Goal: Task Accomplishment & Management: Complete application form

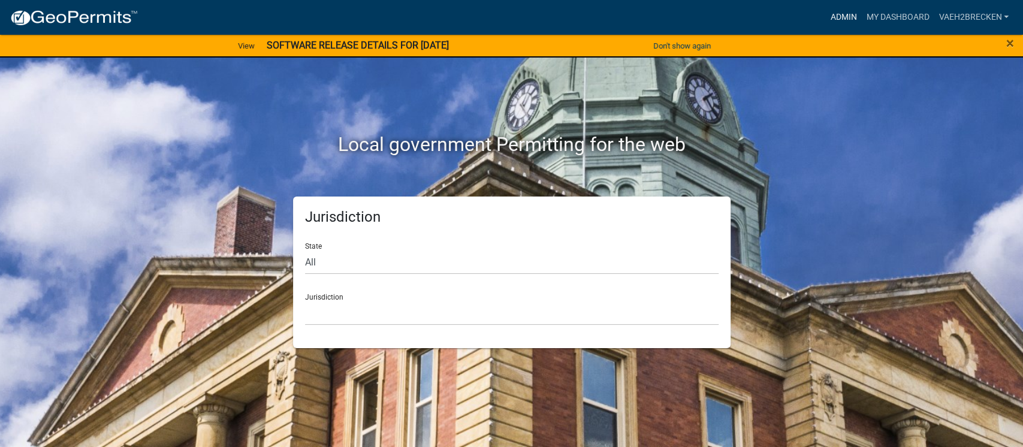
click at [844, 18] on link "Admin" at bounding box center [843, 17] width 36 height 23
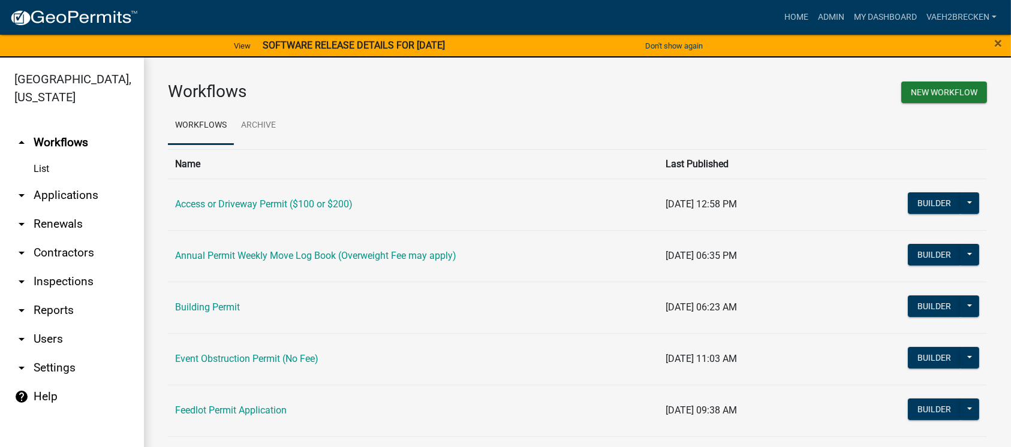
click at [56, 197] on link "arrow_drop_down Applications" at bounding box center [72, 195] width 144 height 29
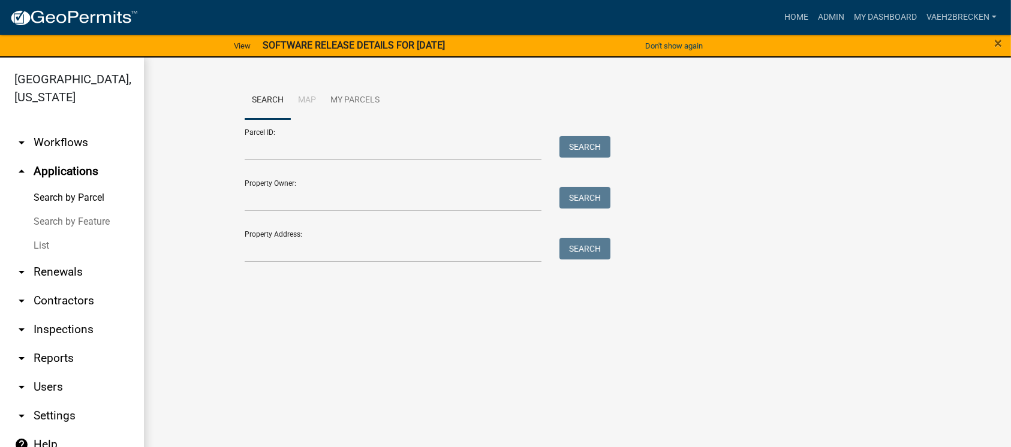
click at [40, 253] on link "List" at bounding box center [72, 246] width 144 height 24
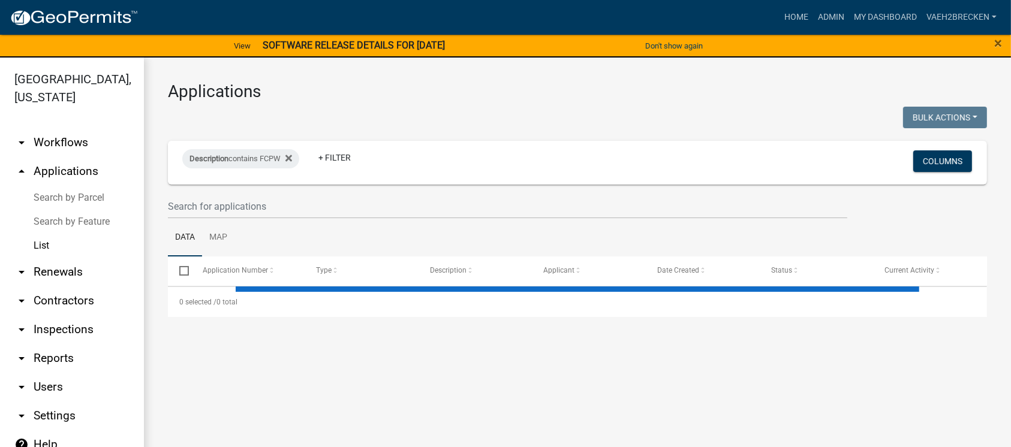
select select "3: 100"
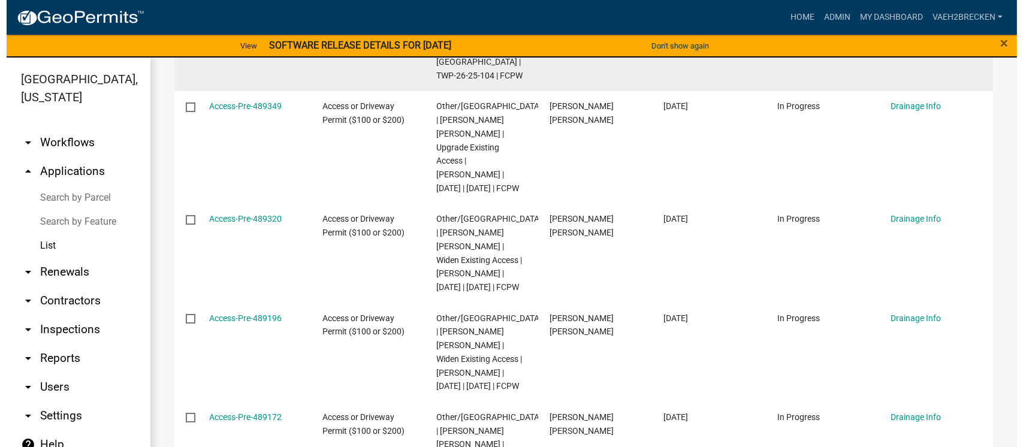
scroll to position [319, 0]
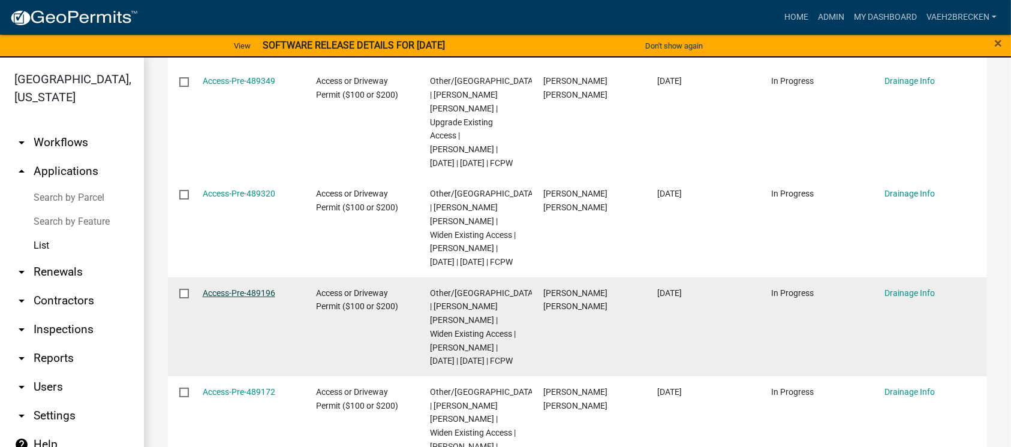
click at [258, 288] on link "Access-Pre-489196" at bounding box center [239, 293] width 73 height 10
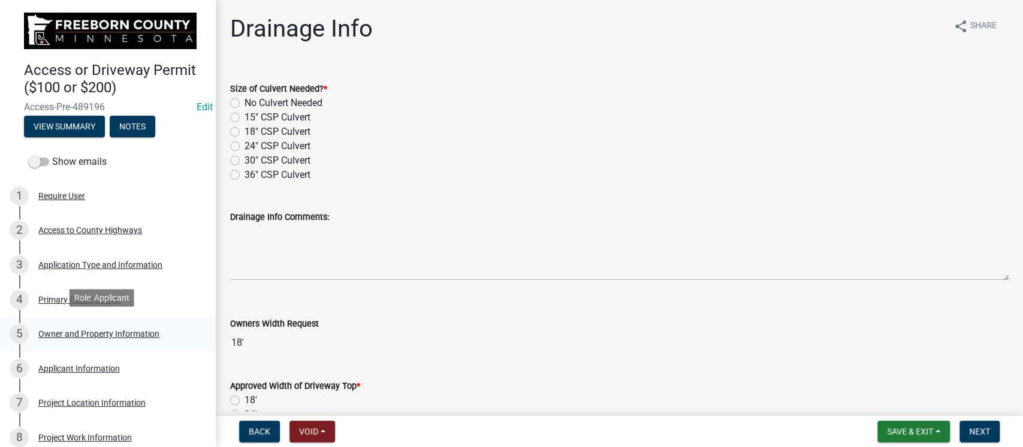
click at [80, 330] on div "Owner and Property Information" at bounding box center [98, 334] width 121 height 8
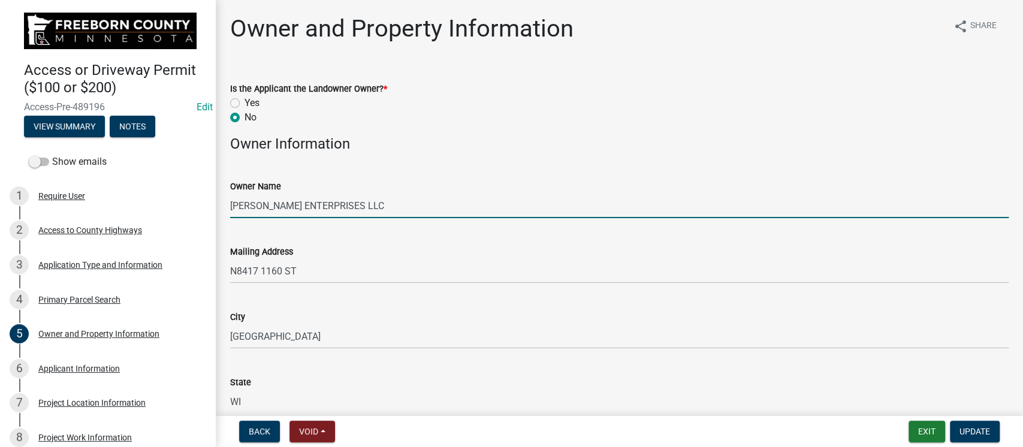
click at [331, 198] on input "BLUHM ENTERPRISES LLC" at bounding box center [619, 206] width 779 height 25
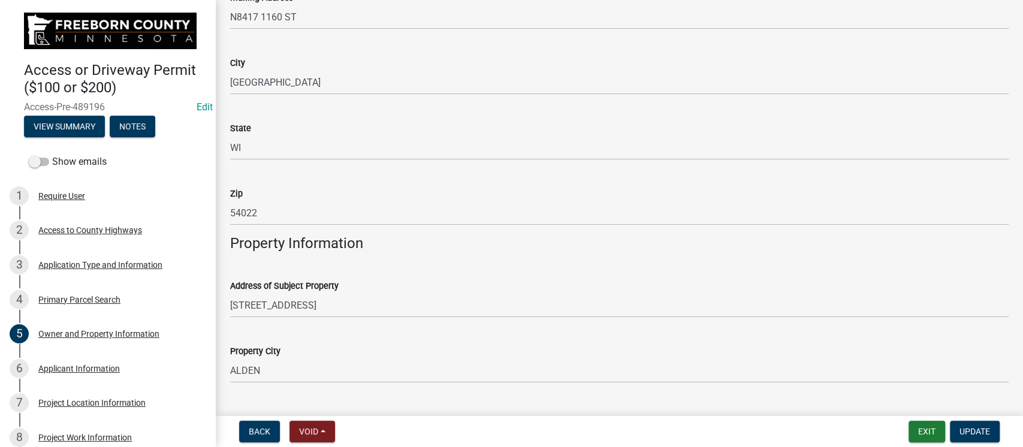
scroll to position [240, 0]
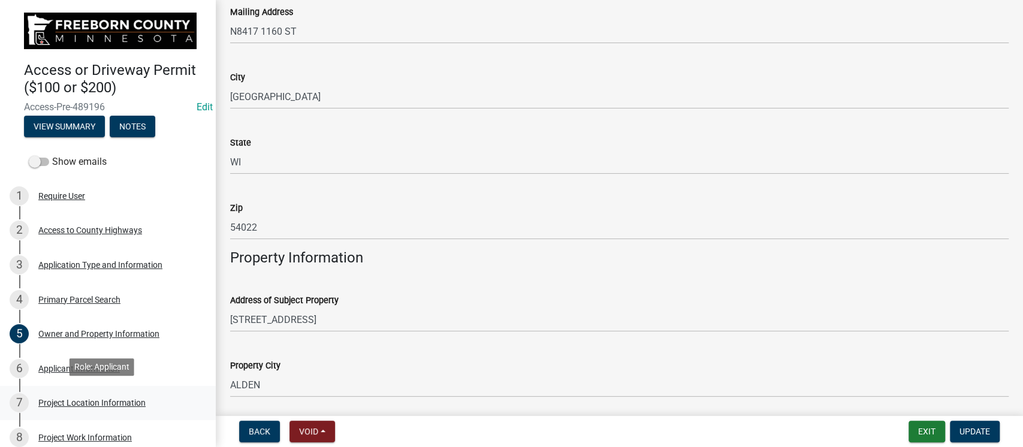
click at [82, 400] on div "Project Location Information" at bounding box center [91, 403] width 107 height 8
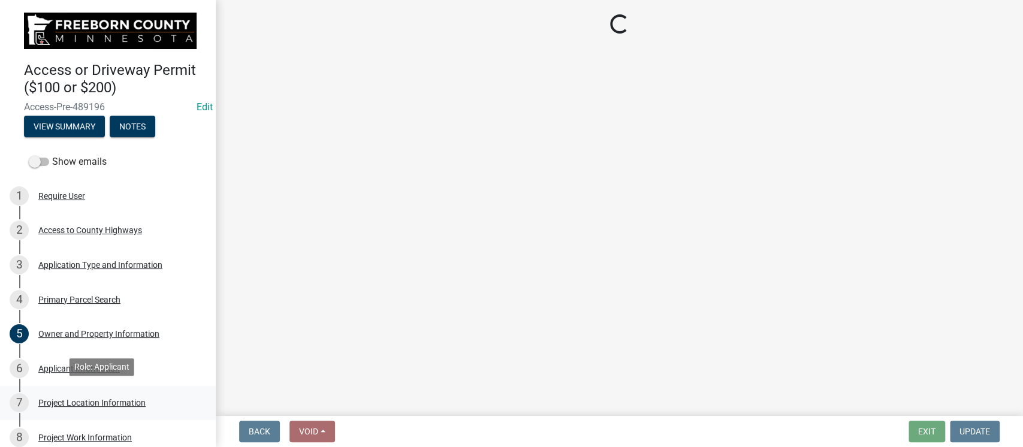
scroll to position [0, 0]
select select "f2947026-80c6-4cf0-9294-e79a10e4fd86"
select select "e947d72a-3930-43c1-a2d6-dc8295e490cd"
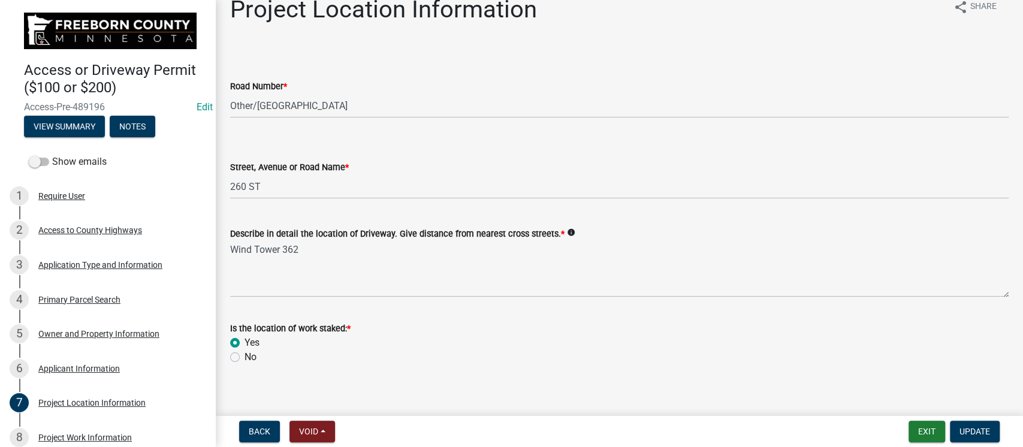
scroll to position [29, 0]
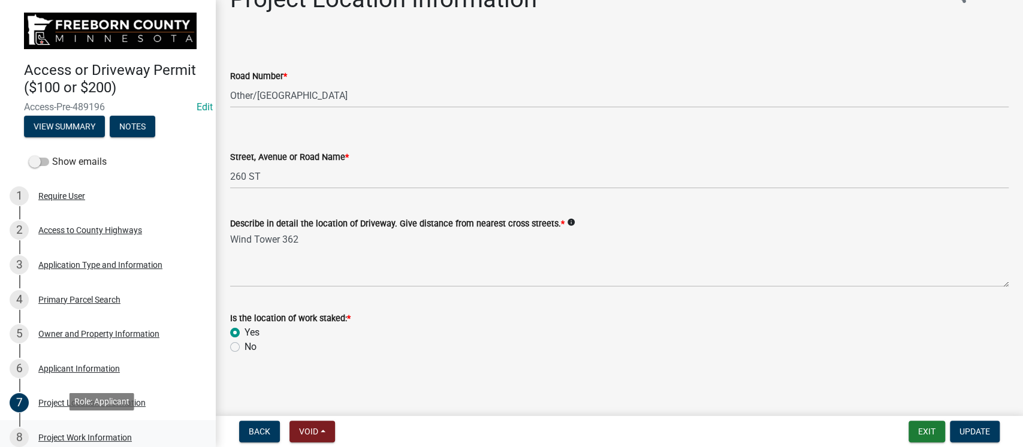
click at [91, 433] on div "Project Work Information" at bounding box center [85, 437] width 94 height 8
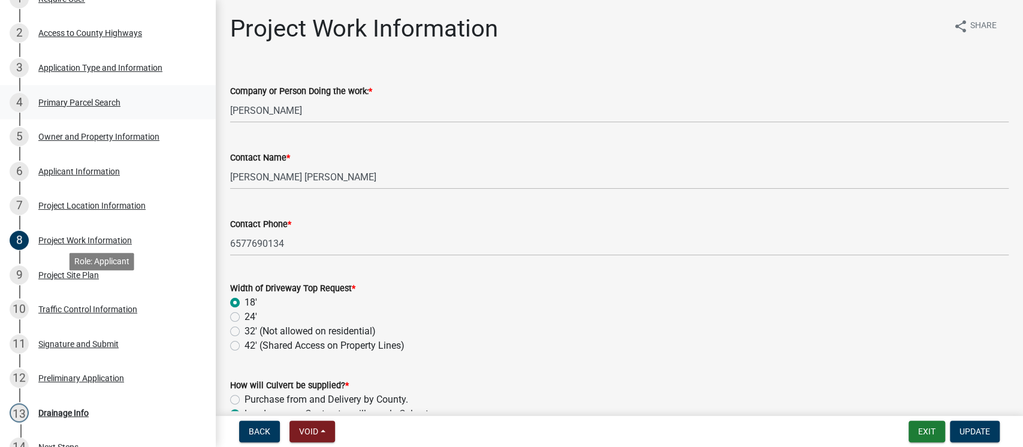
scroll to position [240, 0]
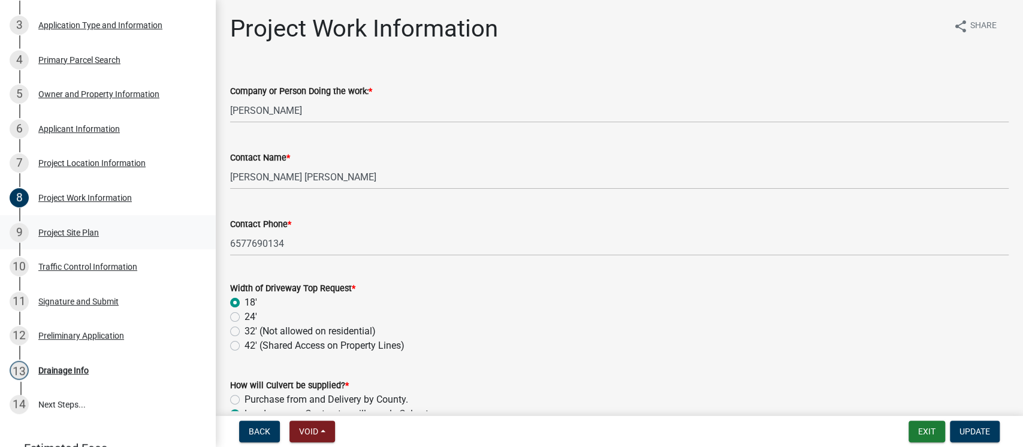
click at [74, 233] on div "Project Site Plan" at bounding box center [68, 232] width 61 height 8
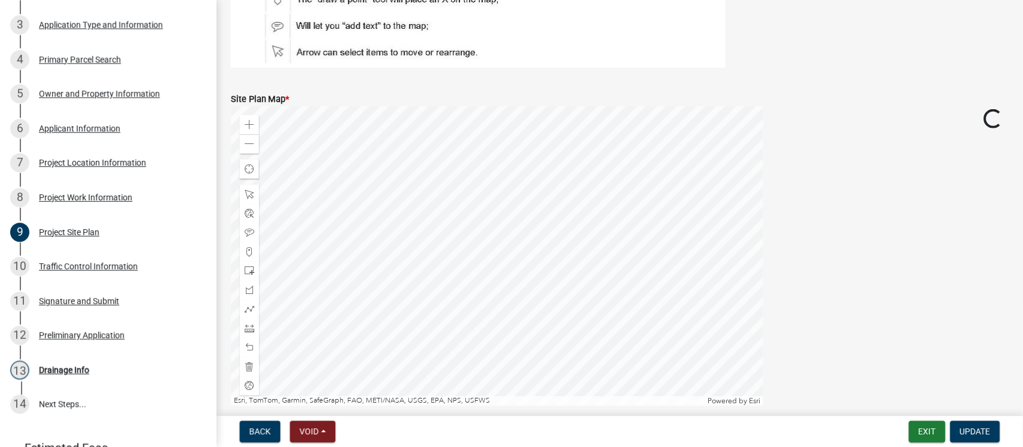
scroll to position [356, 0]
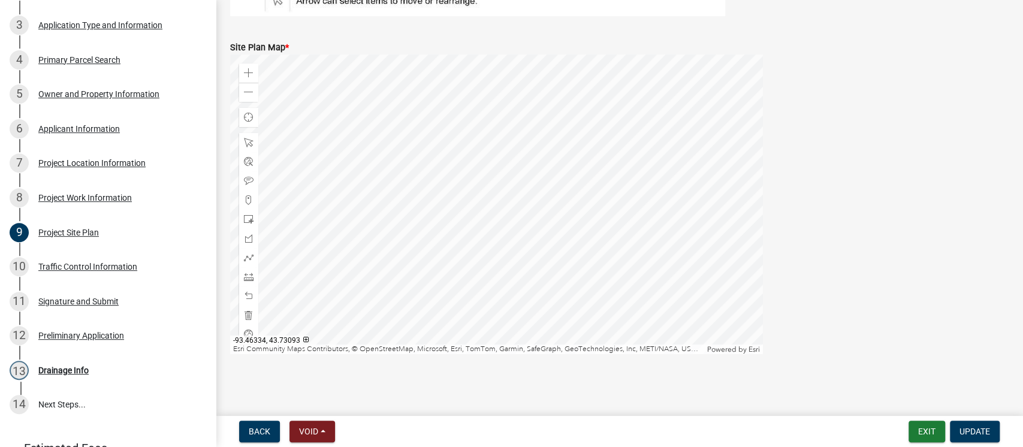
click at [524, 223] on div at bounding box center [496, 205] width 533 height 300
click at [248, 85] on div "Zoom out" at bounding box center [248, 92] width 19 height 19
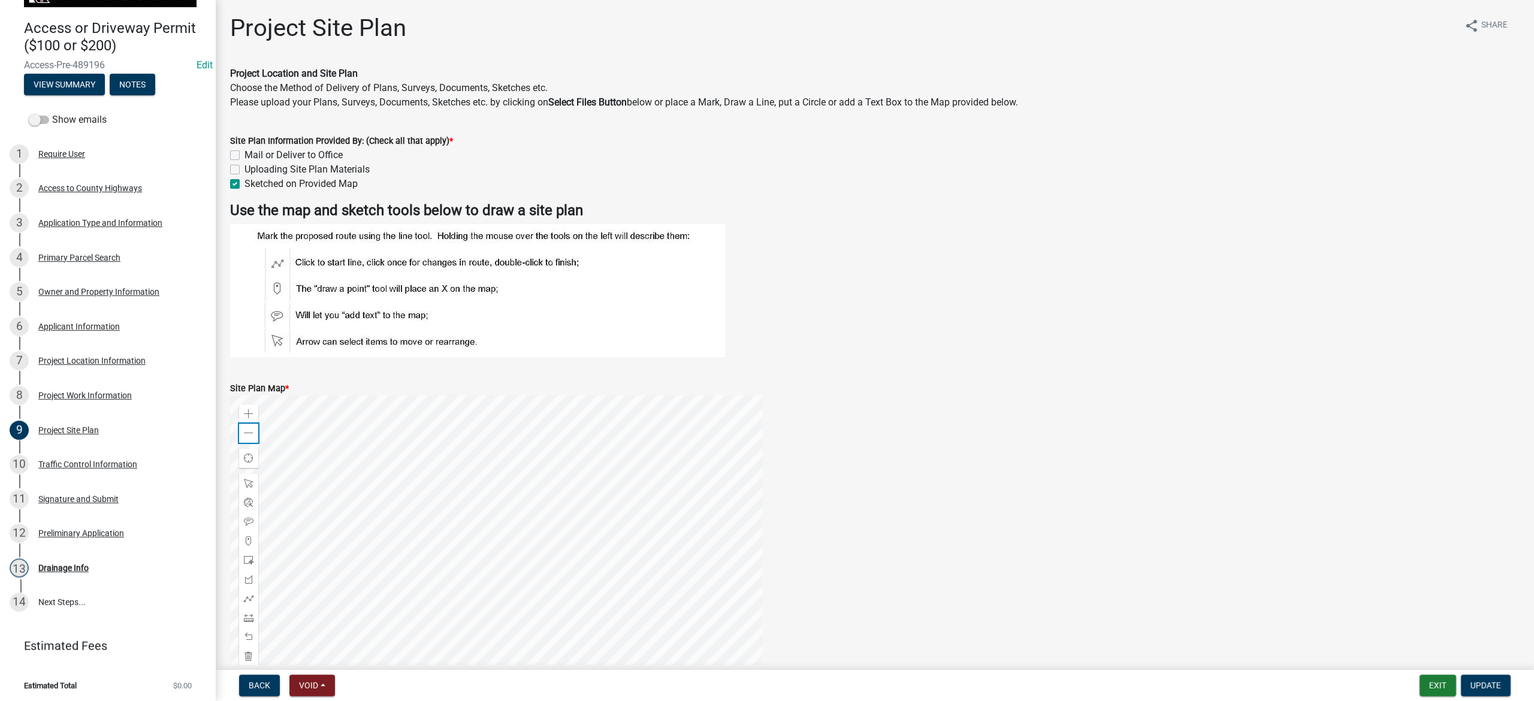
scroll to position [0, 0]
click at [61, 290] on div "Owner and Property Information" at bounding box center [98, 292] width 121 height 8
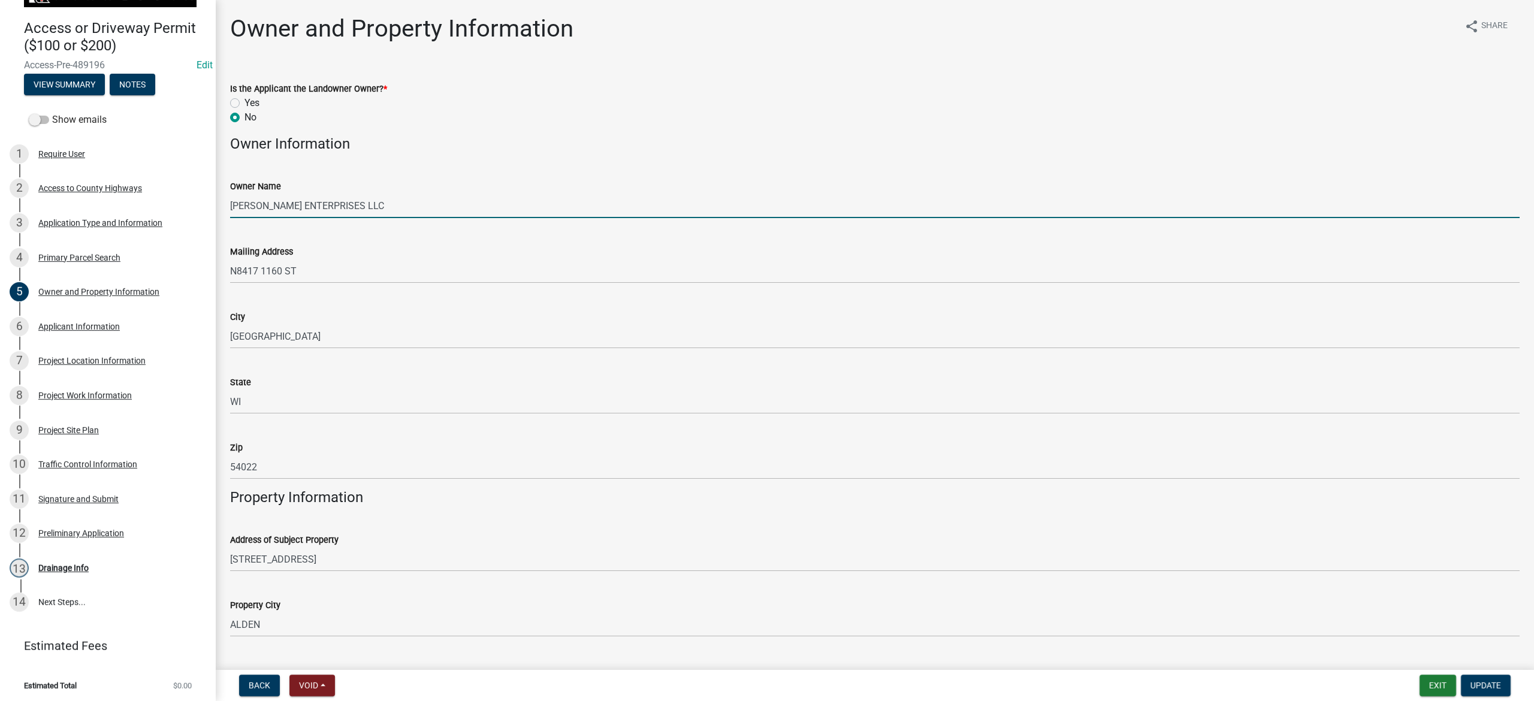
click at [370, 207] on input "BLUHM ENTERPRISES LLC" at bounding box center [875, 206] width 1290 height 25
drag, startPoint x: 351, startPoint y: 204, endPoint x: 217, endPoint y: 213, distance: 134.0
click at [217, 213] on div "Owner and Property Information share Share Is the Applicant the Landowner Owner…" at bounding box center [875, 401] width 1319 height 774
type input "William Goette"
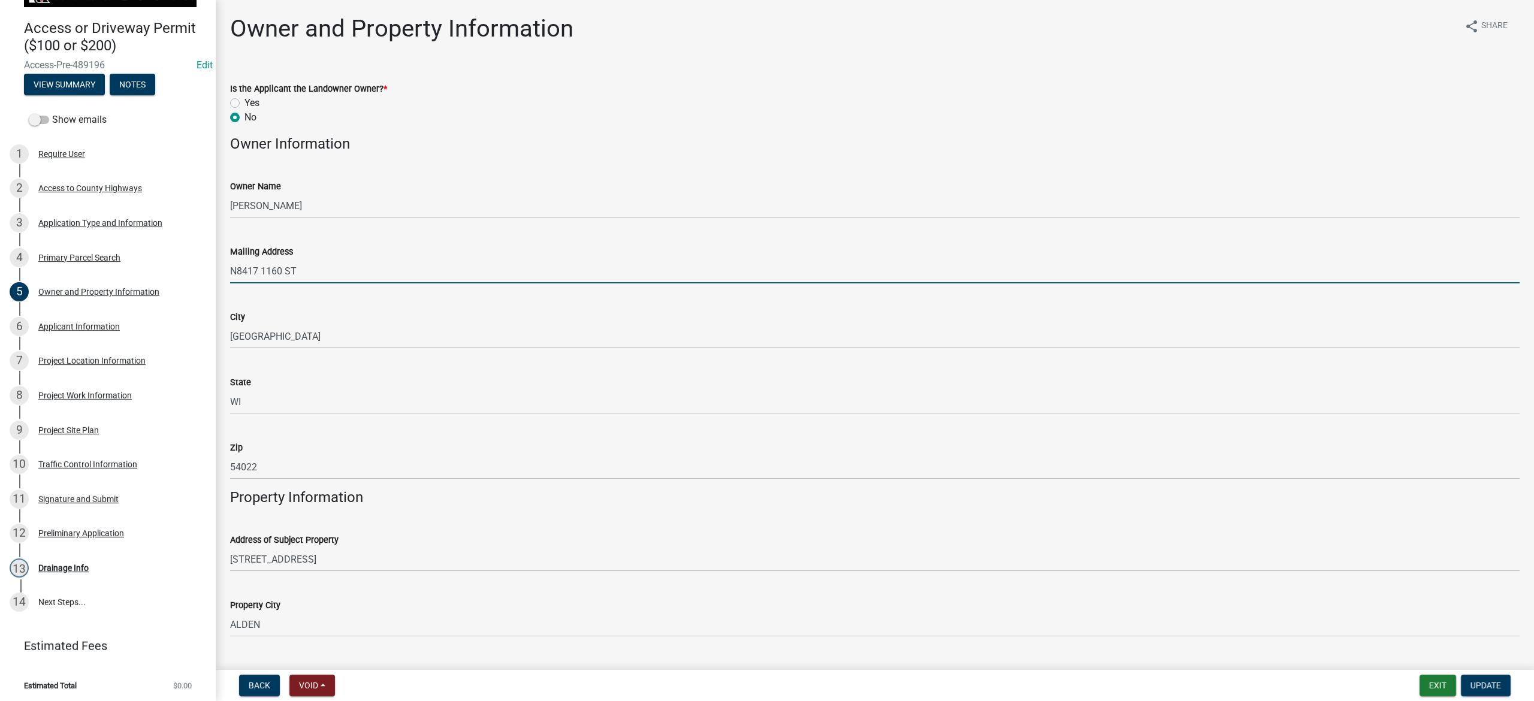
drag, startPoint x: 394, startPoint y: 269, endPoint x: 378, endPoint y: 270, distance: 16.8
click at [394, 269] on input "N8417 1160 ST" at bounding box center [875, 271] width 1290 height 25
click at [378, 270] on input "N8417 1160 ST" at bounding box center [875, 271] width 1290 height 25
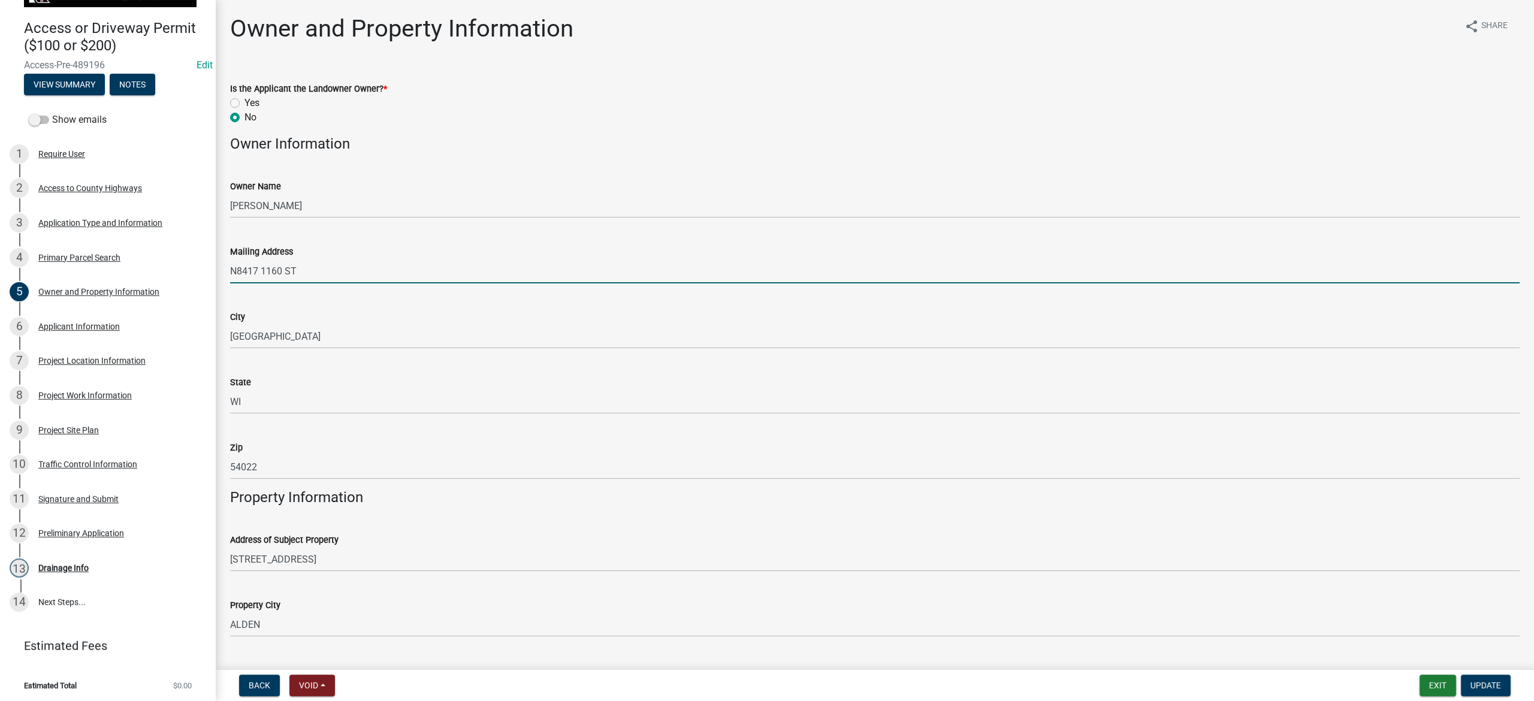
click at [378, 270] on input "N8417 1160 ST" at bounding box center [875, 271] width 1290 height 25
type input "73937 Pinewood Drive"
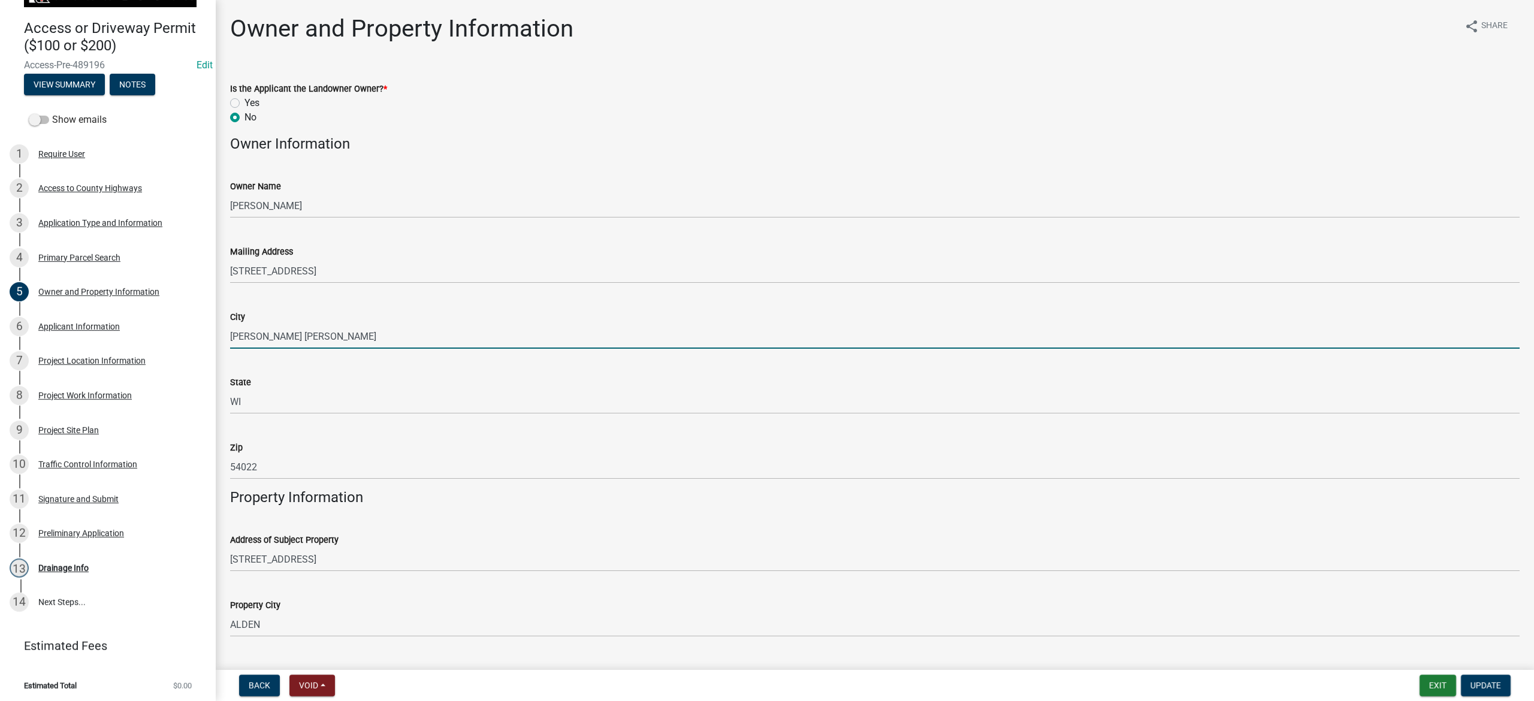
type input "Albert Lea"
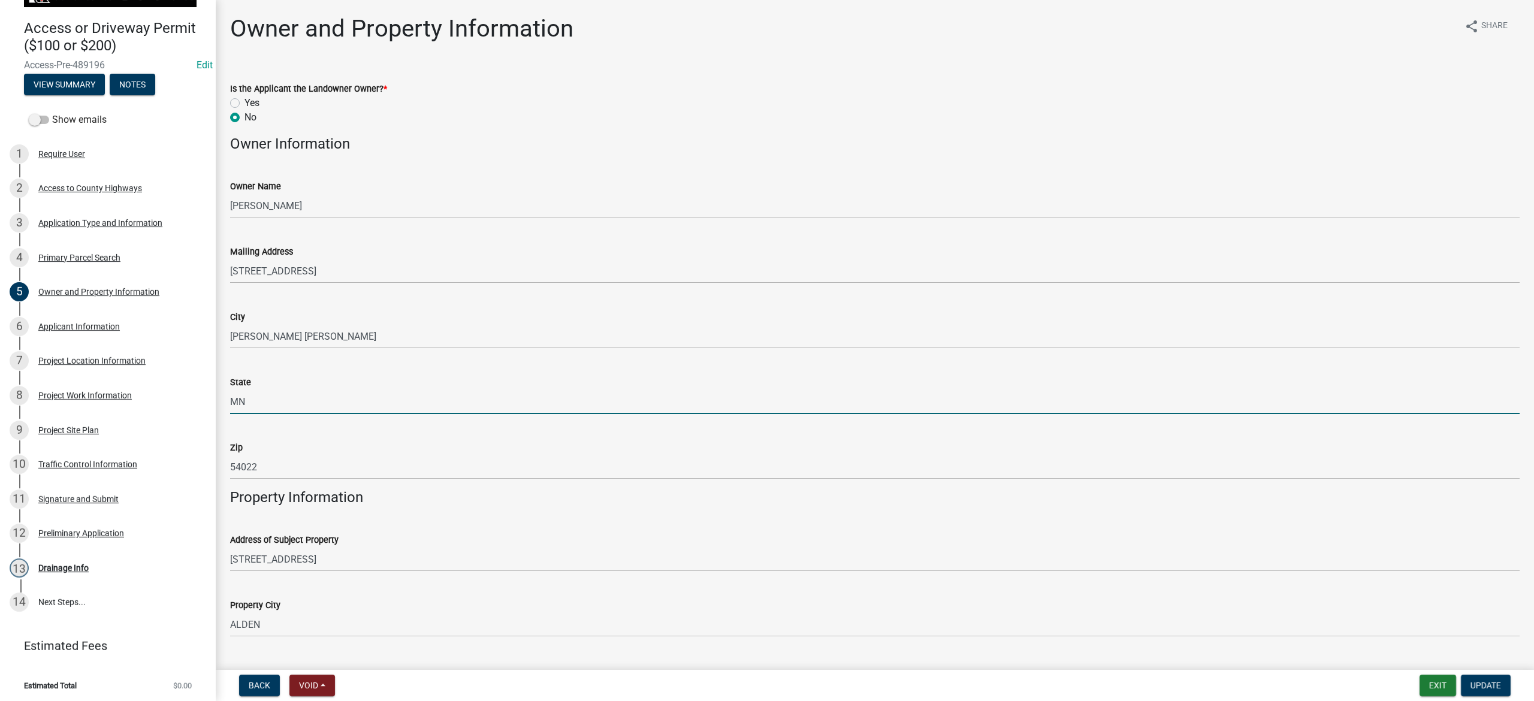
type input "MN"
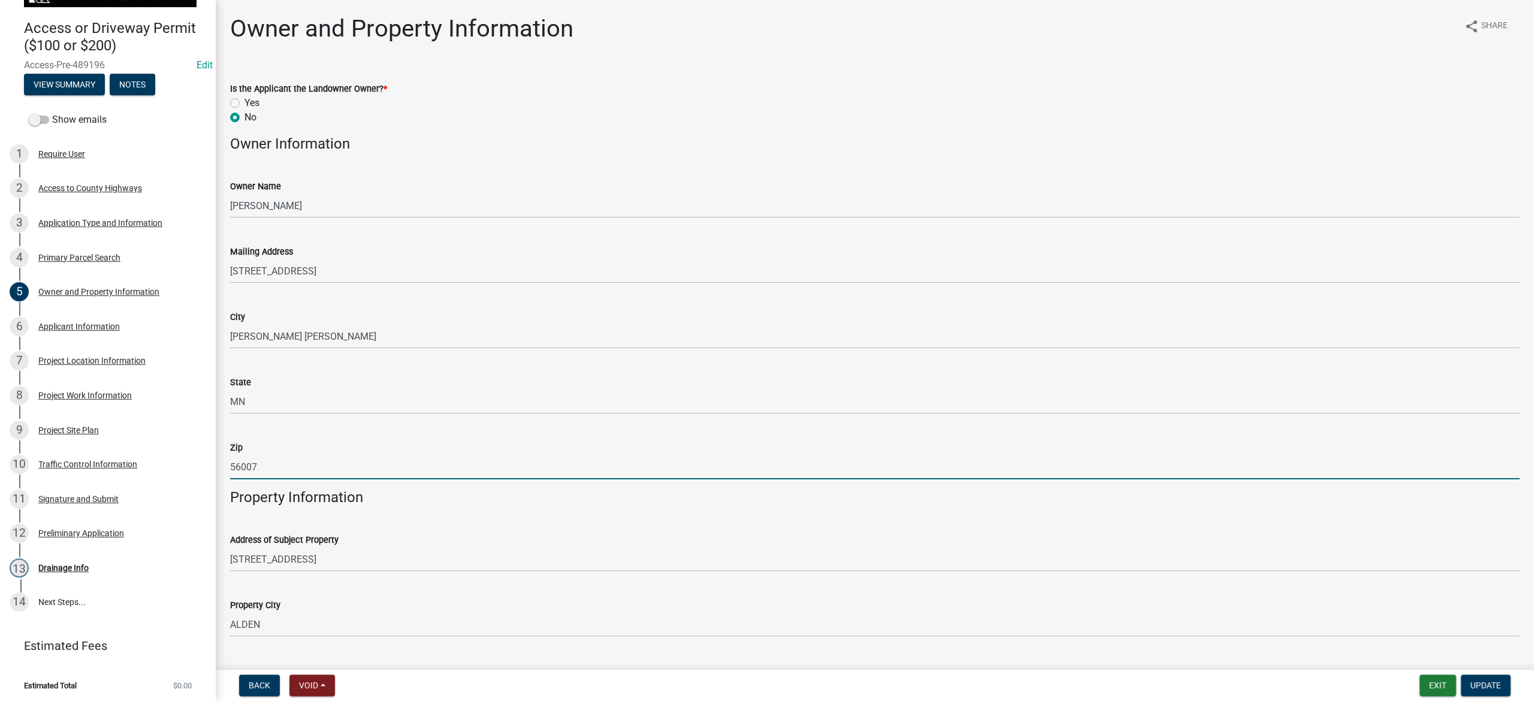
type input "56007"
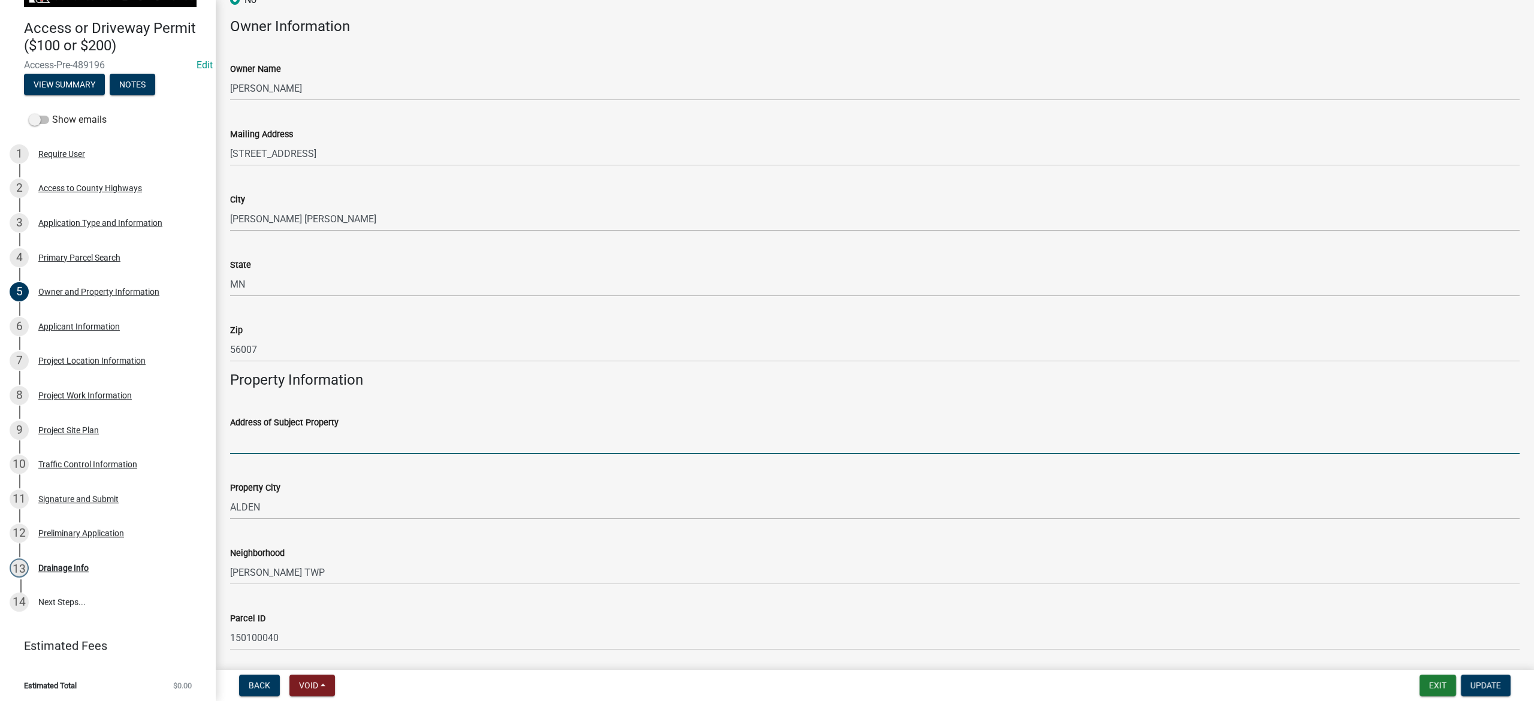
scroll to position [158, 0]
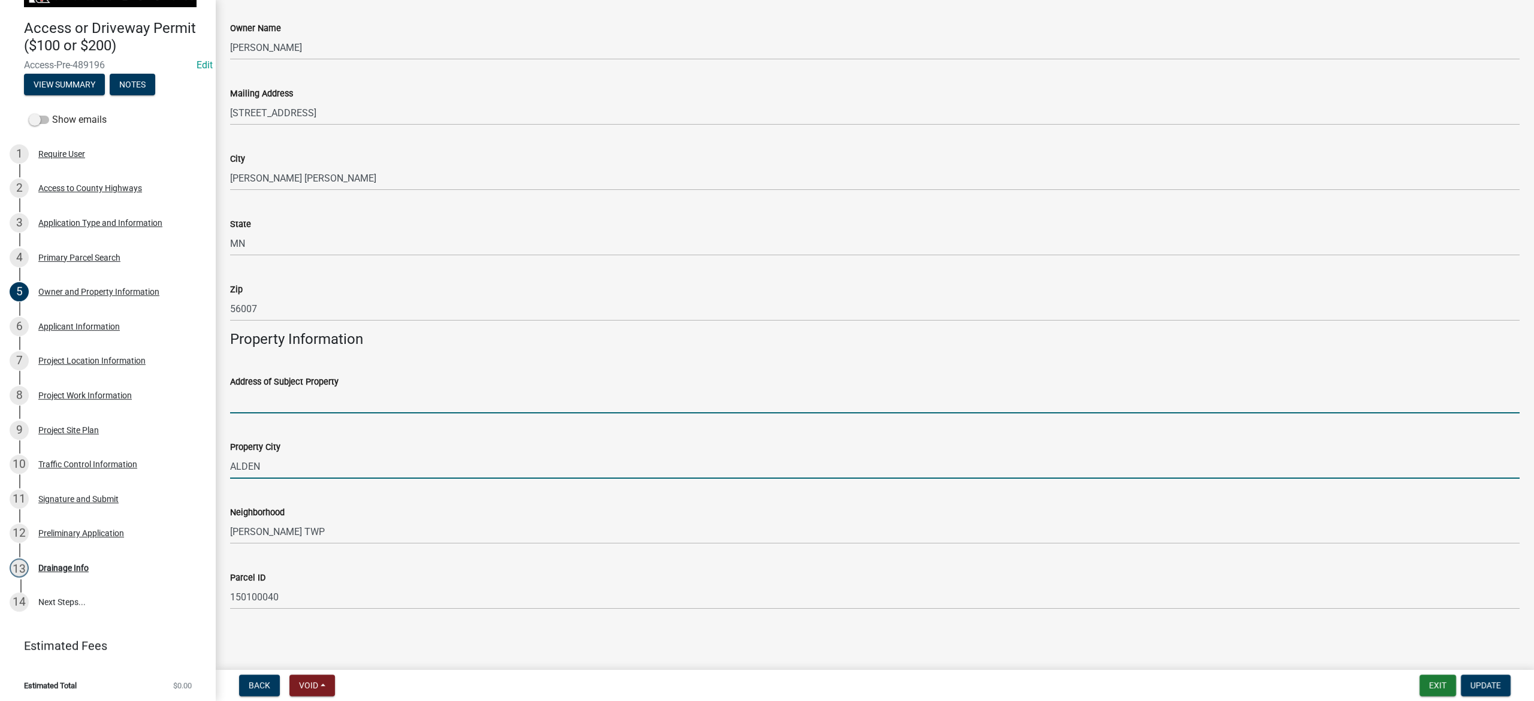
click at [303, 447] on input "ALDEN" at bounding box center [875, 466] width 1290 height 25
type input "A"
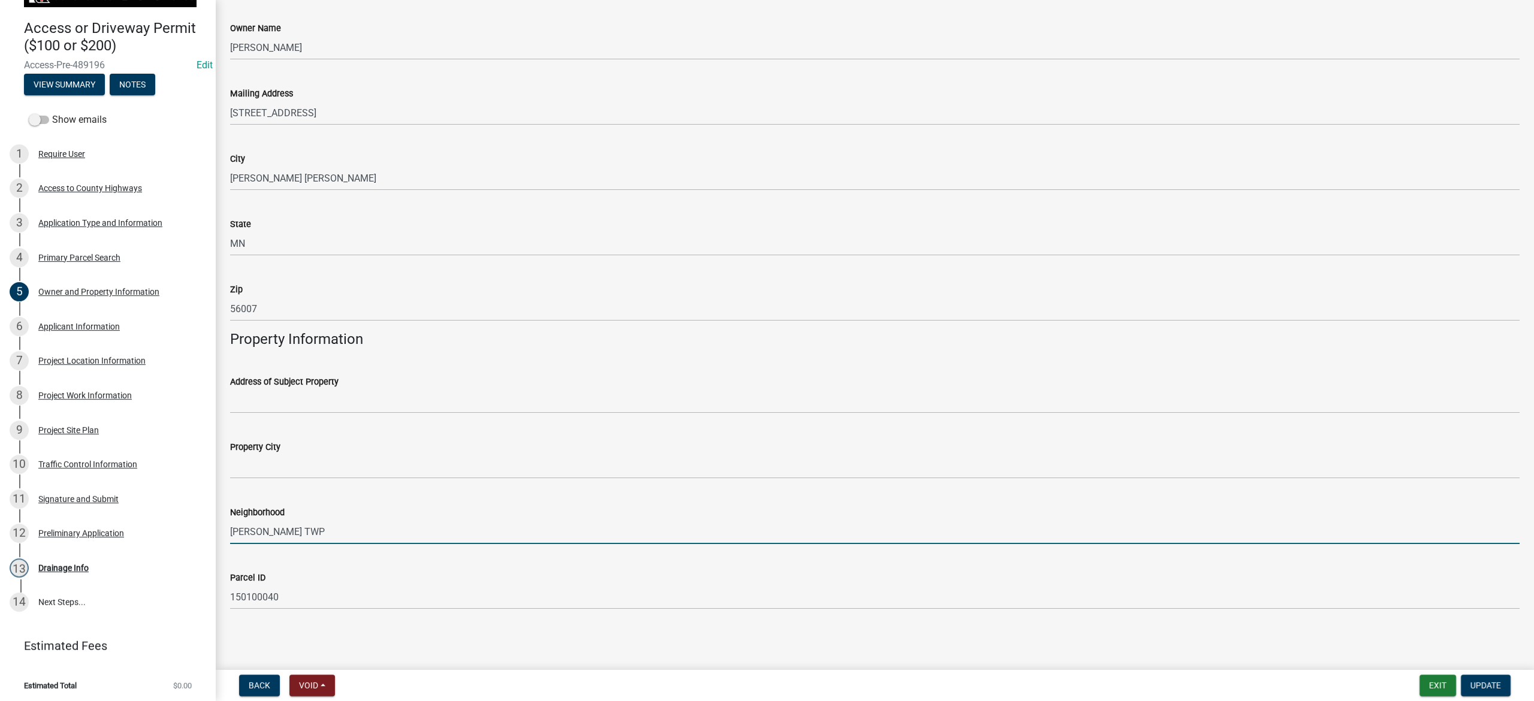
click at [310, 447] on input "CARLSTON TWP" at bounding box center [875, 532] width 1290 height 25
type input "C"
type input "Manchester Township"
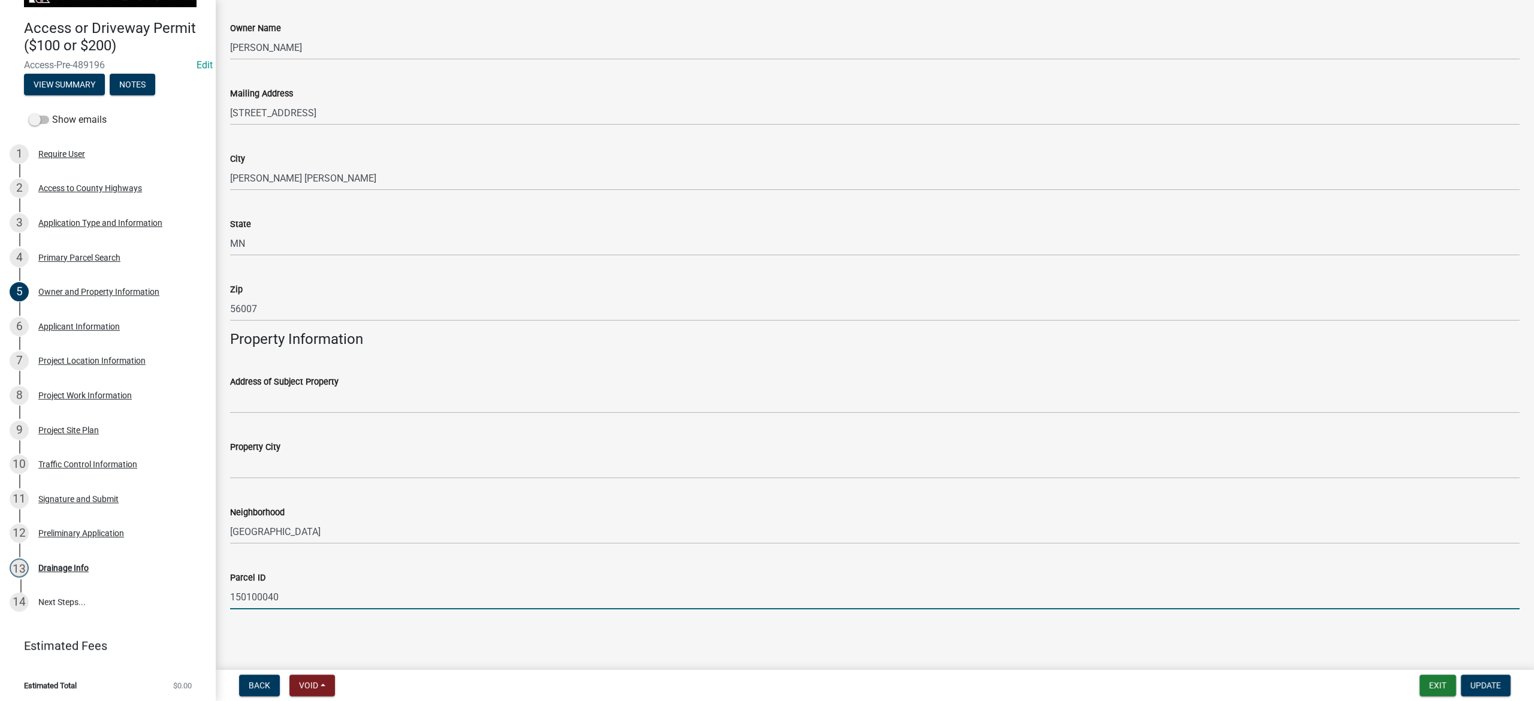
click at [298, 447] on input "150100040" at bounding box center [875, 597] width 1290 height 25
drag, startPoint x: 266, startPoint y: 599, endPoint x: 212, endPoint y: 598, distance: 54.0
click at [212, 447] on div "Access or Driveway Permit ($100 or $200) Access-Pre-489196 Edit View Summary No…" at bounding box center [767, 350] width 1534 height 701
click at [305, 447] on input "150100040" at bounding box center [875, 597] width 1290 height 25
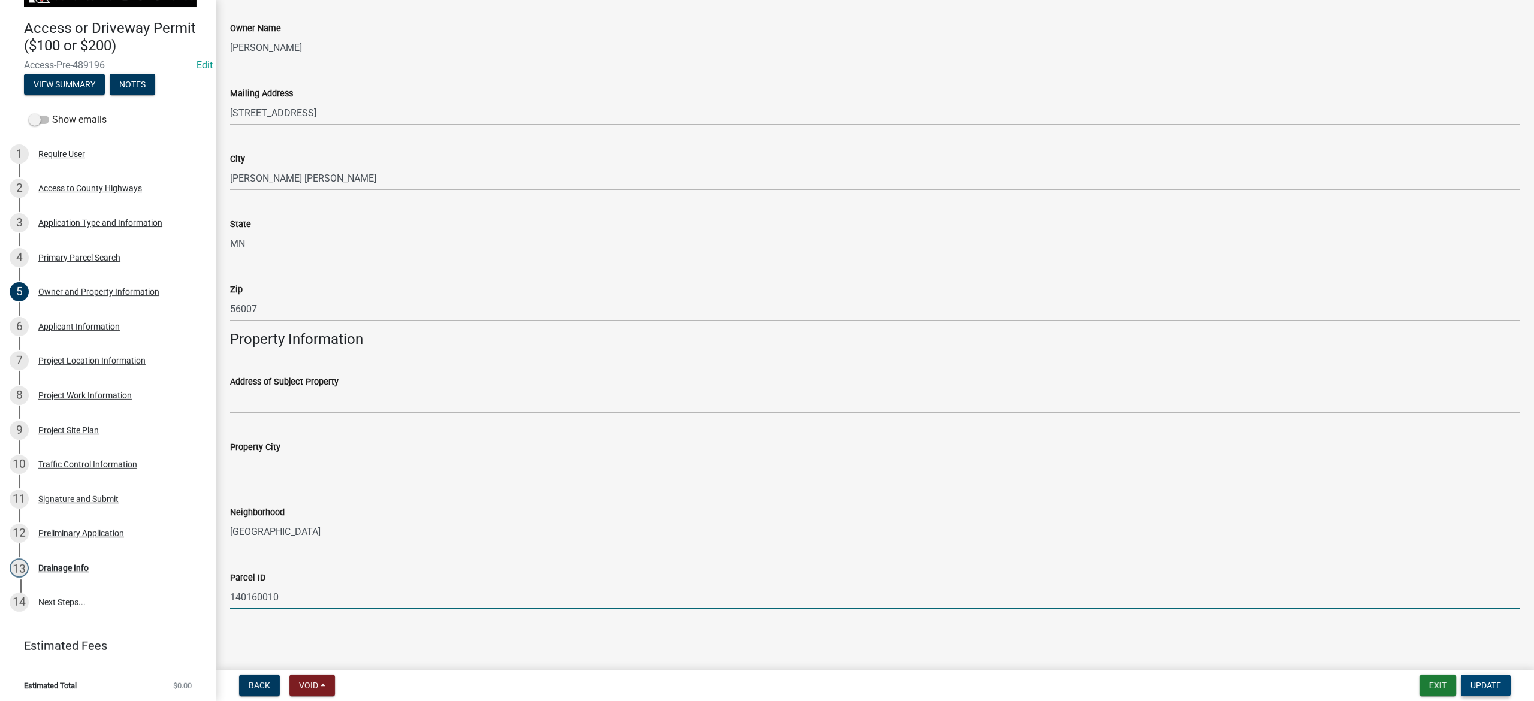
type input "140160010"
click at [1023, 447] on span "Update" at bounding box center [1486, 686] width 31 height 10
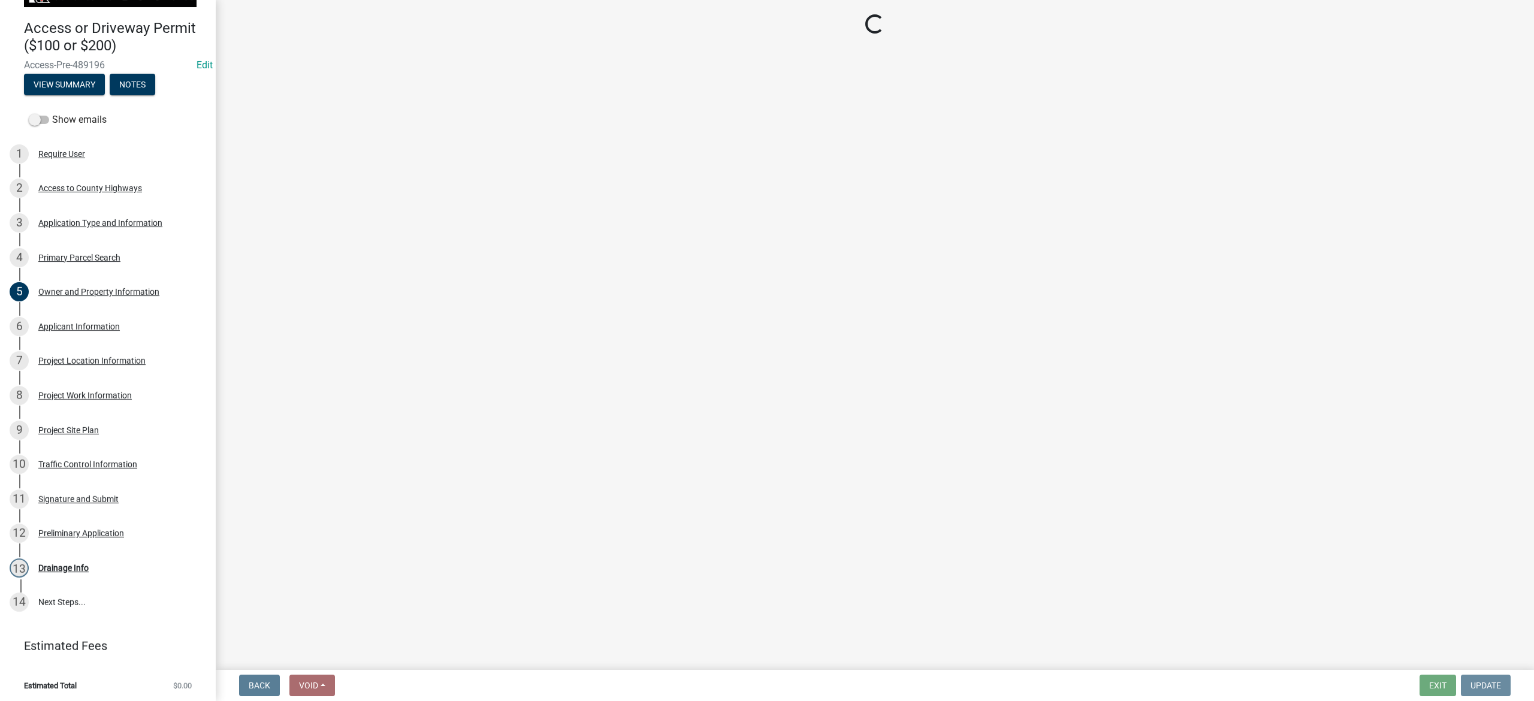
scroll to position [0, 0]
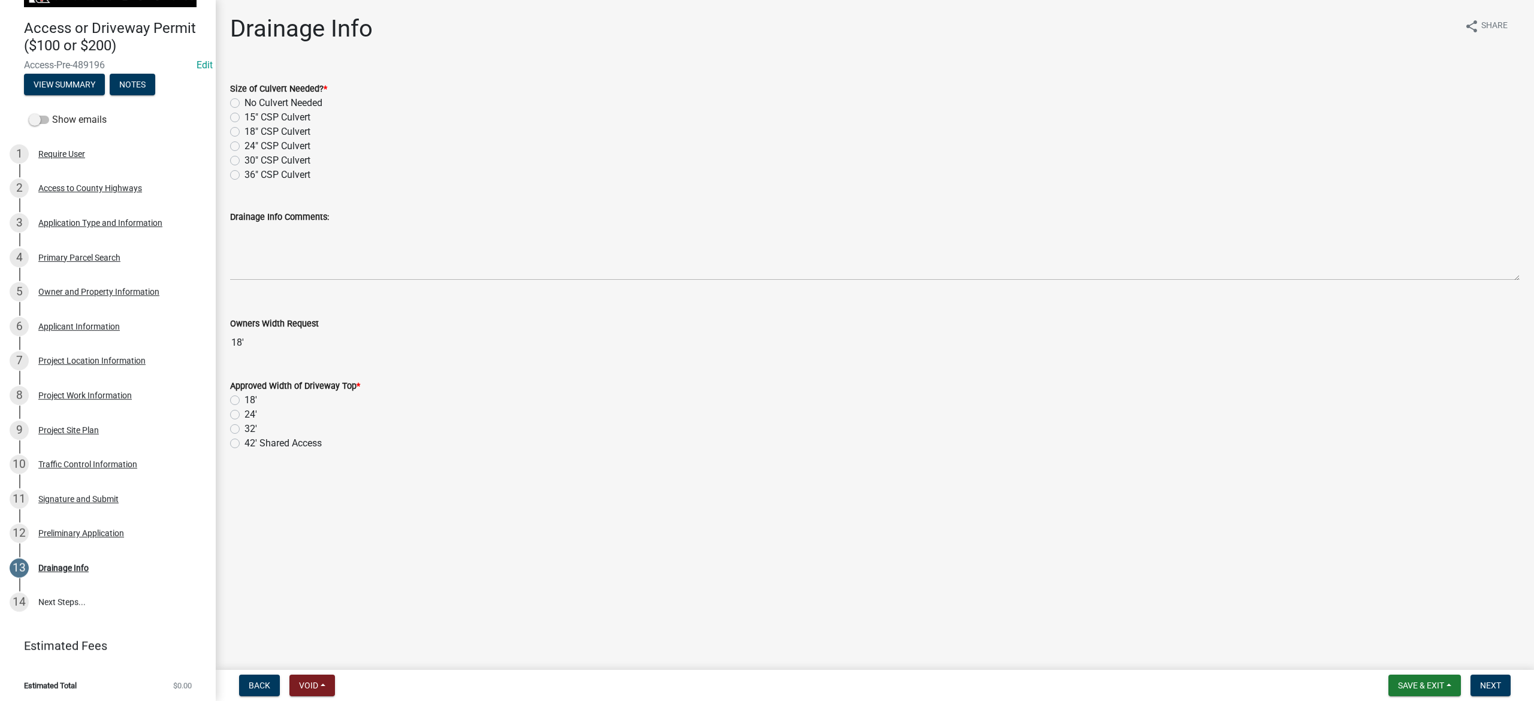
click at [245, 103] on label "No Culvert Needed" at bounding box center [284, 103] width 78 height 14
click at [245, 103] on input "No Culvert Needed" at bounding box center [249, 100] width 8 height 8
radio input "true"
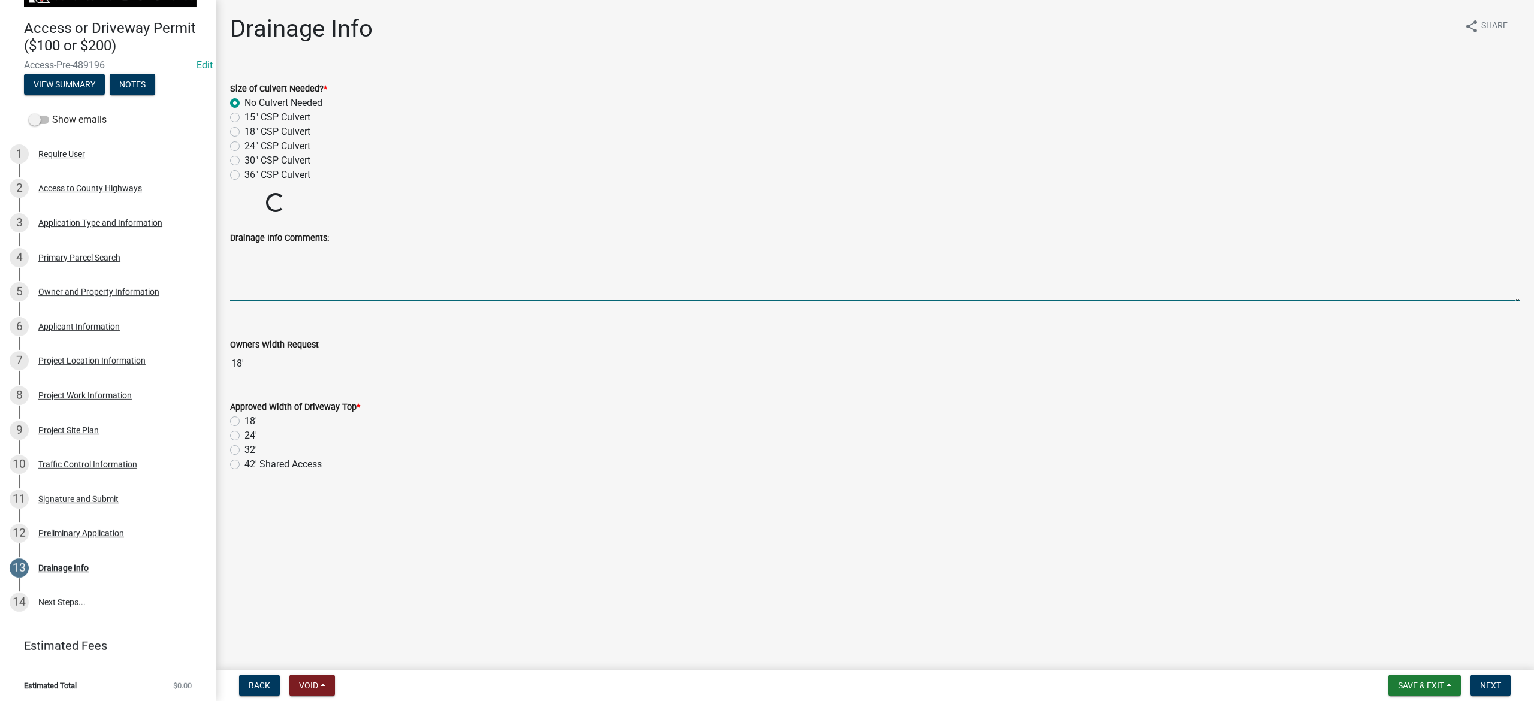
click at [324, 273] on textarea "Drainage Info Comments:" at bounding box center [875, 273] width 1290 height 56
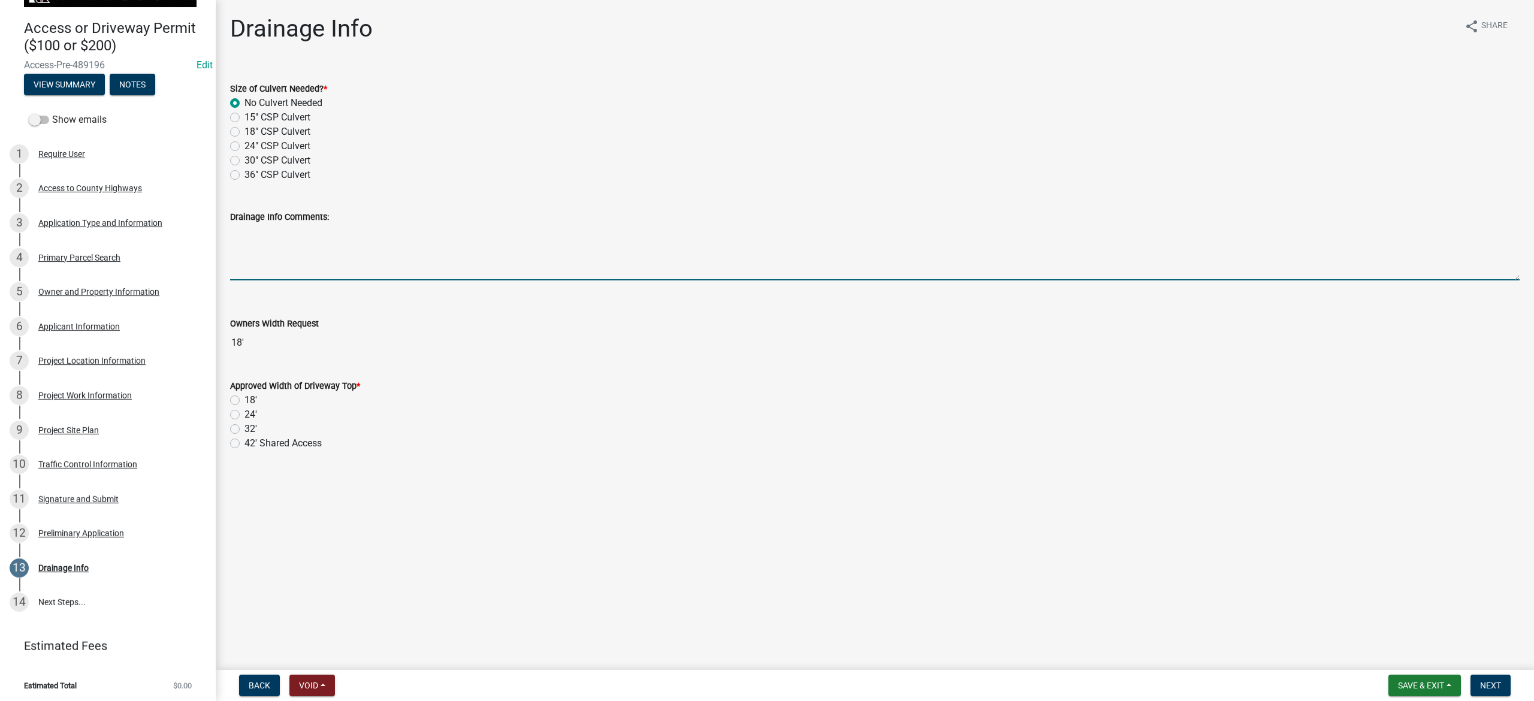
click at [314, 245] on textarea "Drainage Info Comments:" at bounding box center [875, 252] width 1290 height 56
click at [294, 339] on input "18'" at bounding box center [875, 343] width 1290 height 24
click at [310, 253] on textarea "Drainage Info Comments:" at bounding box center [875, 252] width 1290 height 56
type textarea "C"
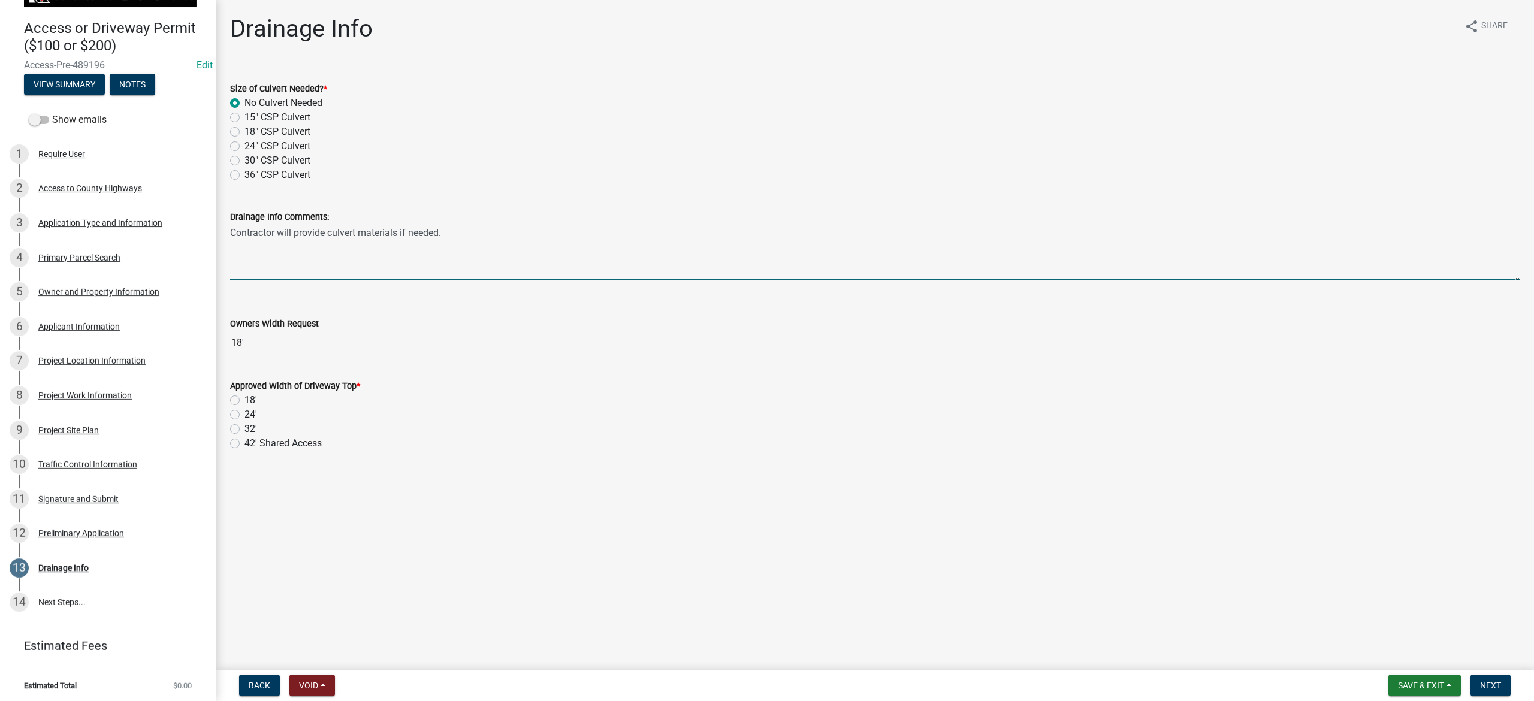
type textarea "Contractor will provide culvert materials if needed."
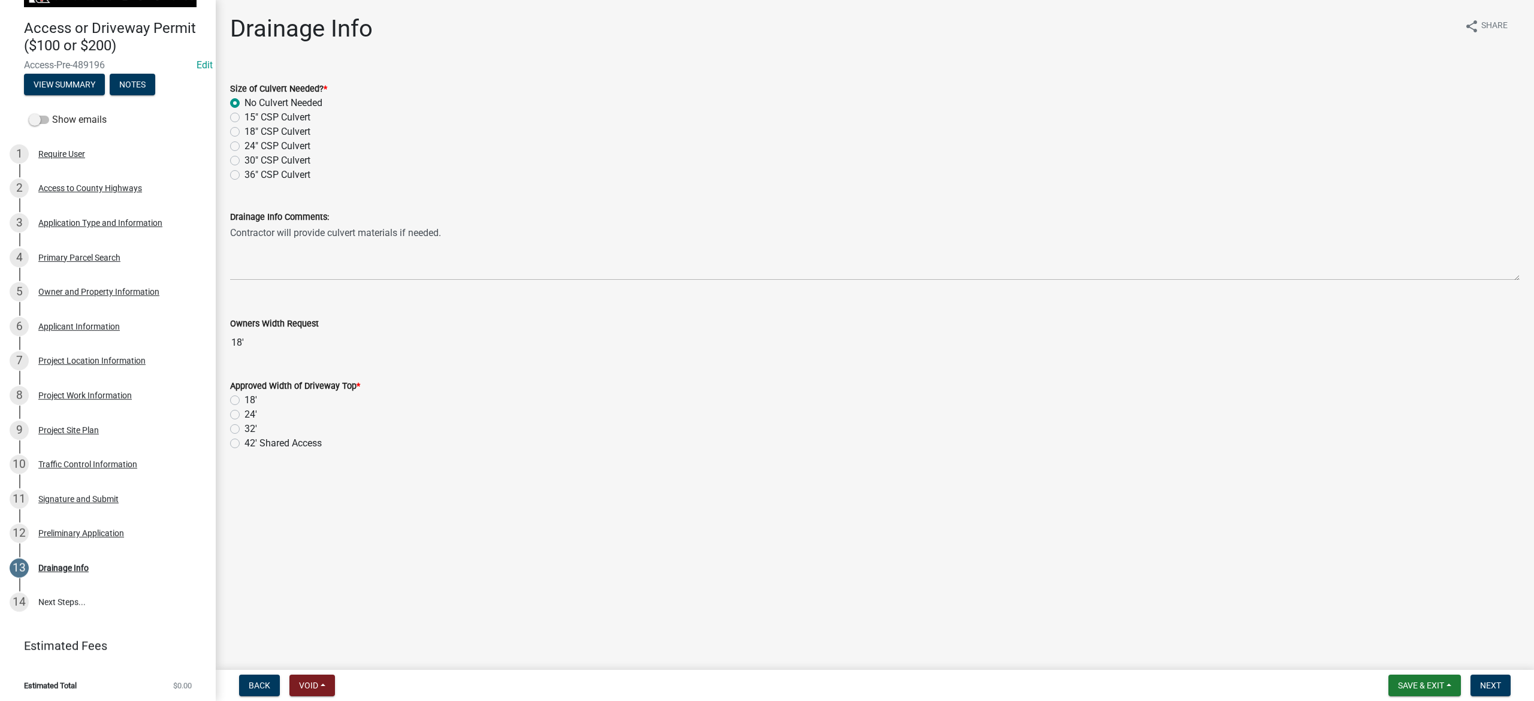
click at [245, 427] on label "32'" at bounding box center [251, 429] width 13 height 14
click at [245, 427] on input "32'" at bounding box center [249, 426] width 8 height 8
radio input "true"
click at [1023, 447] on span "Next" at bounding box center [1490, 686] width 21 height 10
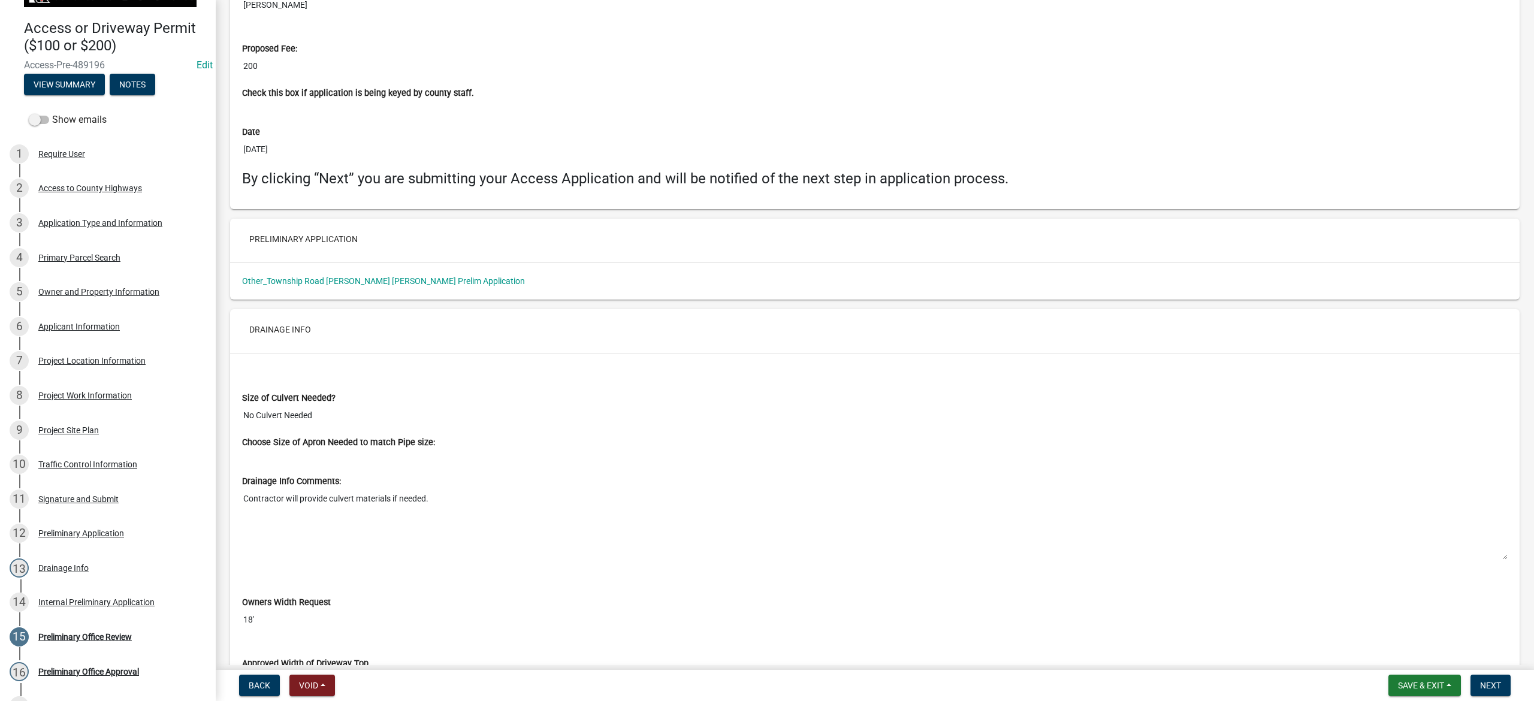
scroll to position [5547, 0]
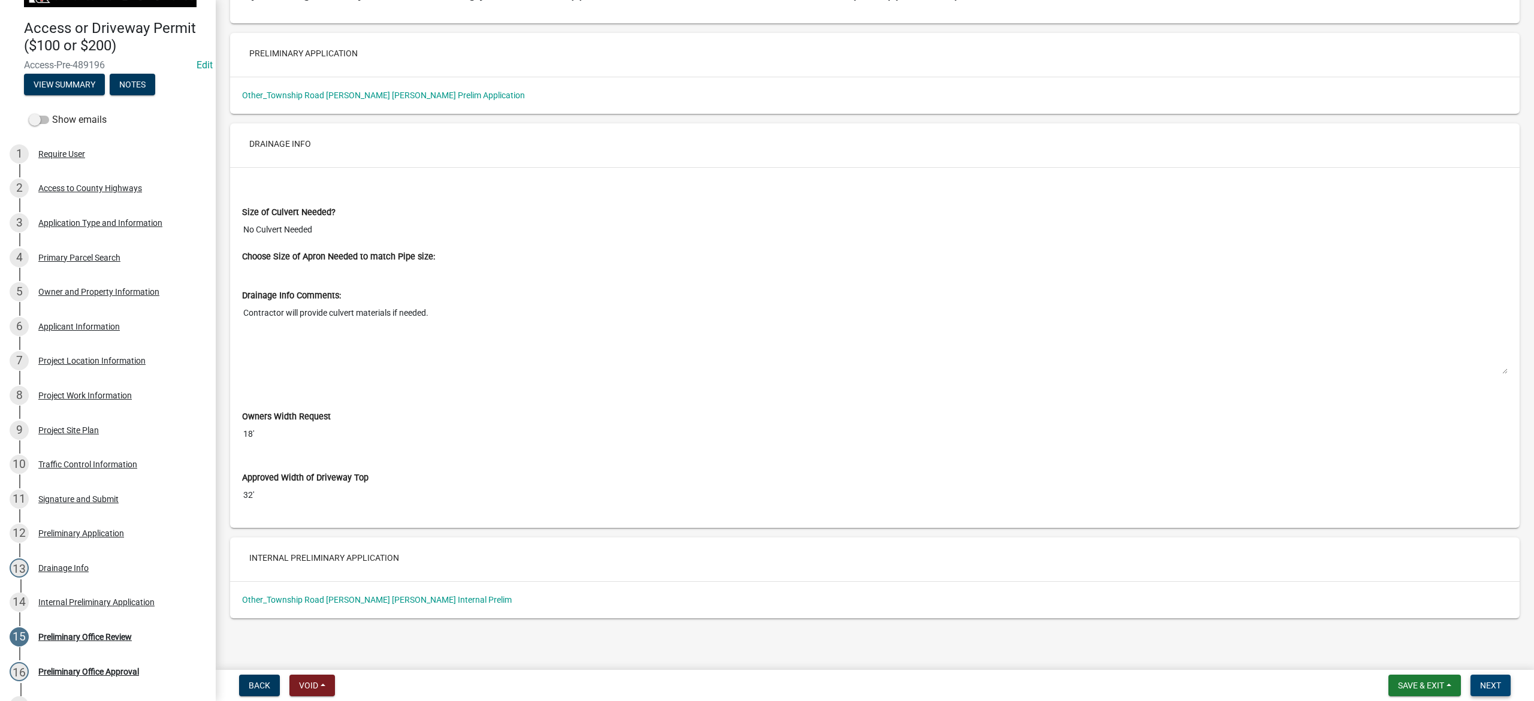
click at [1023, 447] on span "Next" at bounding box center [1490, 686] width 21 height 10
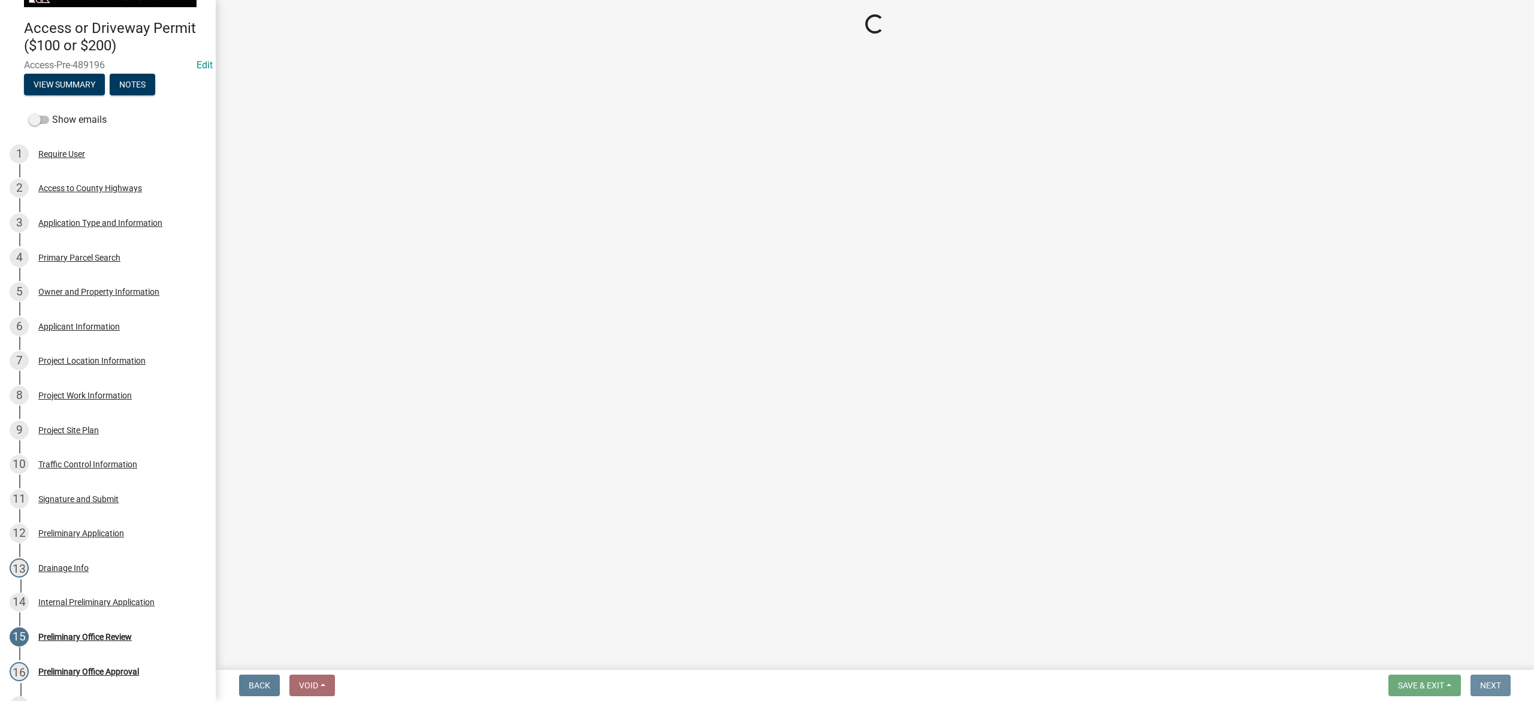
scroll to position [0, 0]
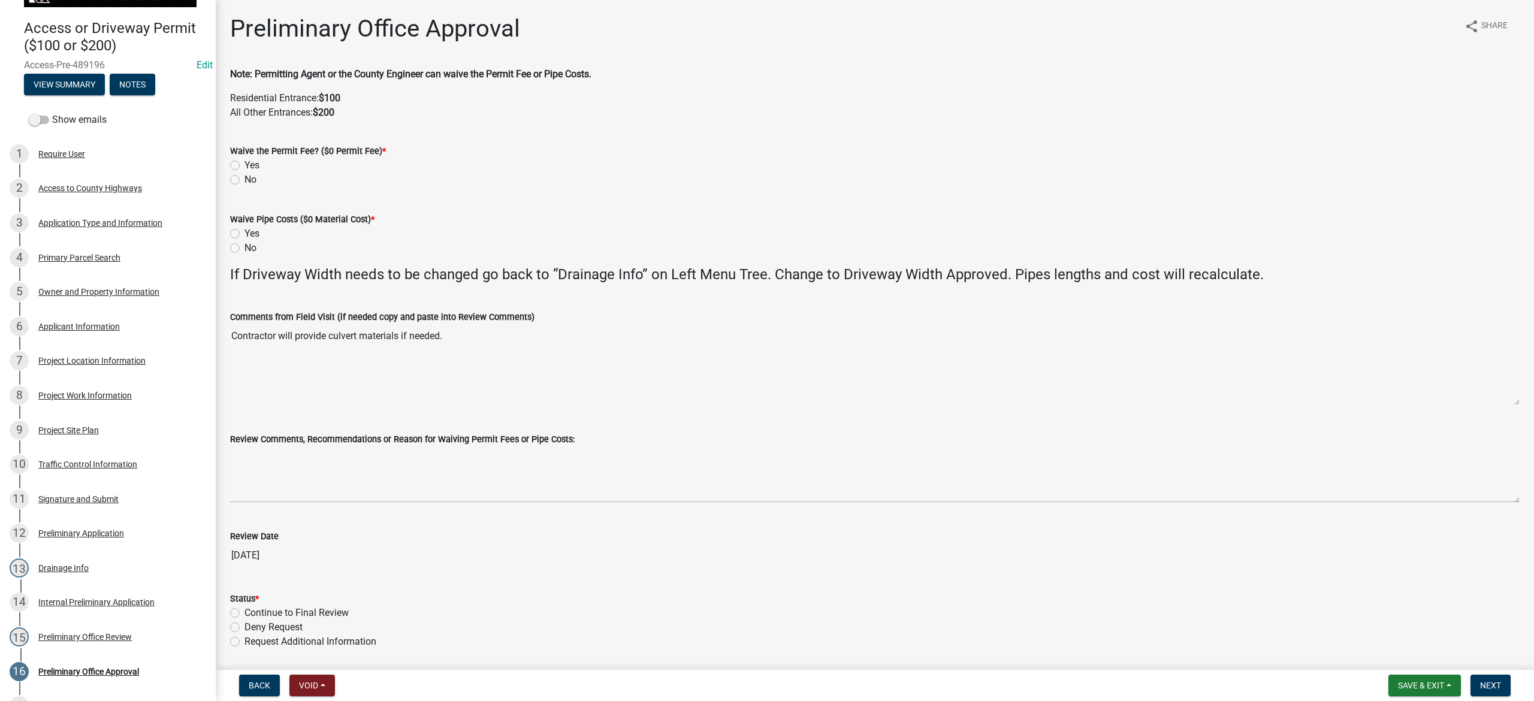
click at [245, 181] on label "No" at bounding box center [251, 180] width 12 height 14
click at [245, 180] on input "No" at bounding box center [249, 177] width 8 height 8
radio input "true"
click at [587, 170] on div "Yes" at bounding box center [875, 165] width 1290 height 14
click at [245, 249] on label "No" at bounding box center [251, 248] width 12 height 14
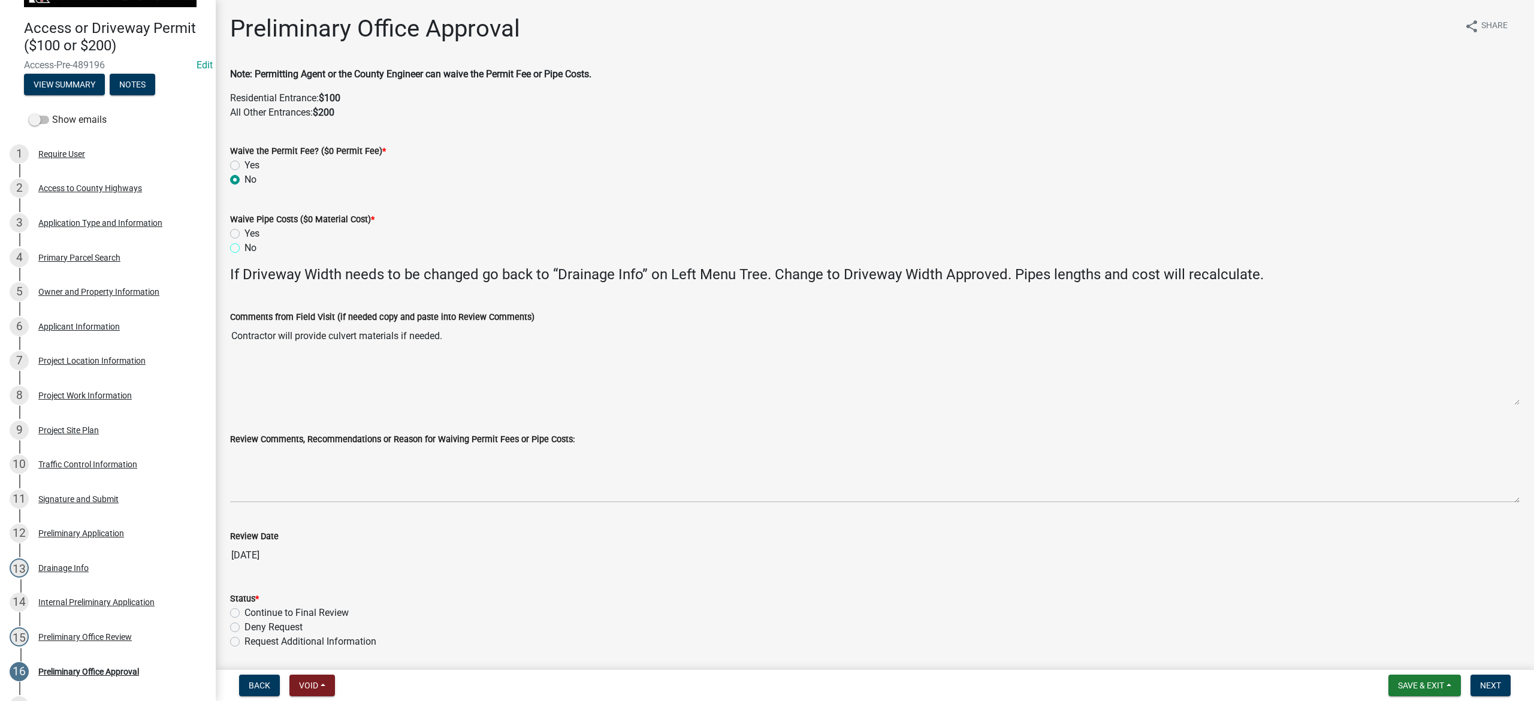
click at [245, 249] on input "No" at bounding box center [249, 245] width 8 height 8
radio input "true"
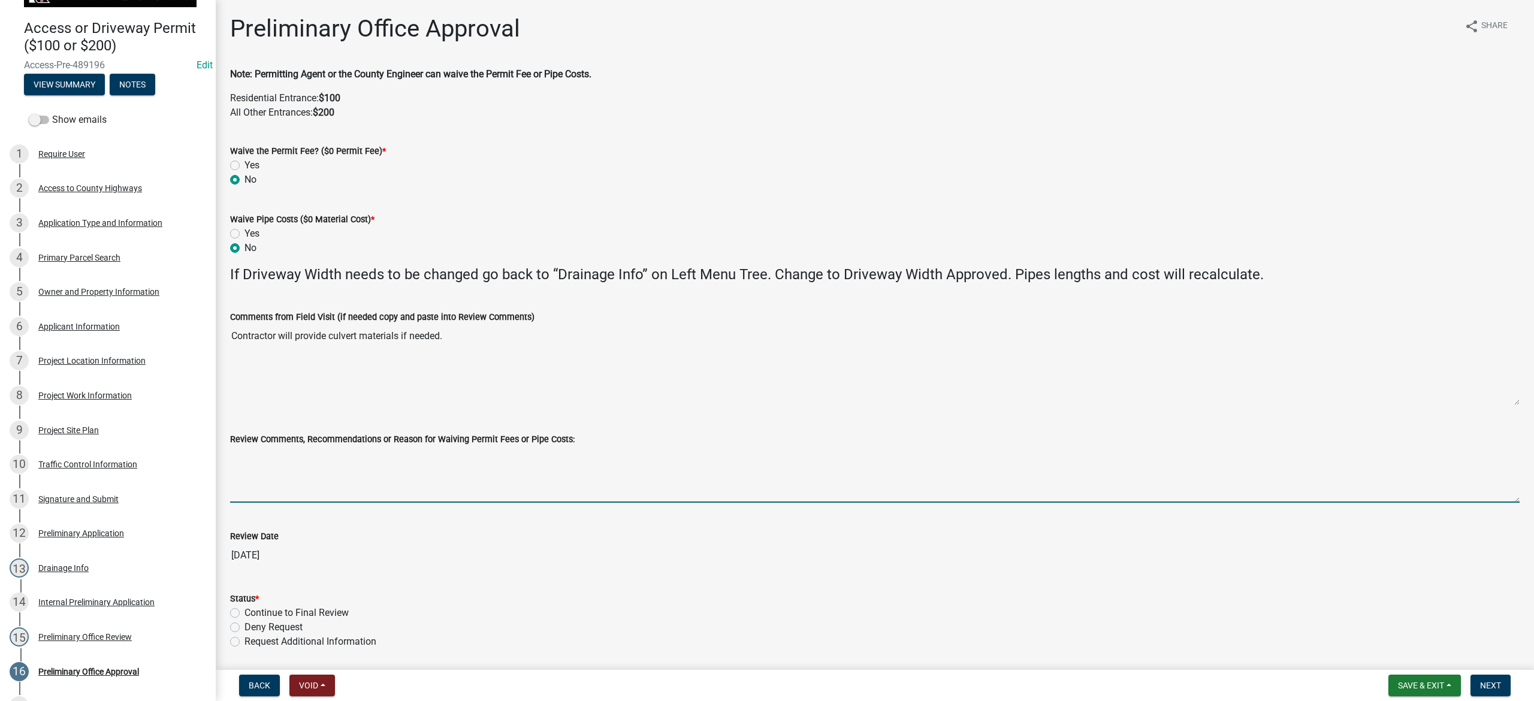
click at [444, 447] on textarea "Review Comments, Recommendations or Reason for Waiving Permit Fees or Pipe Cost…" at bounding box center [875, 475] width 1290 height 56
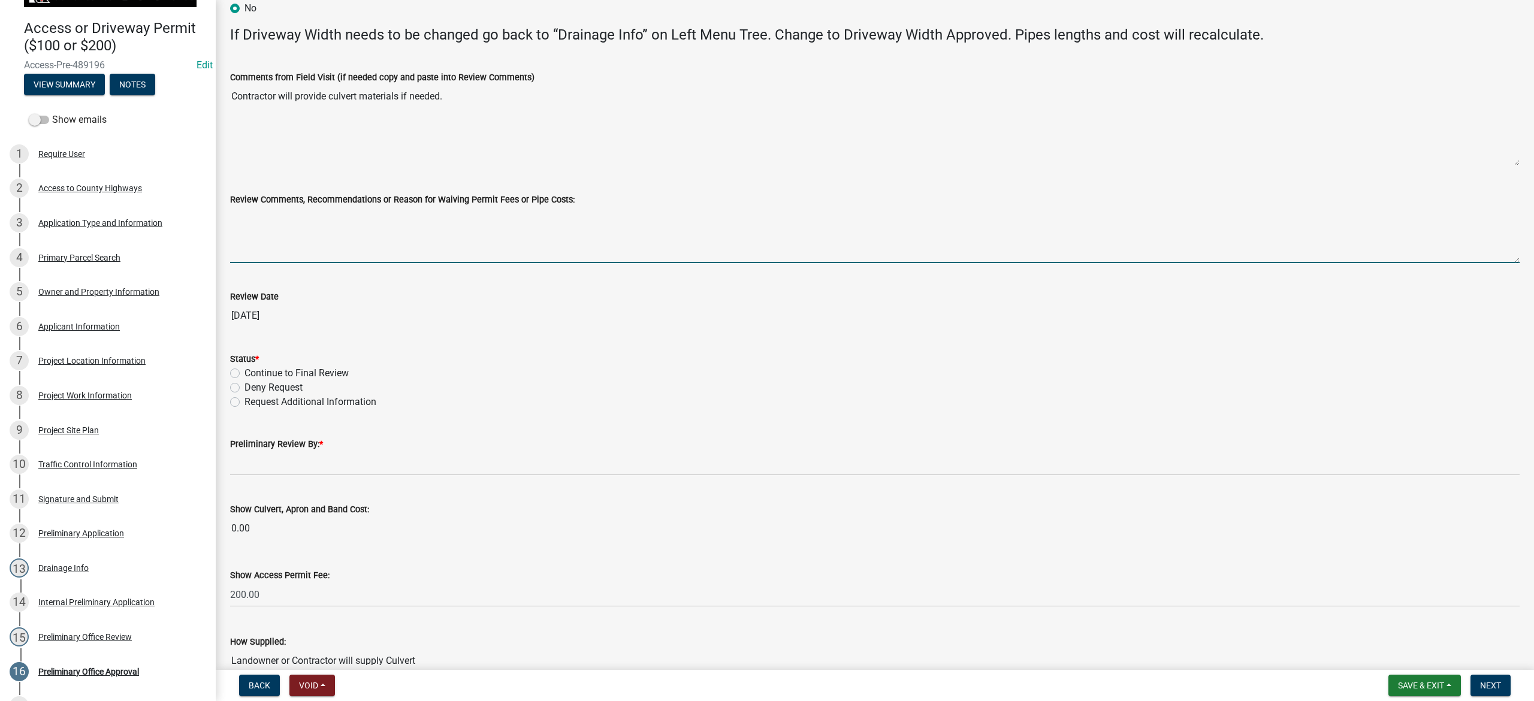
scroll to position [319, 0]
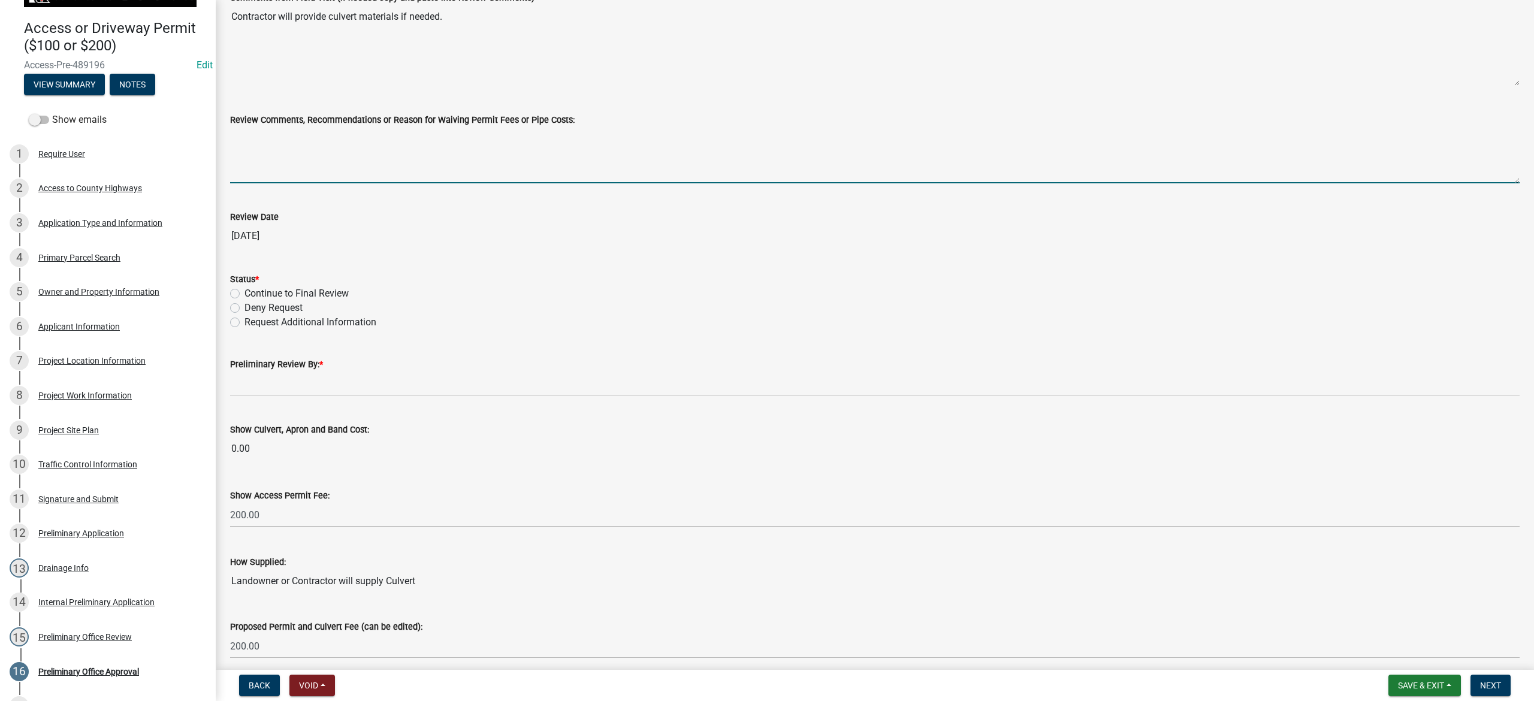
paste textarea "No culvert from County needed. All culvert materials (if needed) will be provid…"
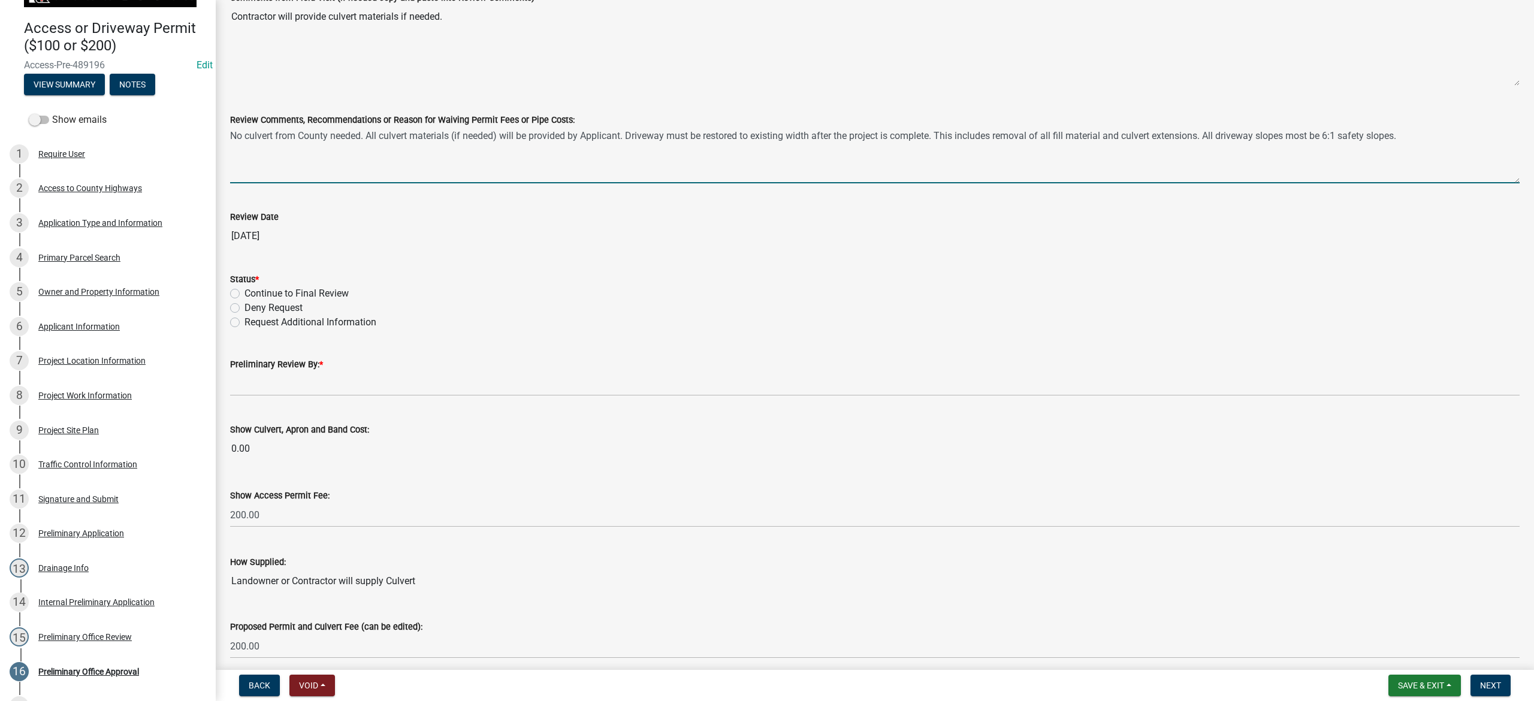
type textarea "No culvert from County needed. All culvert materials (if needed) will be provid…"
click at [245, 294] on label "Continue to Final Review" at bounding box center [297, 294] width 104 height 14
click at [245, 294] on input "Continue to Final Review" at bounding box center [249, 291] width 8 height 8
radio input "true"
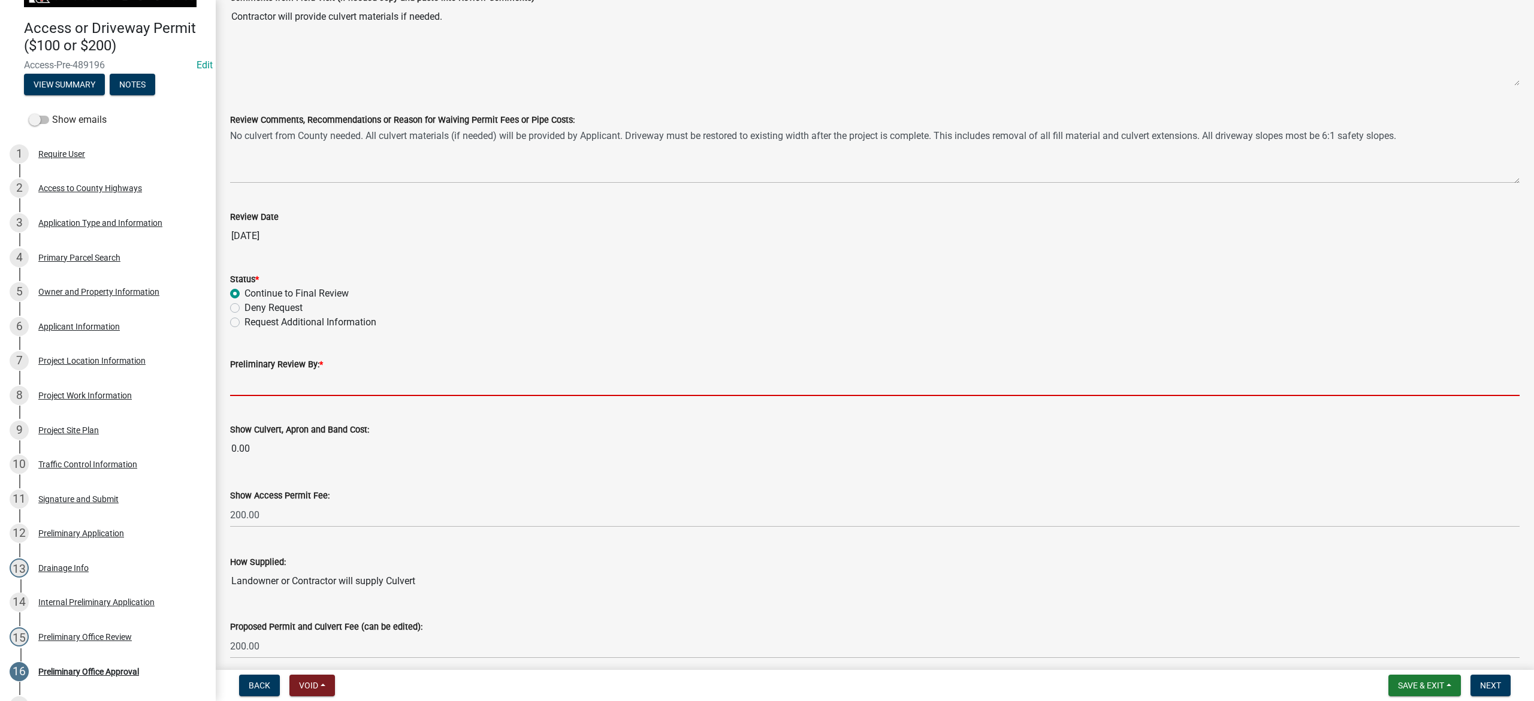
click at [307, 392] on input "Preliminary Review By: *" at bounding box center [875, 384] width 1290 height 25
type input "Phil Wacholz"
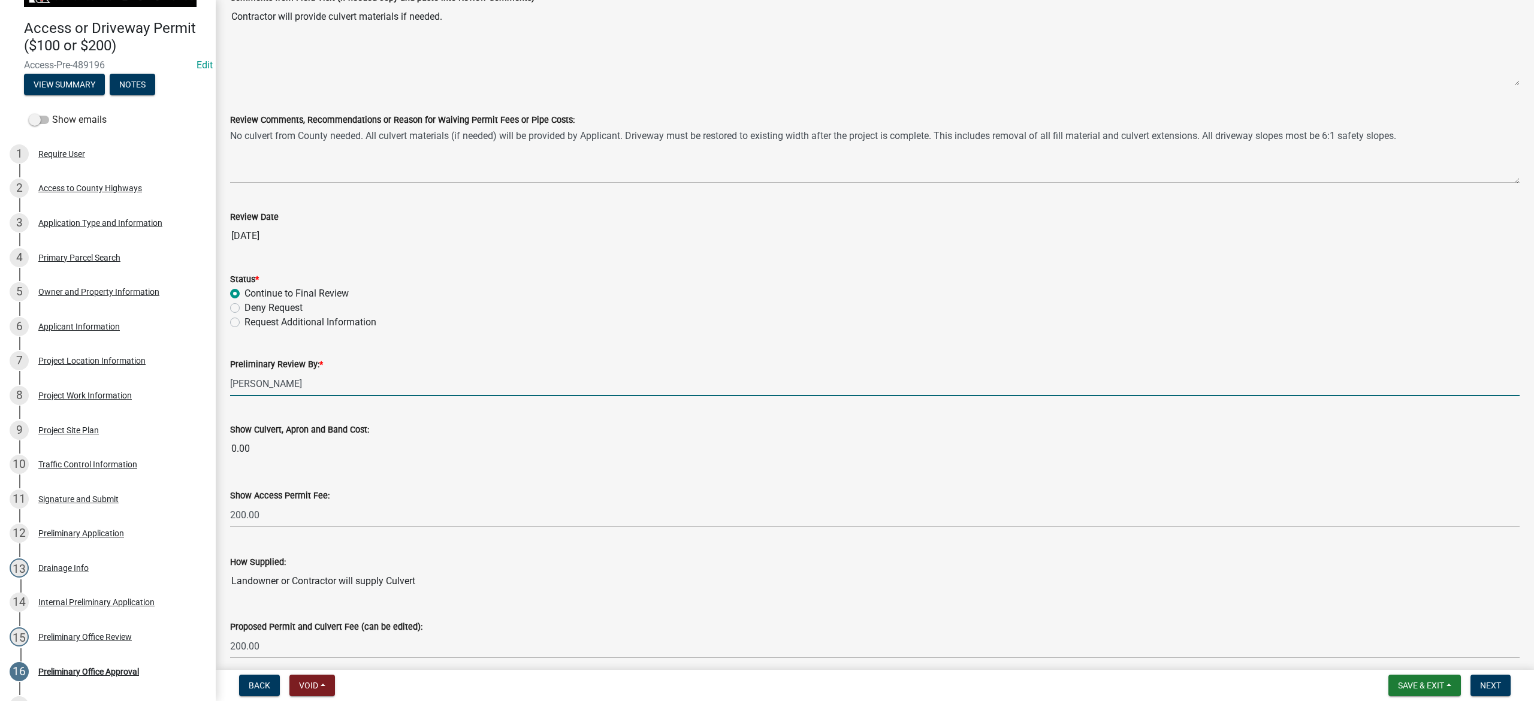
scroll to position [372, 0]
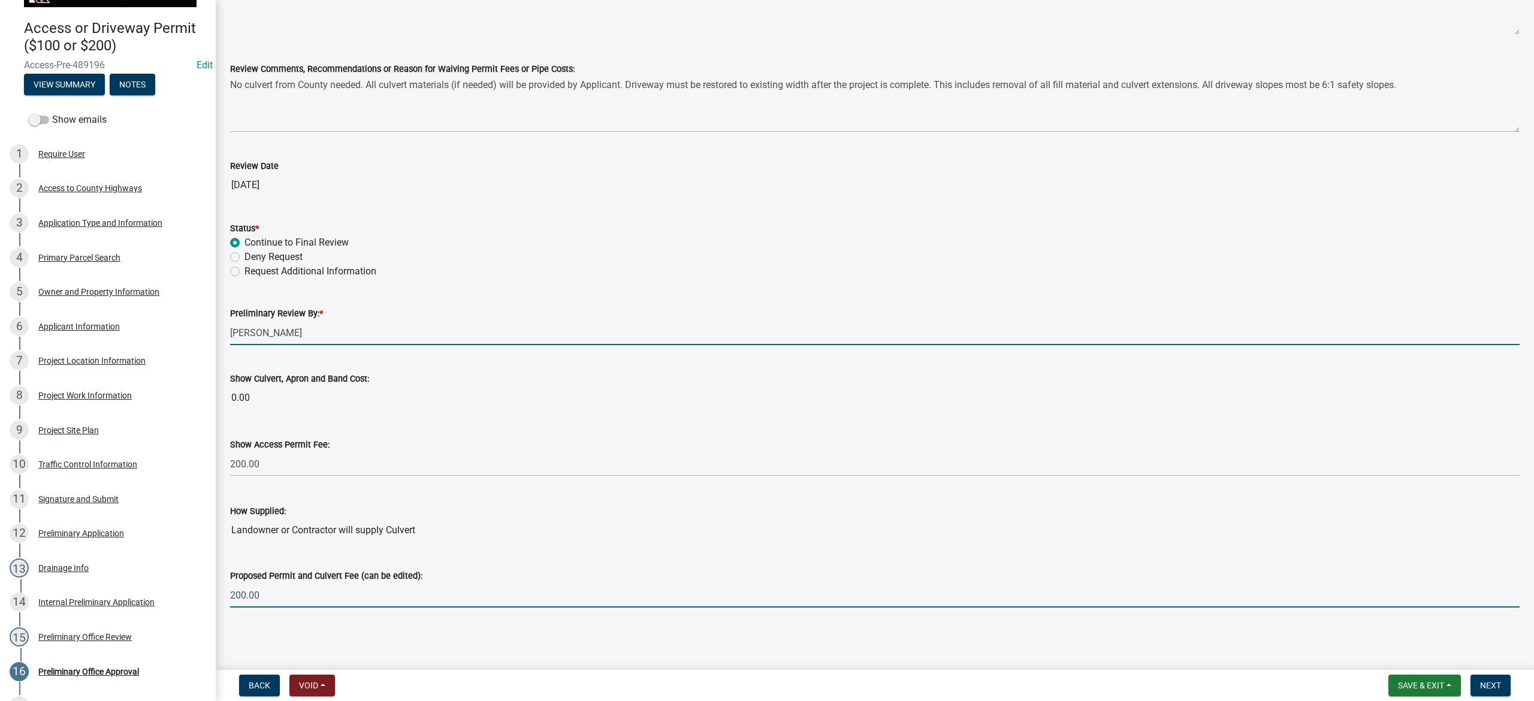
click at [343, 447] on input "200.00" at bounding box center [875, 595] width 1290 height 25
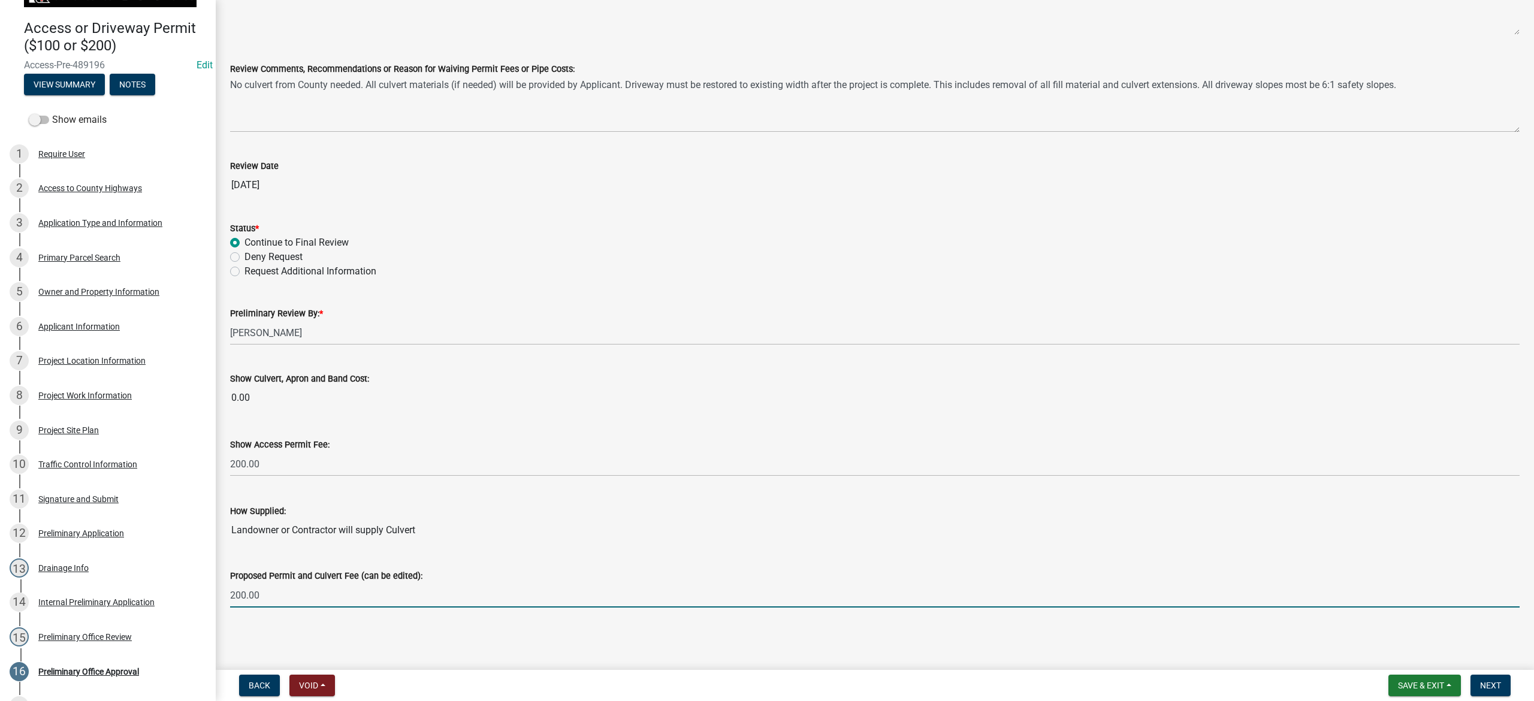
drag, startPoint x: 1232, startPoint y: 652, endPoint x: 1361, endPoint y: 660, distance: 128.5
click at [1023, 447] on main "Preliminary Office Approval share Share Note: Permitting Agent or the County En…" at bounding box center [875, 332] width 1319 height 665
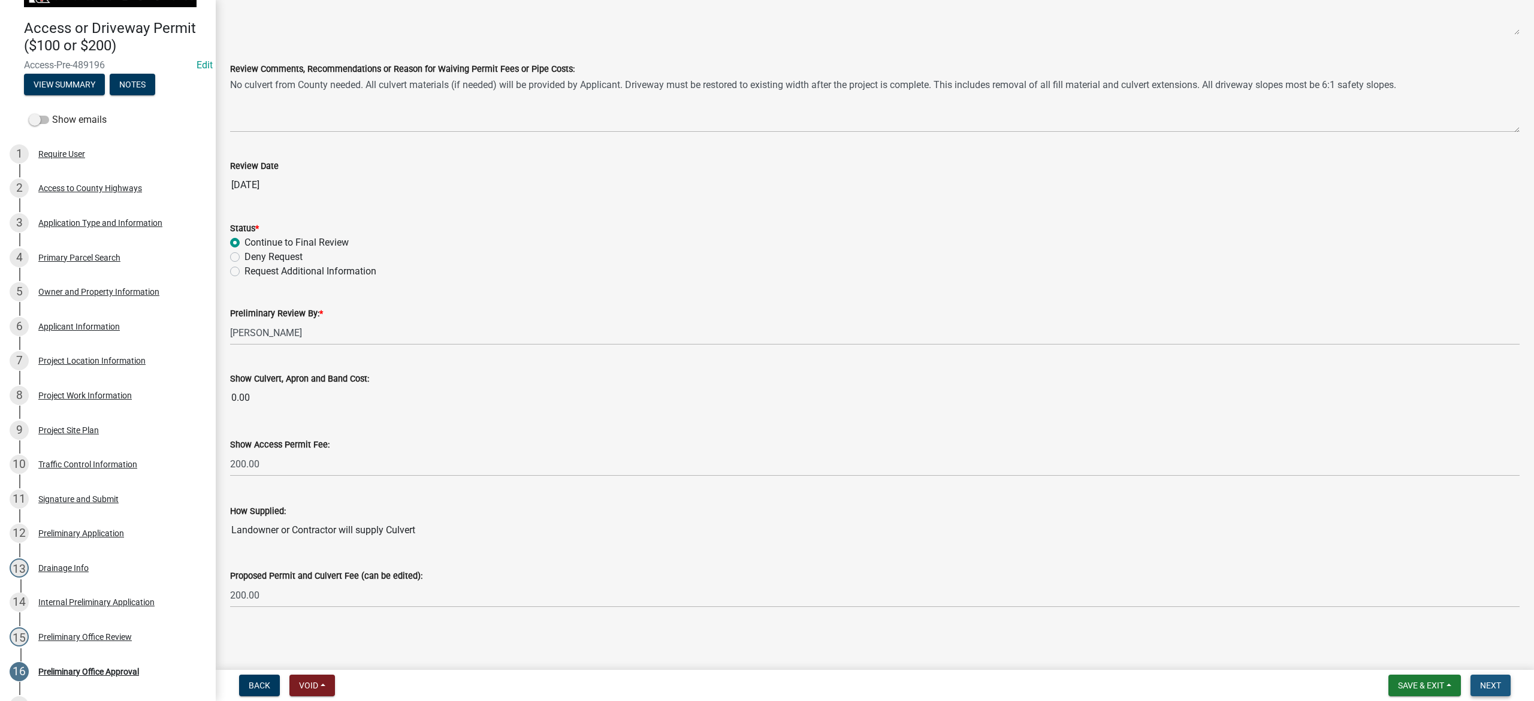
click at [1023, 447] on span "Next" at bounding box center [1490, 686] width 21 height 10
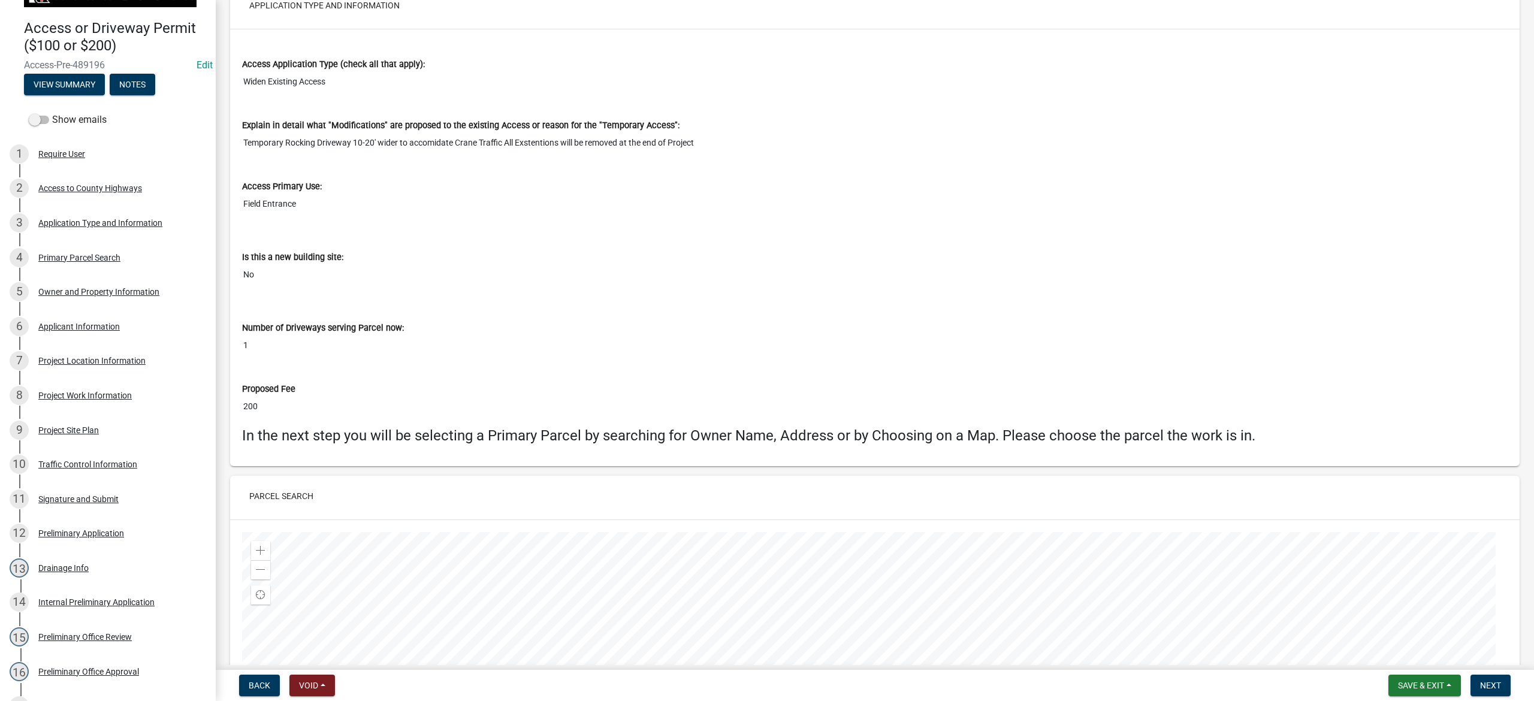
scroll to position [639, 0]
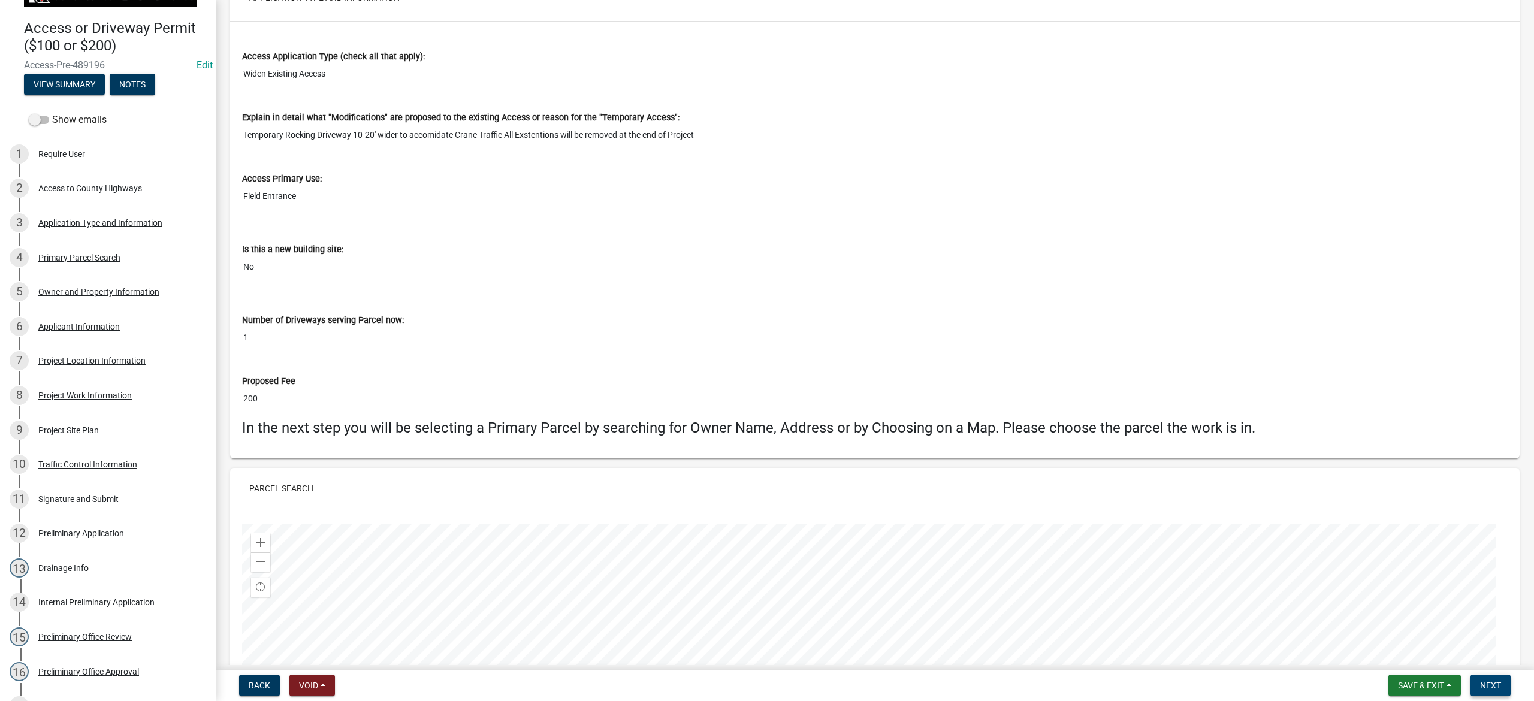
click at [1023, 447] on span "Next" at bounding box center [1490, 686] width 21 height 10
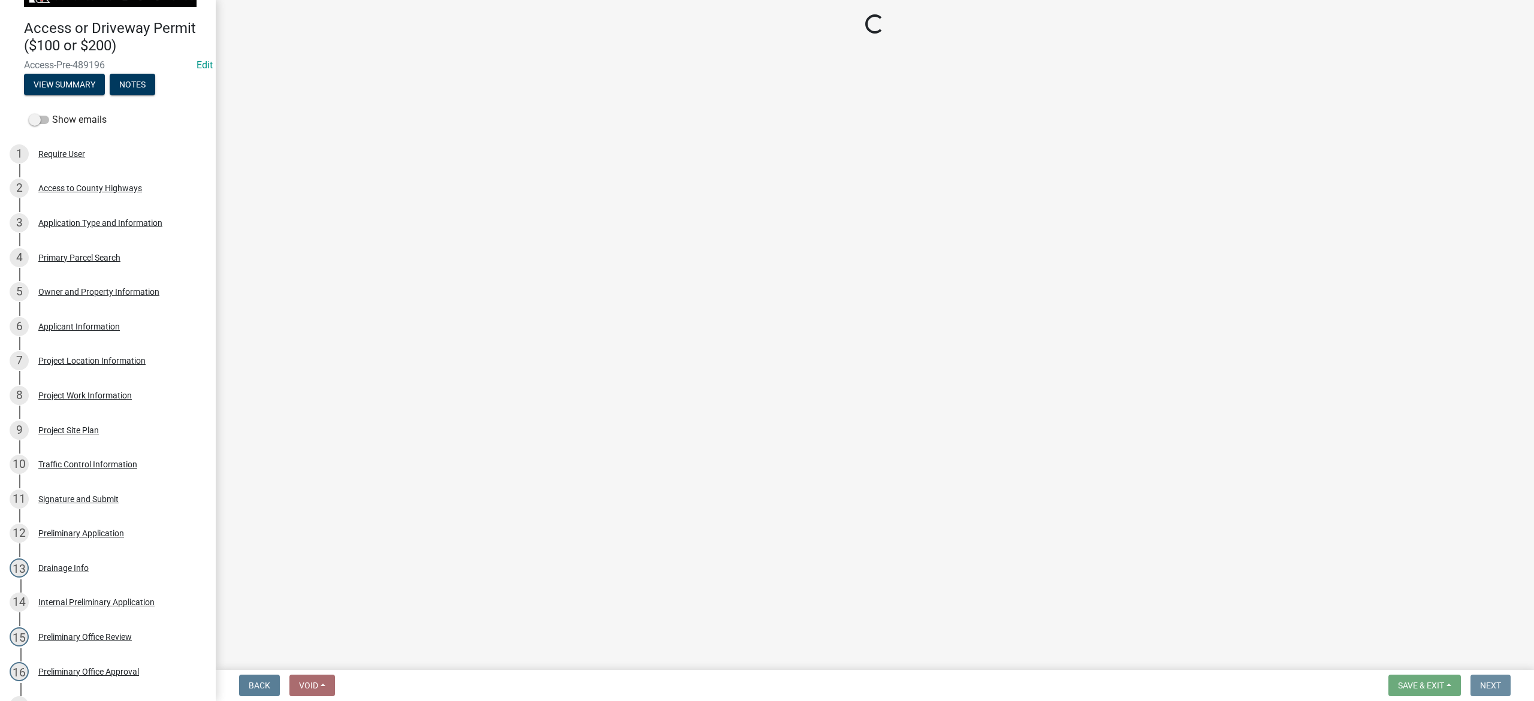
scroll to position [0, 0]
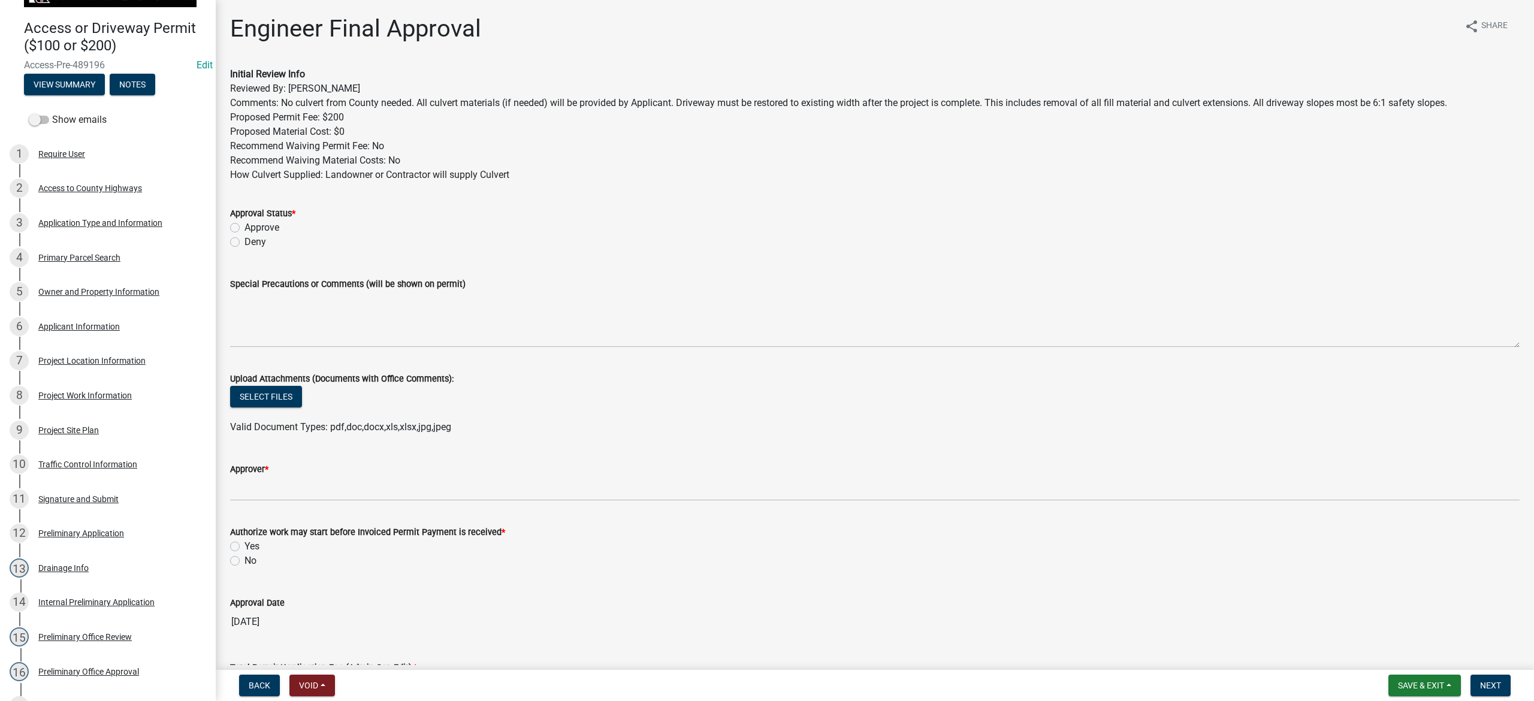
click at [245, 229] on label "Approve" at bounding box center [262, 228] width 35 height 14
click at [245, 228] on input "Approve" at bounding box center [249, 225] width 8 height 8
radio input "true"
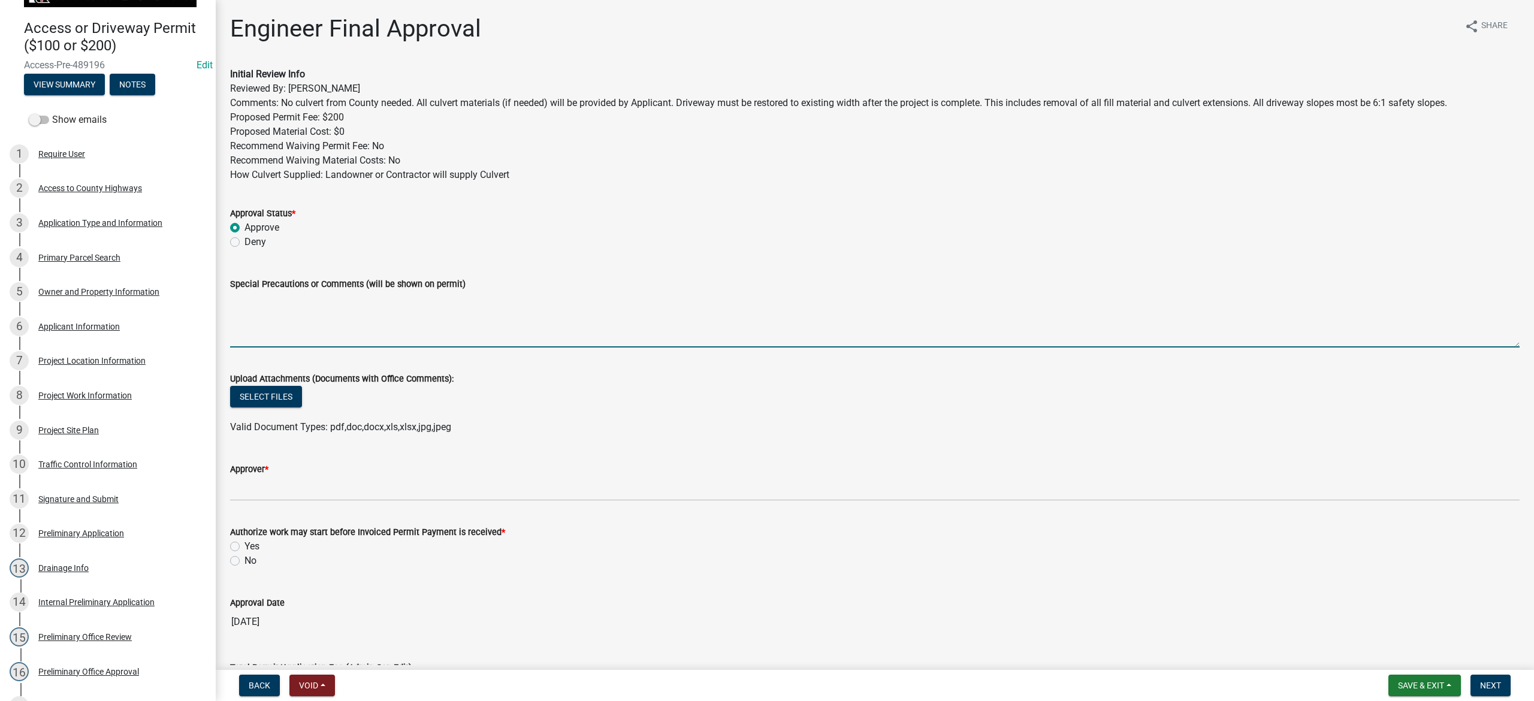
click at [266, 319] on textarea "Special Precautions or Comments (will be shown on permit)" at bounding box center [875, 319] width 1290 height 56
paste textarea "No culvert from County needed. All culvert materials (if needed) will be provid…"
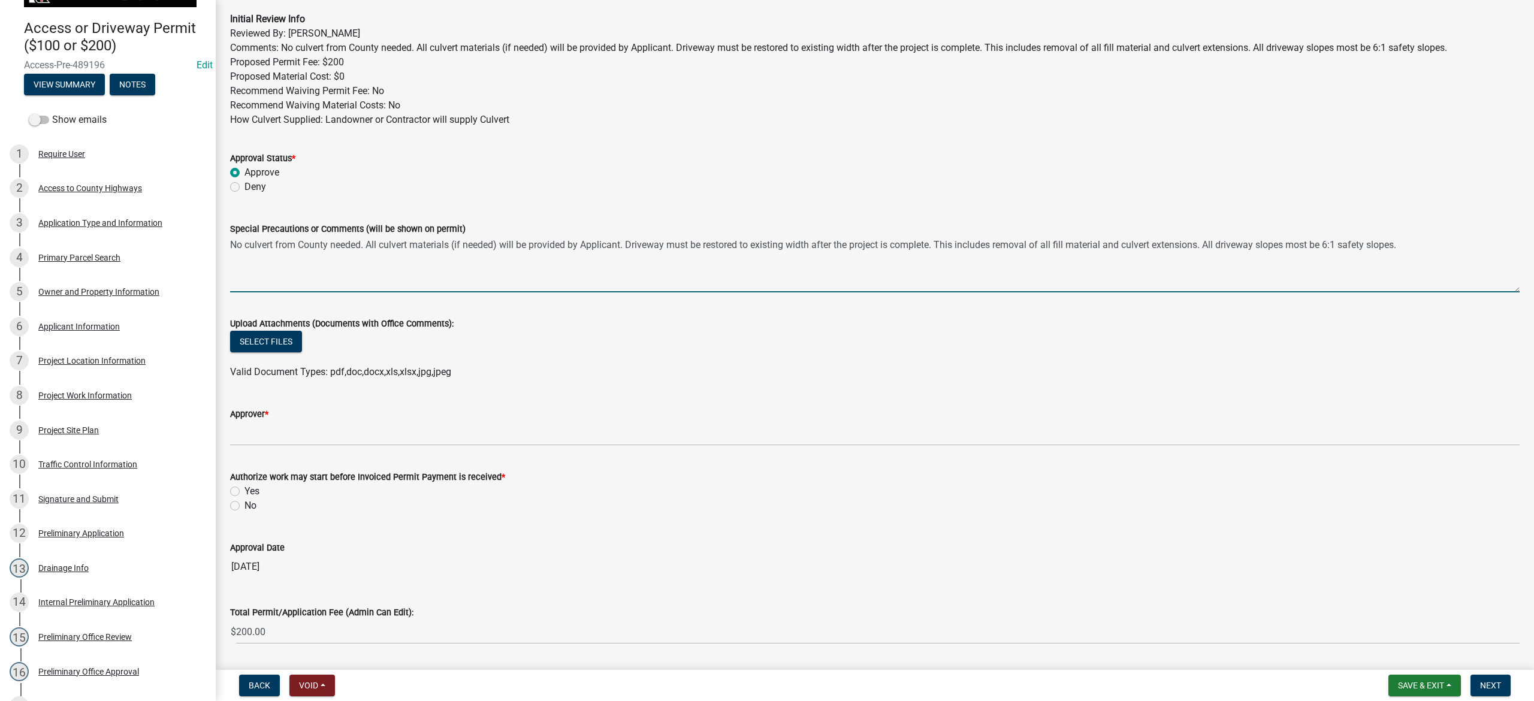
scroll to position [80, 0]
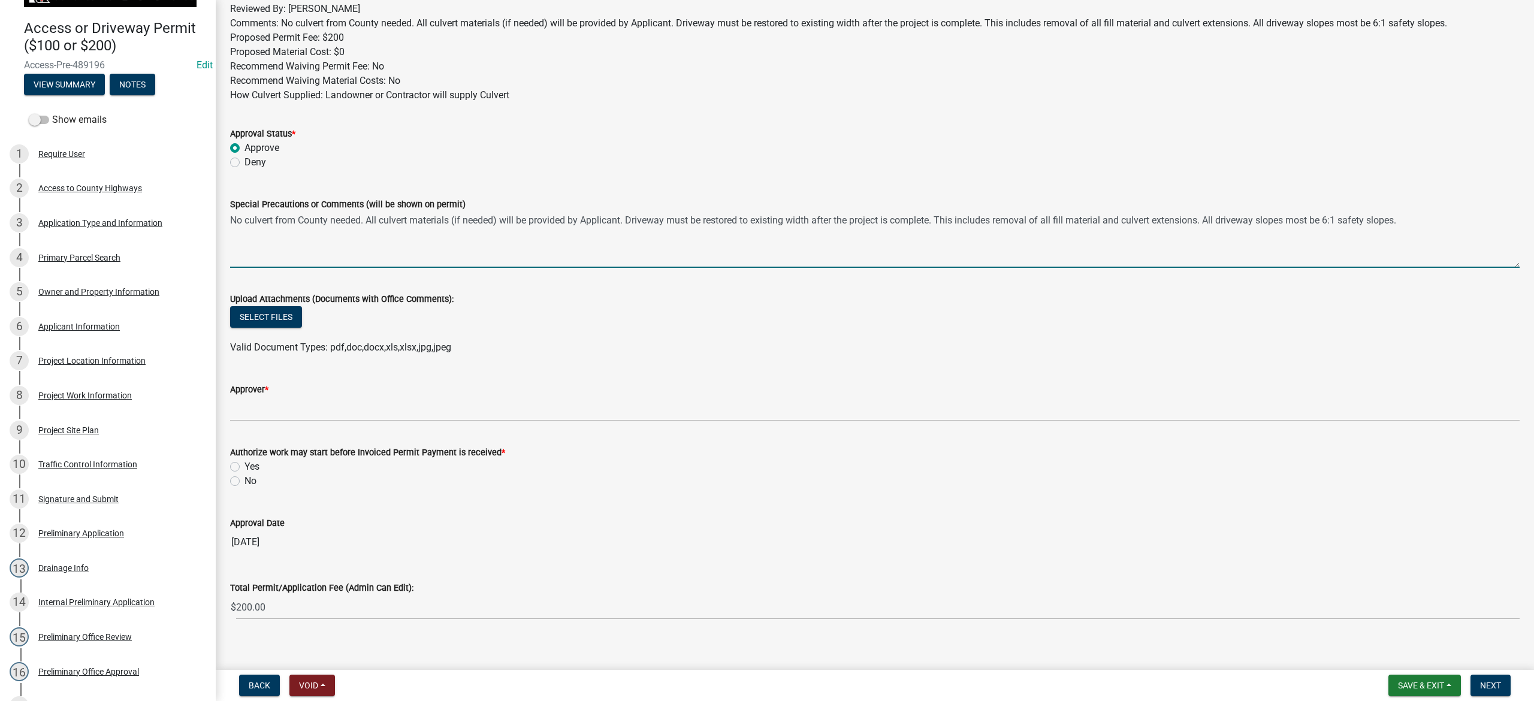
type textarea "No culvert from County needed. All culvert materials (if needed) will be provid…"
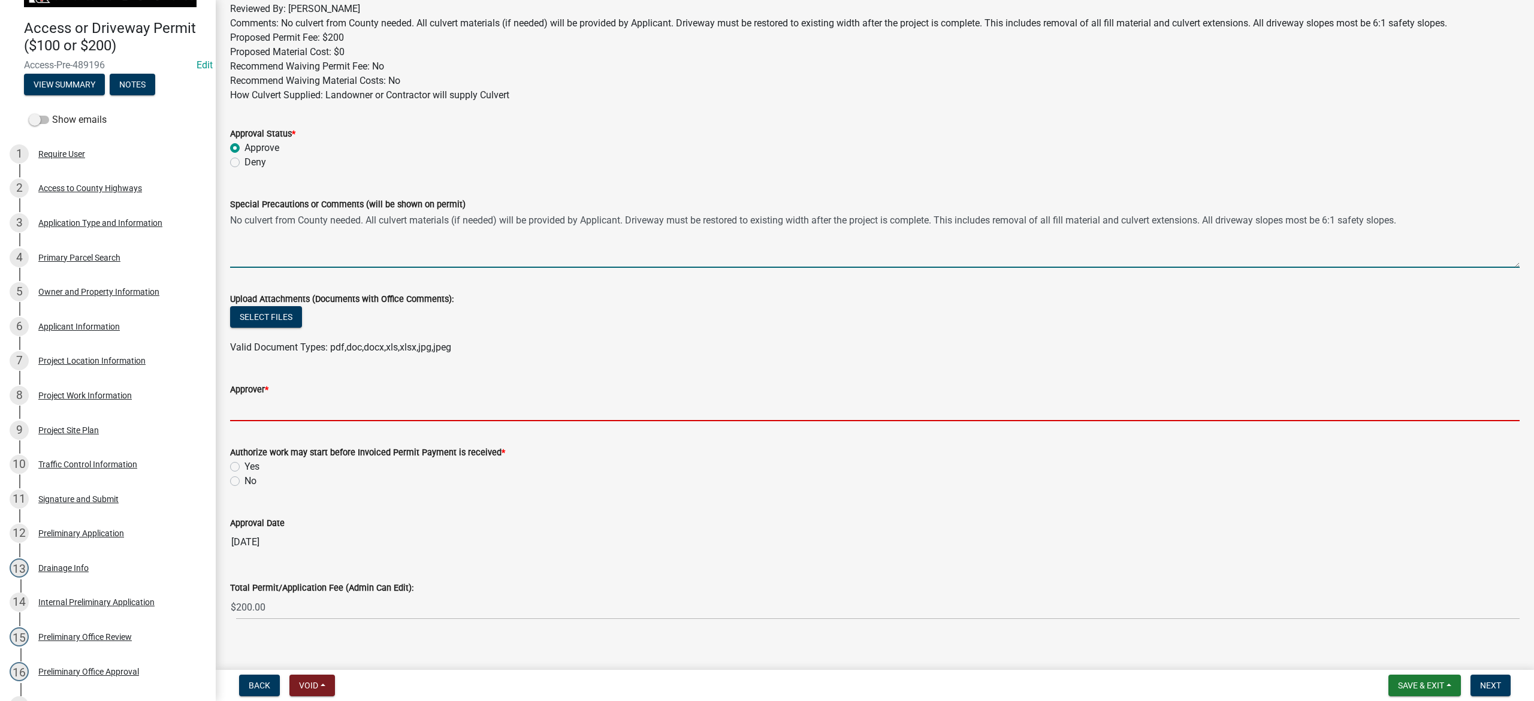
click at [309, 408] on input "Approver *" at bounding box center [875, 409] width 1290 height 25
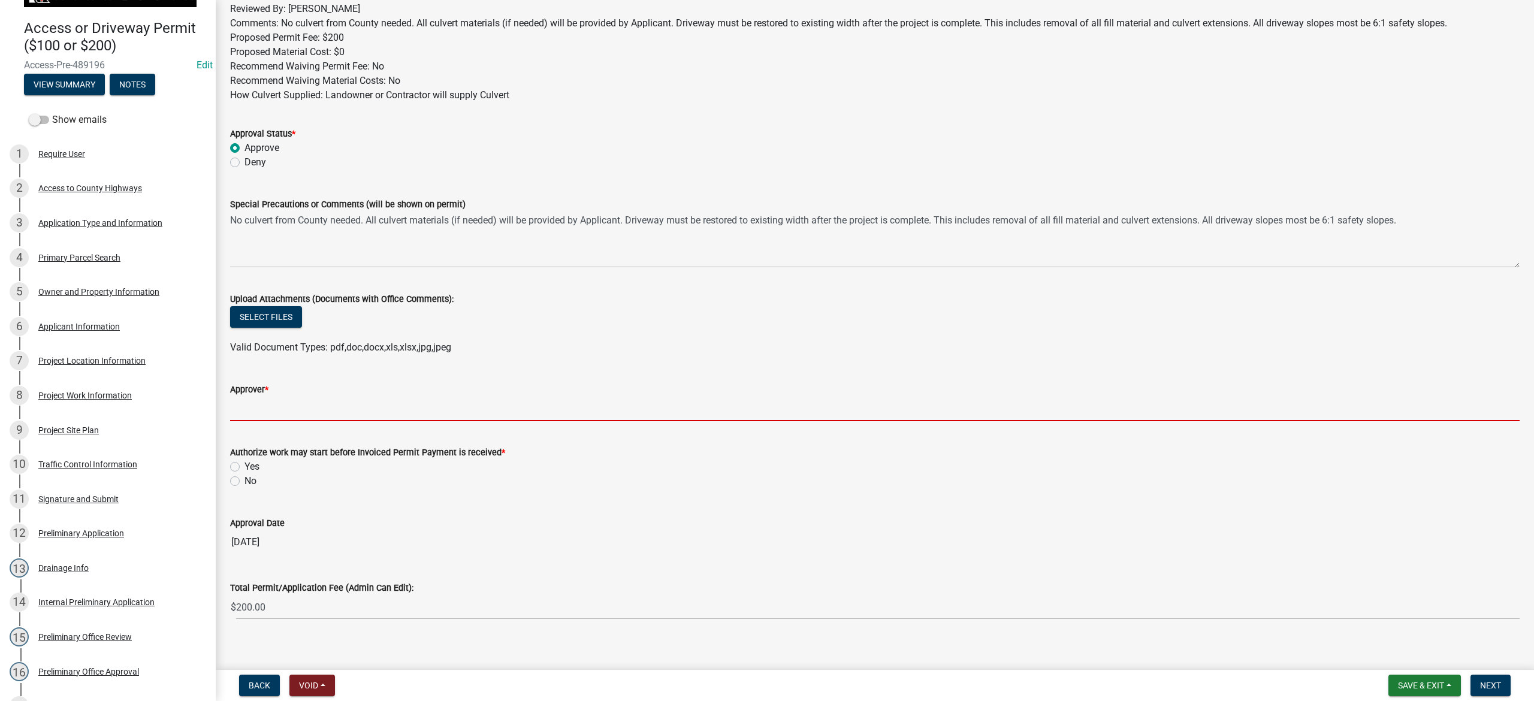
type input "Phil Wacholz"
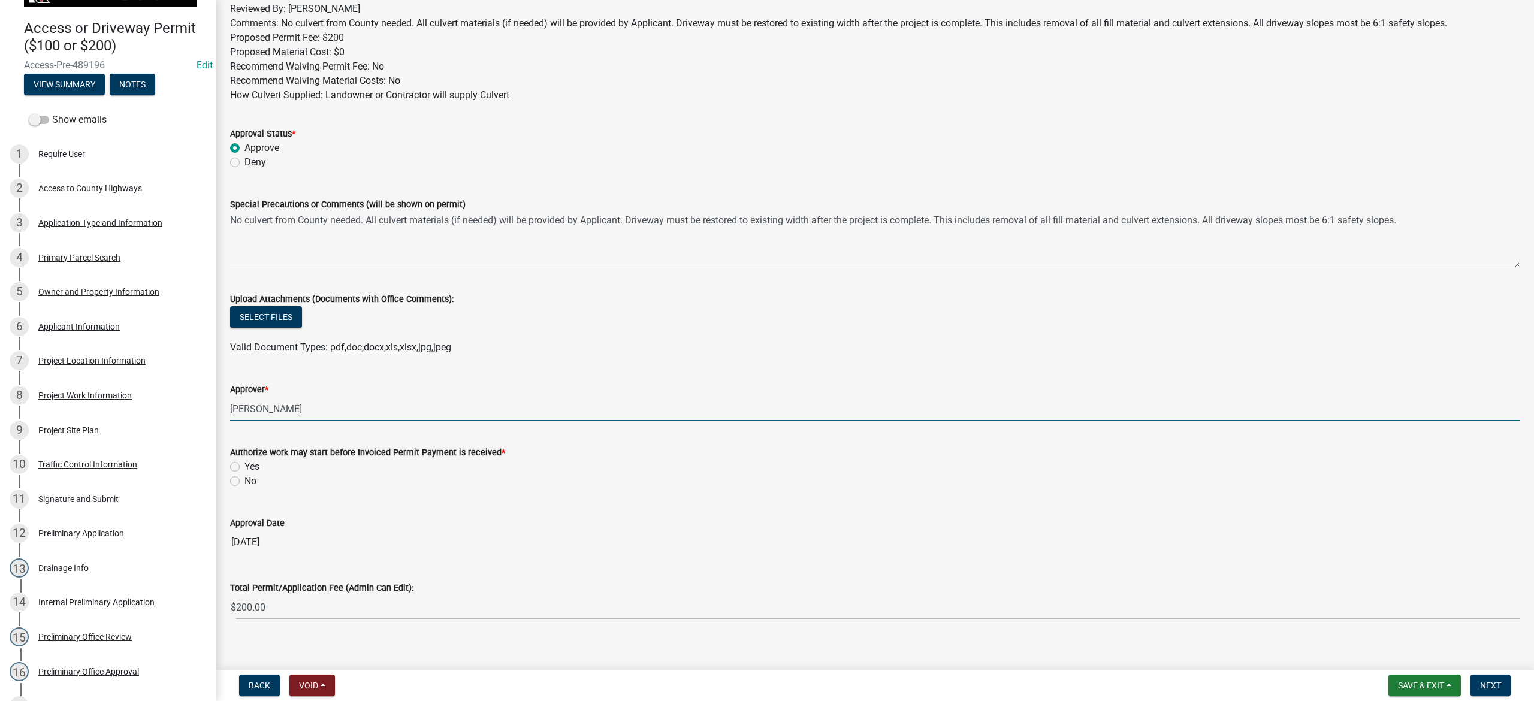
click at [245, 447] on label "Yes" at bounding box center [252, 467] width 15 height 14
click at [245, 447] on input "Yes" at bounding box center [249, 464] width 8 height 8
radio input "true"
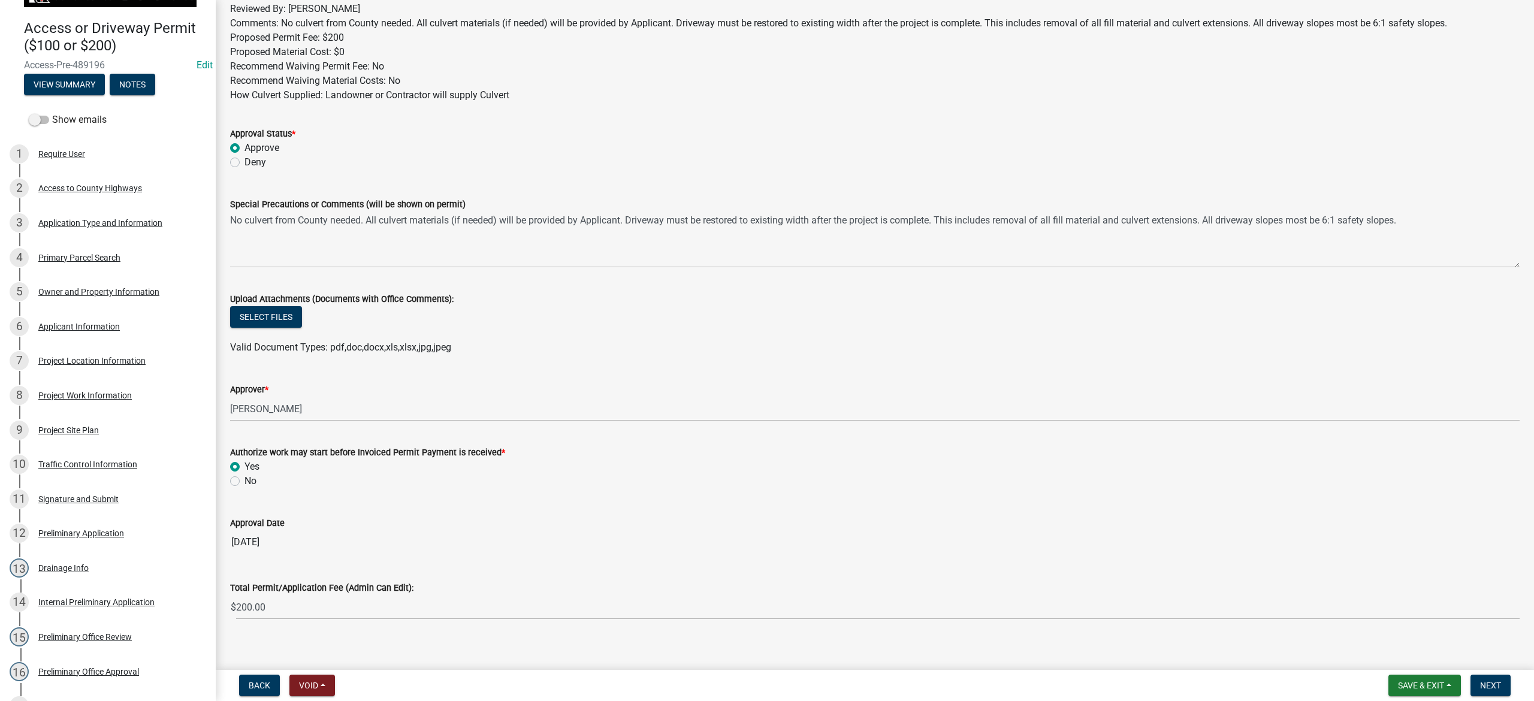
click at [245, 447] on label "No" at bounding box center [251, 481] width 12 height 14
click at [245, 447] on input "No" at bounding box center [249, 478] width 8 height 8
radio input "true"
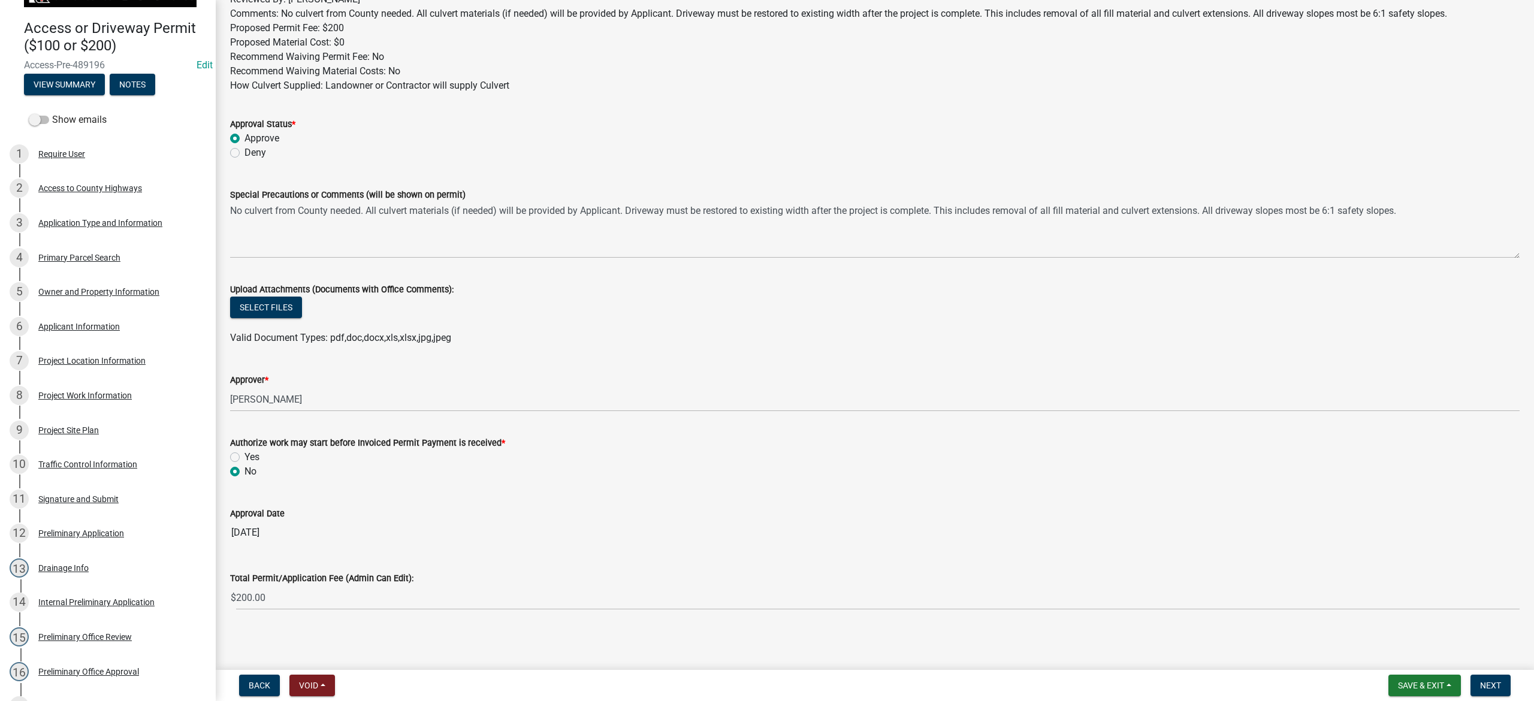
scroll to position [92, 0]
click at [1023, 447] on span "Next" at bounding box center [1490, 686] width 21 height 10
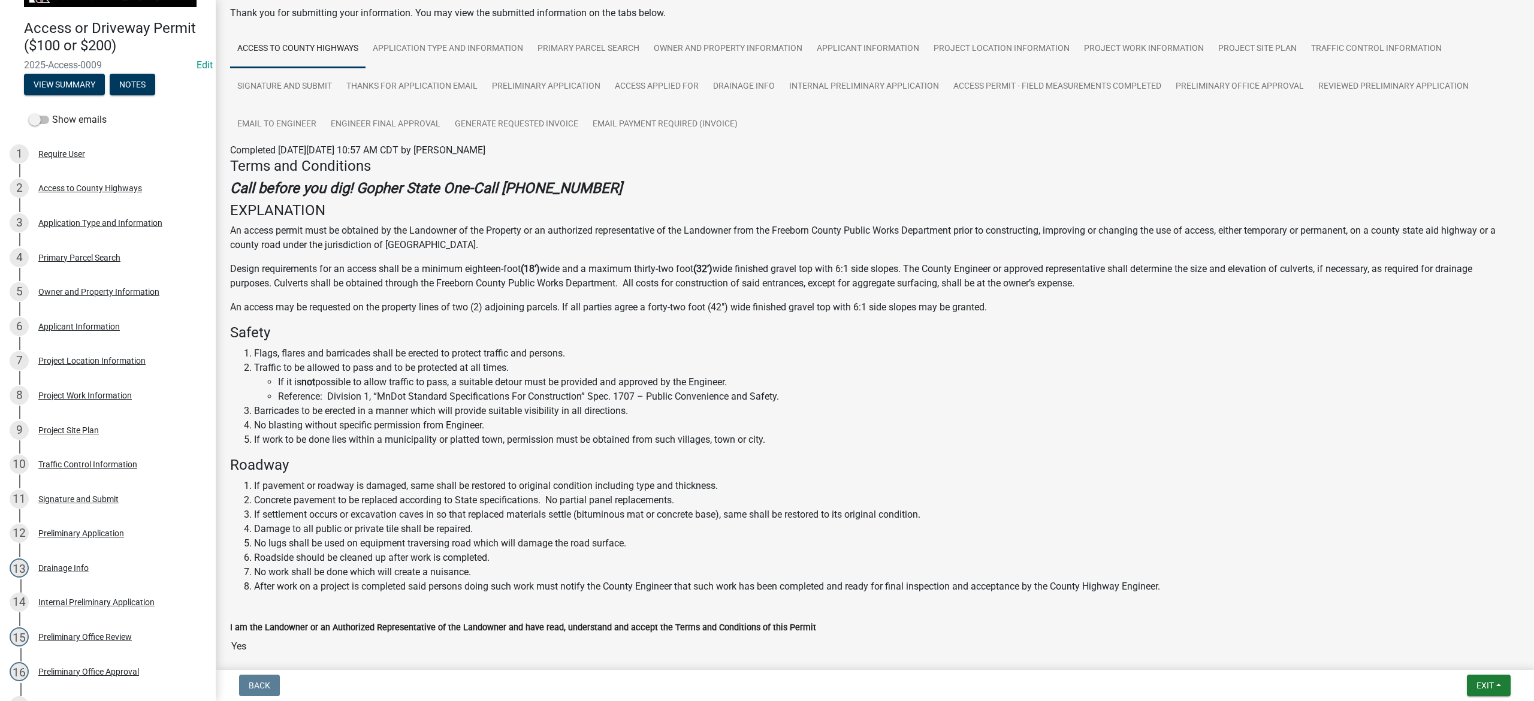
scroll to position [125, 0]
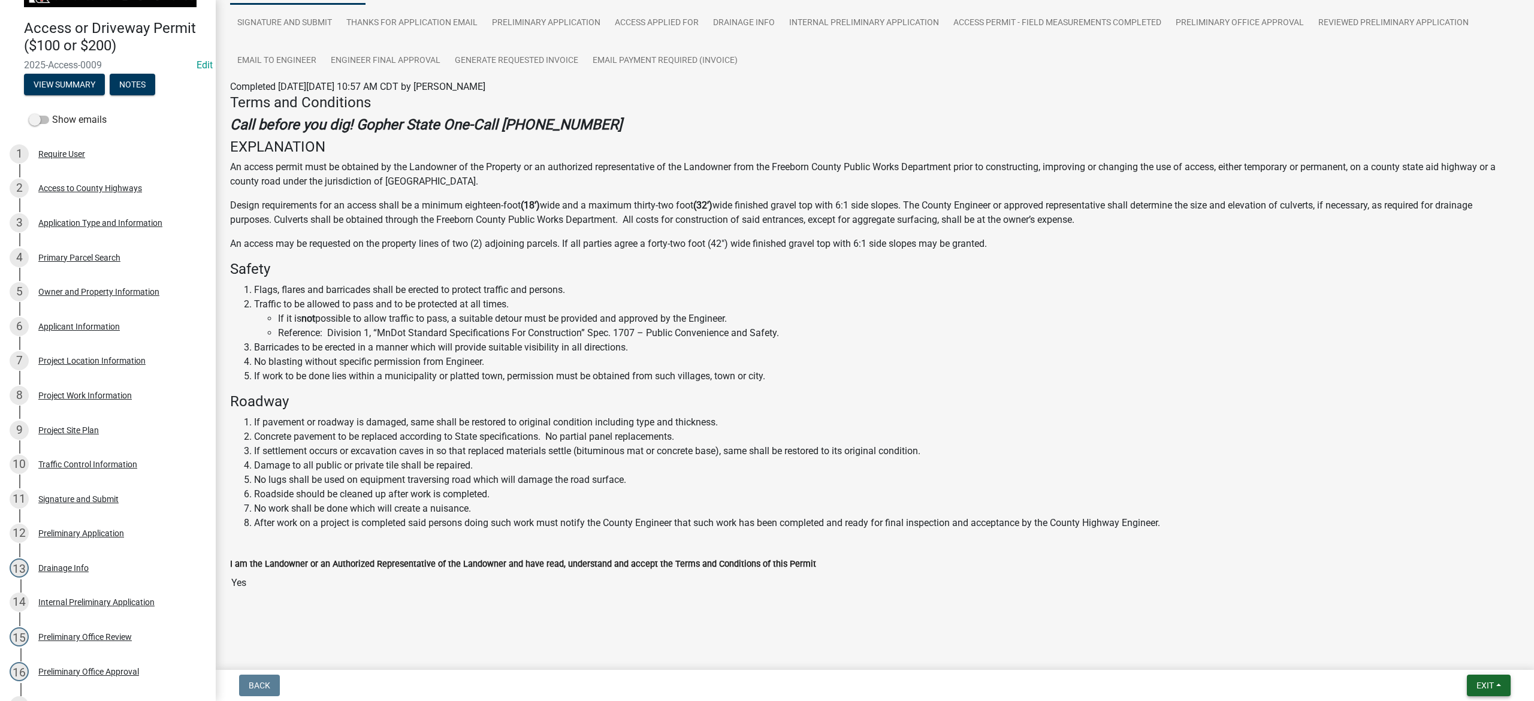
click at [1023, 447] on button "Exit" at bounding box center [1489, 686] width 44 height 22
click at [1023, 447] on button "Save & Exit" at bounding box center [1463, 655] width 96 height 29
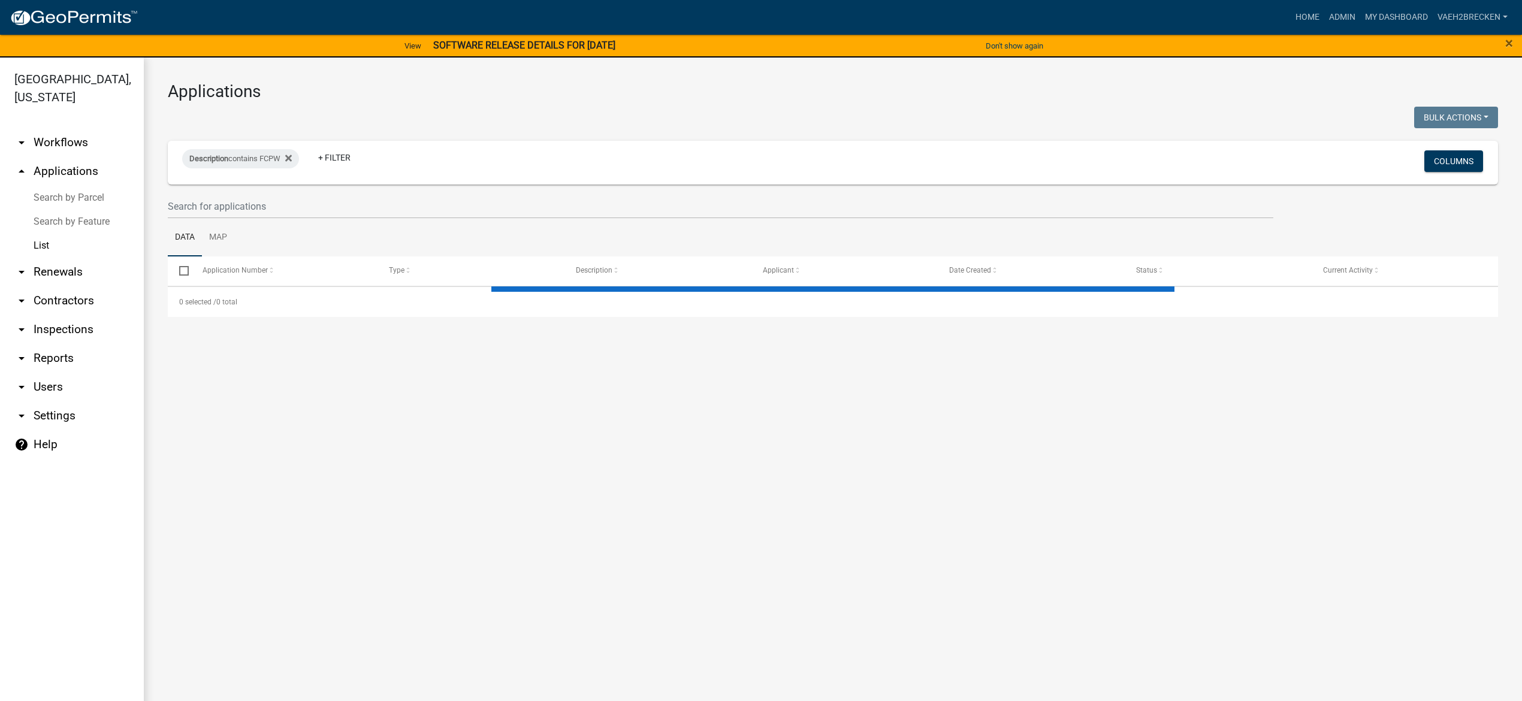
select select "3: 100"
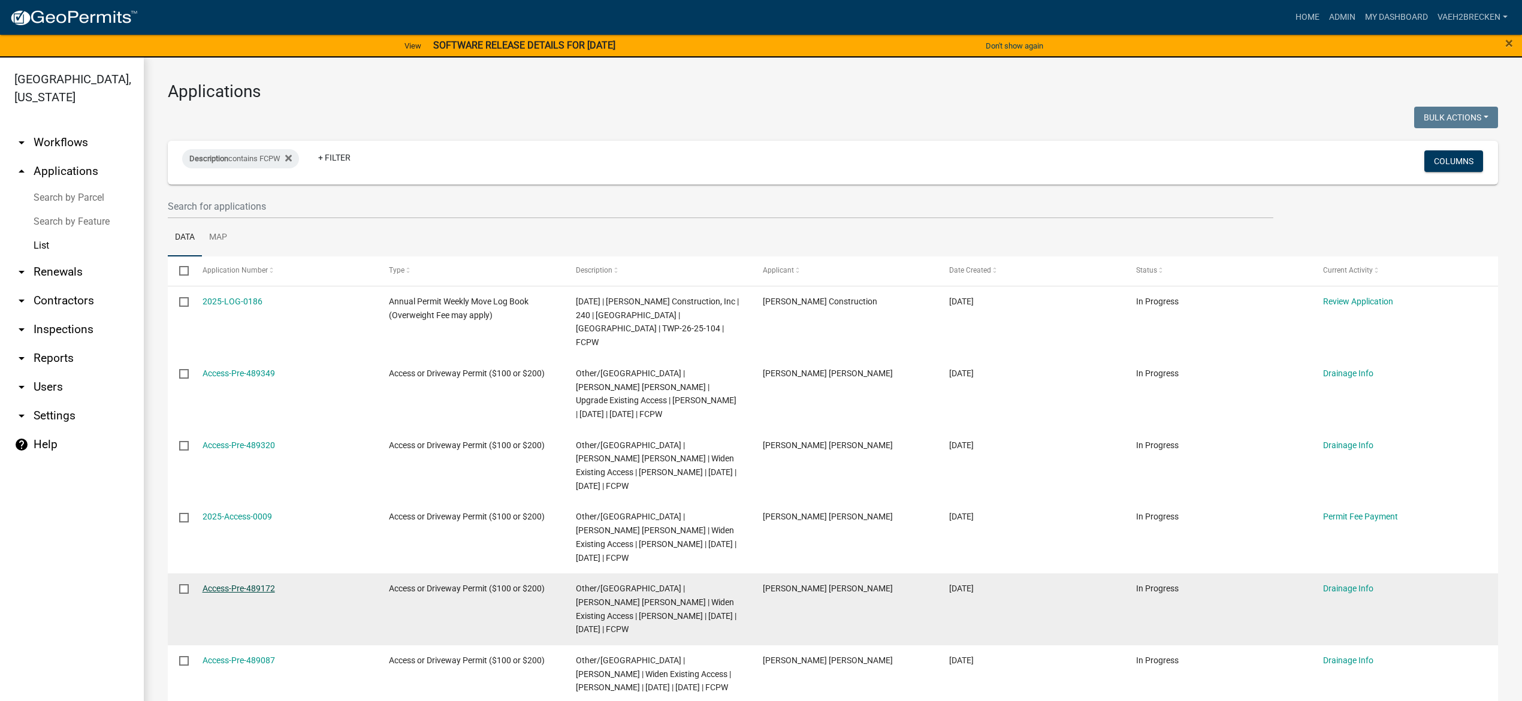
click at [243, 447] on link "Access-Pre-489172" at bounding box center [239, 589] width 73 height 10
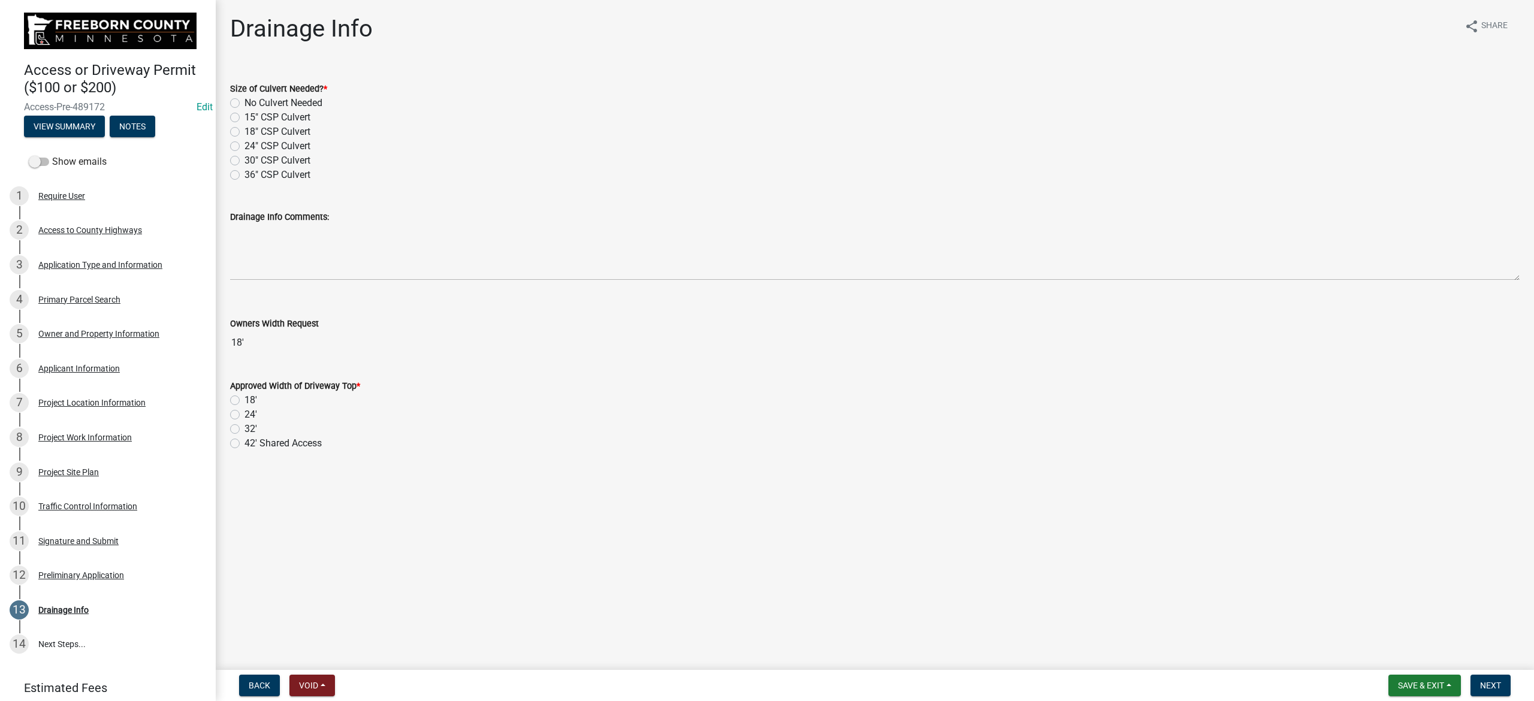
click at [245, 101] on label "No Culvert Needed" at bounding box center [284, 103] width 78 height 14
click at [245, 101] on input "No Culvert Needed" at bounding box center [249, 100] width 8 height 8
radio input "true"
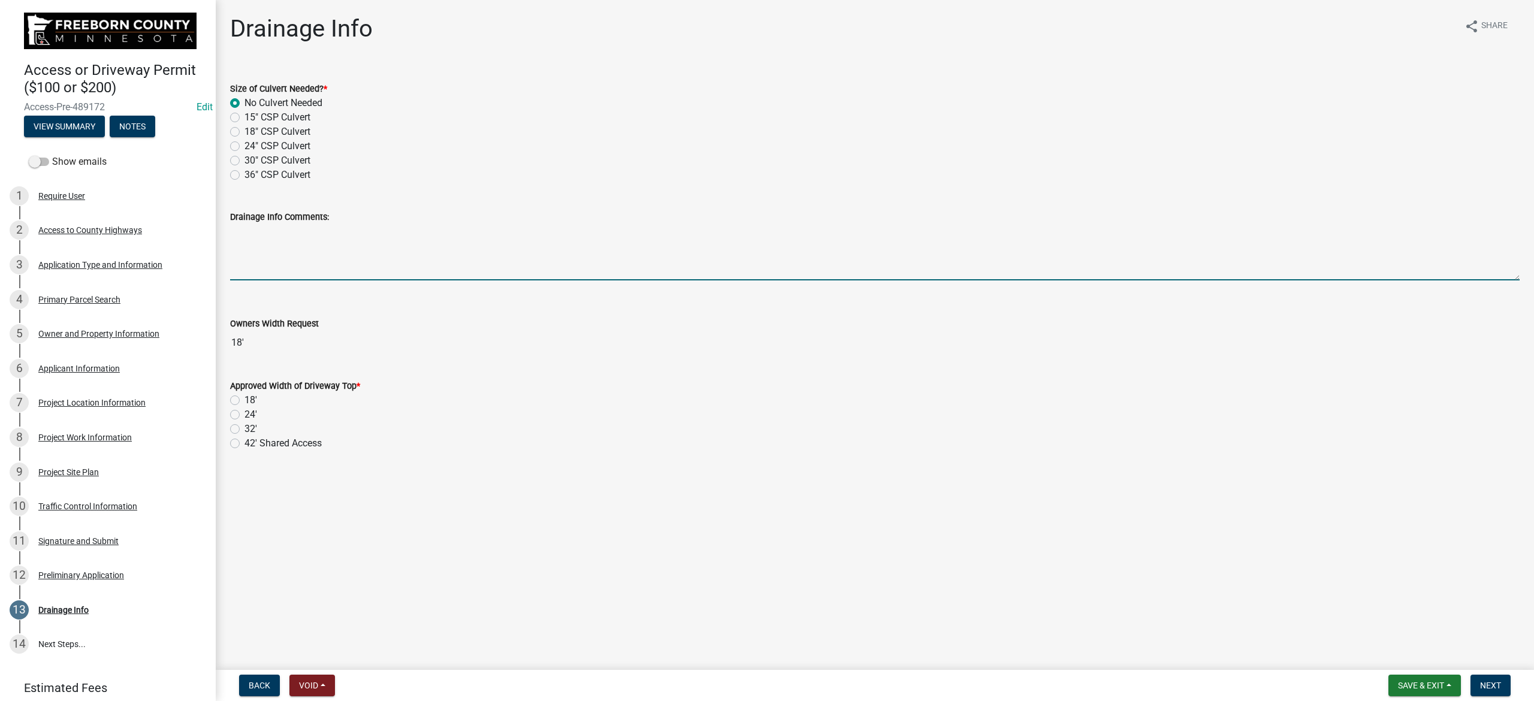
click at [305, 260] on textarea "Drainage Info Comments:" at bounding box center [875, 252] width 1290 height 56
type textarea "Contractor will provide culvert materials if required."
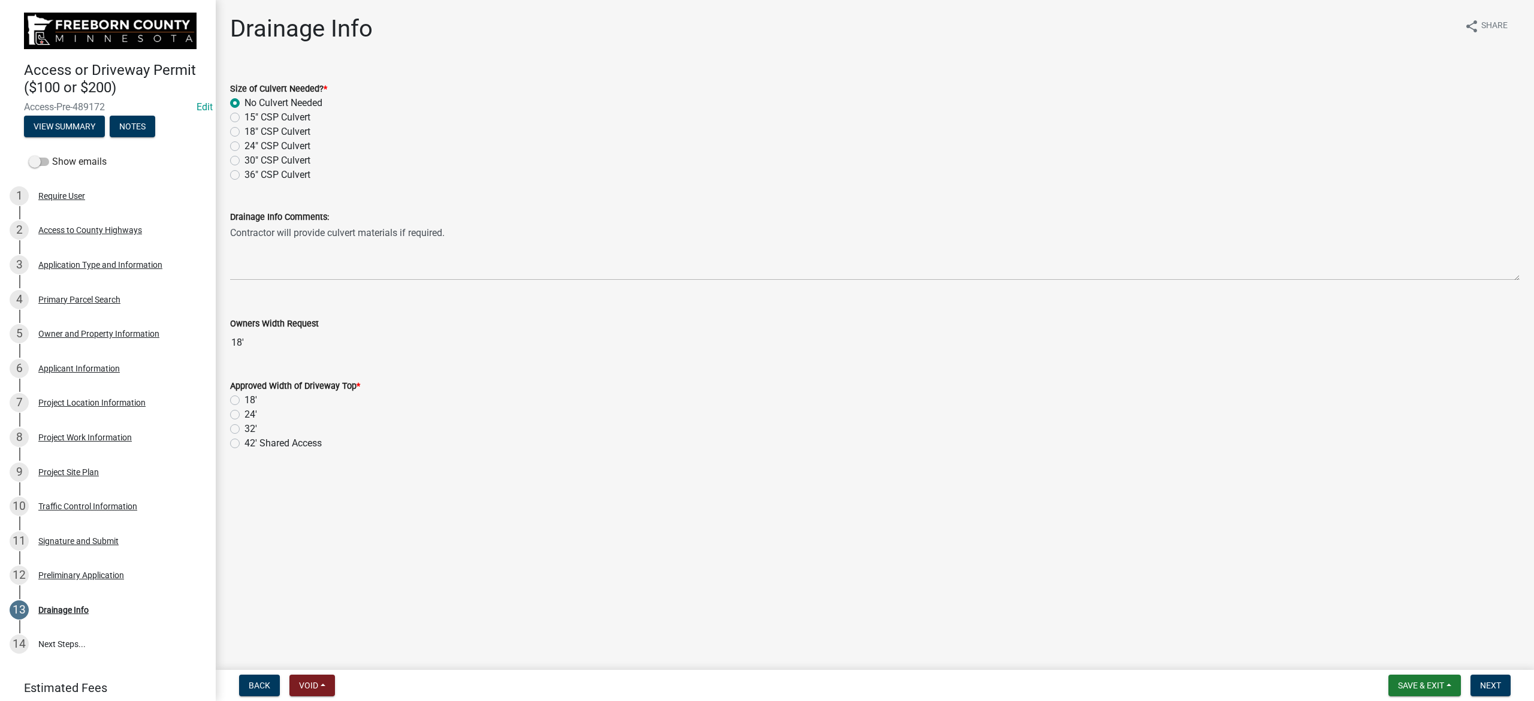
click at [245, 425] on label "32'" at bounding box center [251, 429] width 13 height 14
click at [245, 425] on input "32'" at bounding box center [249, 426] width 8 height 8
radio input "true"
click at [1023, 447] on button "Next" at bounding box center [1491, 686] width 40 height 22
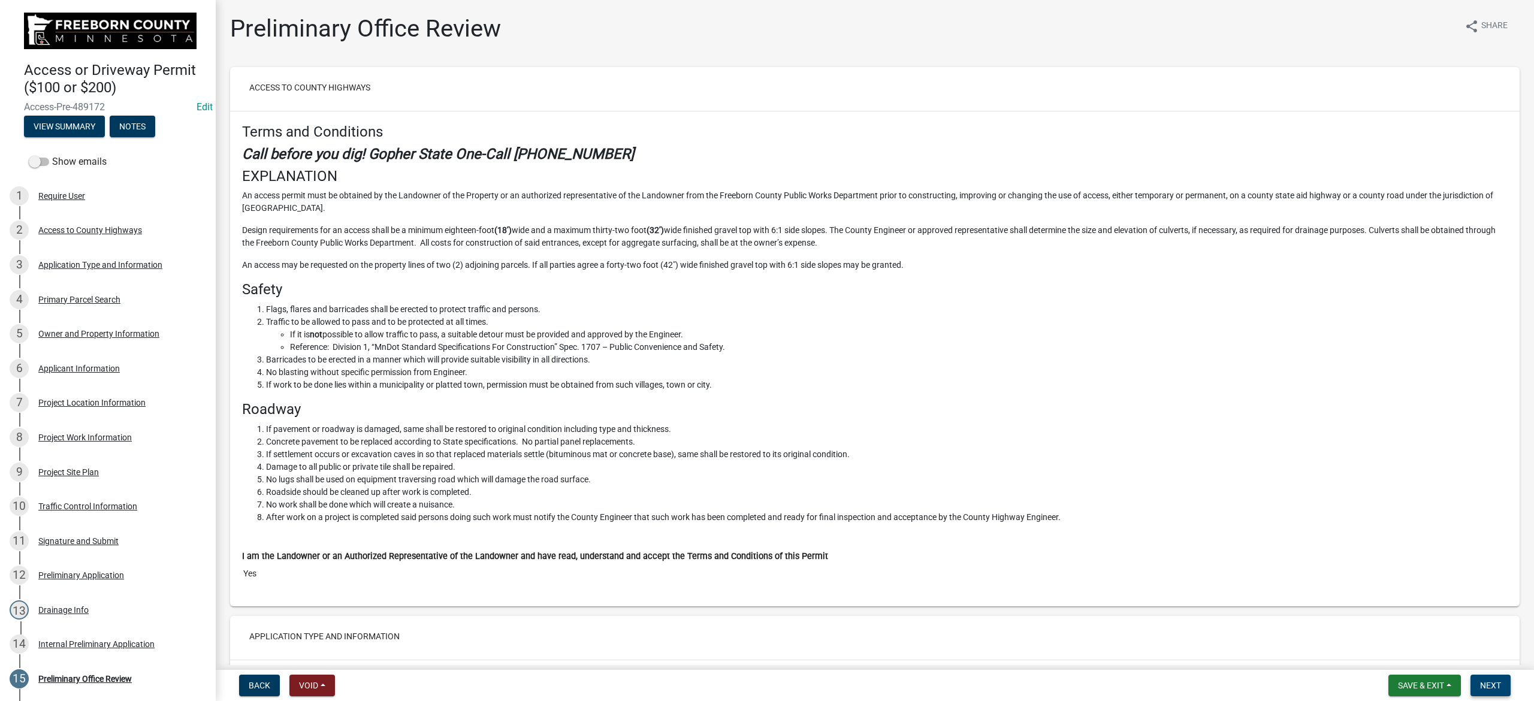
click at [1023, 447] on span "Next" at bounding box center [1490, 686] width 21 height 10
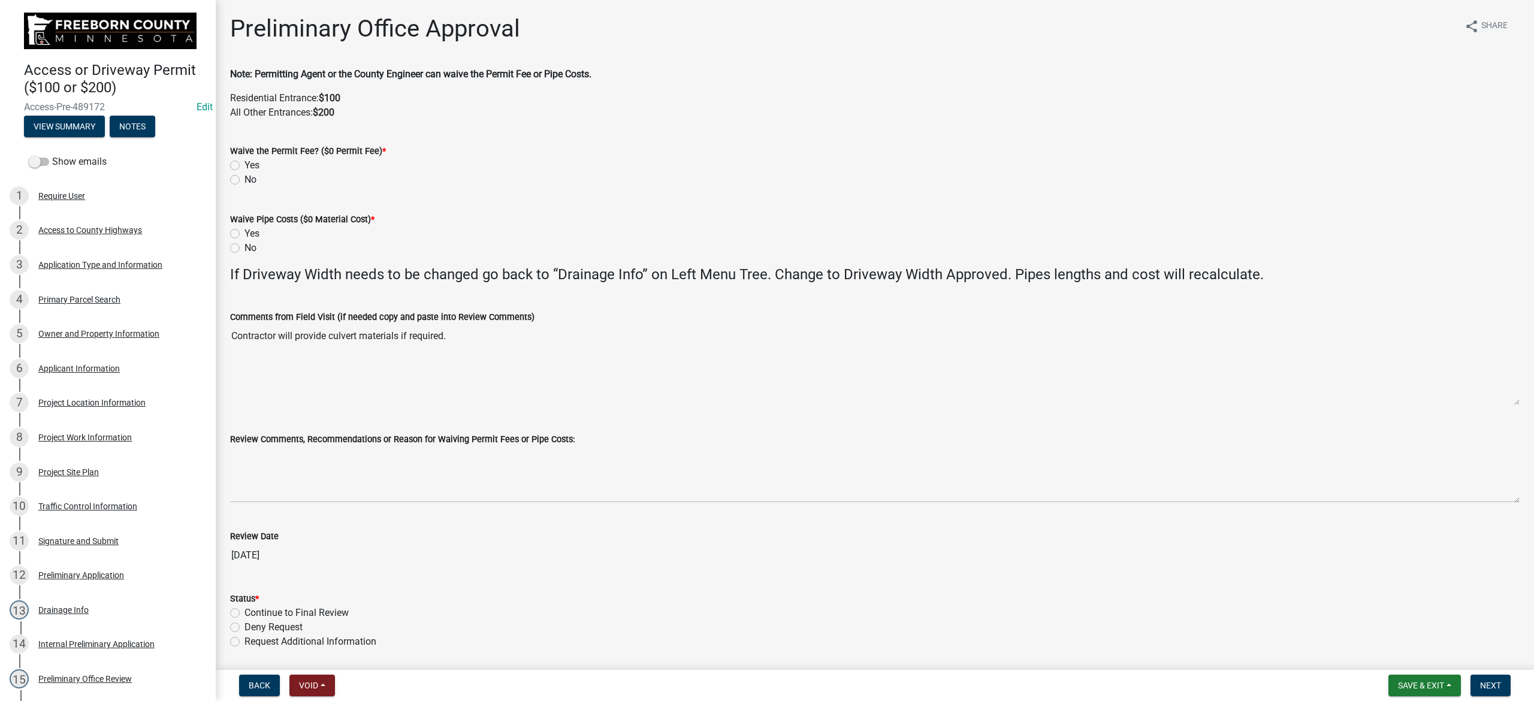
click at [245, 182] on label "No" at bounding box center [251, 180] width 12 height 14
click at [245, 180] on input "No" at bounding box center [249, 177] width 8 height 8
radio input "true"
click at [245, 248] on label "No" at bounding box center [251, 248] width 12 height 14
click at [245, 248] on input "No" at bounding box center [249, 245] width 8 height 8
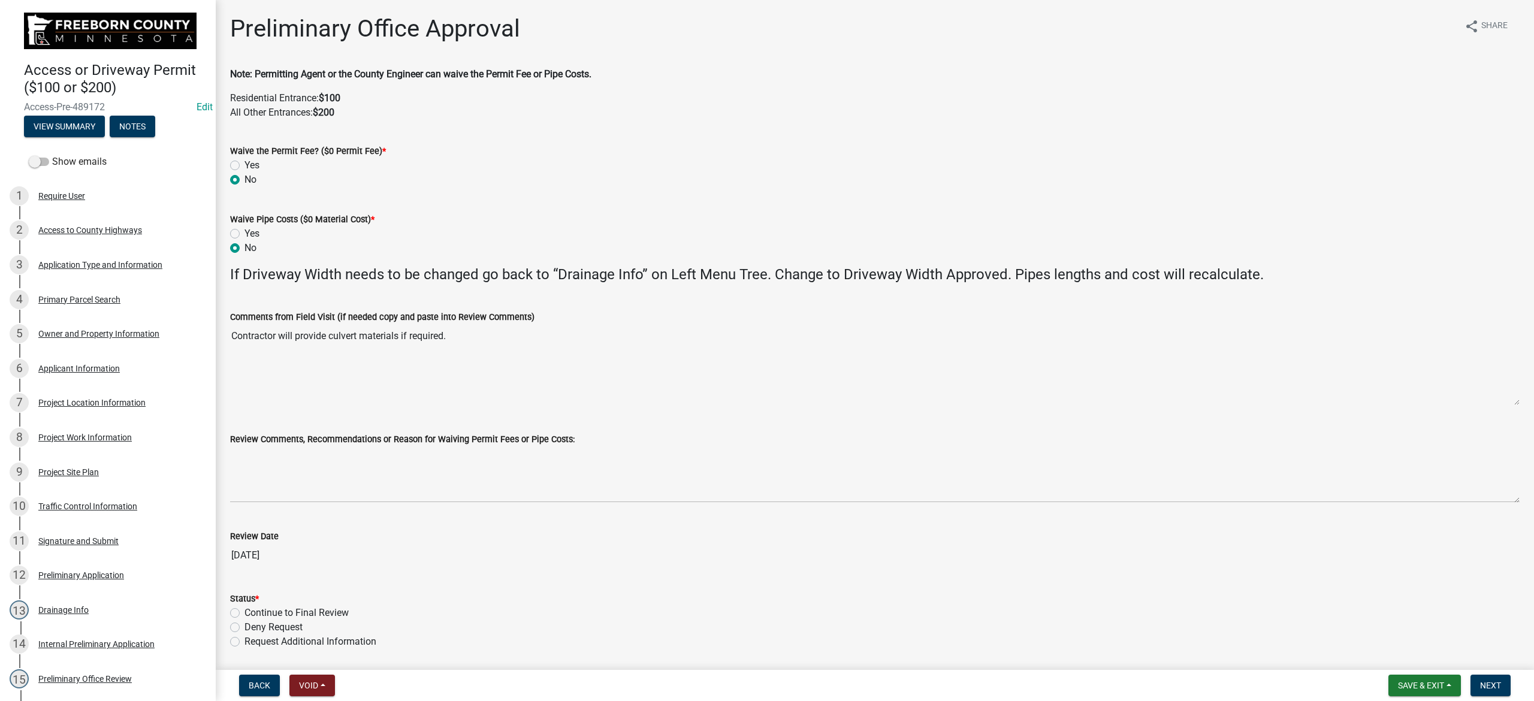
radio input "true"
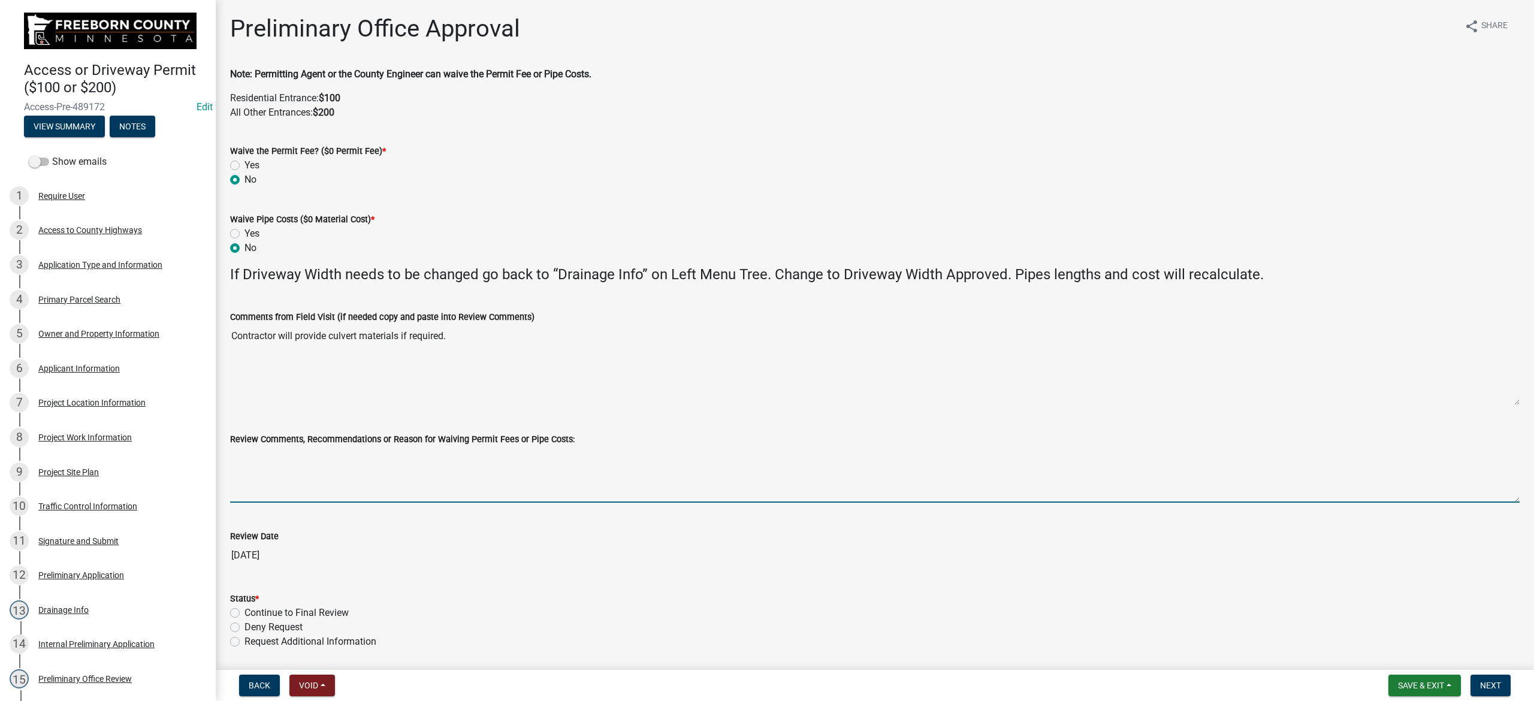
click at [295, 447] on textarea "Review Comments, Recommendations or Reason for Waiving Permit Fees or Pipe Cost…" at bounding box center [875, 475] width 1290 height 56
paste textarea "No culvert from County needed. All culvert materials (if needed) will be provid…"
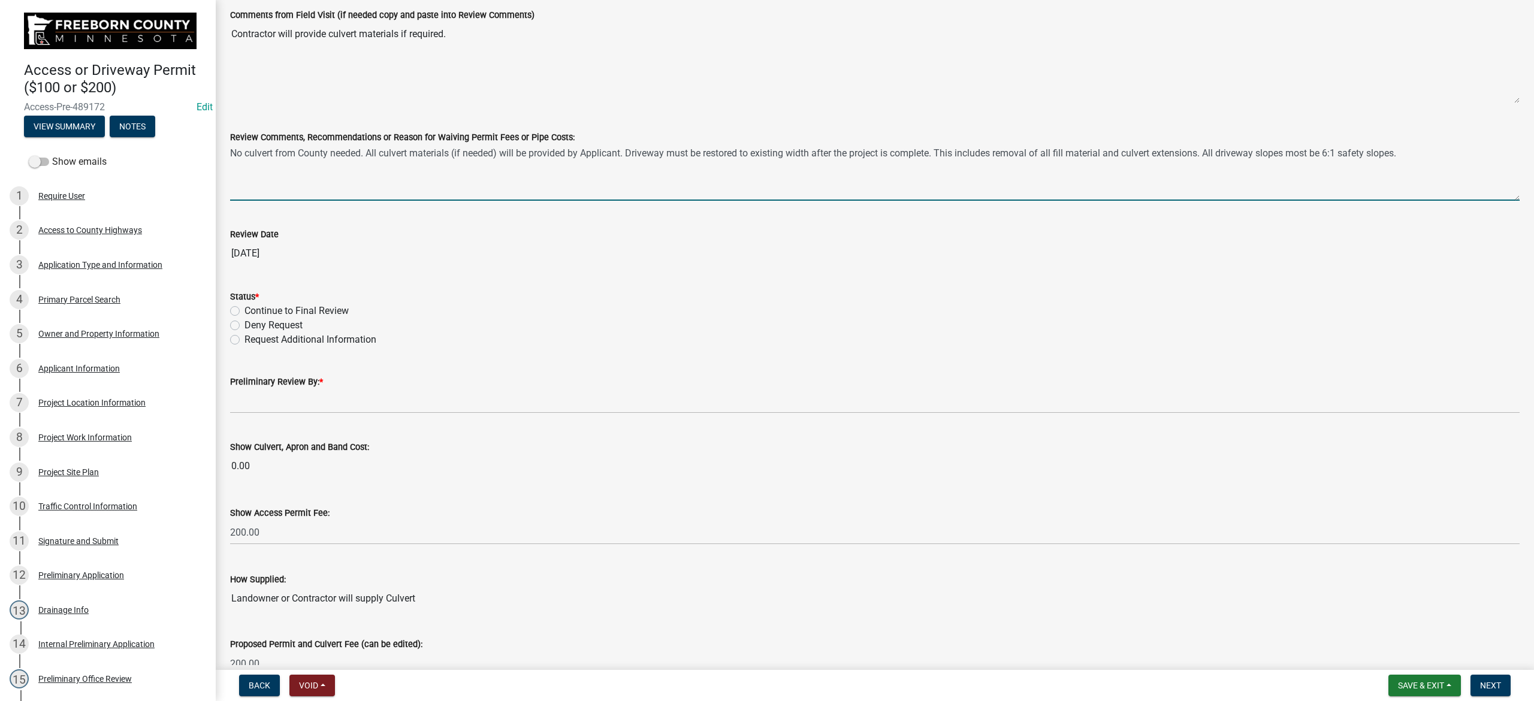
scroll to position [319, 0]
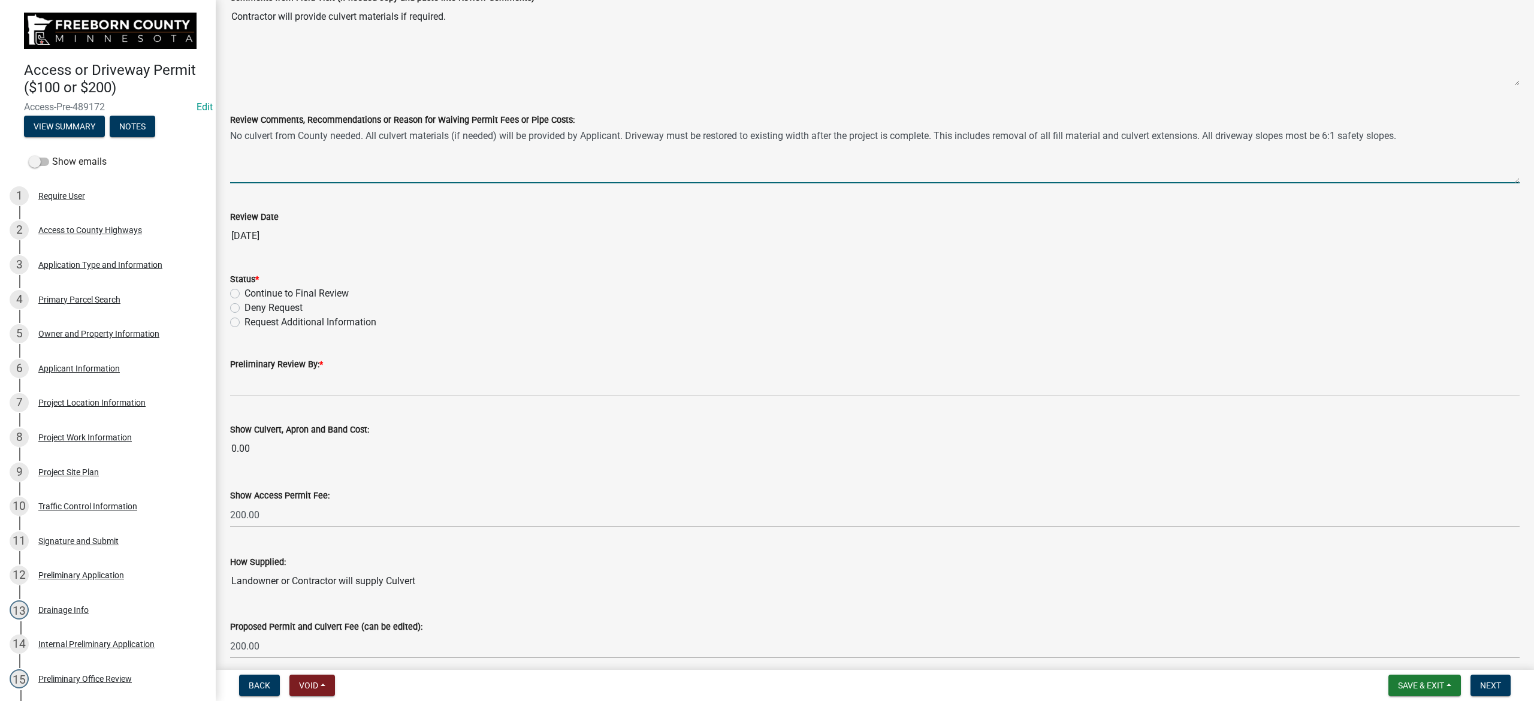
type textarea "No culvert from County needed. All culvert materials (if needed) will be provid…"
click at [245, 294] on label "Continue to Final Review" at bounding box center [297, 294] width 104 height 14
click at [245, 294] on input "Continue to Final Review" at bounding box center [249, 291] width 8 height 8
radio input "true"
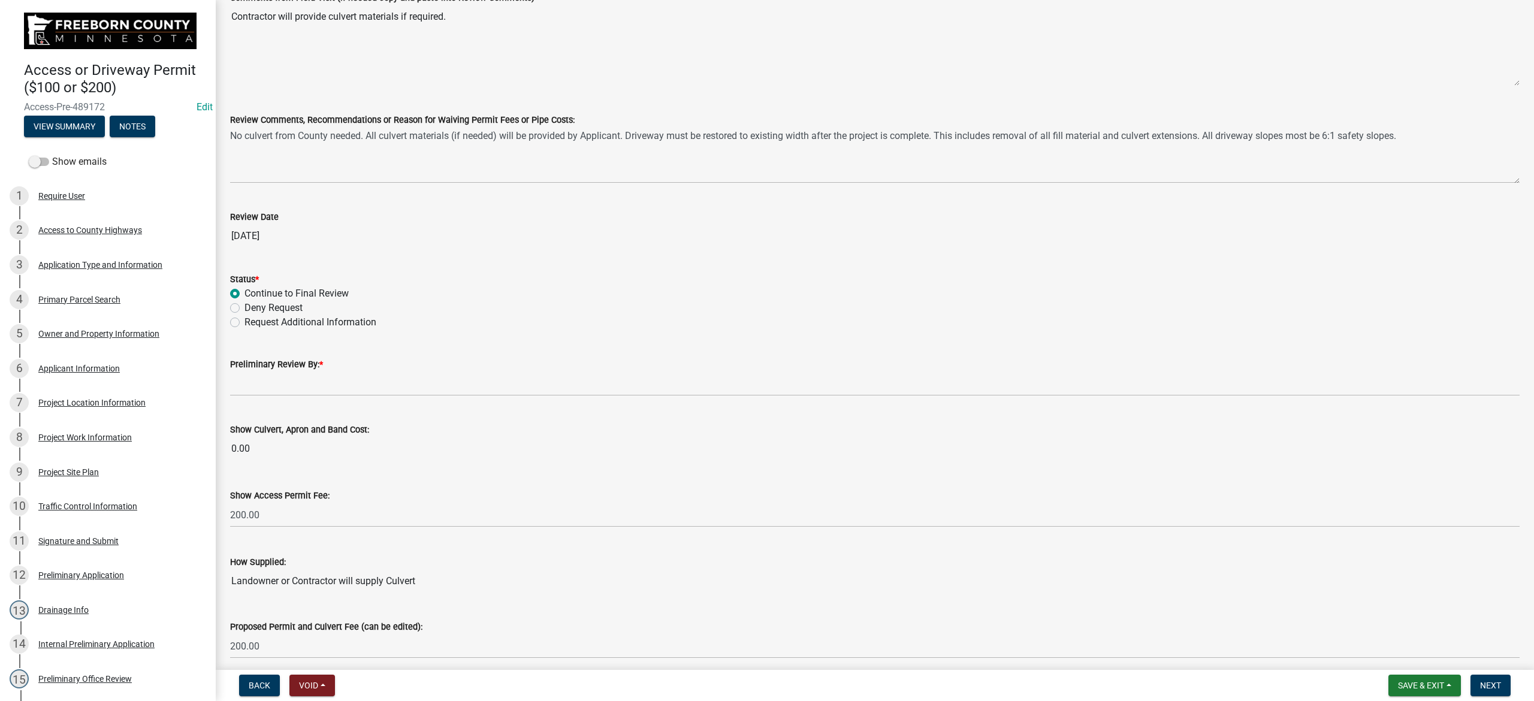
click at [300, 370] on div "Preliminary Review By: *" at bounding box center [875, 364] width 1290 height 14
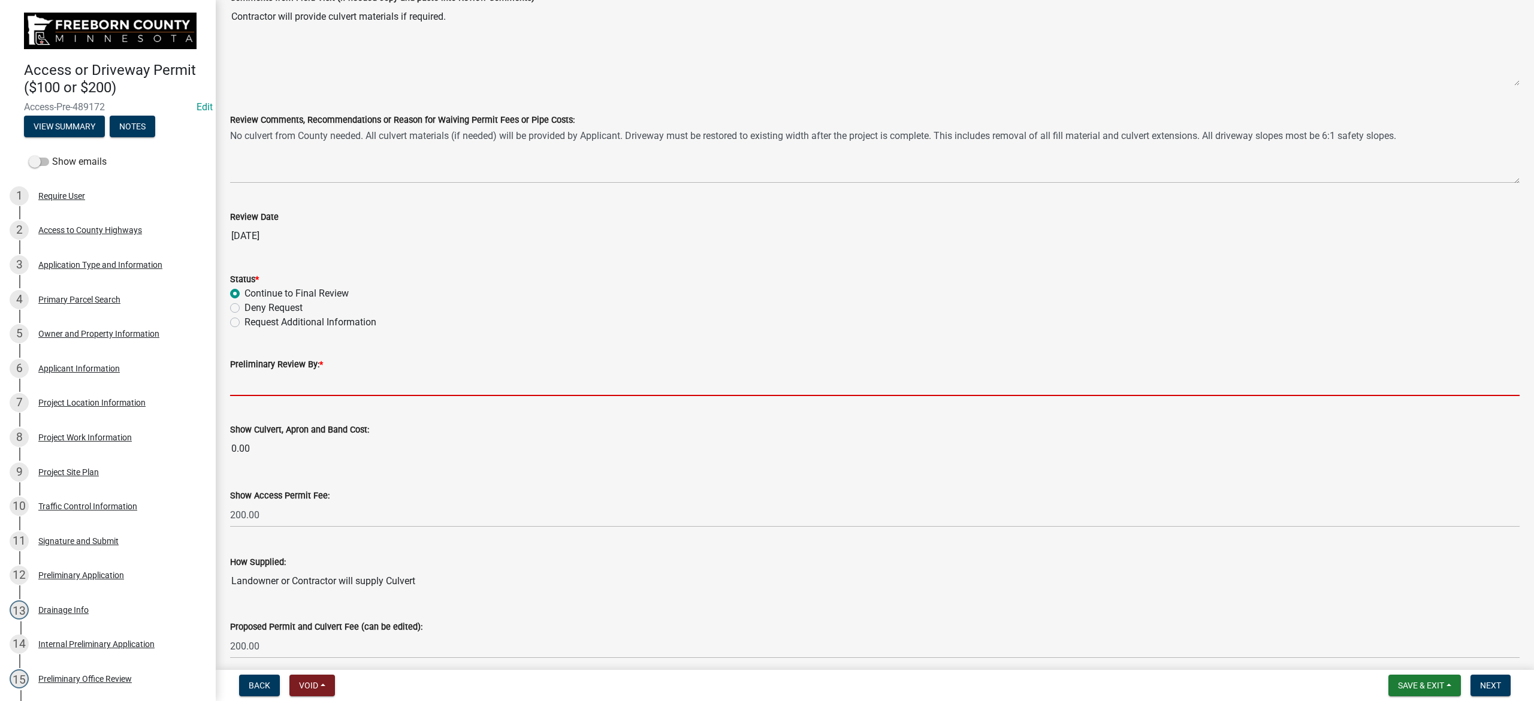
click at [298, 379] on input "Preliminary Review By: *" at bounding box center [875, 384] width 1290 height 25
type input "Phil Wacholz"
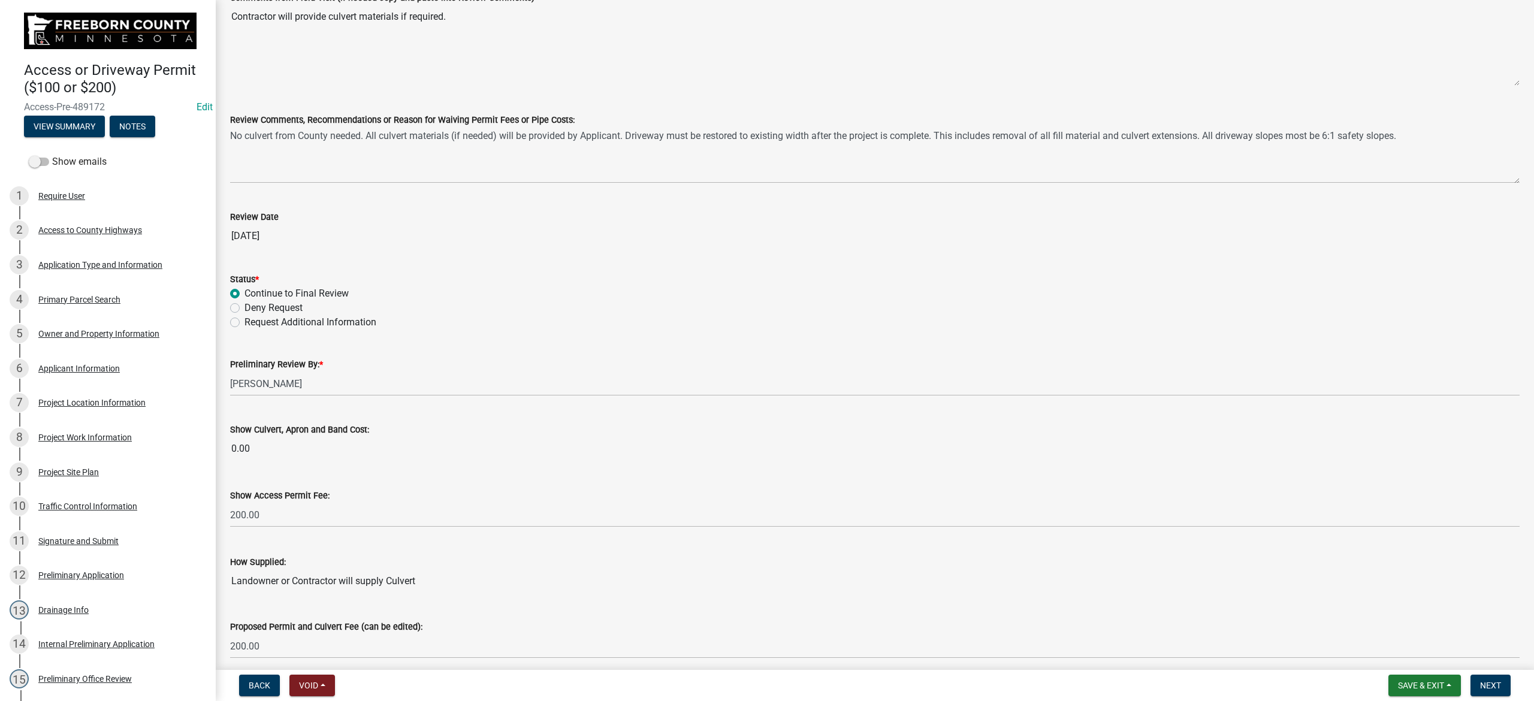
click at [557, 447] on div "Proposed Permit and Culvert Fee (can be edited): 200.00" at bounding box center [875, 631] width 1290 height 56
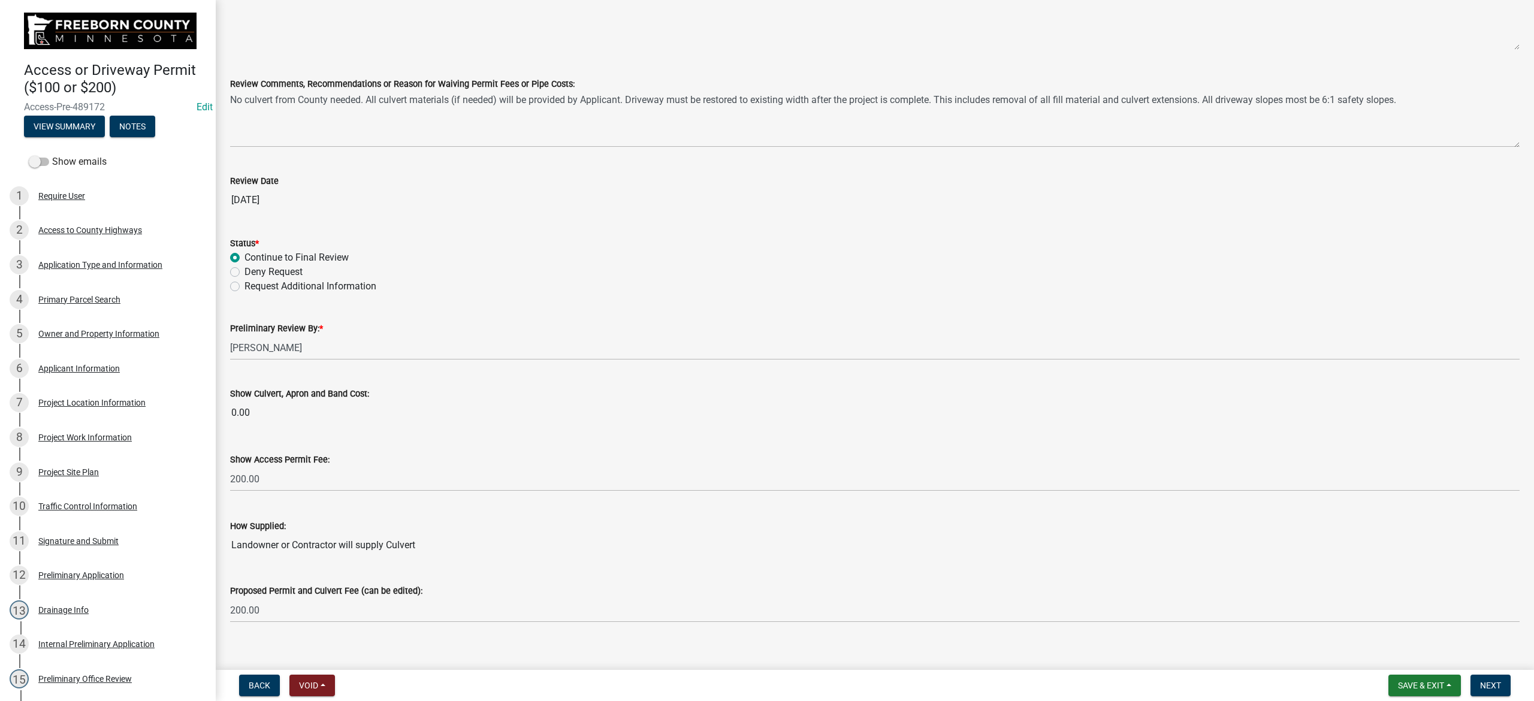
scroll to position [372, 0]
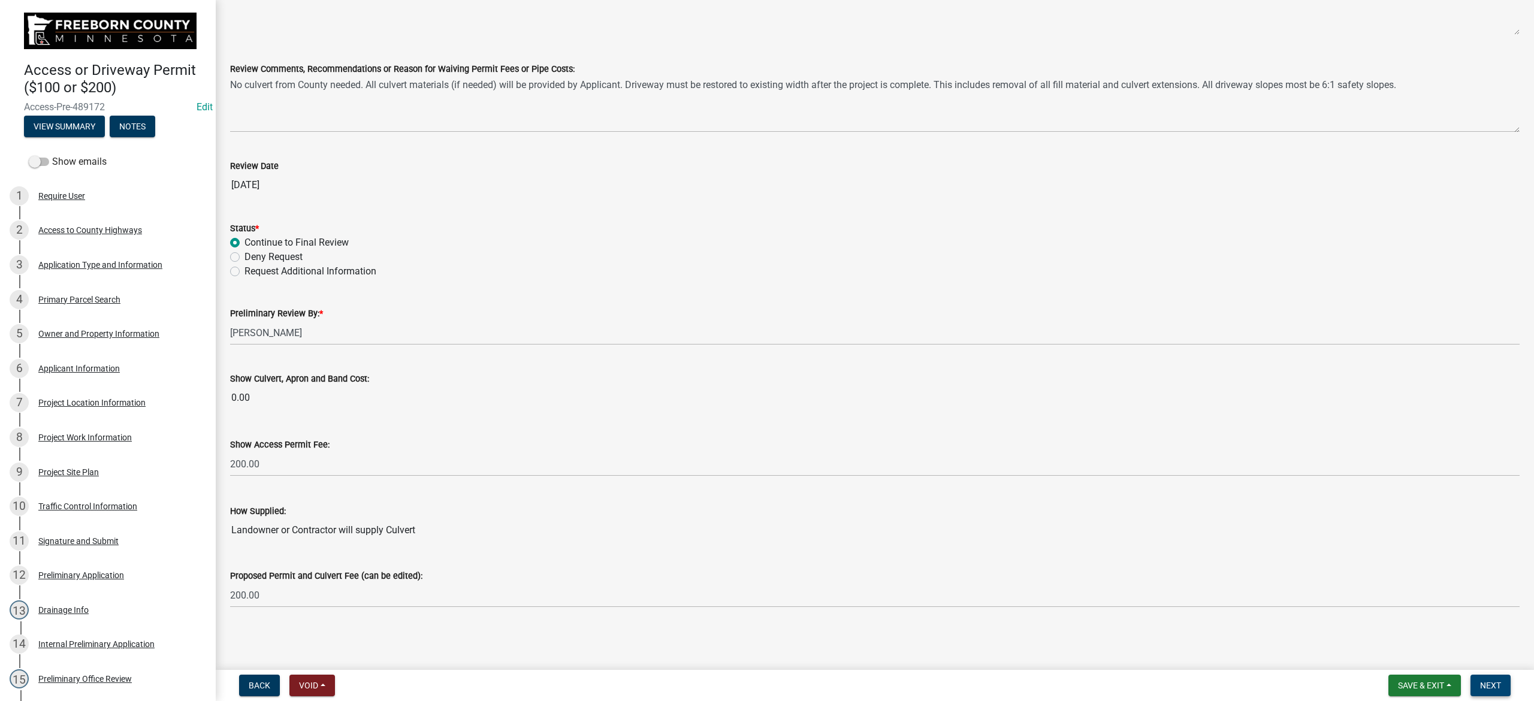
click at [1023, 447] on span "Next" at bounding box center [1490, 686] width 21 height 10
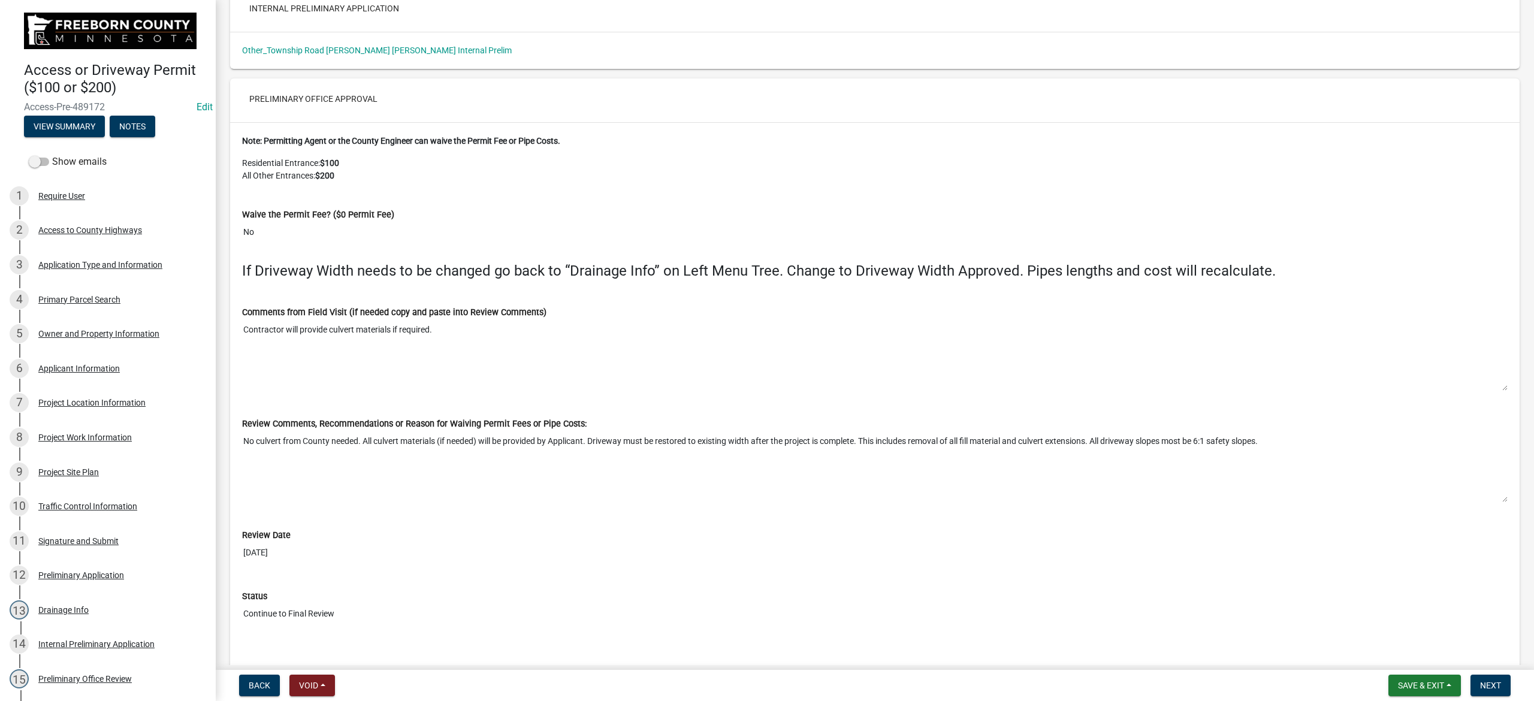
scroll to position [6492, 0]
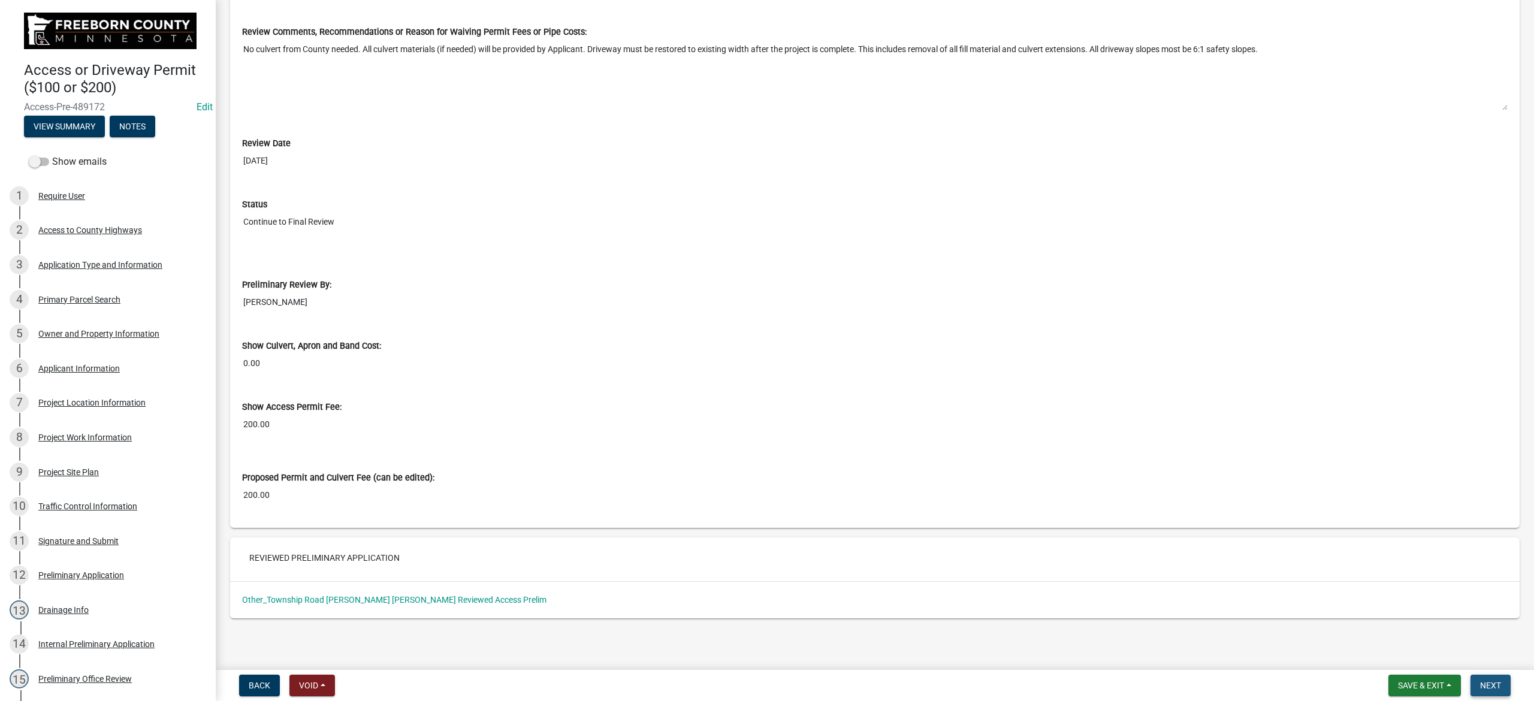
click at [1023, 447] on span "Next" at bounding box center [1490, 686] width 21 height 10
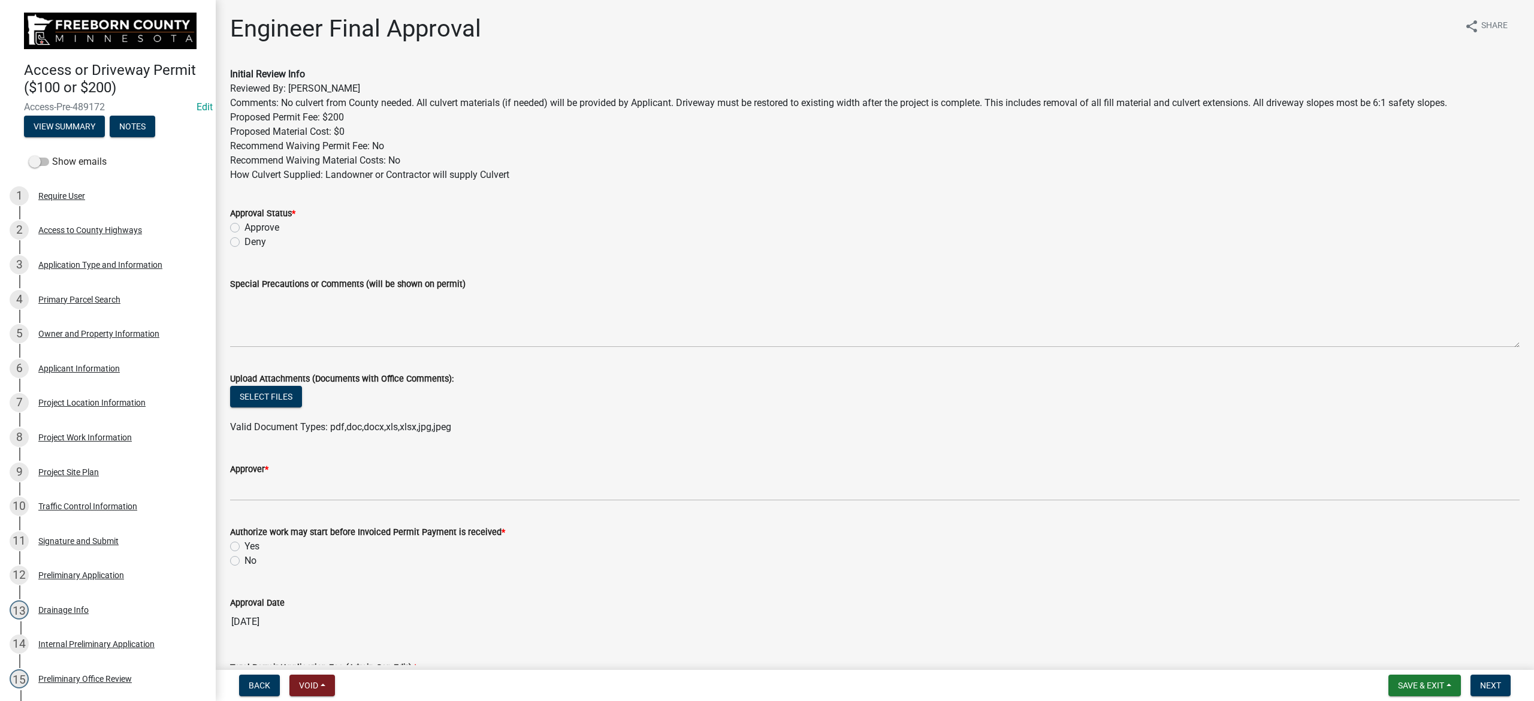
click at [252, 227] on label "Approve" at bounding box center [262, 228] width 35 height 14
click at [252, 227] on input "Approve" at bounding box center [249, 225] width 8 height 8
radio input "true"
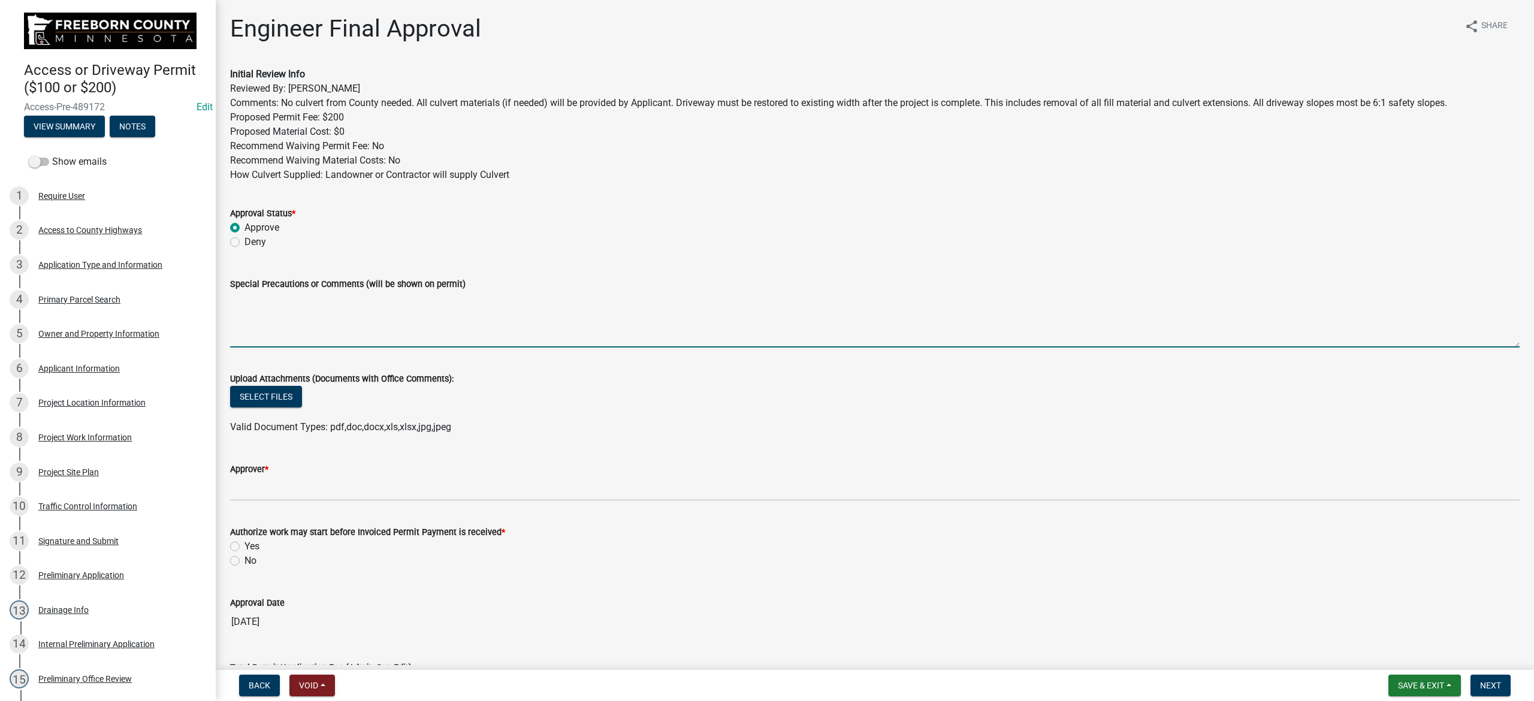
click at [283, 307] on textarea "Special Precautions or Comments (will be shown on permit)" at bounding box center [875, 319] width 1290 height 56
paste textarea "No culvert from County needed. All culvert materials (if needed) will be provid…"
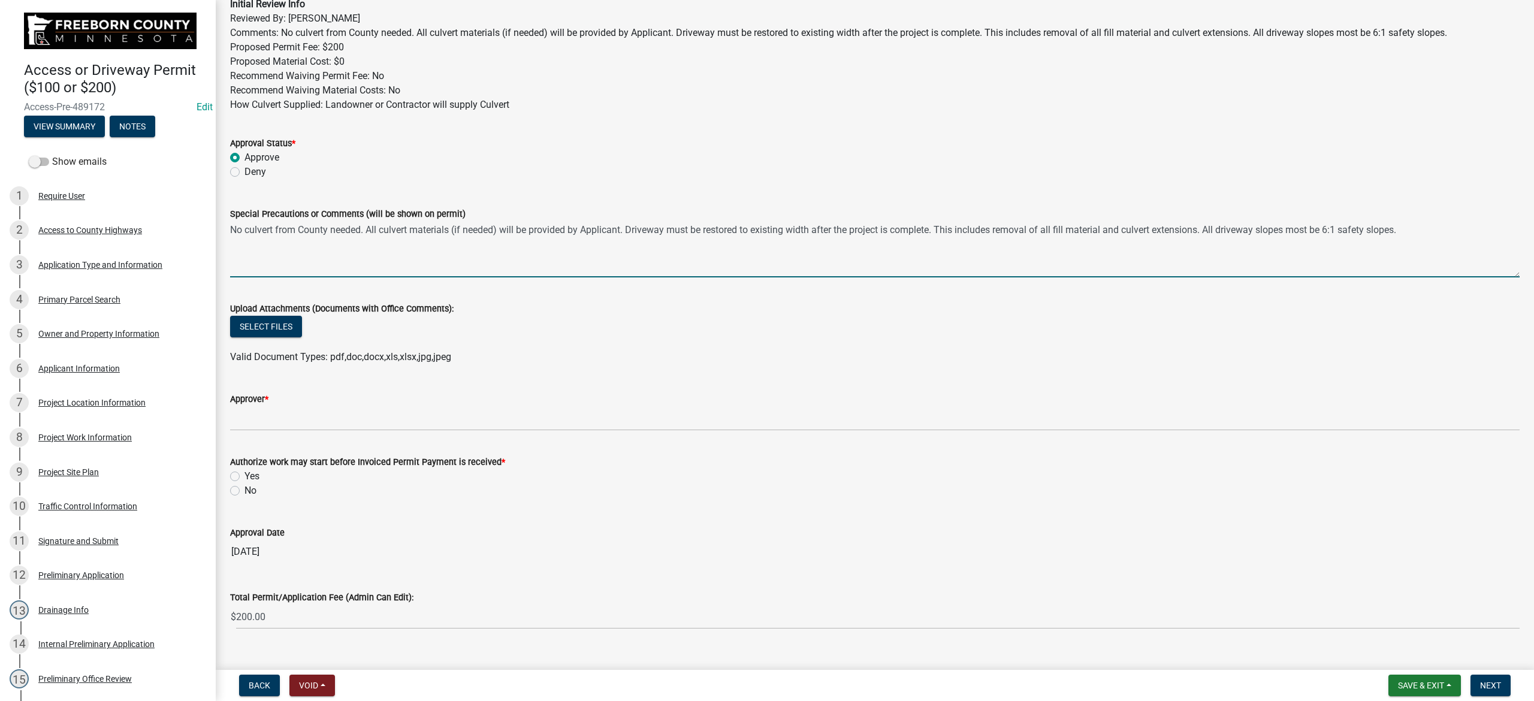
scroll to position [80, 0]
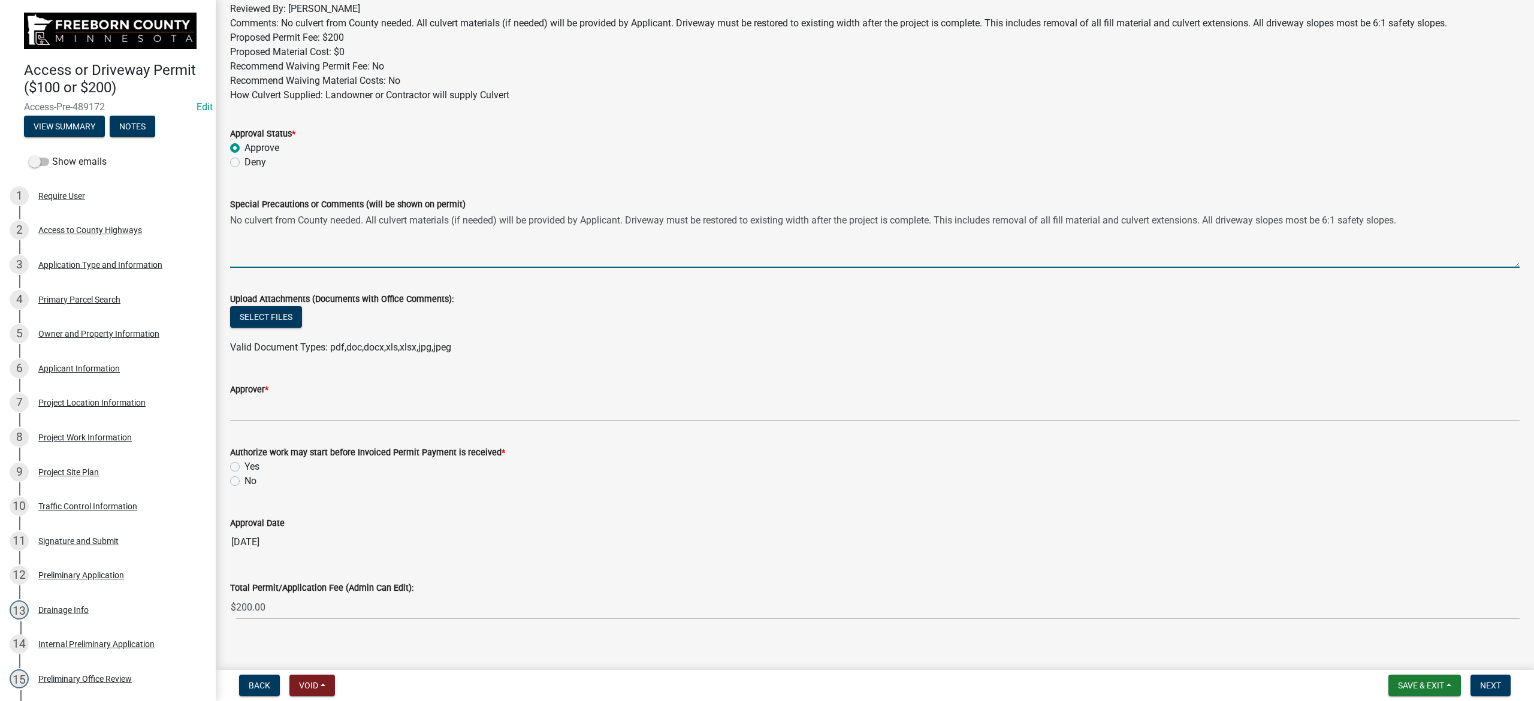
type textarea "No culvert from County needed. All culvert materials (if needed) will be provid…"
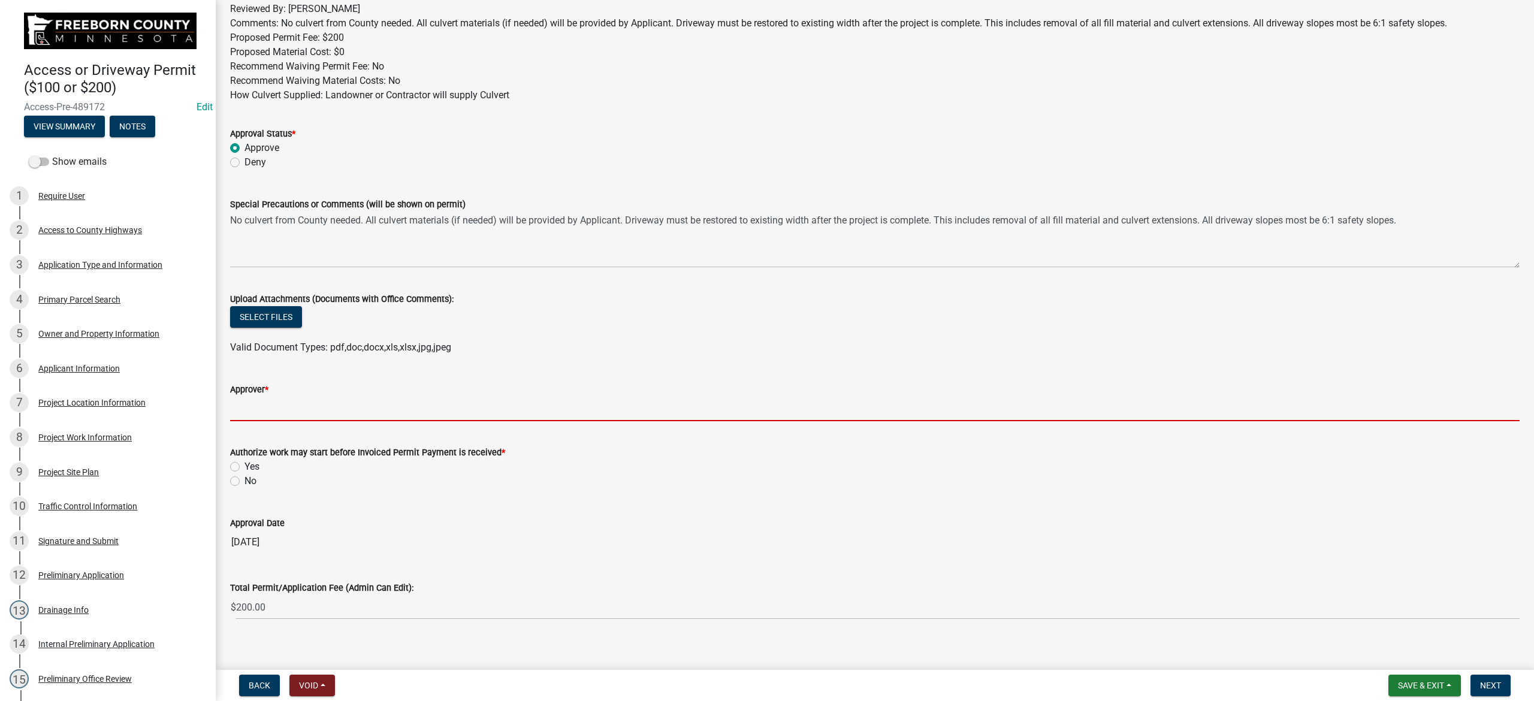
click at [325, 404] on input "Approver *" at bounding box center [875, 409] width 1290 height 25
type input "Phil Wacholz"
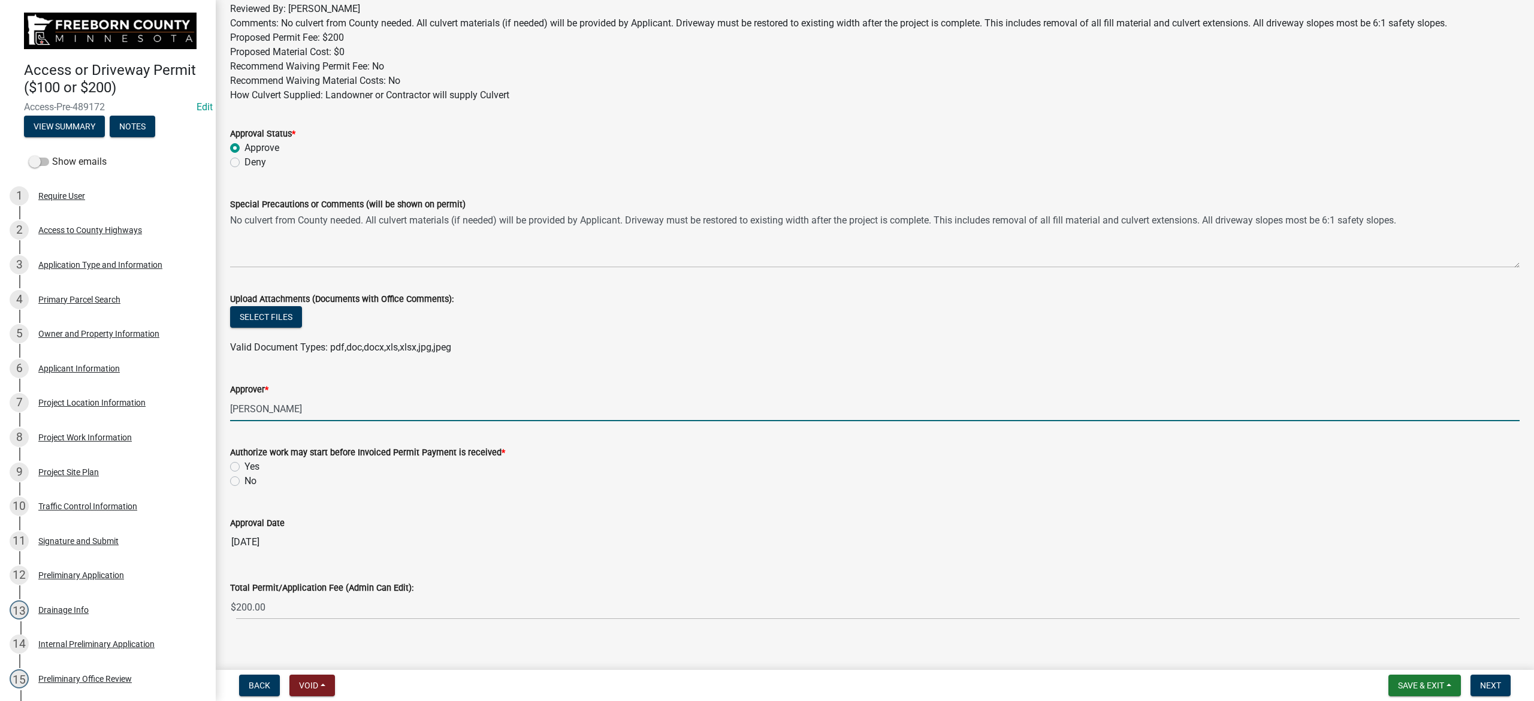
click at [245, 447] on label "No" at bounding box center [251, 481] width 12 height 14
click at [245, 447] on input "No" at bounding box center [249, 478] width 8 height 8
radio input "true"
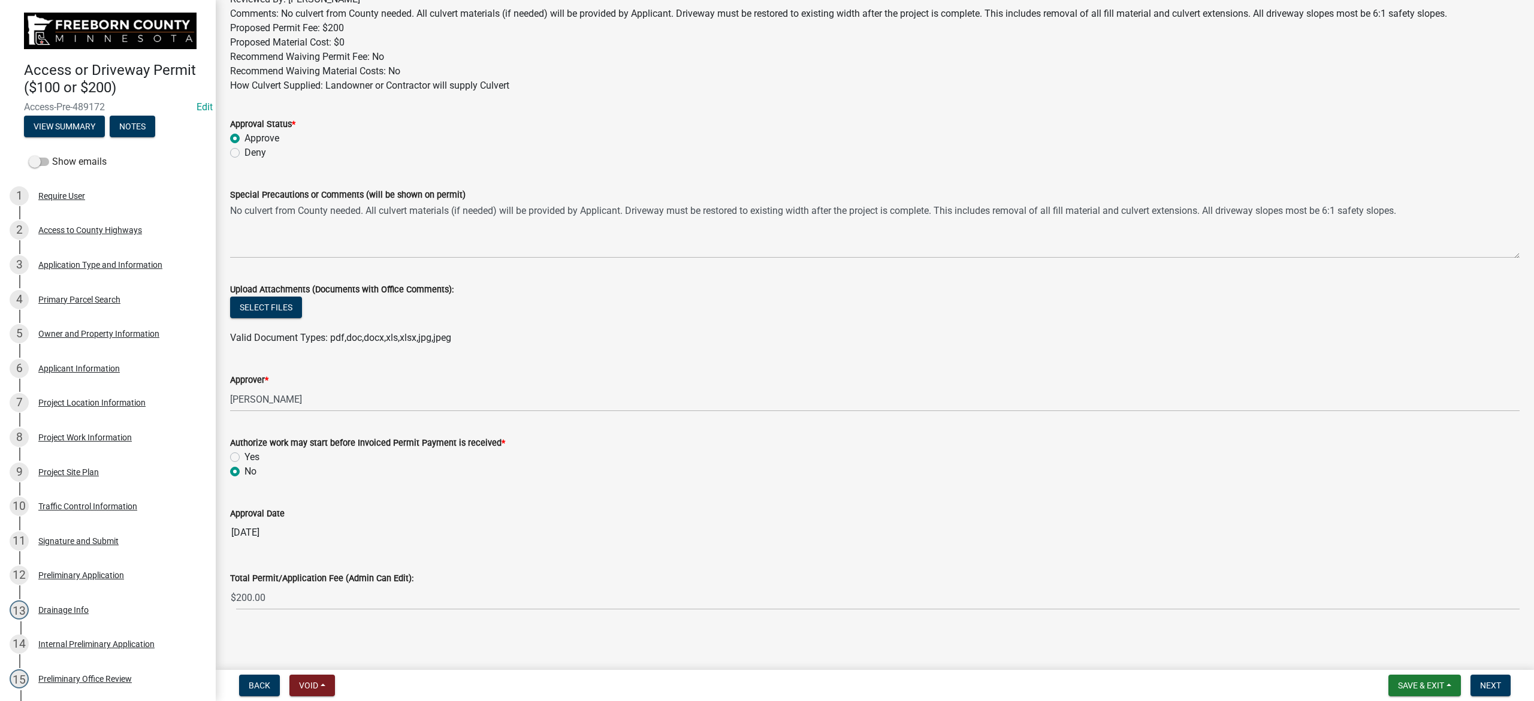
scroll to position [92, 0]
click at [1023, 447] on span "Next" at bounding box center [1490, 686] width 21 height 10
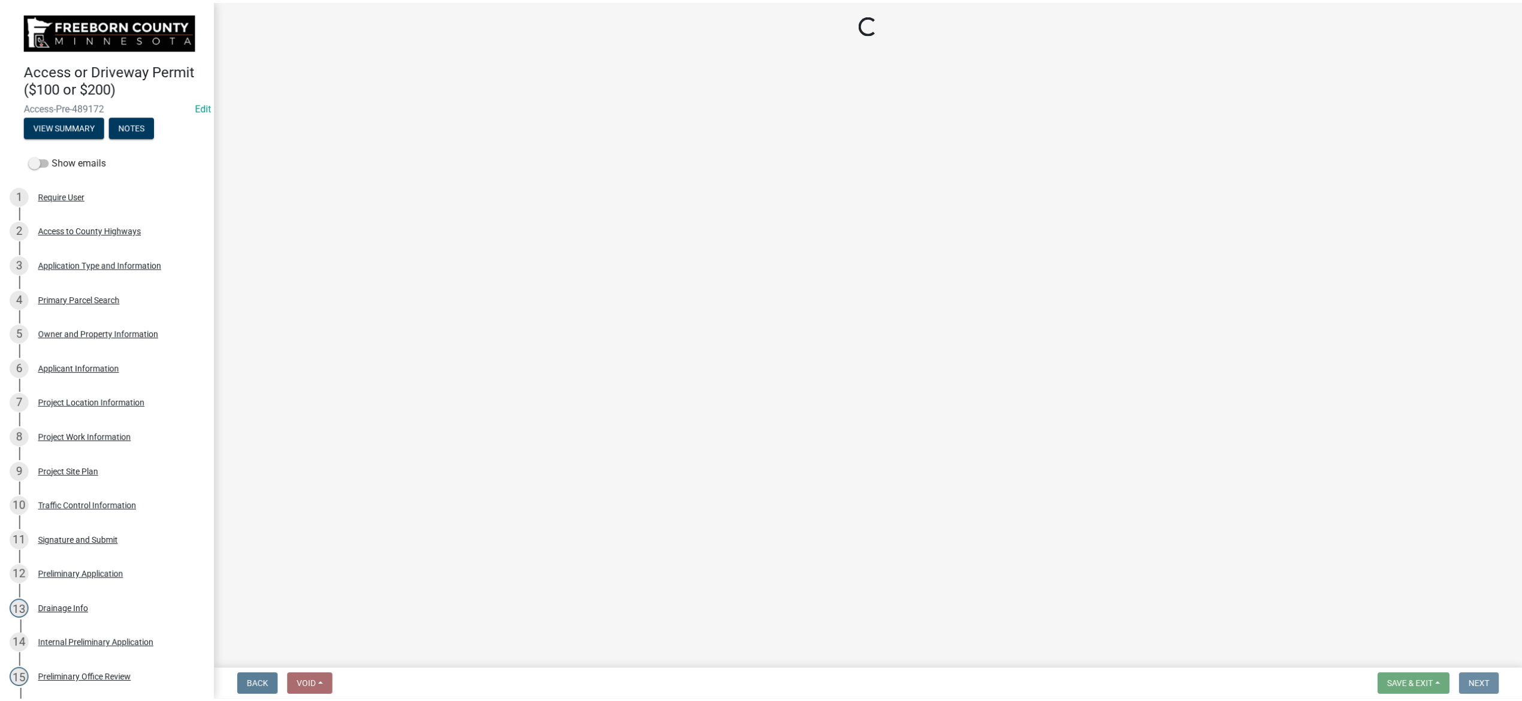
scroll to position [0, 0]
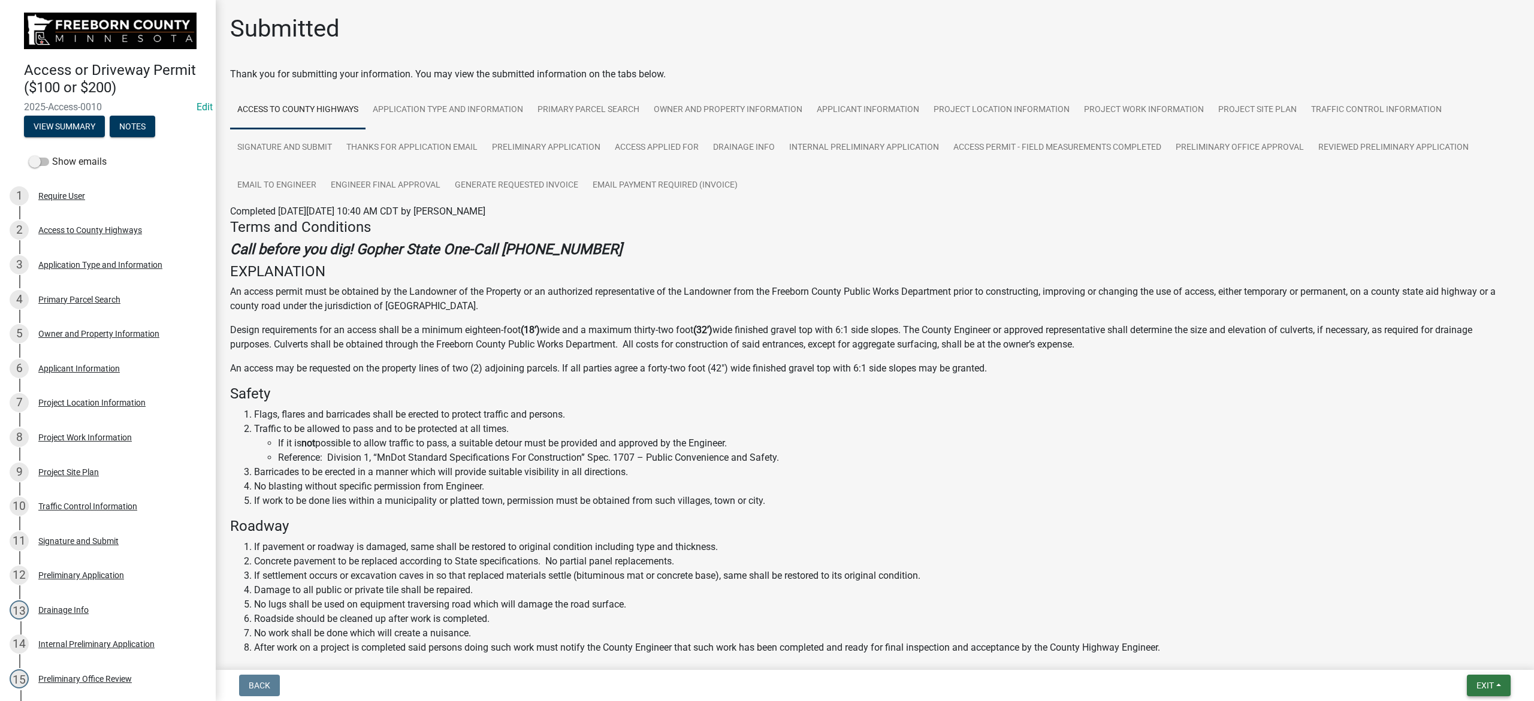
click at [1023, 447] on span "Exit" at bounding box center [1485, 686] width 17 height 10
click at [1023, 447] on button "Save & Exit" at bounding box center [1463, 655] width 96 height 29
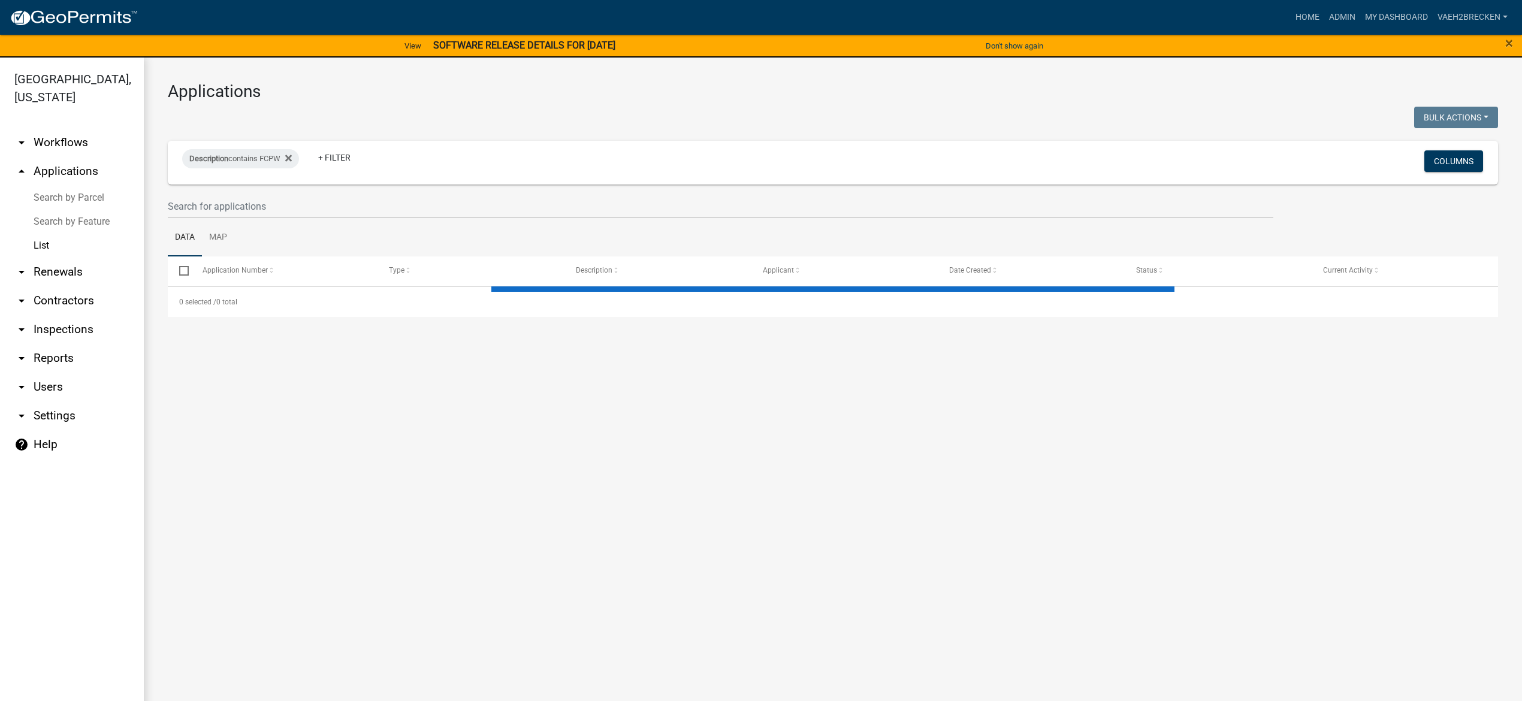
select select "3: 100"
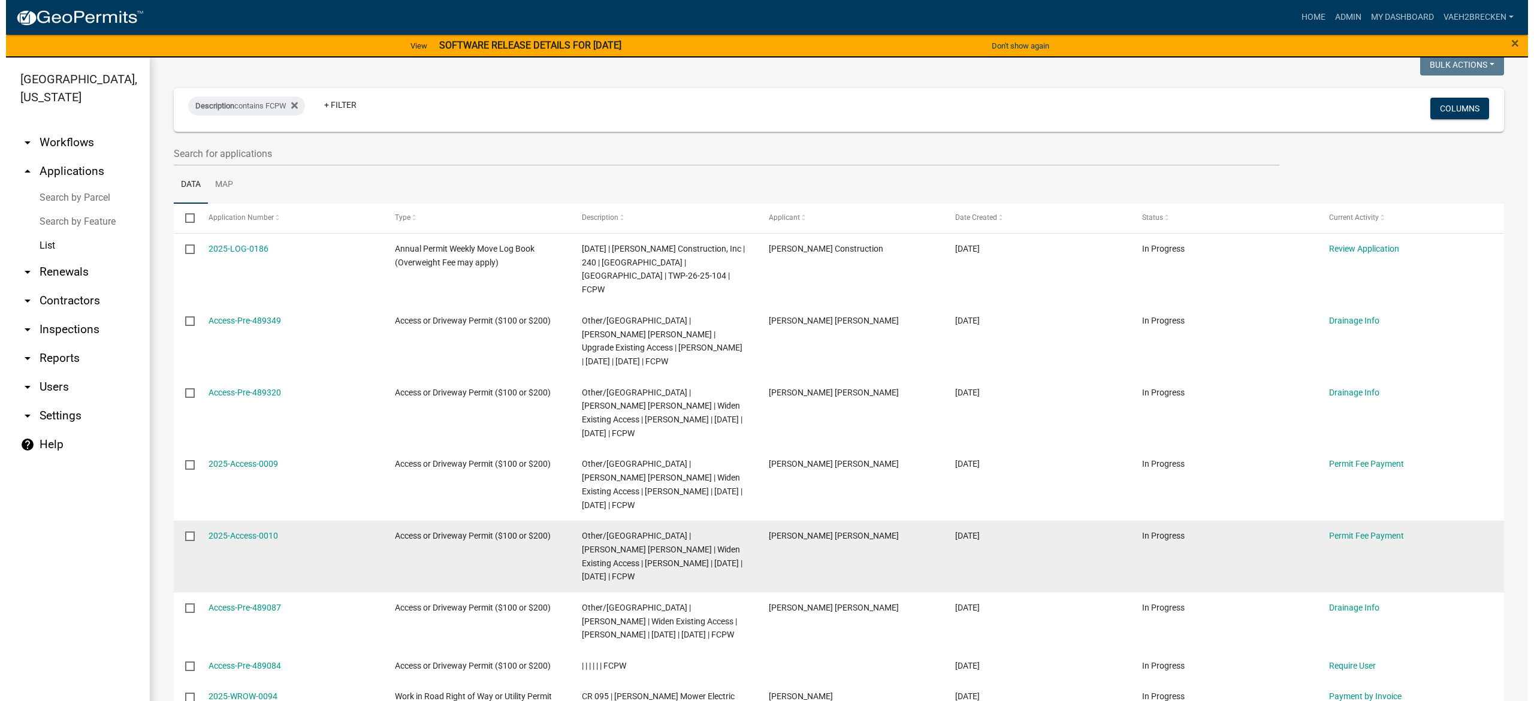
scroll to position [80, 0]
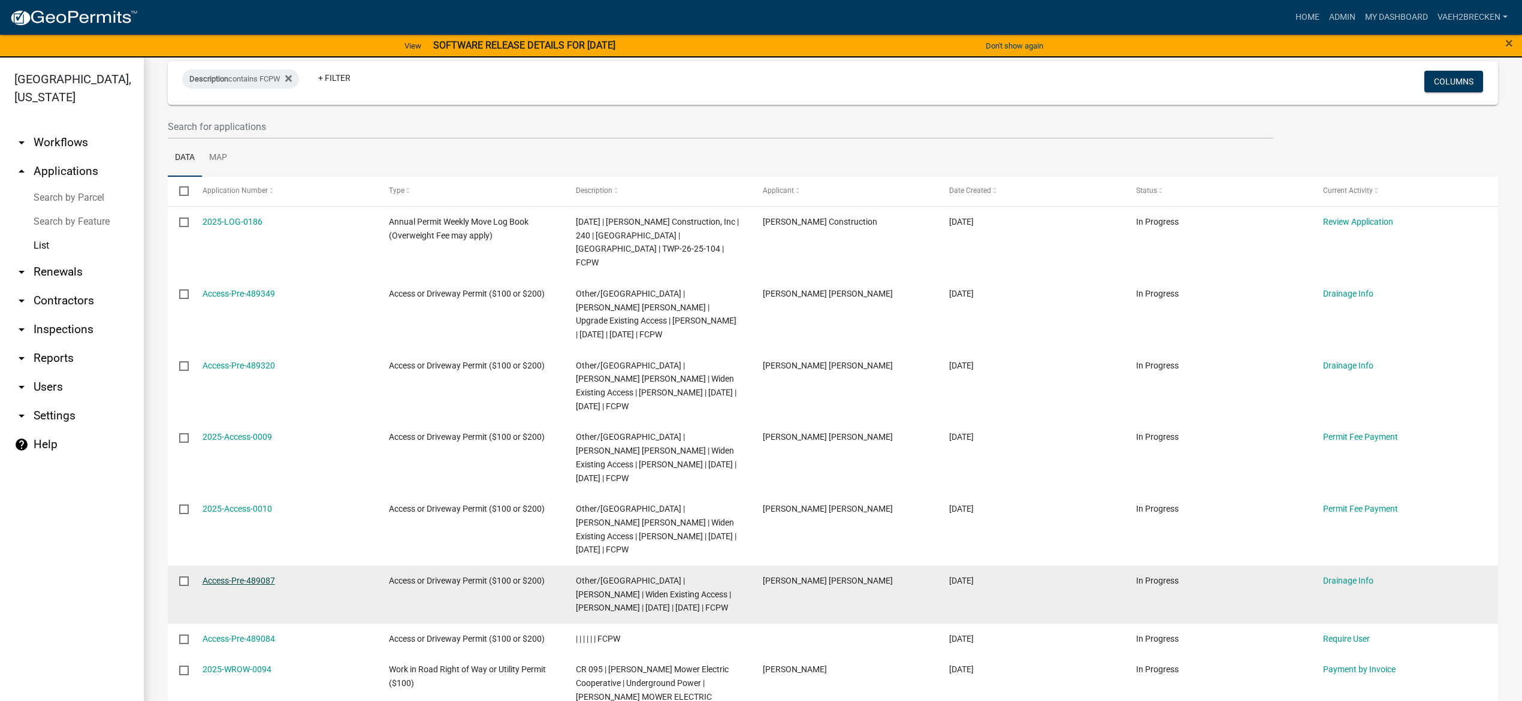
click at [242, 447] on link "Access-Pre-489087" at bounding box center [239, 581] width 73 height 10
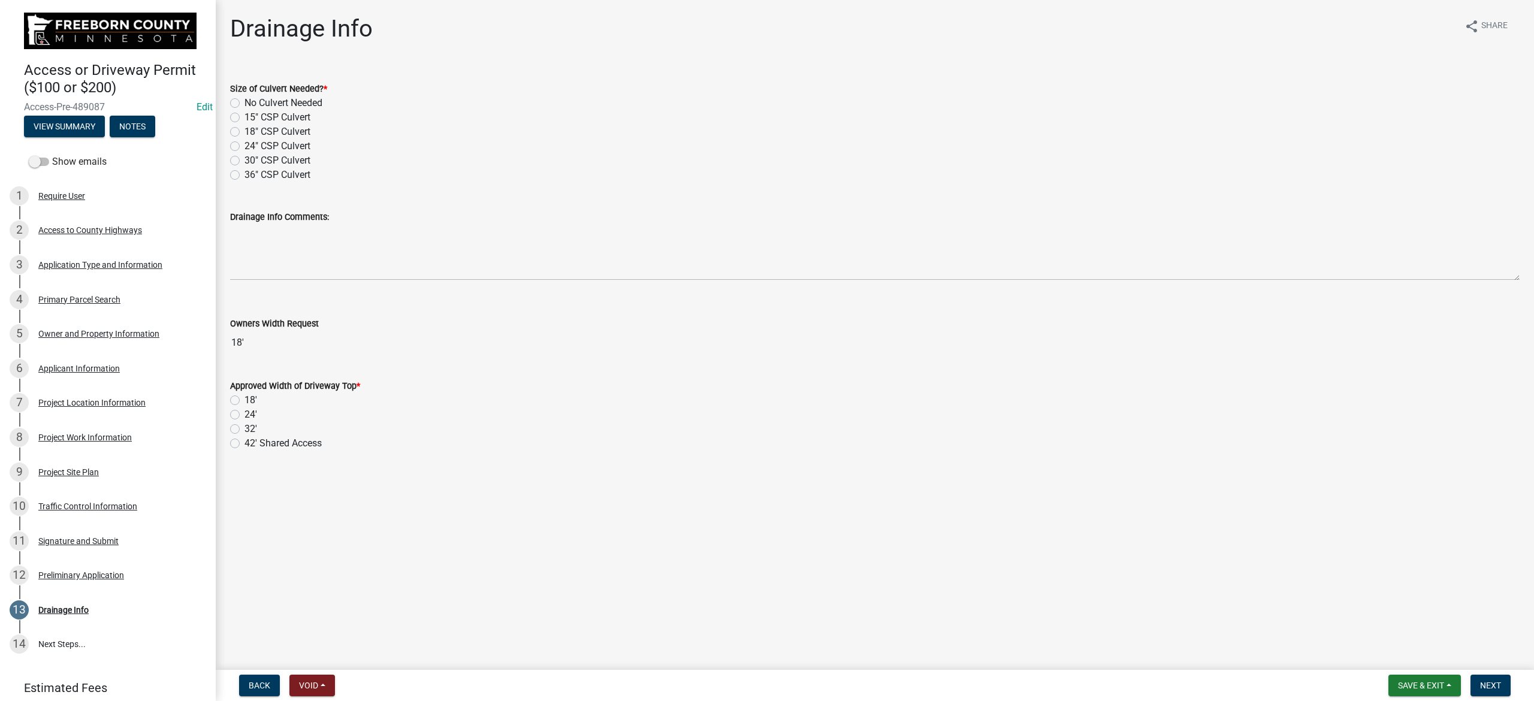
click at [277, 107] on label "No Culvert Needed" at bounding box center [284, 103] width 78 height 14
click at [252, 104] on input "No Culvert Needed" at bounding box center [249, 100] width 8 height 8
radio input "true"
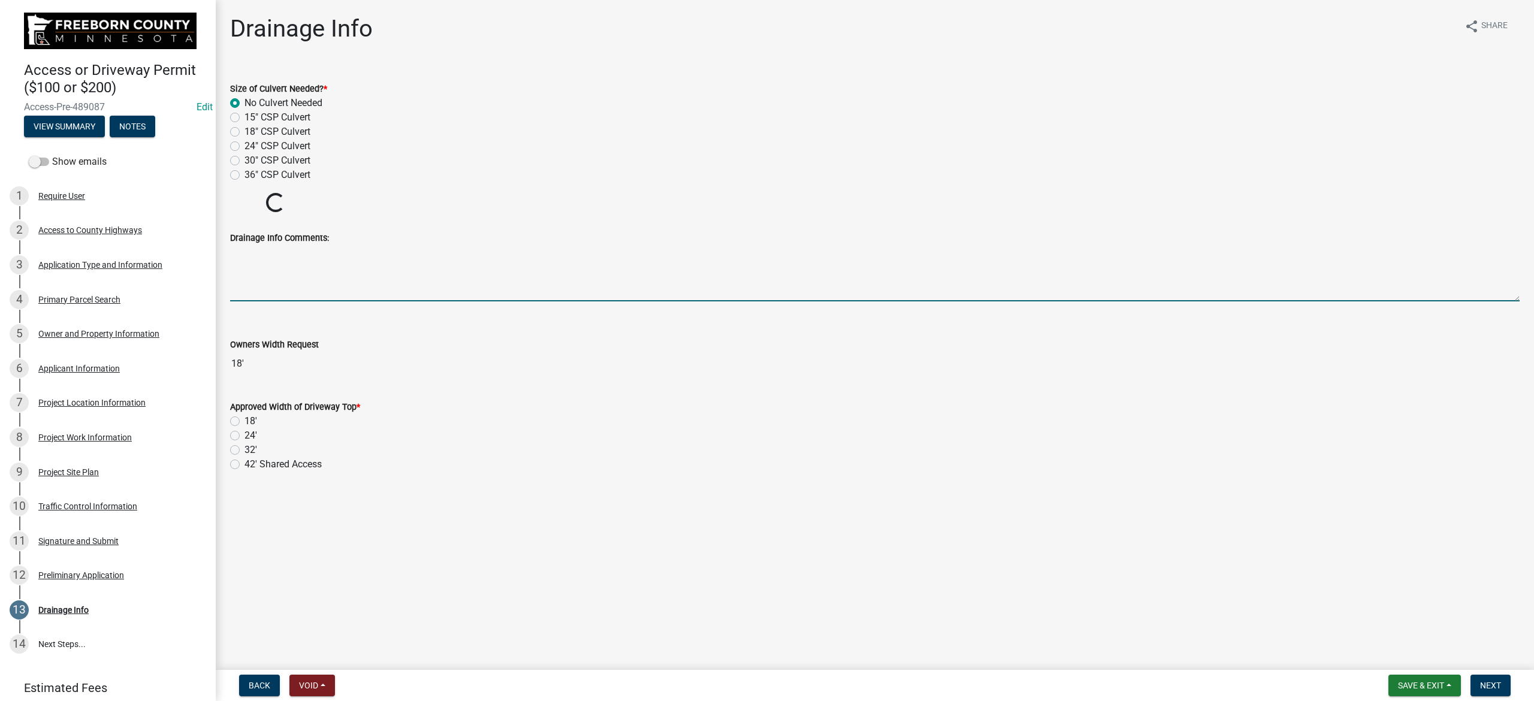
click at [309, 272] on textarea "Drainage Info Comments:" at bounding box center [875, 273] width 1290 height 56
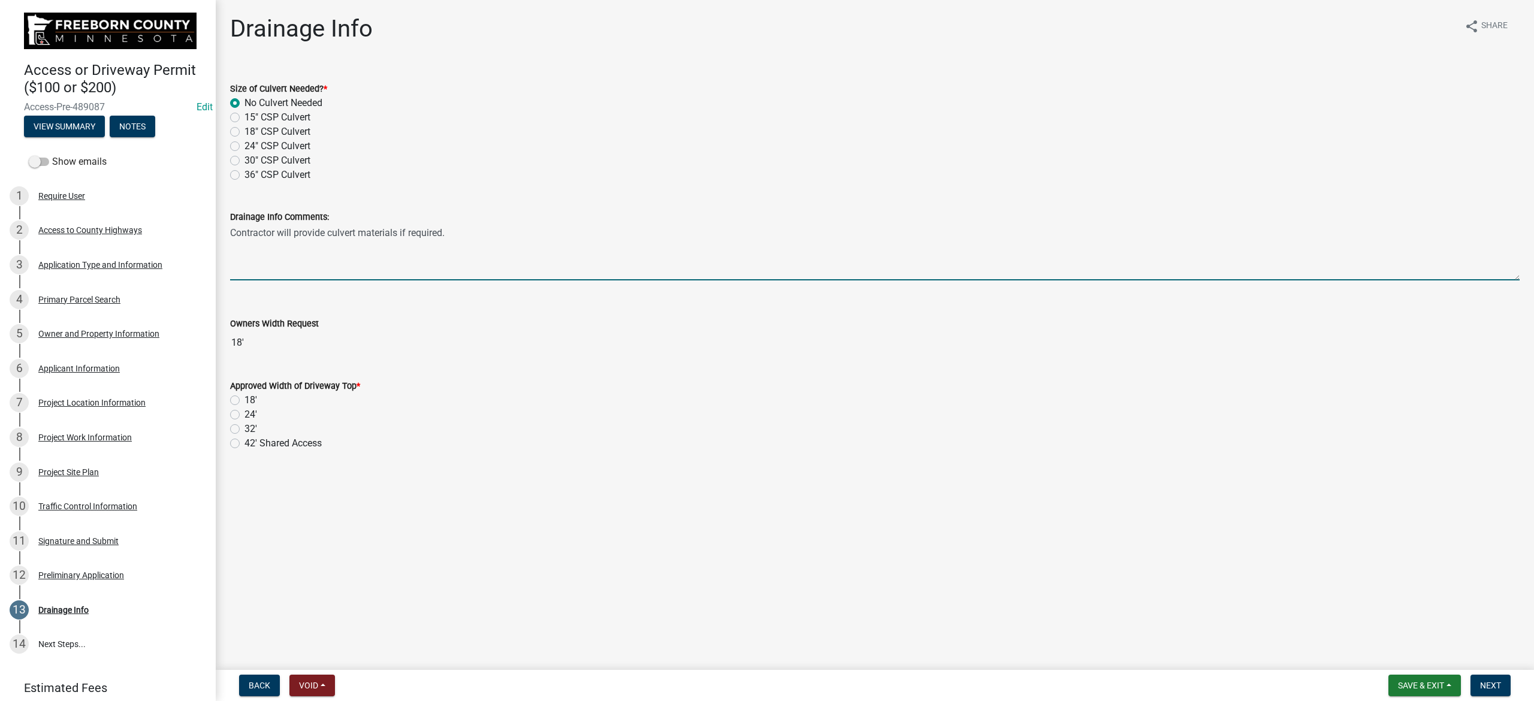
type textarea "Contractor will provide culvert materials if required."
click at [245, 430] on label "32'" at bounding box center [251, 429] width 13 height 14
click at [245, 430] on input "32'" at bounding box center [249, 426] width 8 height 8
radio input "true"
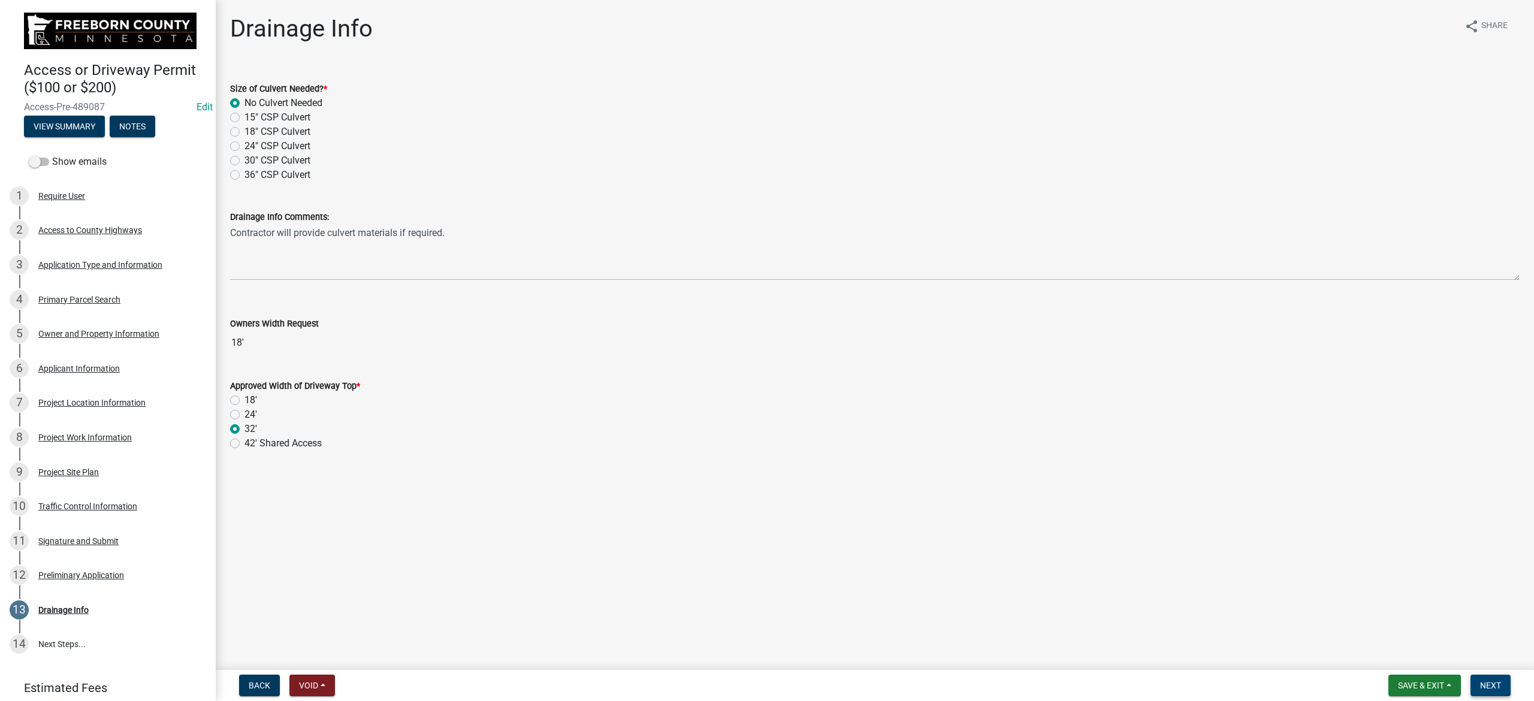
click at [1023, 447] on span "Next" at bounding box center [1490, 686] width 21 height 10
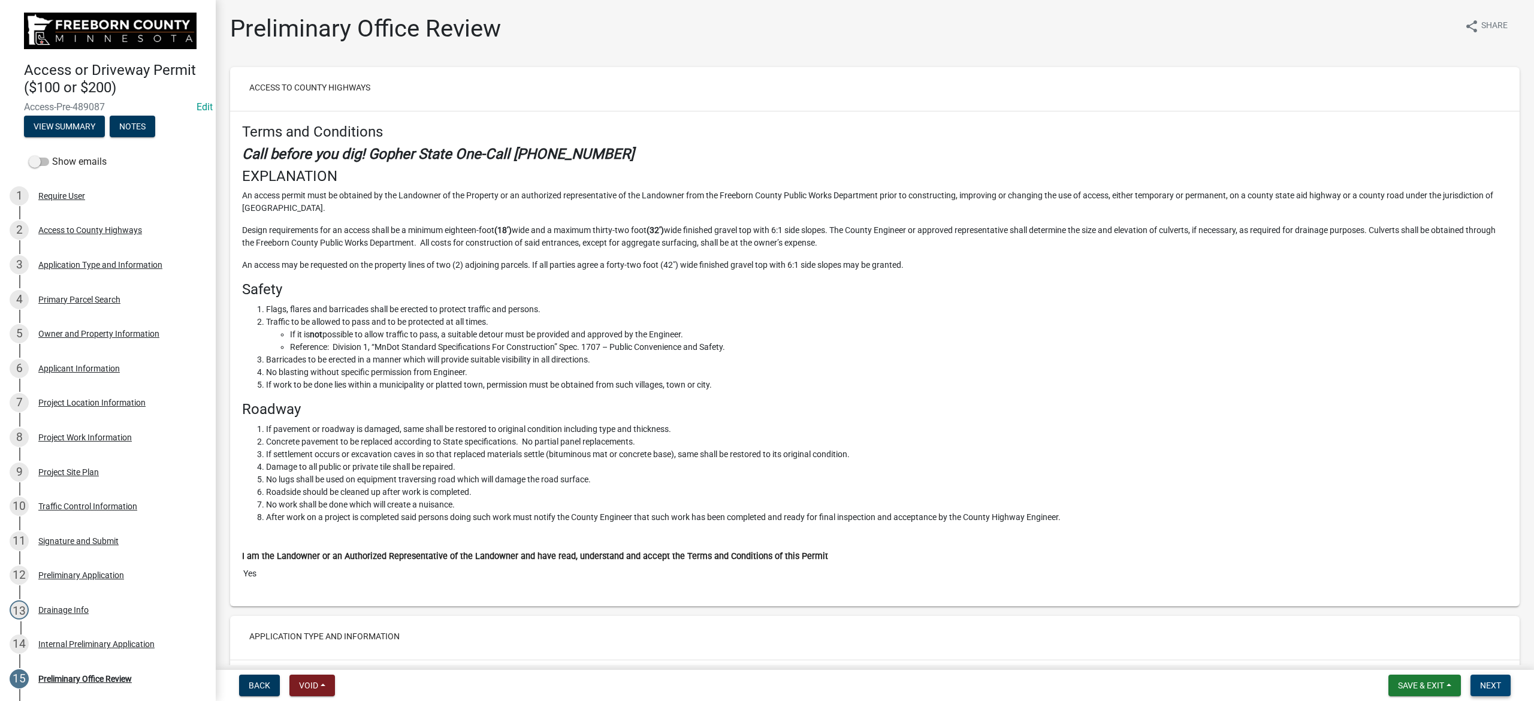
click at [1023, 447] on span "Next" at bounding box center [1490, 686] width 21 height 10
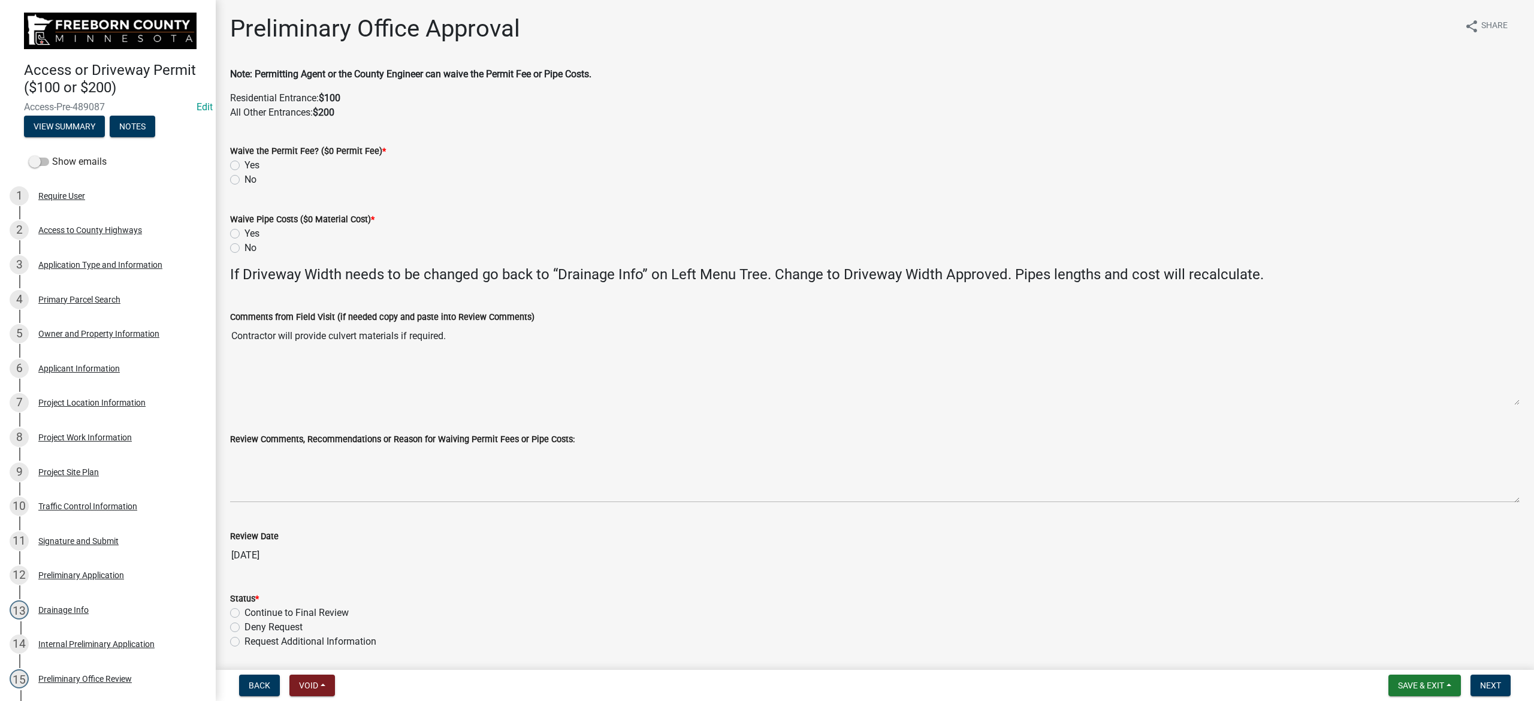
click at [245, 178] on label "No" at bounding box center [251, 180] width 12 height 14
click at [245, 178] on input "No" at bounding box center [249, 177] width 8 height 8
radio input "true"
click at [245, 249] on label "No" at bounding box center [251, 248] width 12 height 14
click at [245, 249] on input "No" at bounding box center [249, 245] width 8 height 8
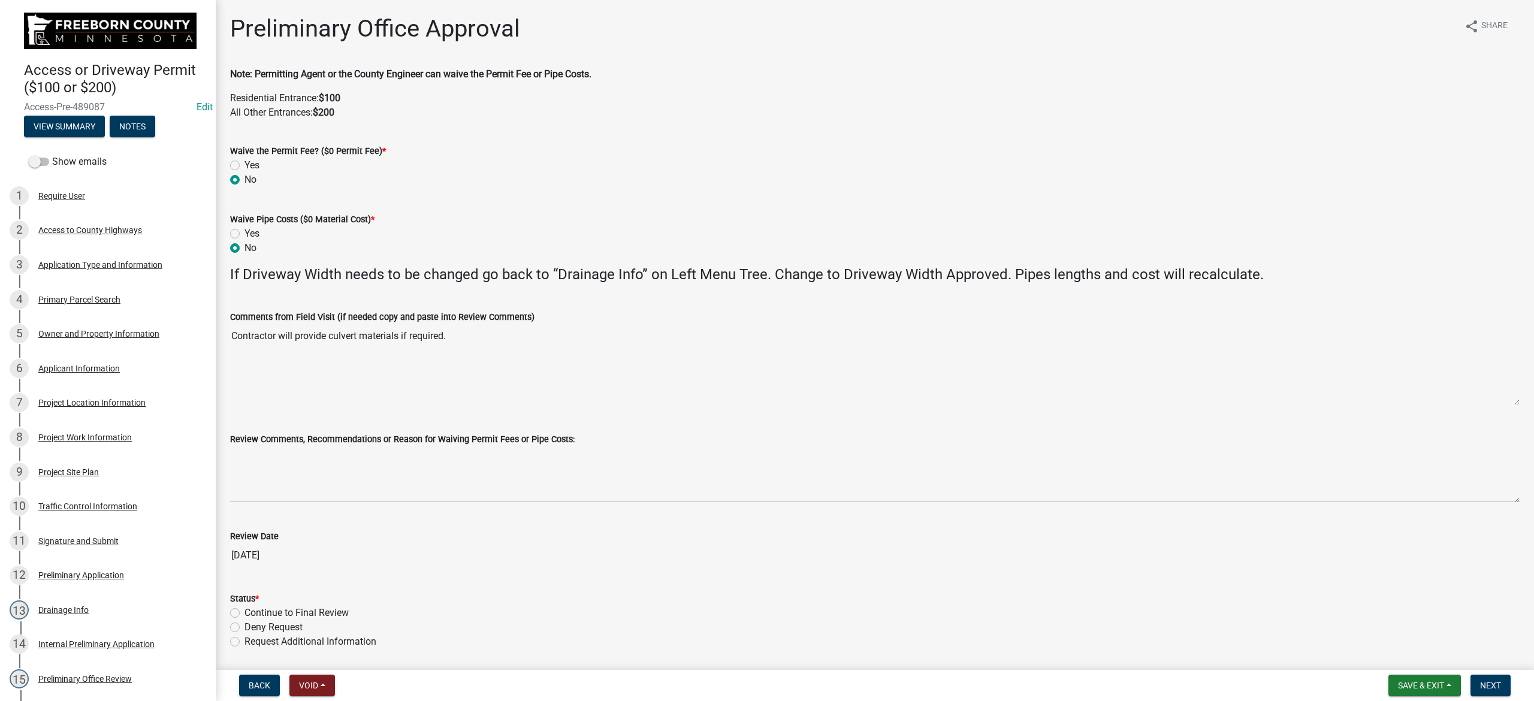
radio input "true"
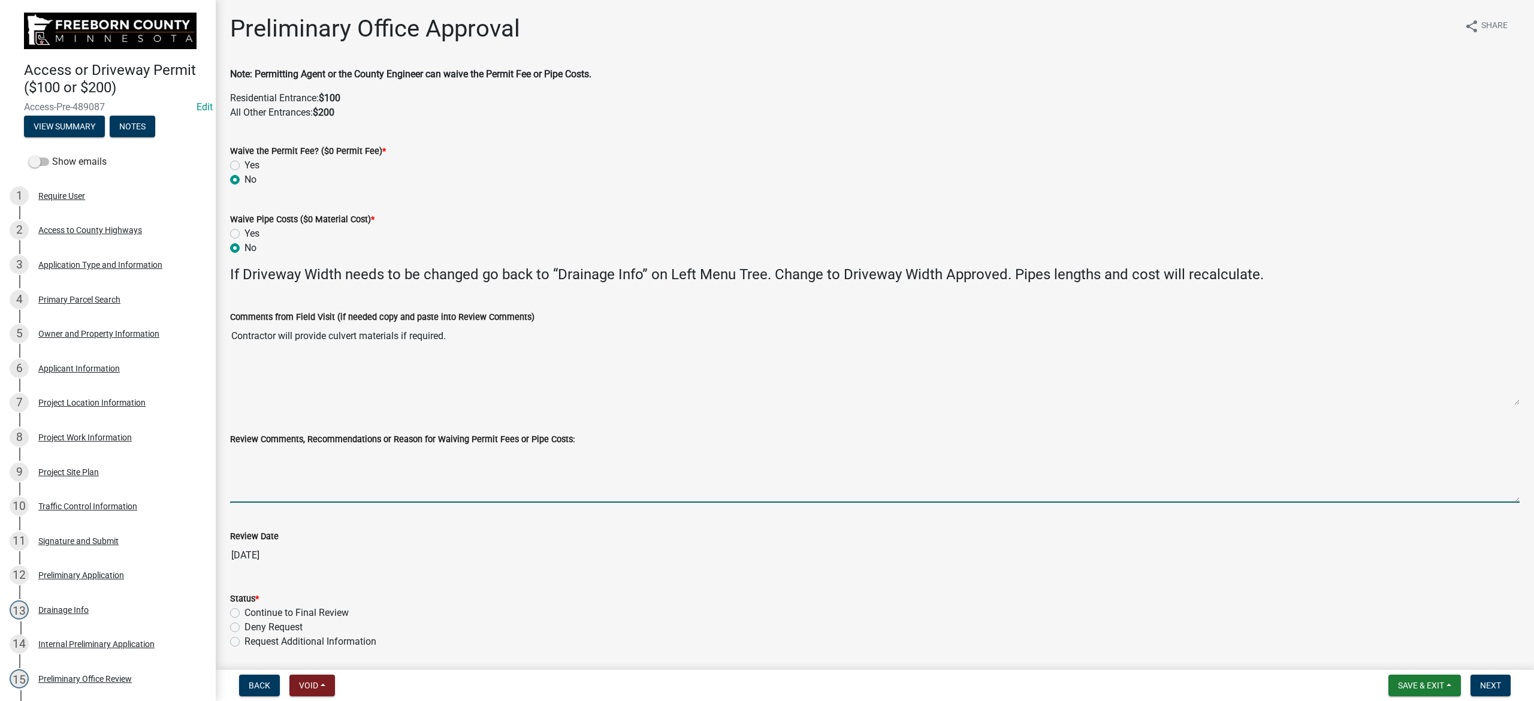
click at [294, 447] on textarea "Review Comments, Recommendations or Reason for Waiving Permit Fees or Pipe Cost…" at bounding box center [875, 475] width 1290 height 56
paste textarea "No culvert from County needed. All culvert materials (if needed) will be provid…"
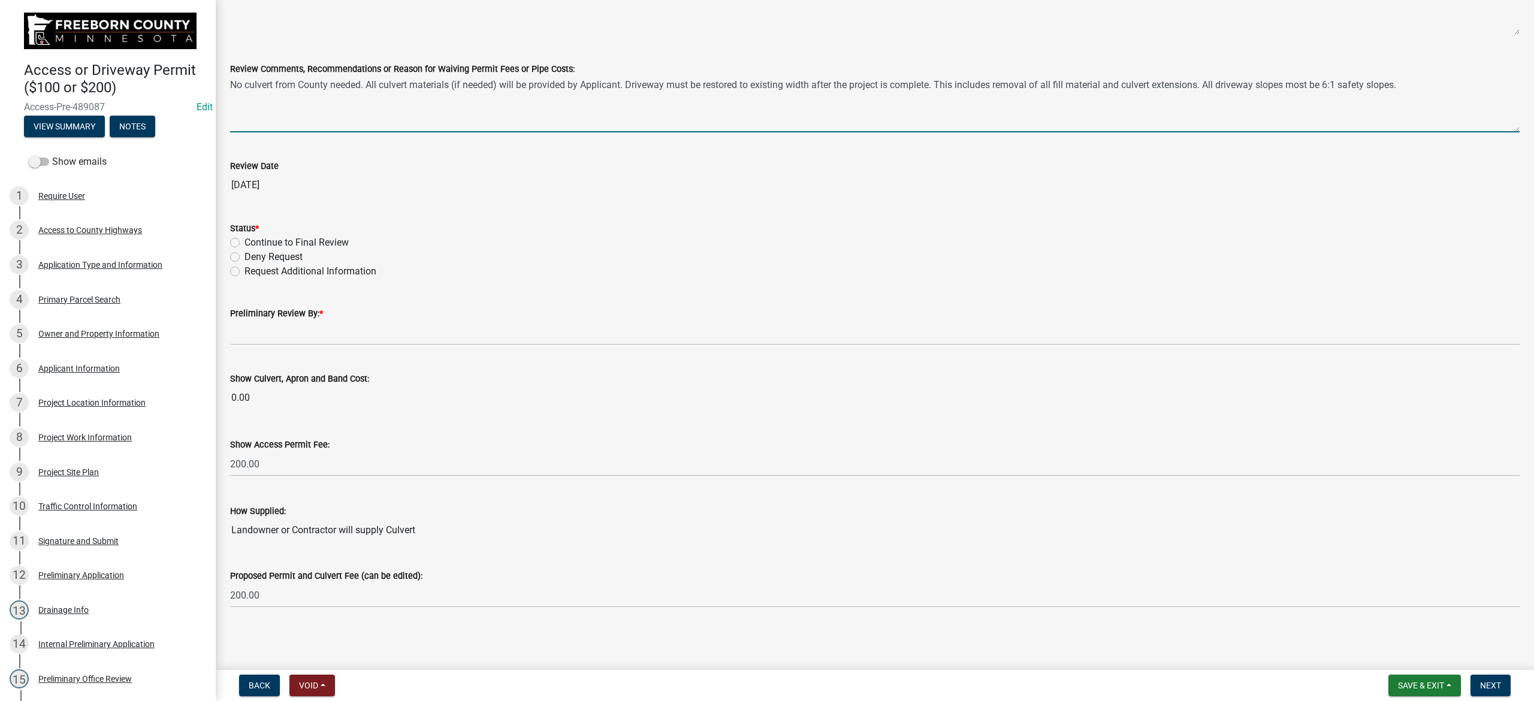
scroll to position [372, 0]
type textarea "No culvert from County needed. All culvert materials (if needed) will be provid…"
click at [248, 241] on label "Continue to Final Review" at bounding box center [297, 243] width 104 height 14
click at [248, 241] on input "Continue to Final Review" at bounding box center [249, 240] width 8 height 8
radio input "true"
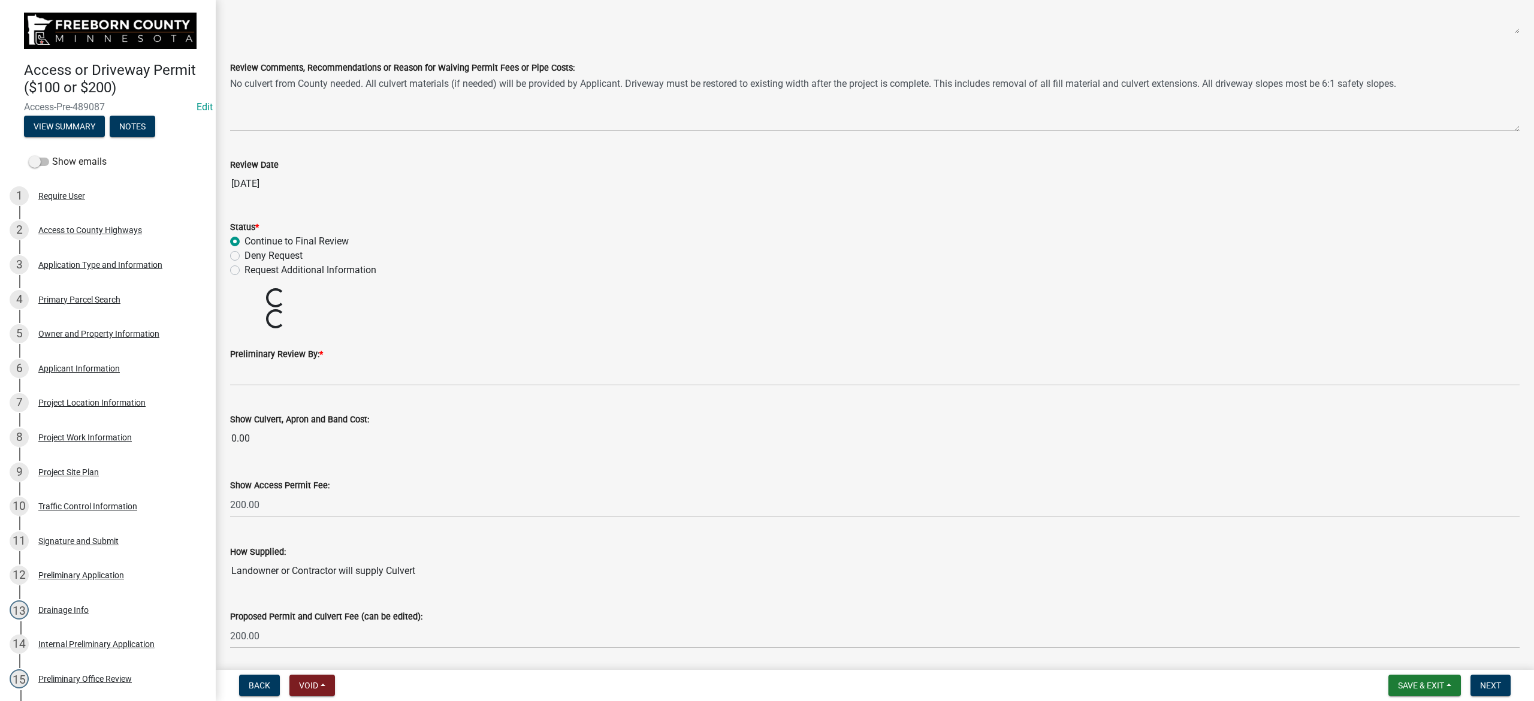
click at [252, 416] on label "Show Culvert, Apron and Band Cost:" at bounding box center [299, 420] width 139 height 8
click at [252, 427] on input "0.00" at bounding box center [875, 439] width 1290 height 24
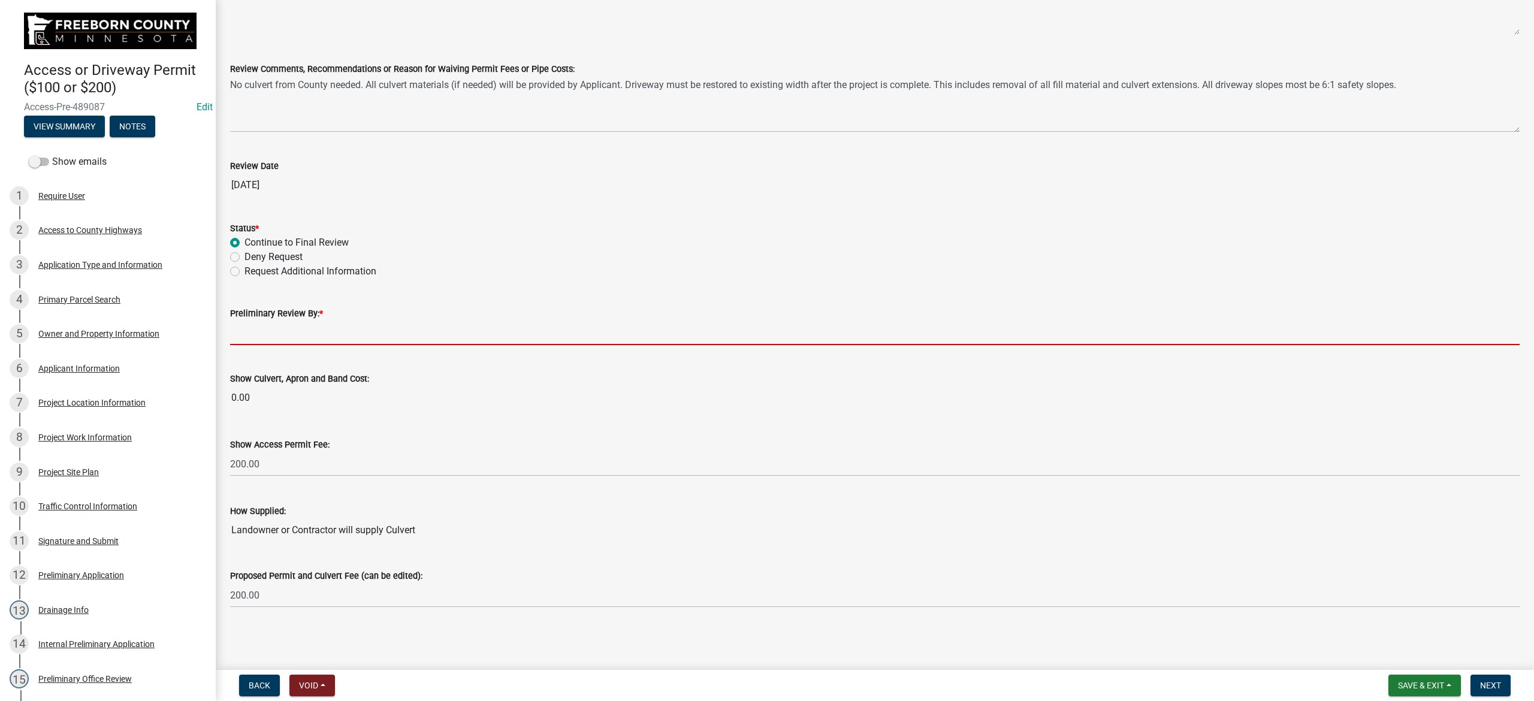
click at [246, 336] on input "Preliminary Review By: *" at bounding box center [875, 333] width 1290 height 25
type input "Phil Wacholz"
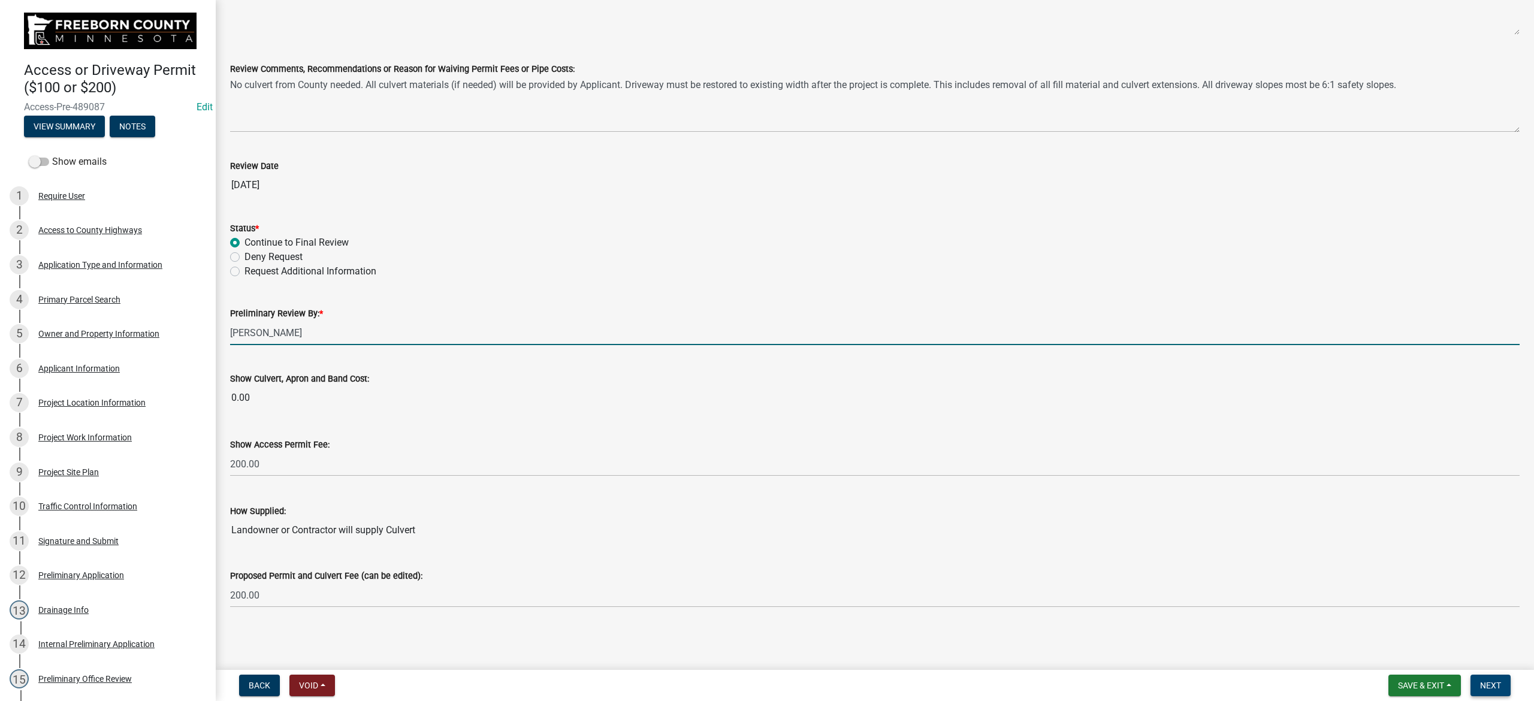
click at [1023, 447] on span "Next" at bounding box center [1490, 686] width 21 height 10
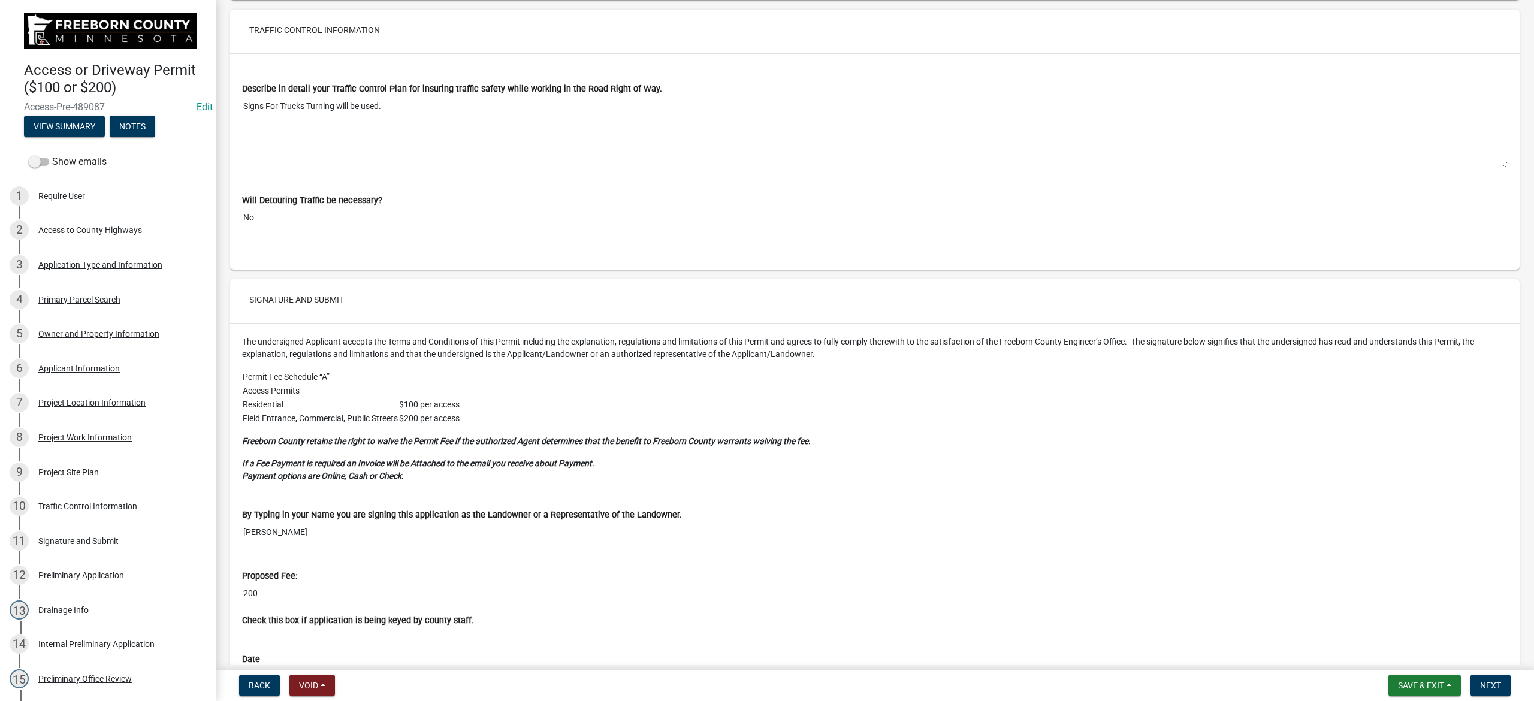
scroll to position [5035, 0]
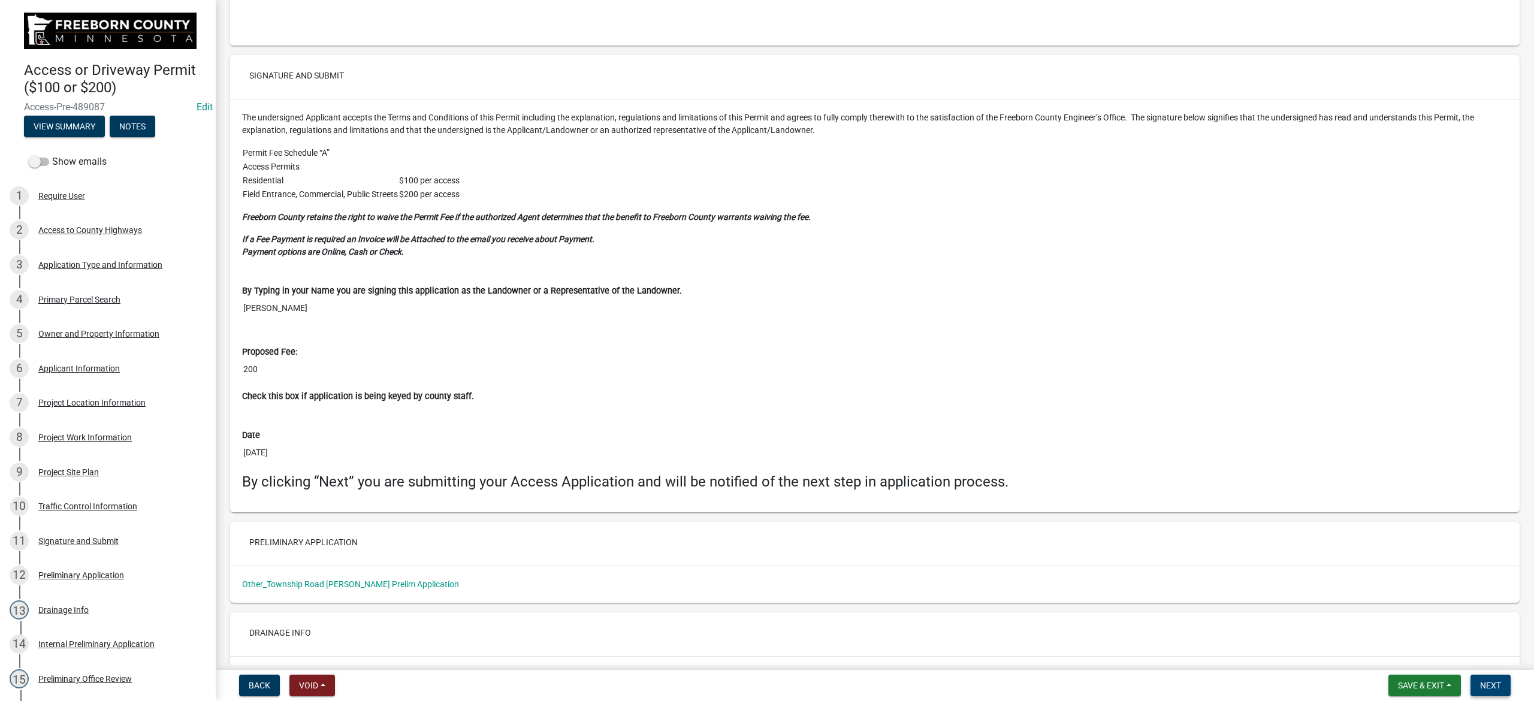
click at [1023, 447] on span "Next" at bounding box center [1490, 686] width 21 height 10
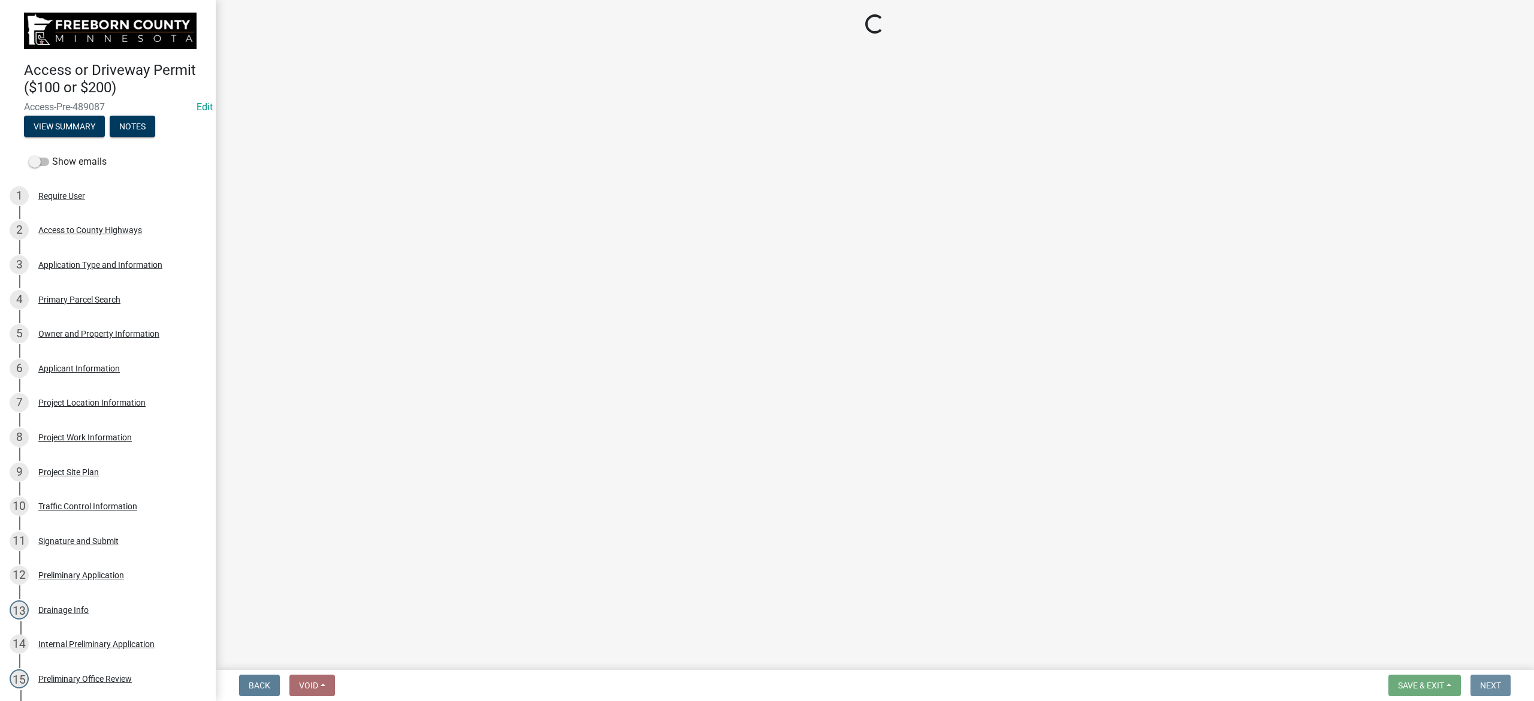
scroll to position [0, 0]
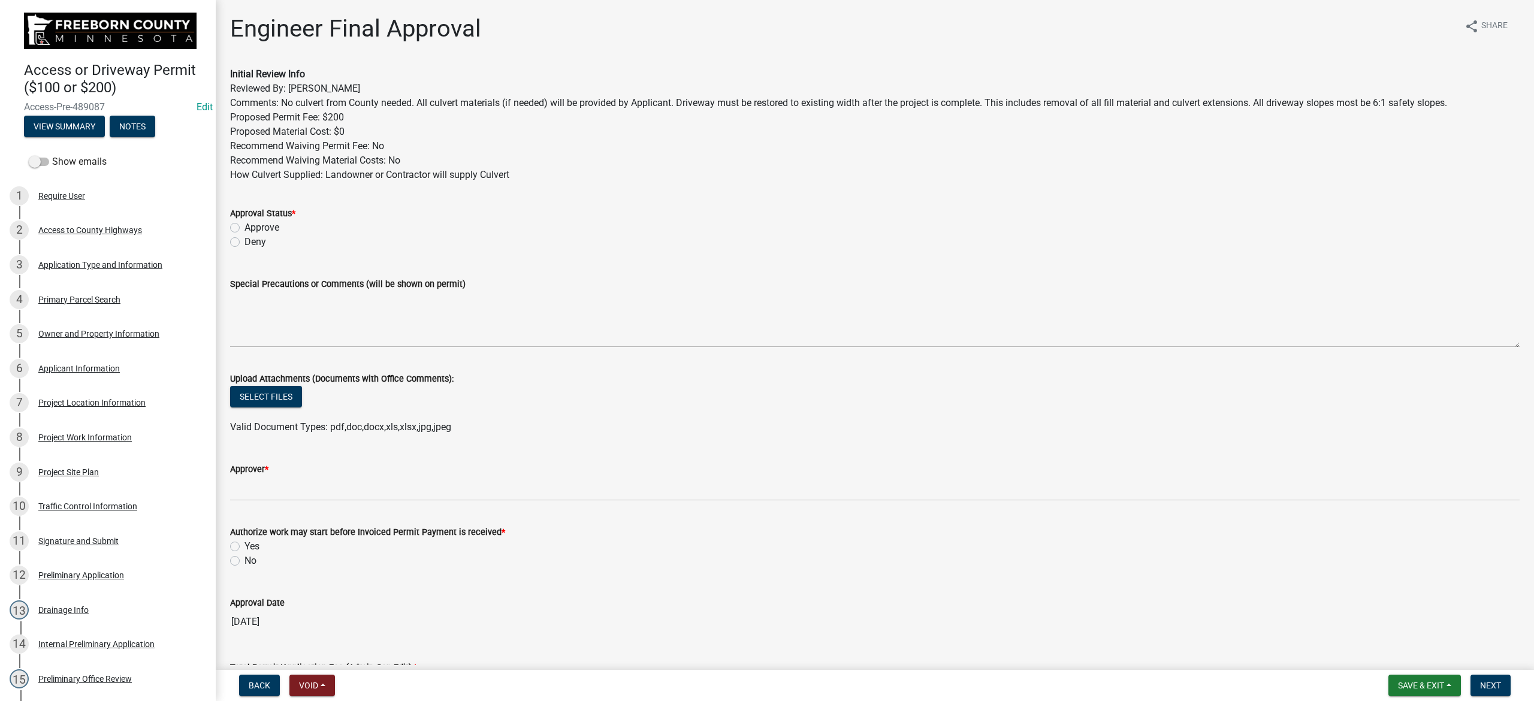
click at [245, 226] on label "Approve" at bounding box center [262, 228] width 35 height 14
click at [245, 226] on input "Approve" at bounding box center [249, 225] width 8 height 8
radio input "true"
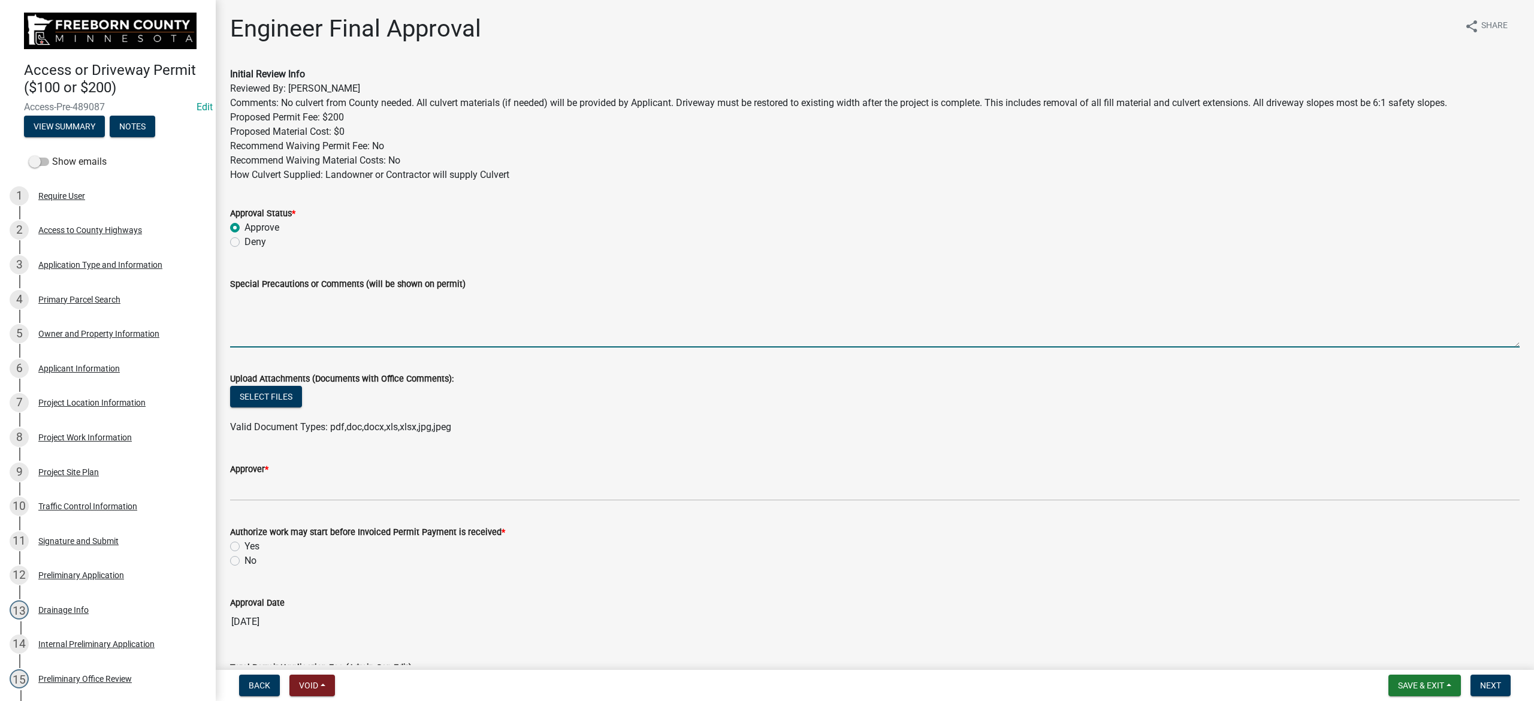
click at [413, 315] on textarea "Special Precautions or Comments (will be shown on permit)" at bounding box center [875, 319] width 1290 height 56
paste textarea "No culvert from County needed. All culvert materials (if needed) will be provid…"
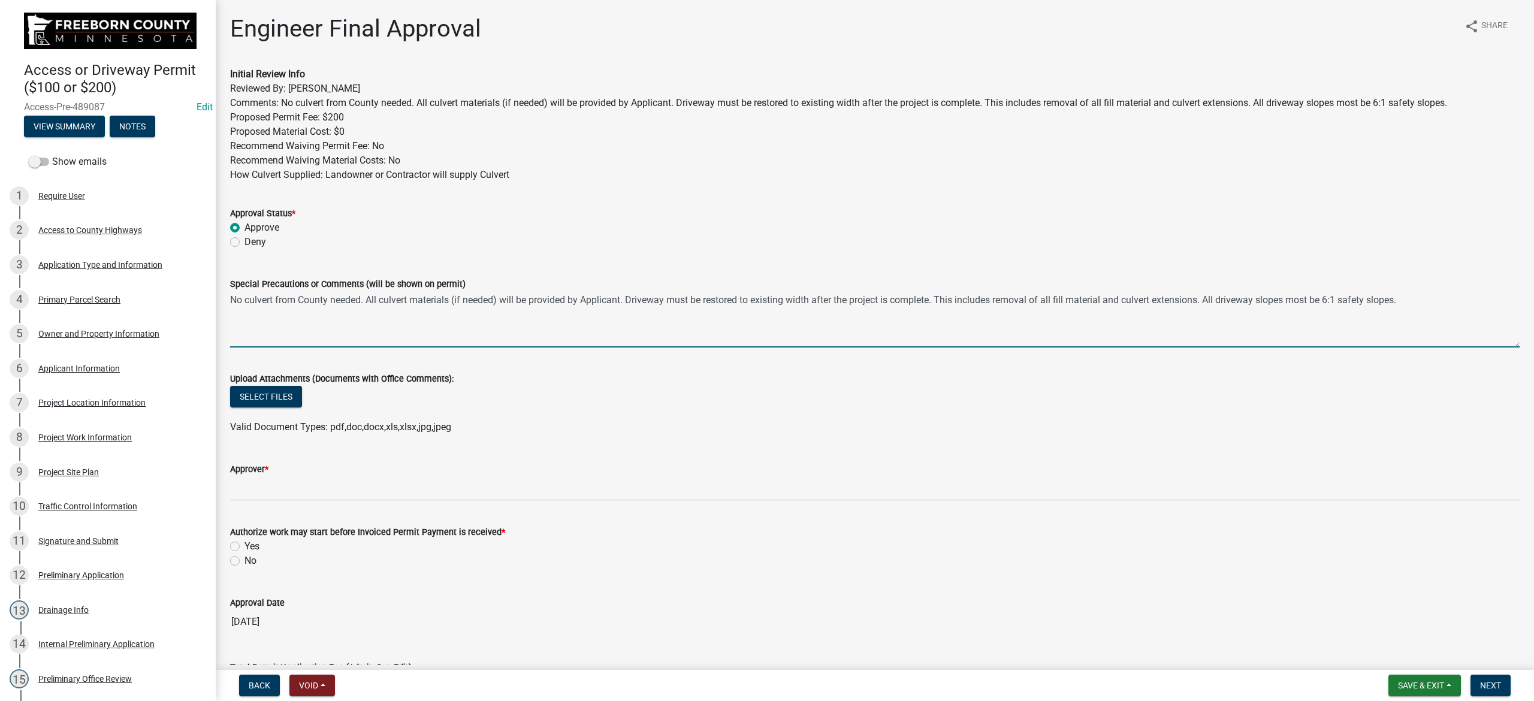
type textarea "No culvert from County needed. All culvert materials (if needed) will be provid…"
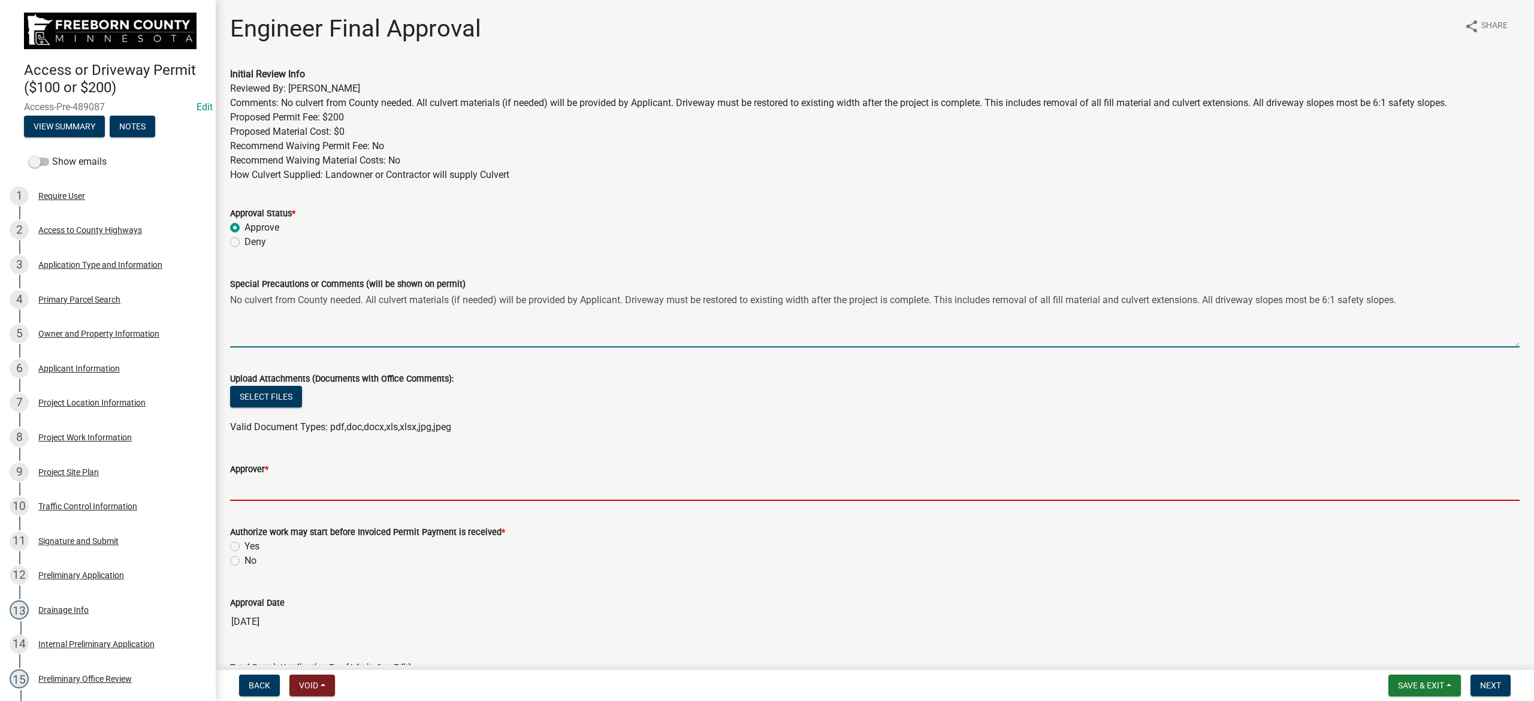
click at [315, 447] on input "Approver *" at bounding box center [875, 489] width 1290 height 25
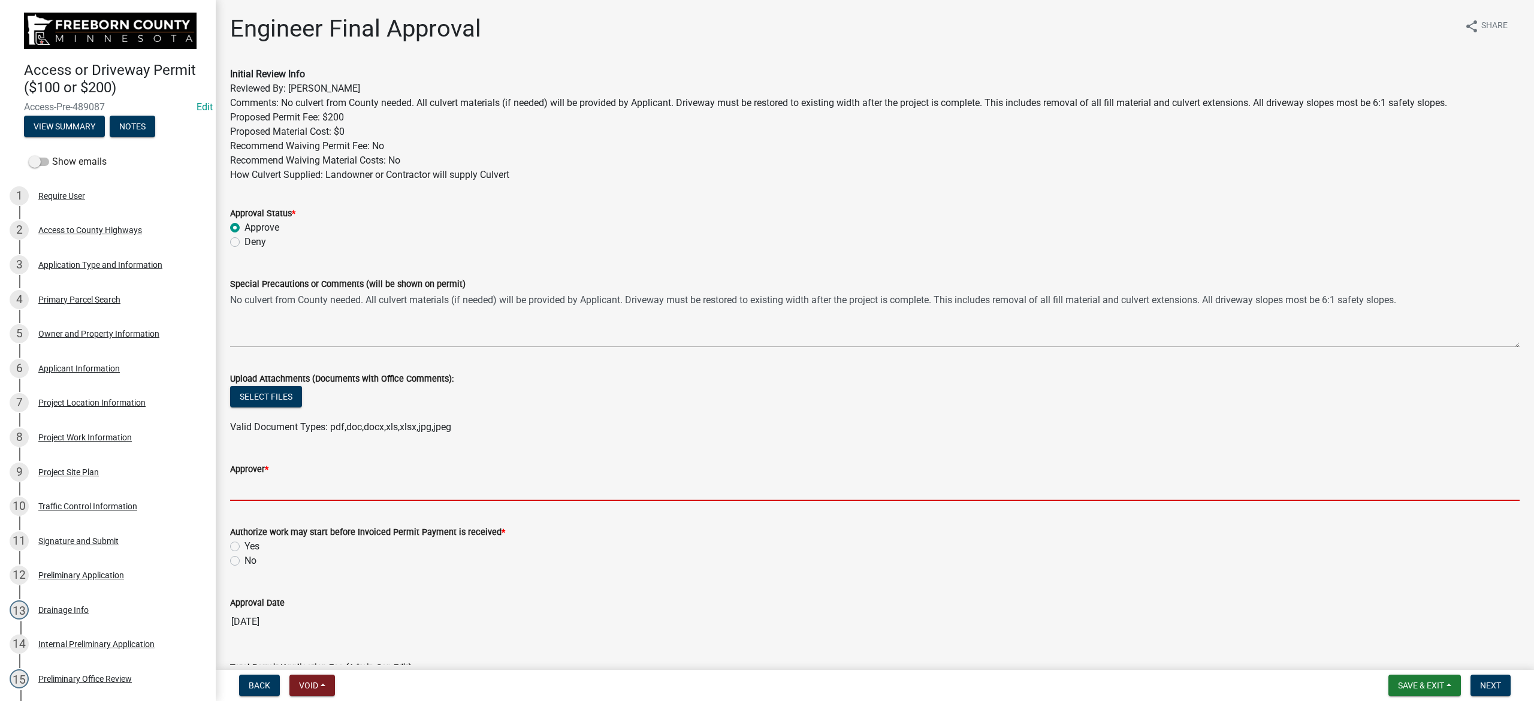
type input "[PERSON_NAME]"
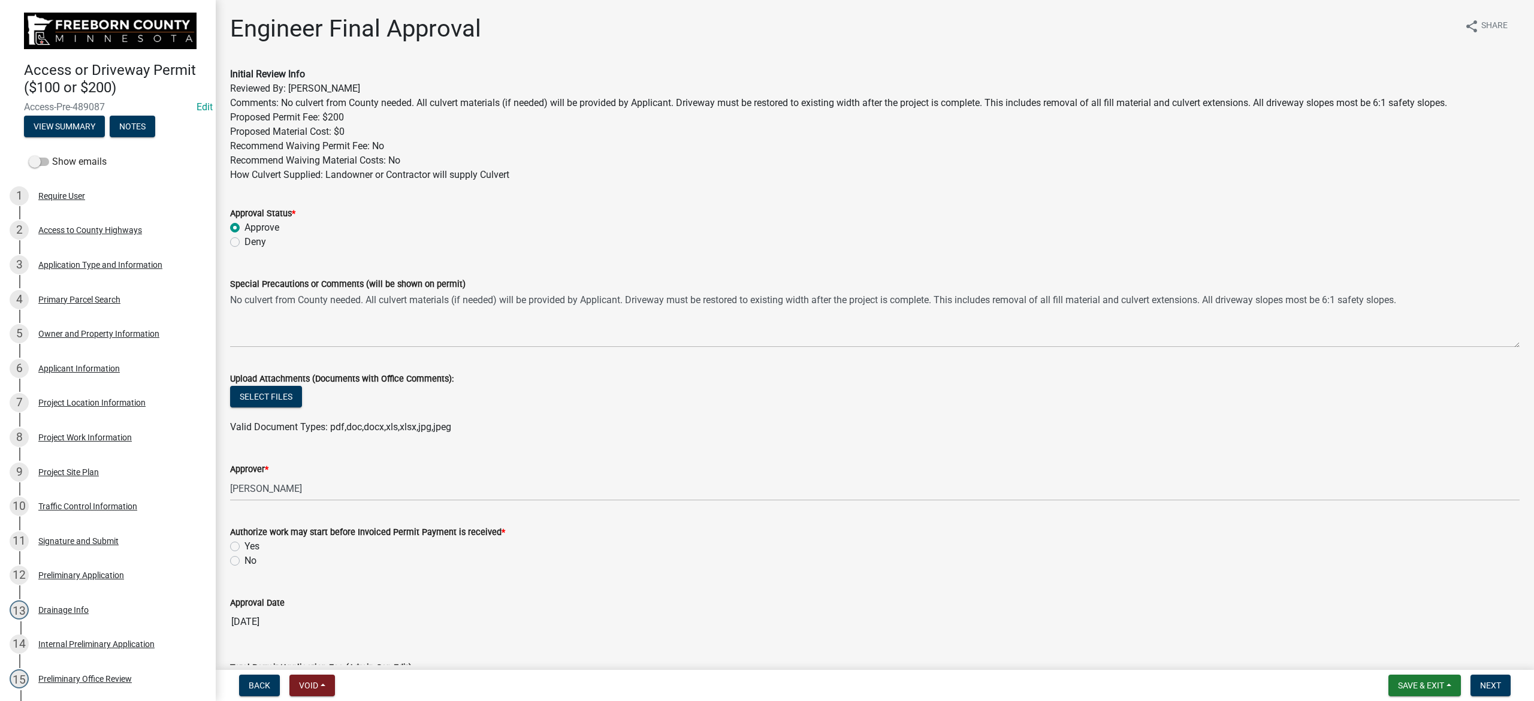
click at [245, 447] on label "Yes" at bounding box center [252, 546] width 15 height 14
click at [245, 447] on input "Yes" at bounding box center [249, 543] width 8 height 8
radio input "true"
click at [245, 447] on label "No" at bounding box center [251, 561] width 12 height 14
click at [245, 447] on input "No" at bounding box center [249, 558] width 8 height 8
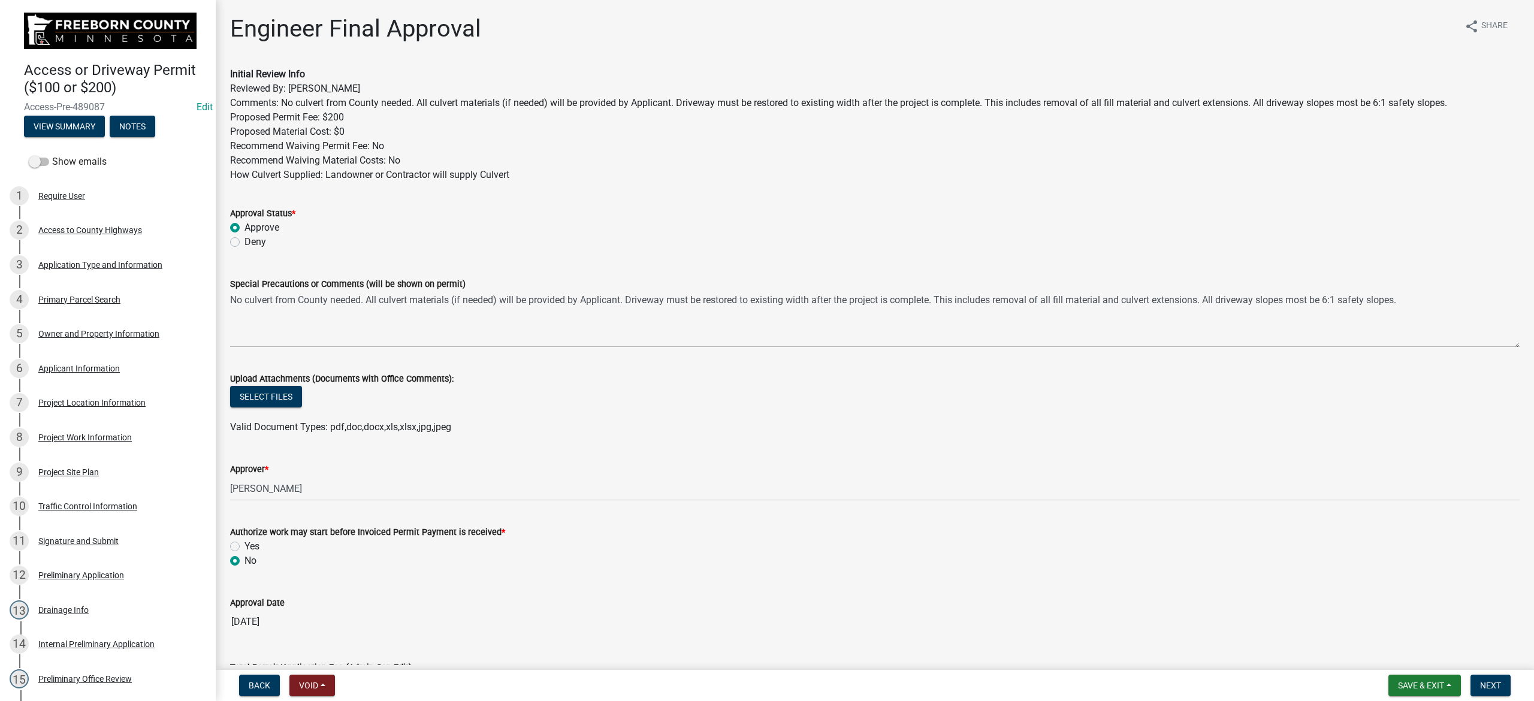
radio input "true"
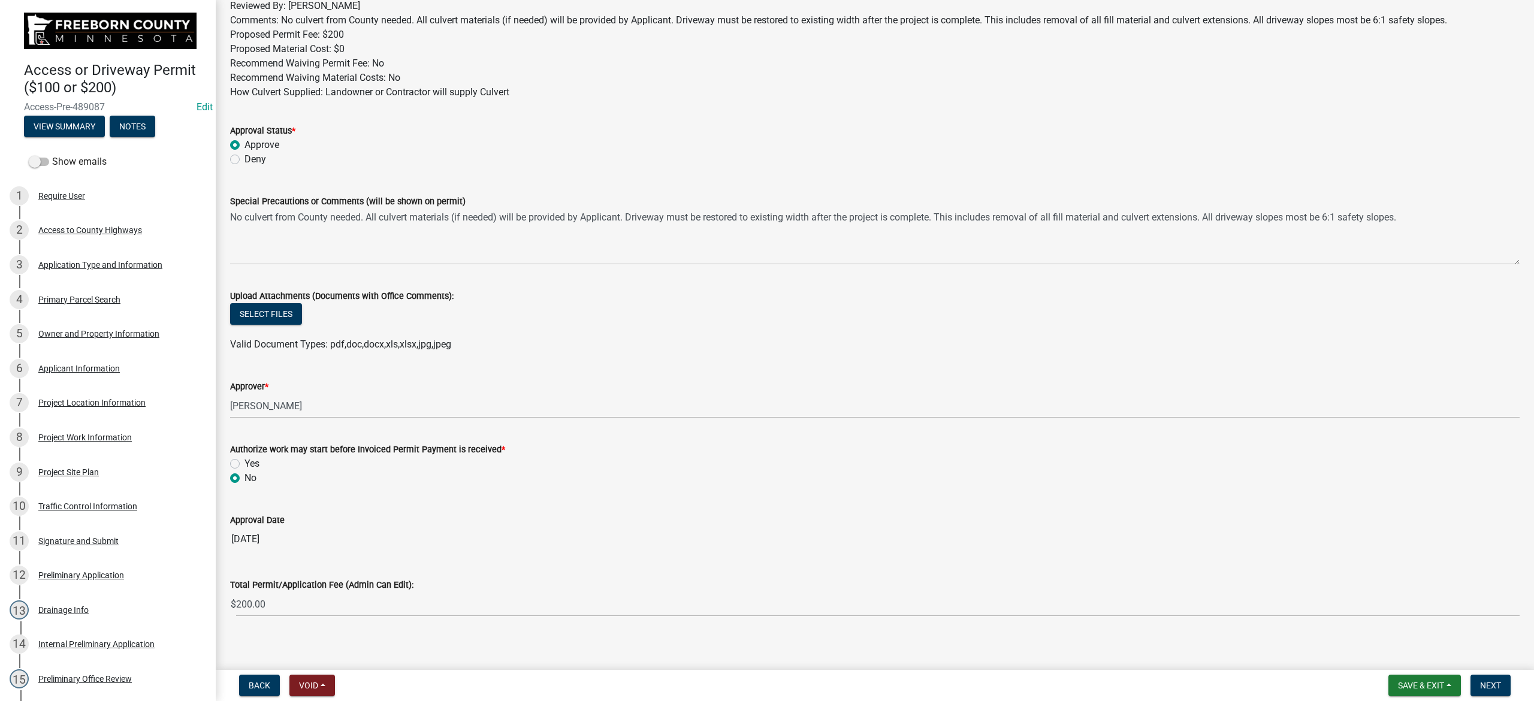
scroll to position [92, 0]
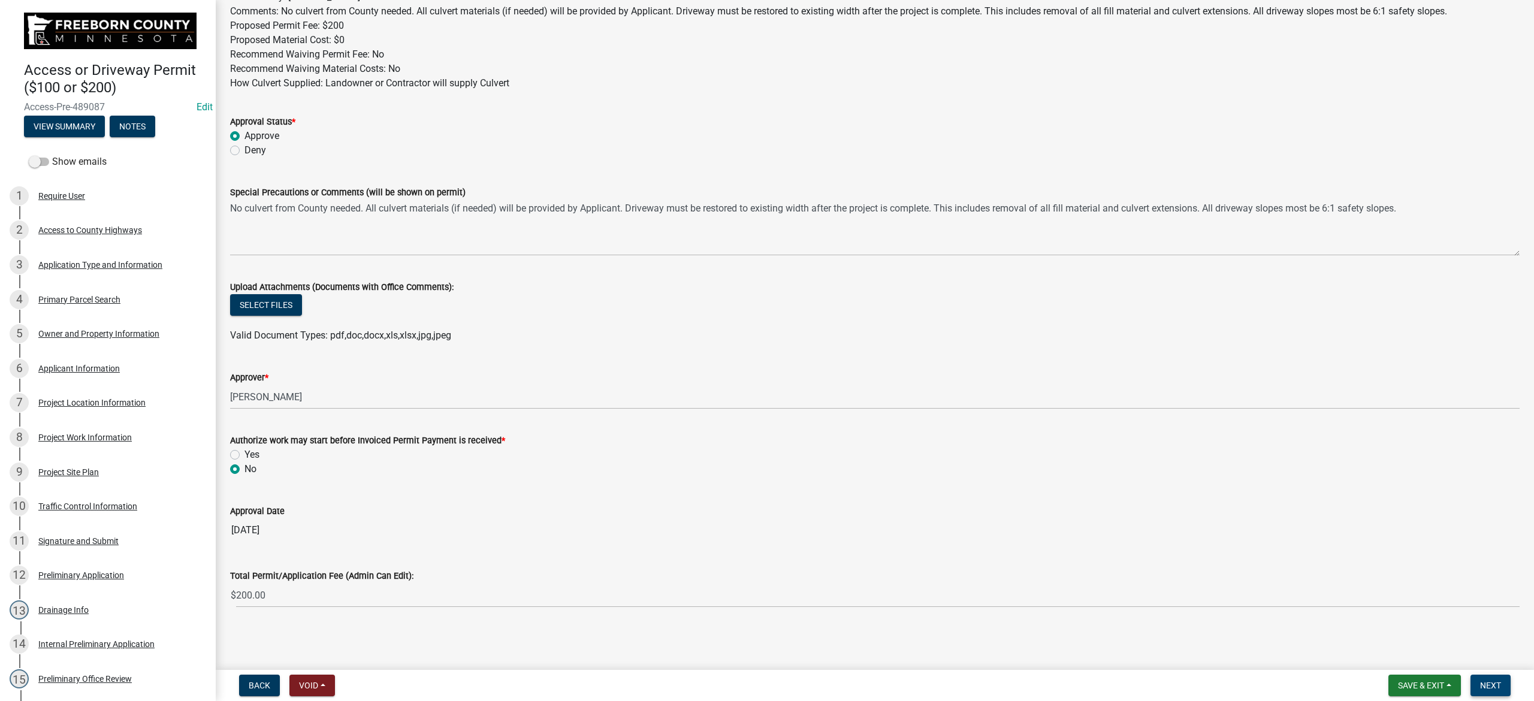
click at [1023, 447] on span "Next" at bounding box center [1490, 686] width 21 height 10
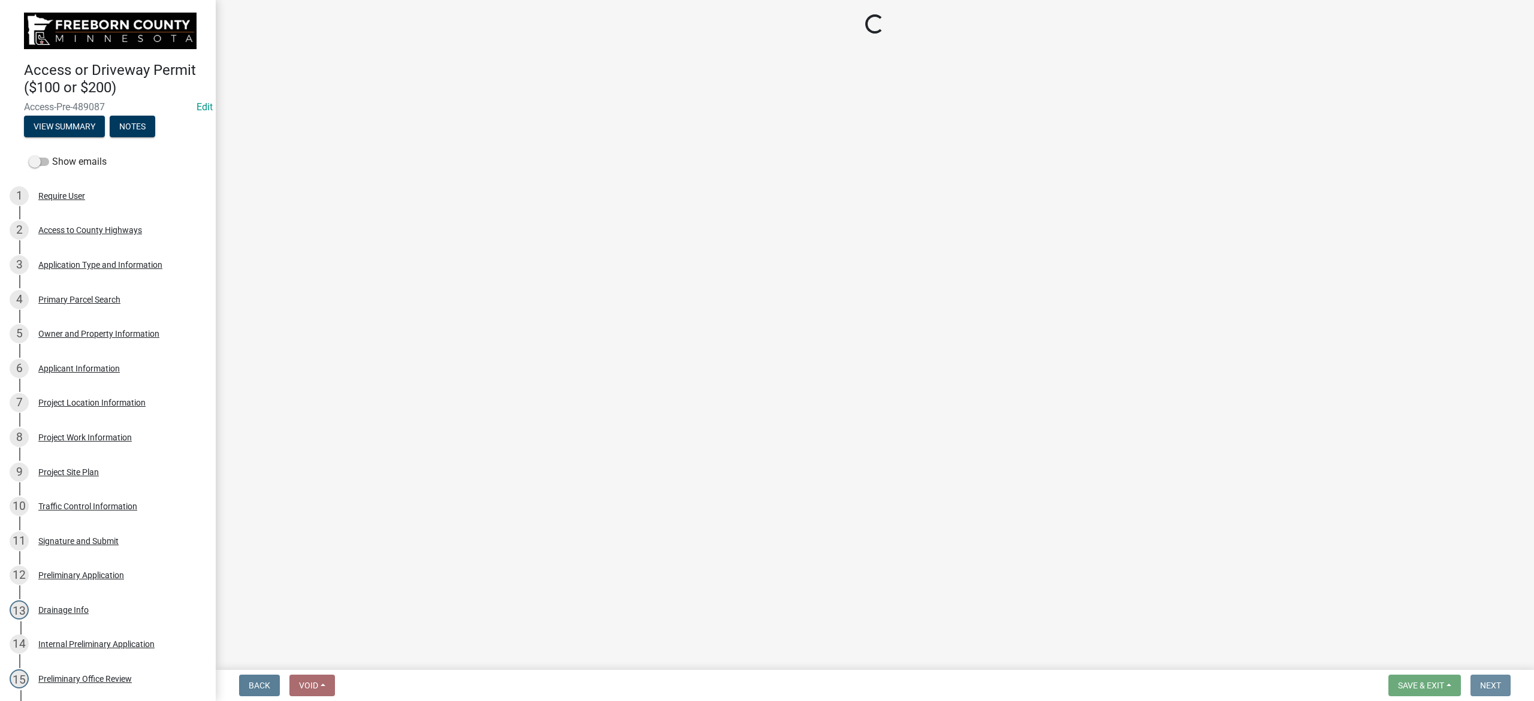
scroll to position [0, 0]
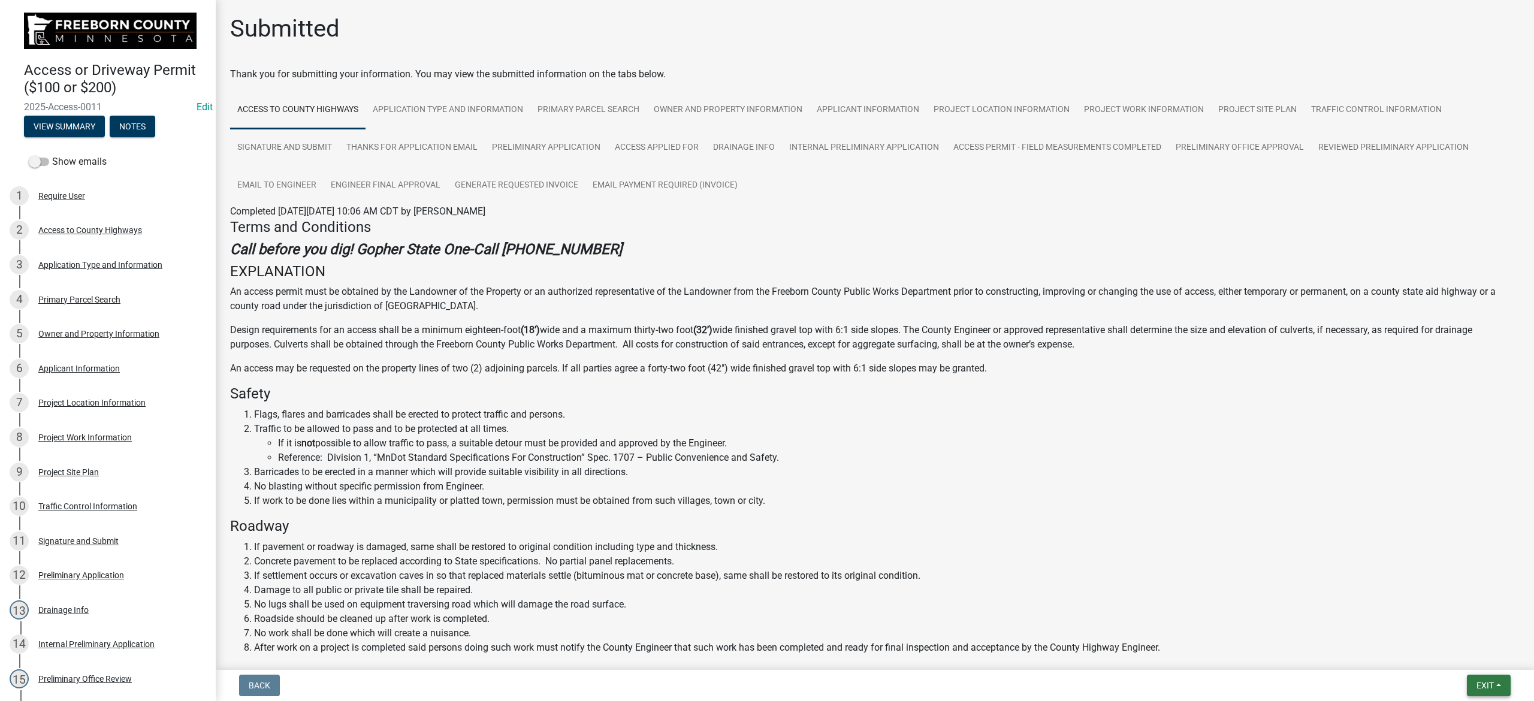
click at [1023, 447] on span "Exit" at bounding box center [1485, 686] width 17 height 10
click at [1023, 447] on button "Save & Exit" at bounding box center [1463, 655] width 96 height 29
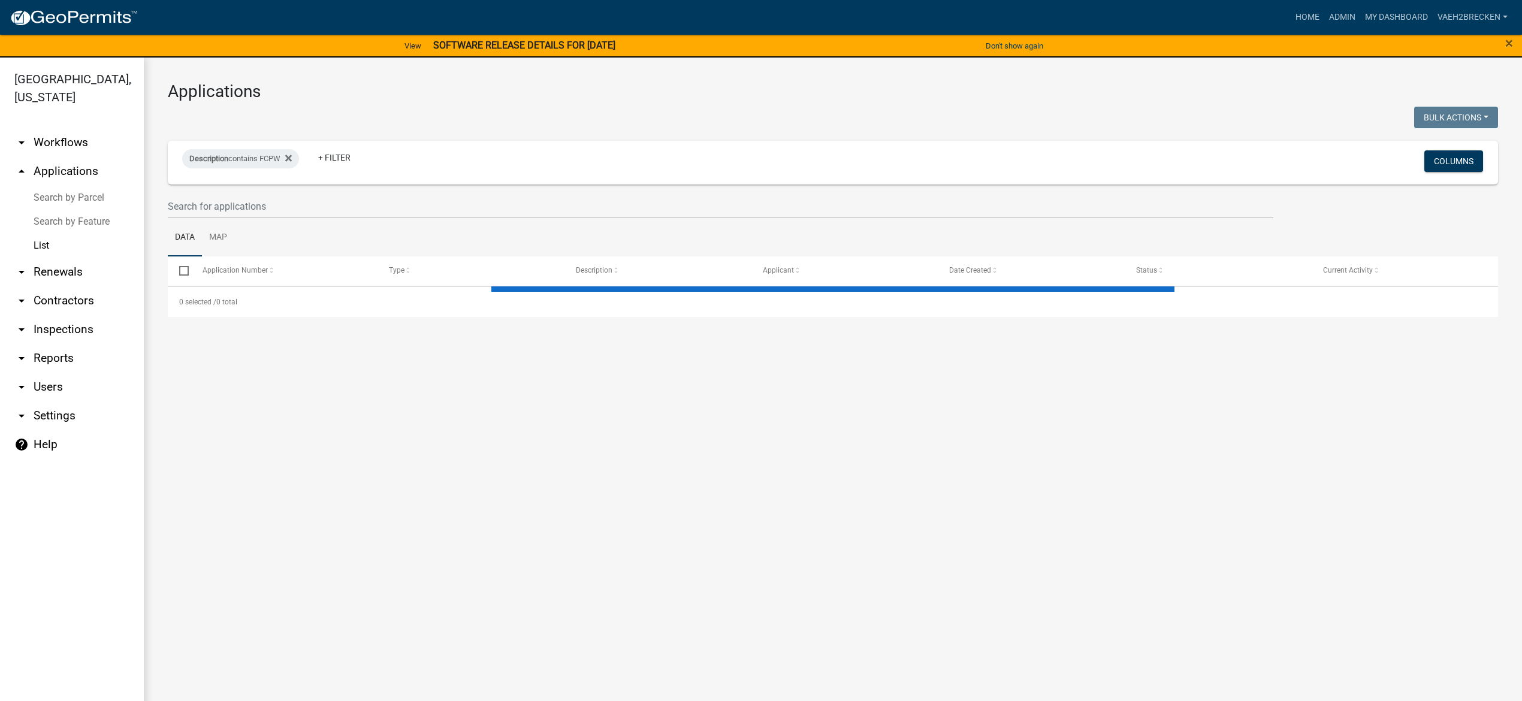
select select "3: 100"
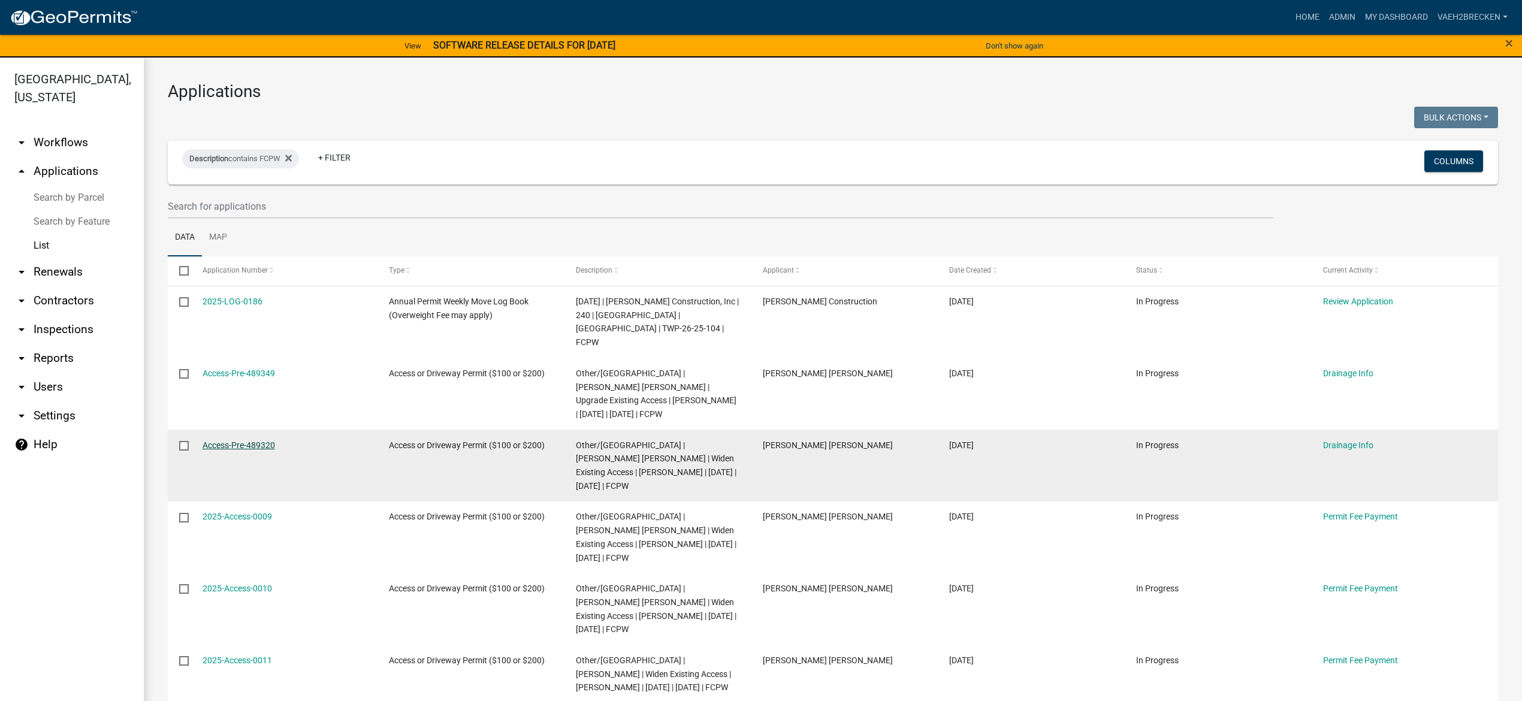
click at [255, 441] on link "Access-Pre-489320" at bounding box center [239, 446] width 73 height 10
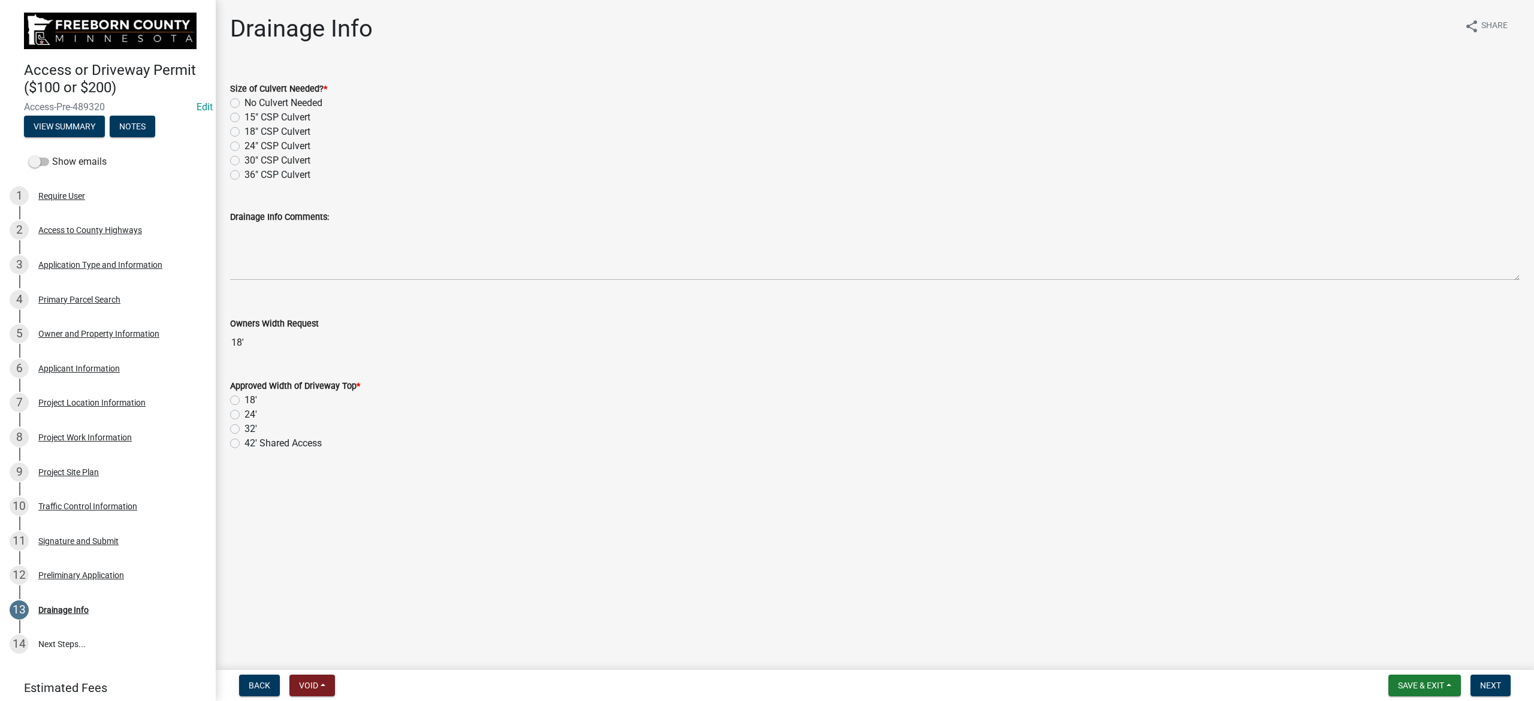
click at [238, 108] on div "No Culvert Needed" at bounding box center [875, 103] width 1290 height 14
click at [245, 101] on label "No Culvert Needed" at bounding box center [284, 103] width 78 height 14
click at [245, 101] on input "No Culvert Needed" at bounding box center [249, 100] width 8 height 8
radio input "true"
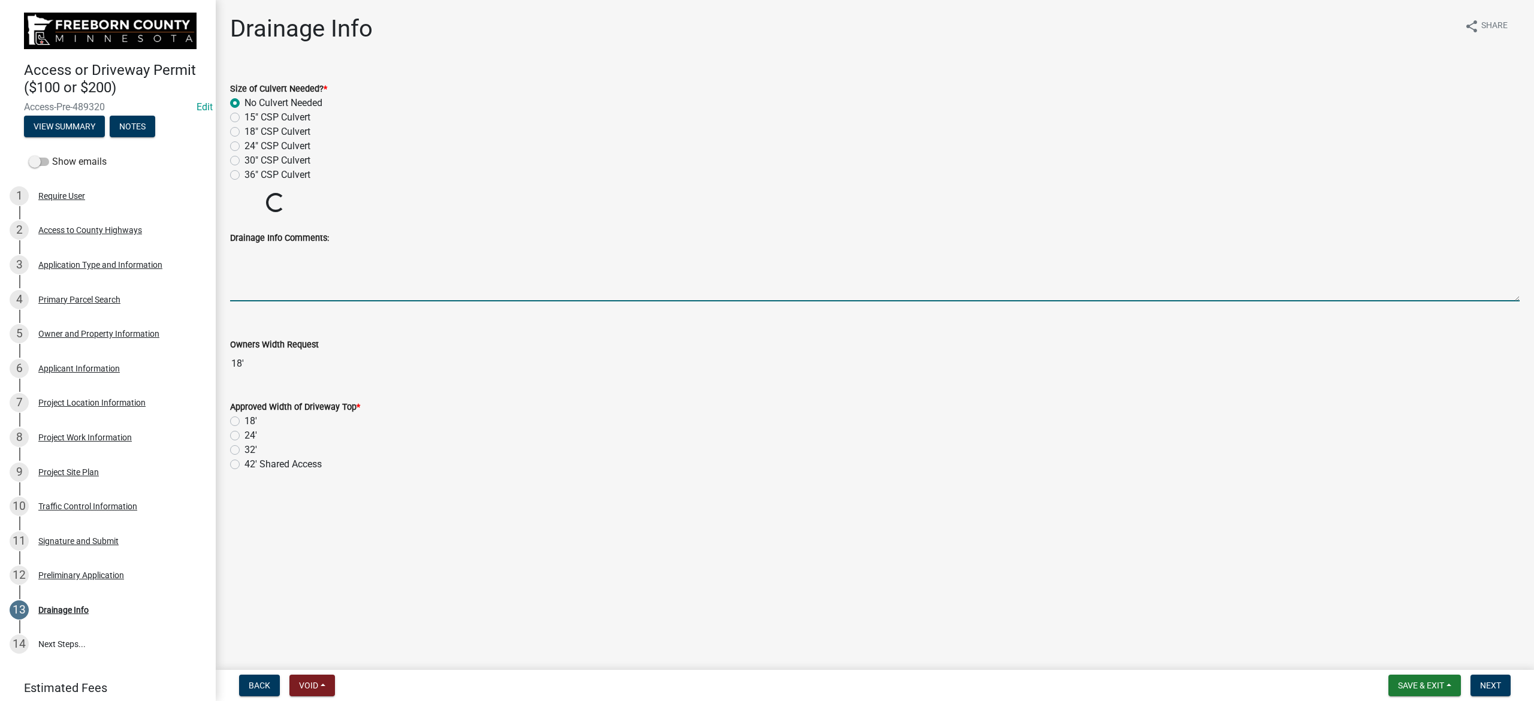
click at [318, 272] on textarea "Drainage Info Comments:" at bounding box center [875, 273] width 1290 height 56
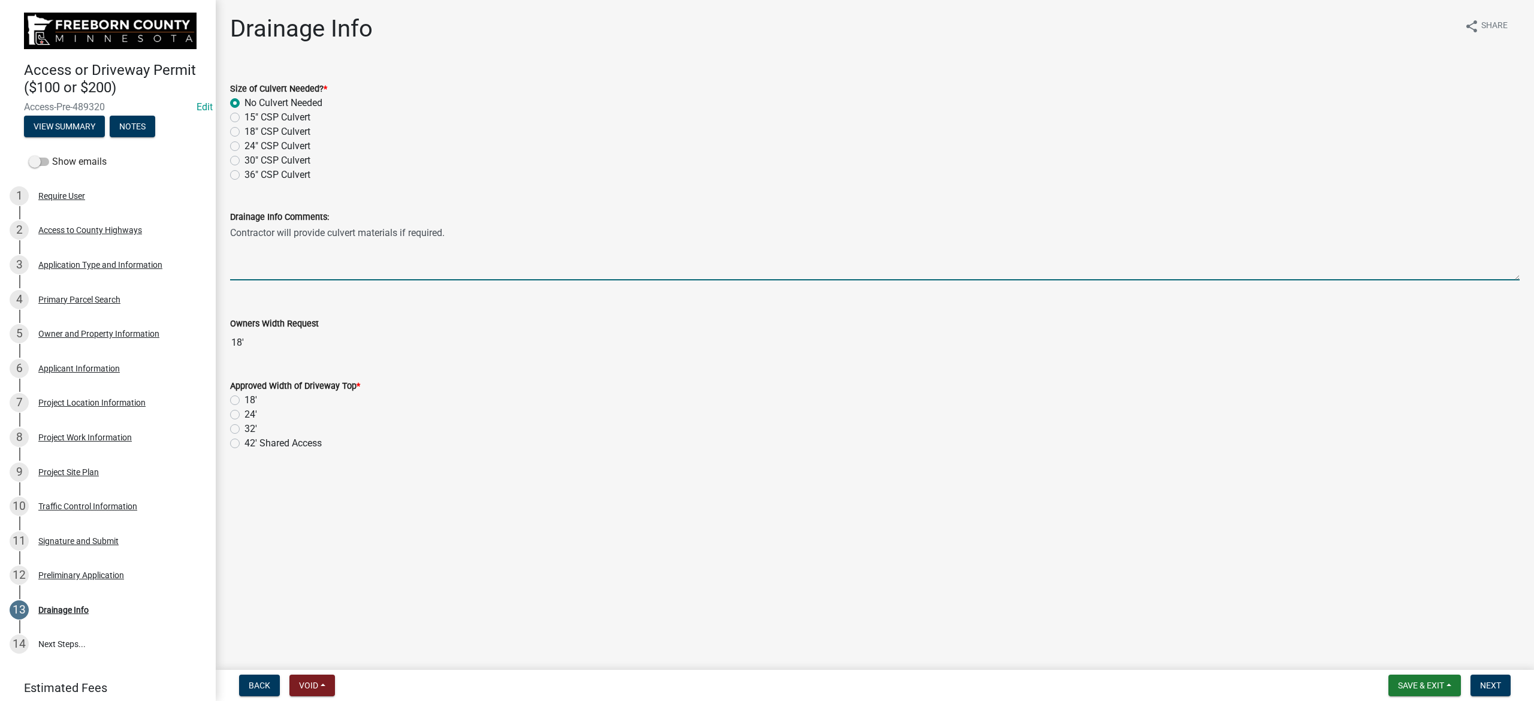
type textarea "Contractor will provide culvert materials if required."
click at [229, 430] on div "Approved Width of Driveway Top * 18' 24' 32' 42' Shared Access" at bounding box center [875, 407] width 1308 height 86
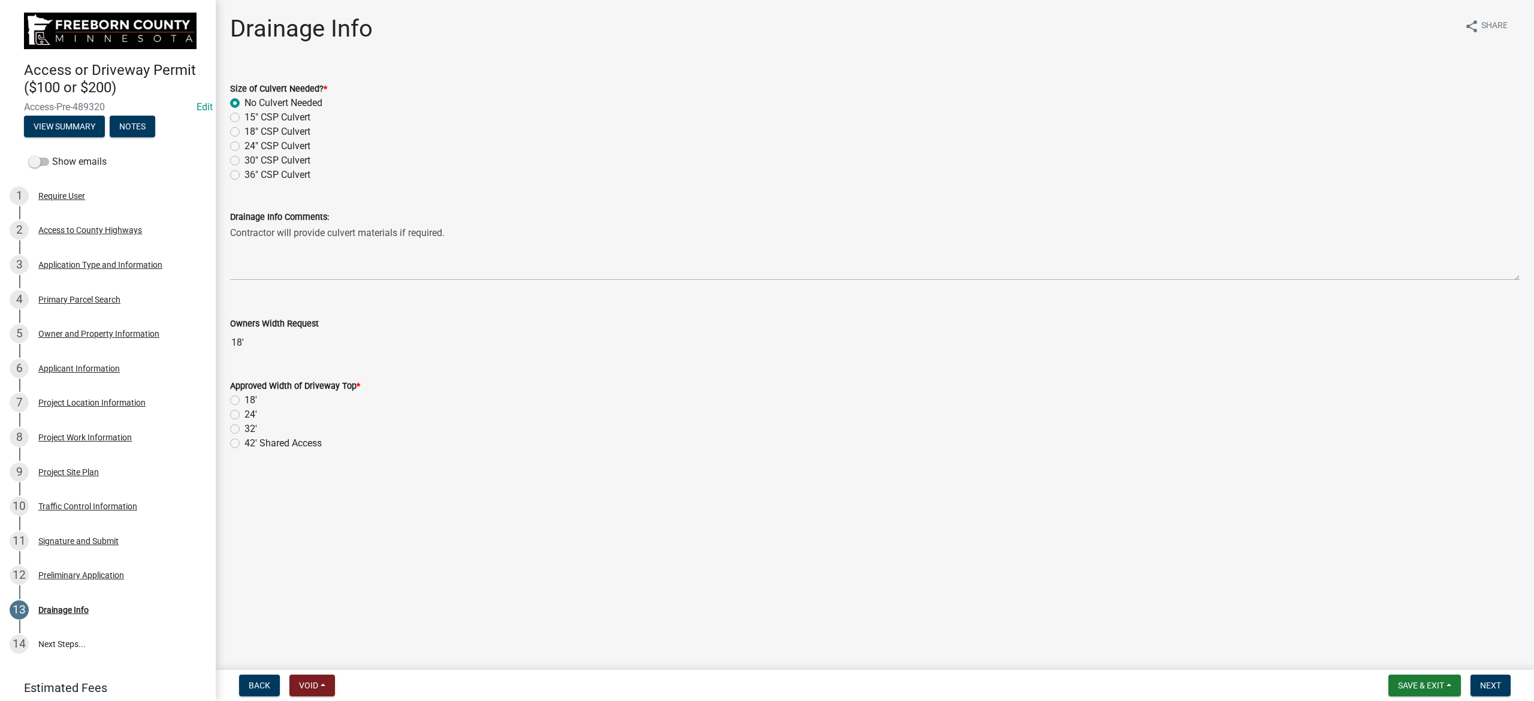
click at [245, 428] on label "32'" at bounding box center [251, 429] width 13 height 14
click at [245, 428] on input "32'" at bounding box center [249, 426] width 8 height 8
radio input "true"
click at [1023, 447] on span "Next" at bounding box center [1490, 686] width 21 height 10
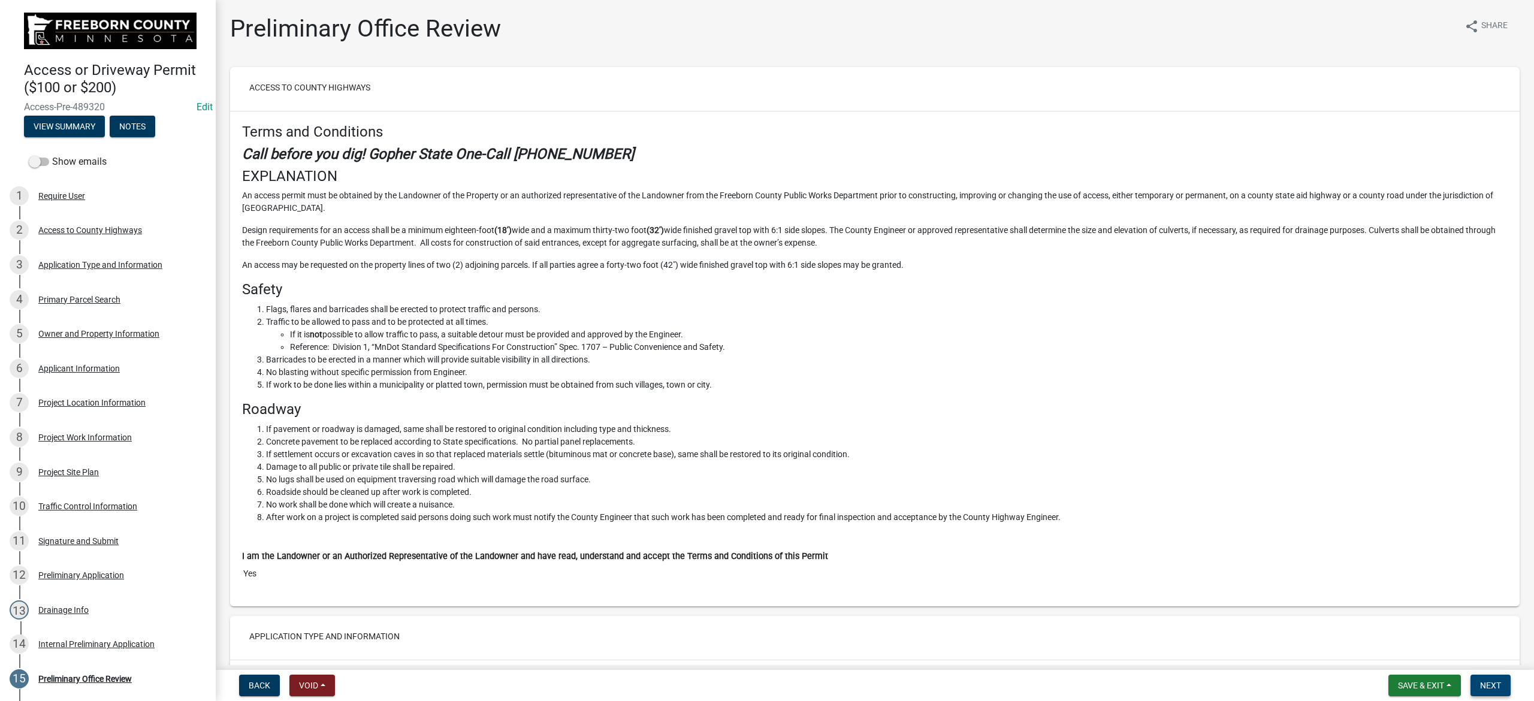
click at [1023, 447] on span "Next" at bounding box center [1490, 686] width 21 height 10
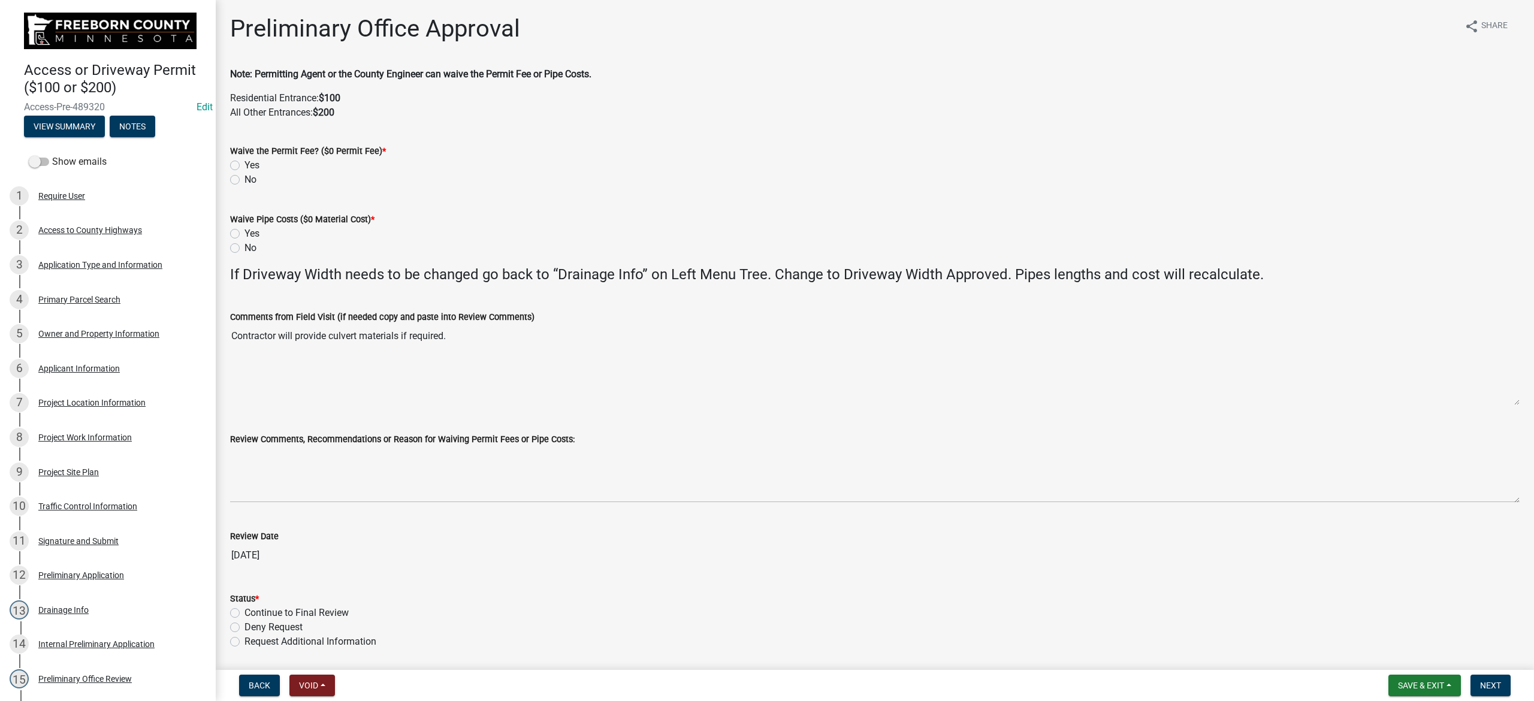
click at [245, 179] on label "No" at bounding box center [251, 180] width 12 height 14
click at [245, 179] on input "No" at bounding box center [249, 177] width 8 height 8
radio input "true"
click at [245, 250] on label "No" at bounding box center [251, 248] width 12 height 14
click at [245, 249] on input "No" at bounding box center [249, 245] width 8 height 8
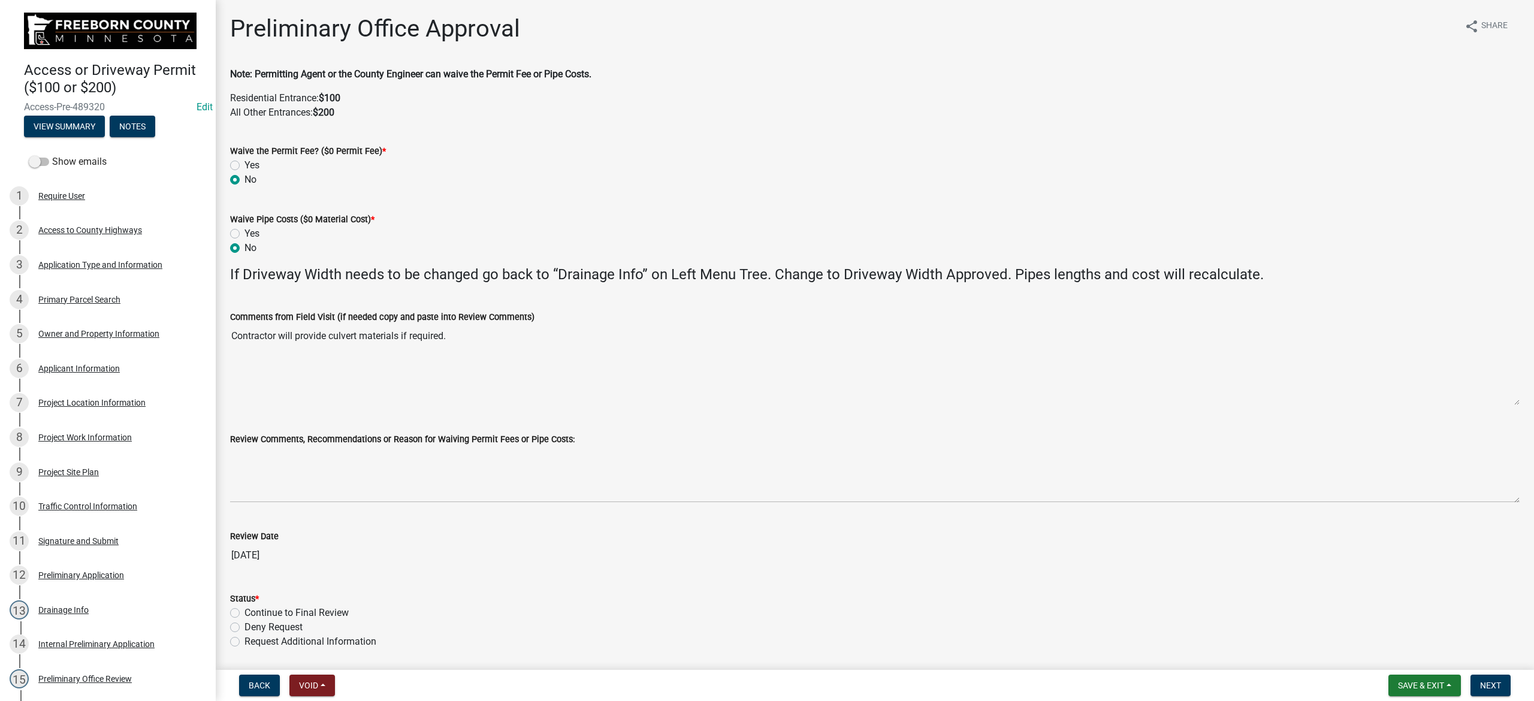
radio input "true"
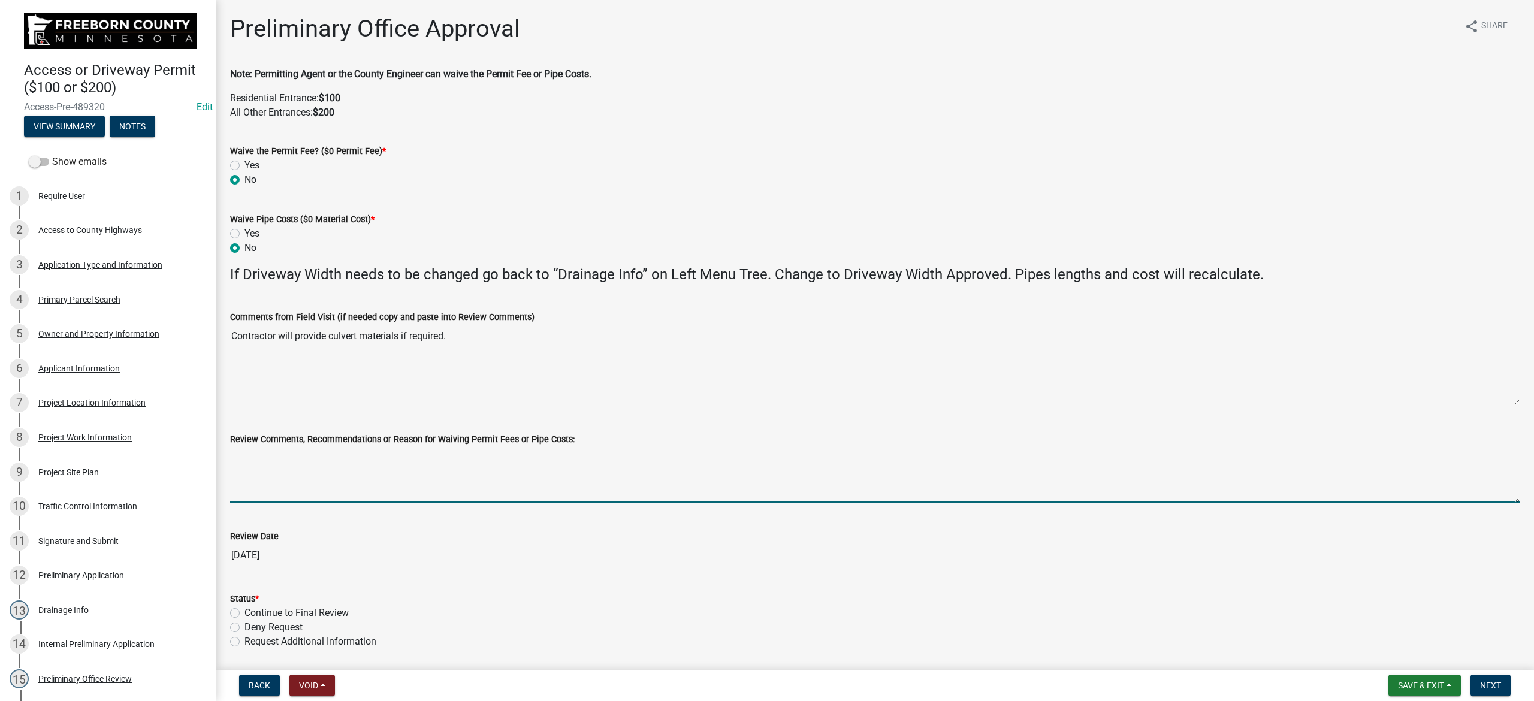
click at [320, 447] on textarea "Review Comments, Recommendations or Reason for Waiving Permit Fees or Pipe Cost…" at bounding box center [875, 475] width 1290 height 56
paste textarea "No culvert from County needed. All culvert materials (if needed) will be provid…"
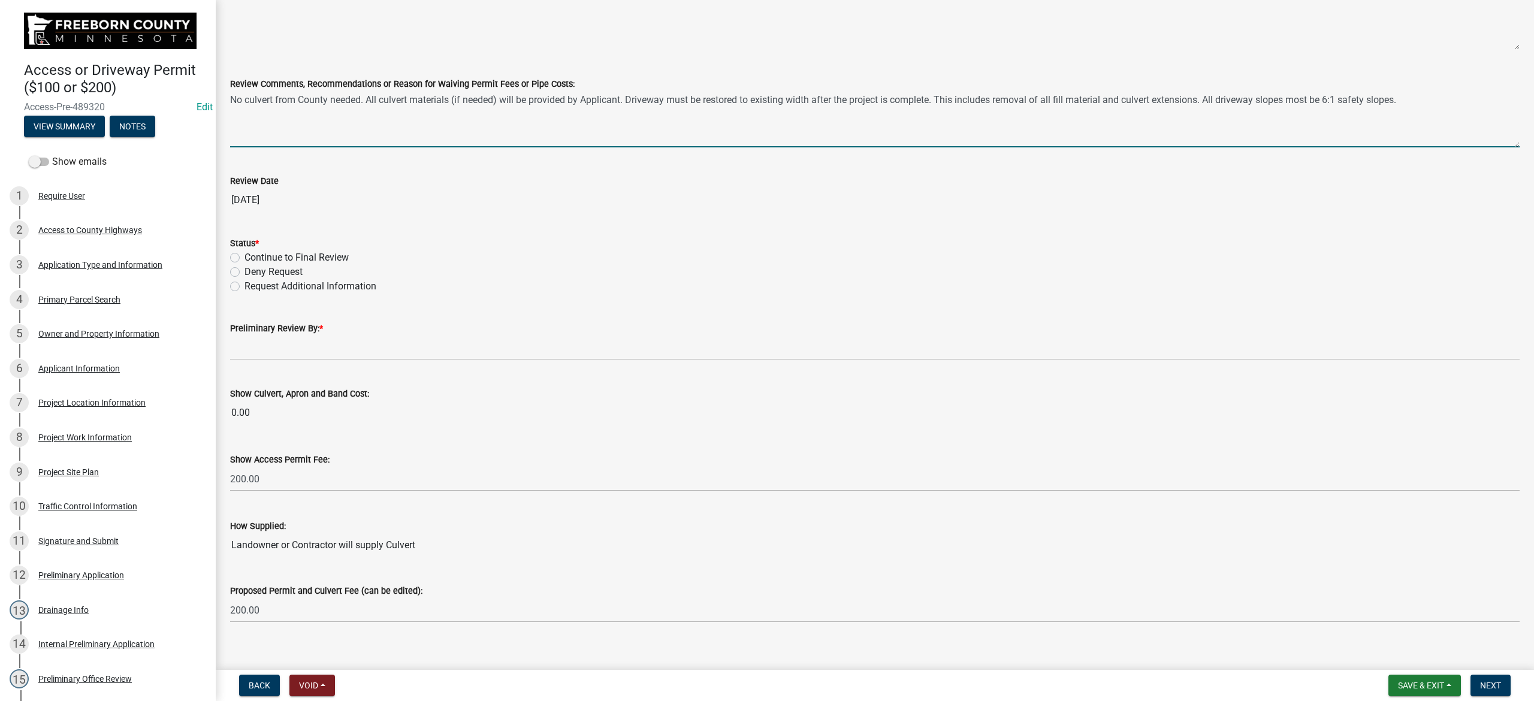
scroll to position [372, 0]
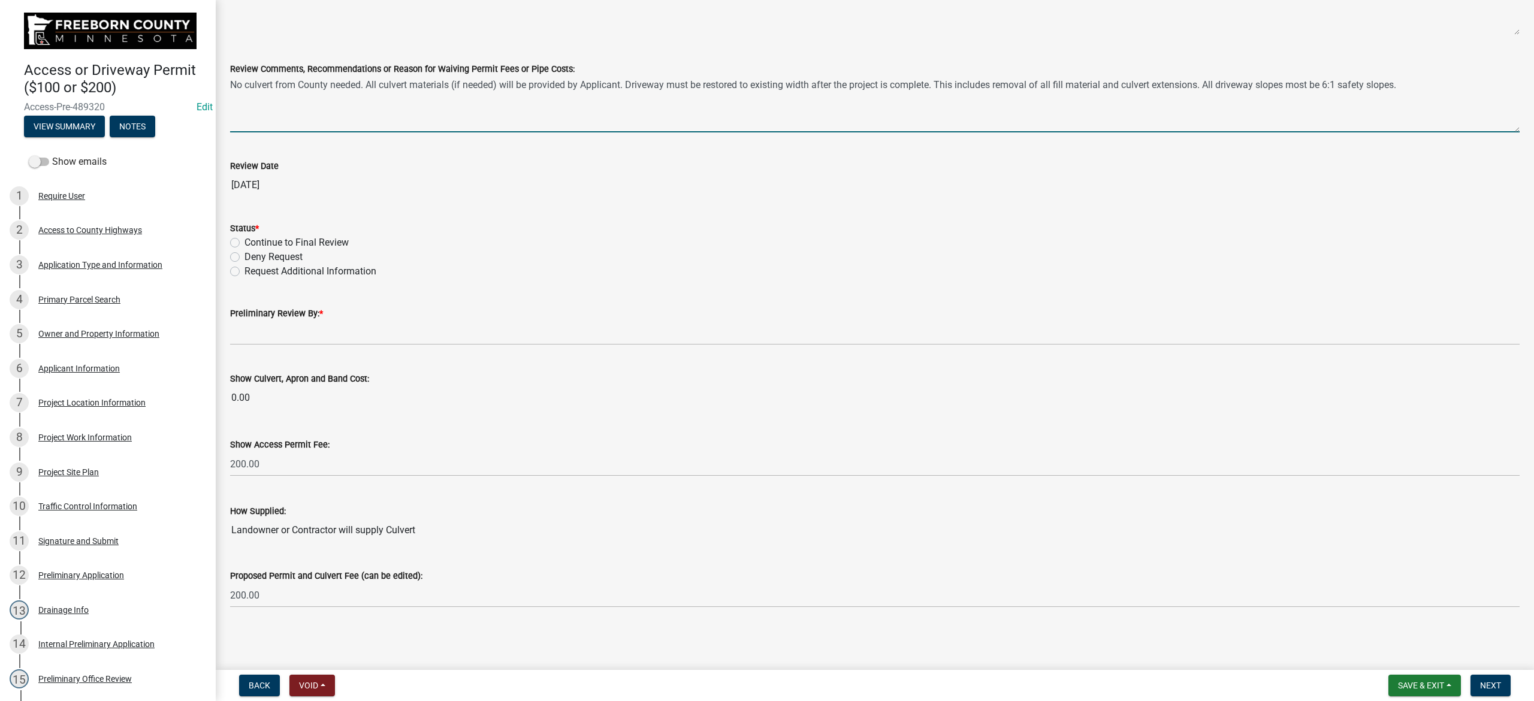
type textarea "No culvert from County needed. All culvert materials (if needed) will be provid…"
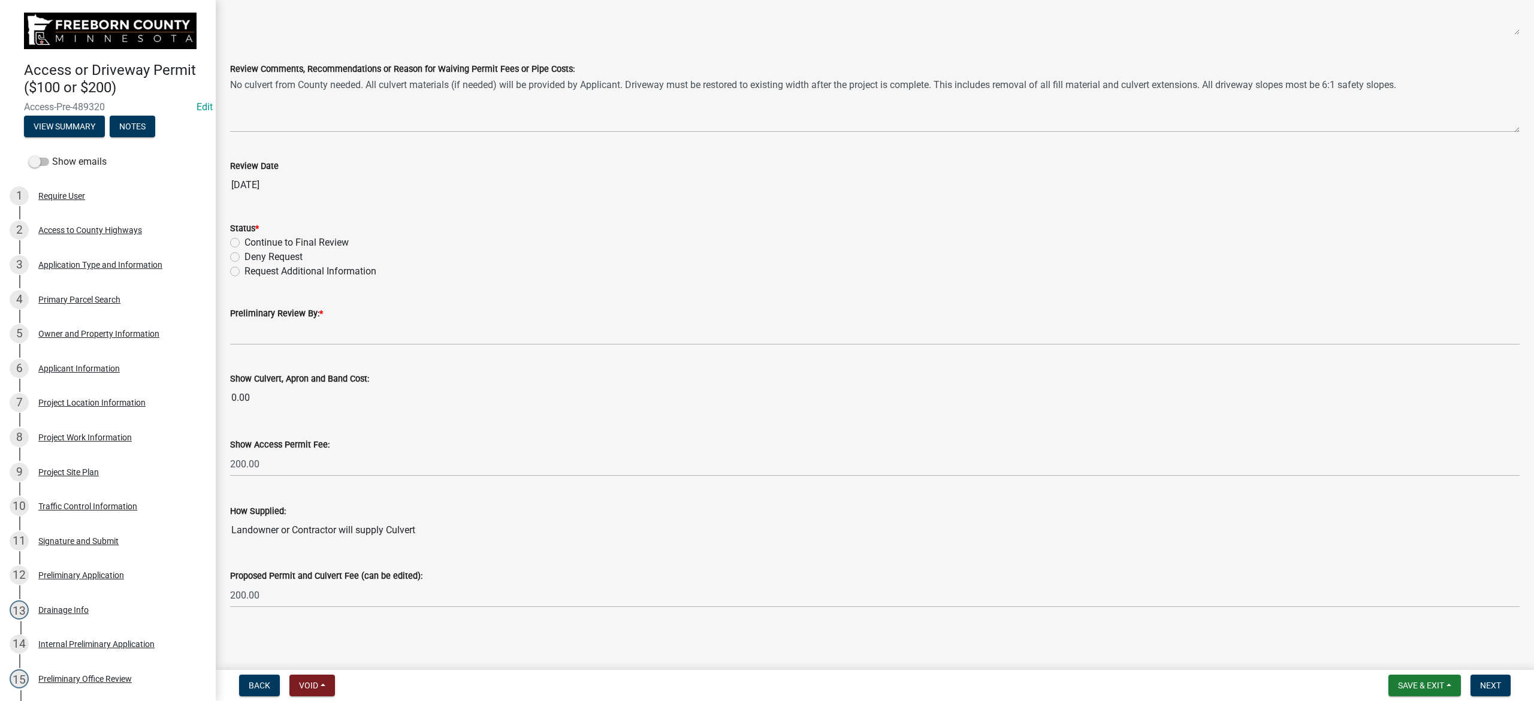
click at [245, 242] on label "Continue to Final Review" at bounding box center [297, 243] width 104 height 14
click at [245, 242] on input "Continue to Final Review" at bounding box center [249, 240] width 8 height 8
radio input "true"
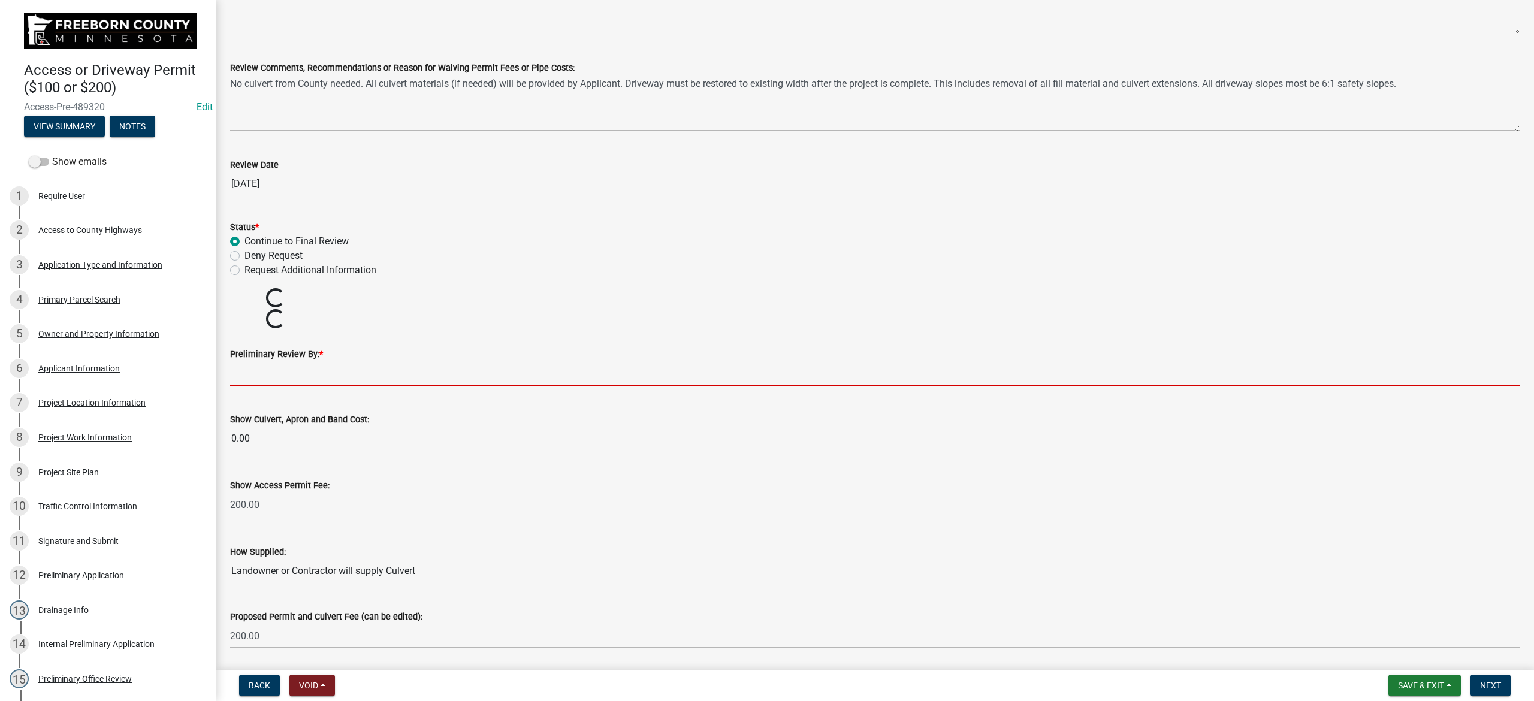
click at [275, 373] on input "Preliminary Review By: *" at bounding box center [875, 373] width 1290 height 25
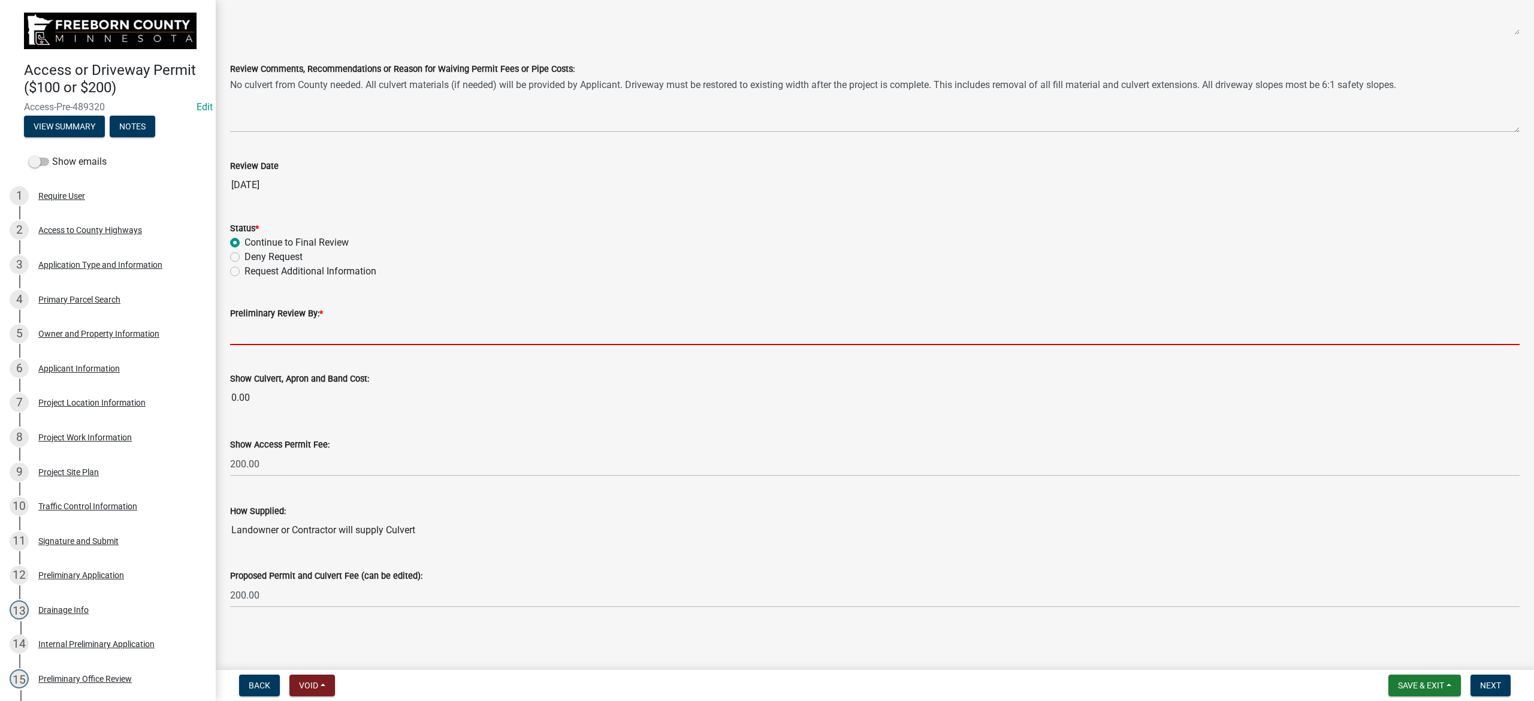
type input "Phil Wacholz"
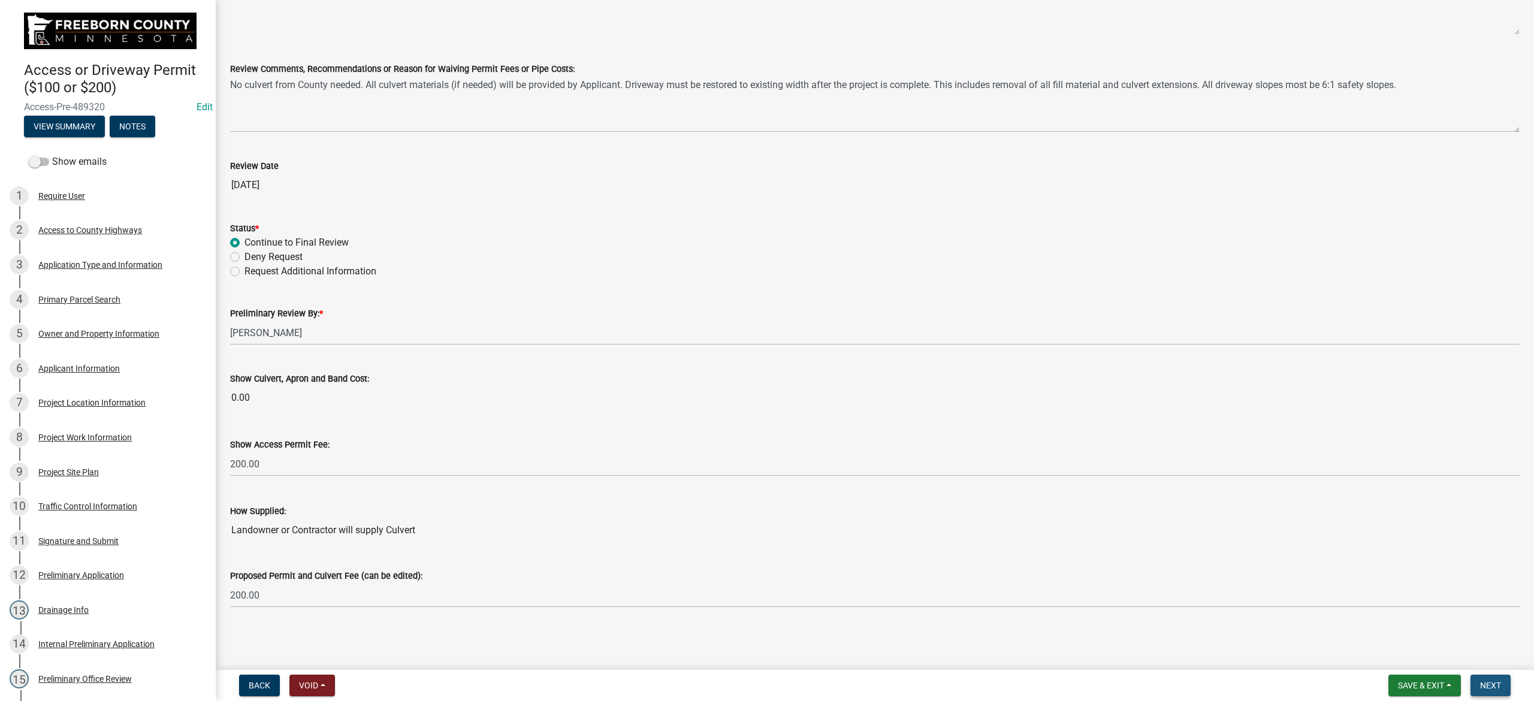
click at [1023, 447] on span "Next" at bounding box center [1490, 686] width 21 height 10
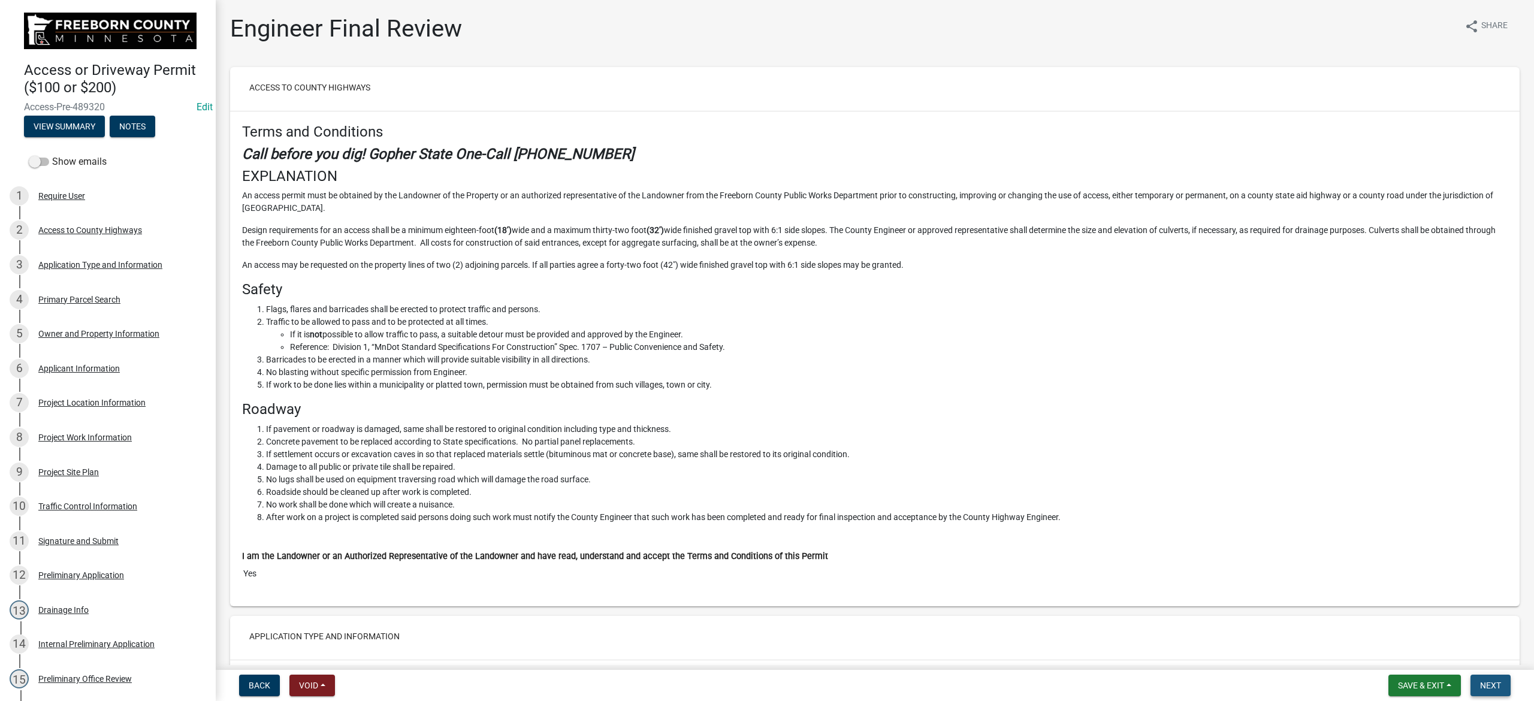
click at [1023, 447] on span "Next" at bounding box center [1490, 686] width 21 height 10
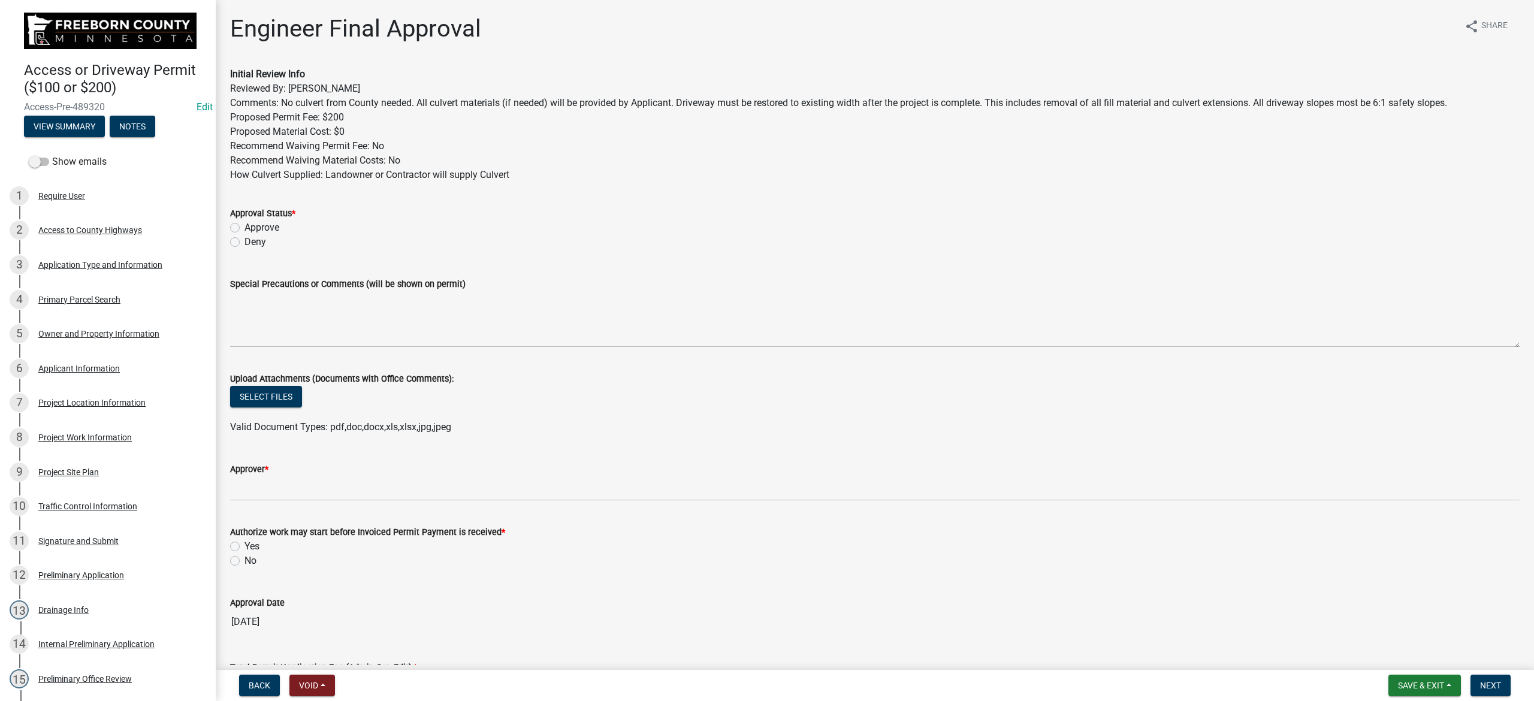
click at [245, 227] on label "Approve" at bounding box center [262, 228] width 35 height 14
click at [245, 227] on input "Approve" at bounding box center [249, 225] width 8 height 8
radio input "true"
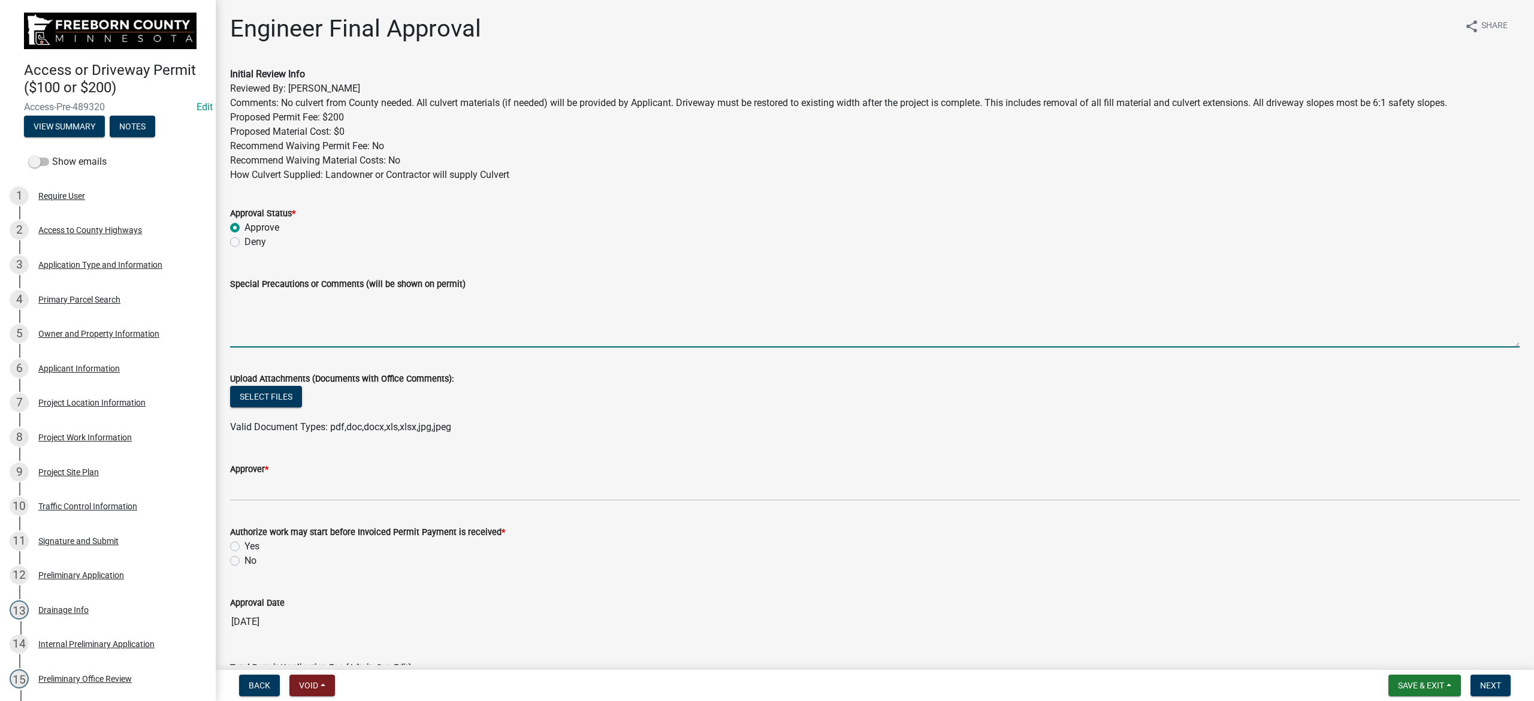
click at [319, 343] on textarea "Special Precautions or Comments (will be shown on permit)" at bounding box center [875, 319] width 1290 height 56
paste textarea "No culvert from County needed. All culvert materials (if needed) will be provid…"
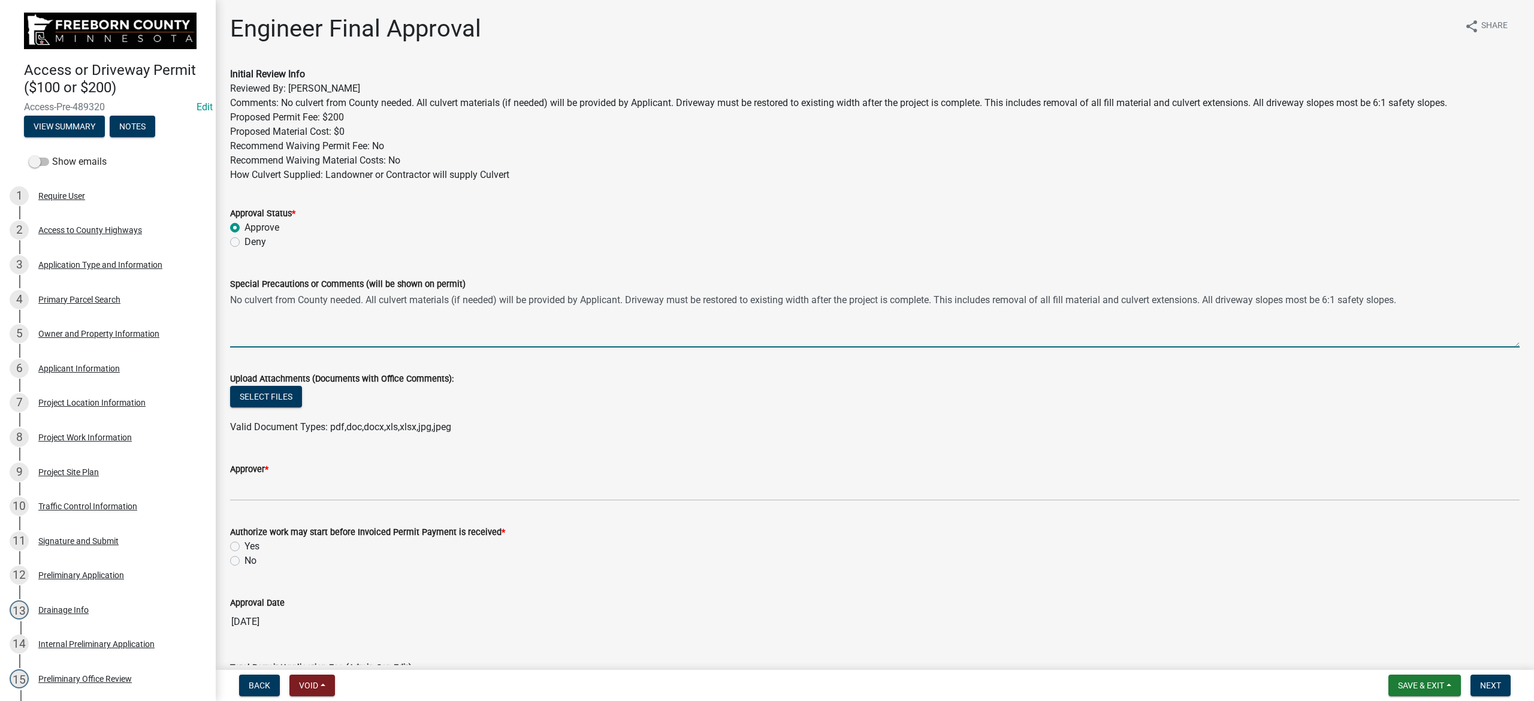
type textarea "No culvert from County needed. All culvert materials (if needed) will be provid…"
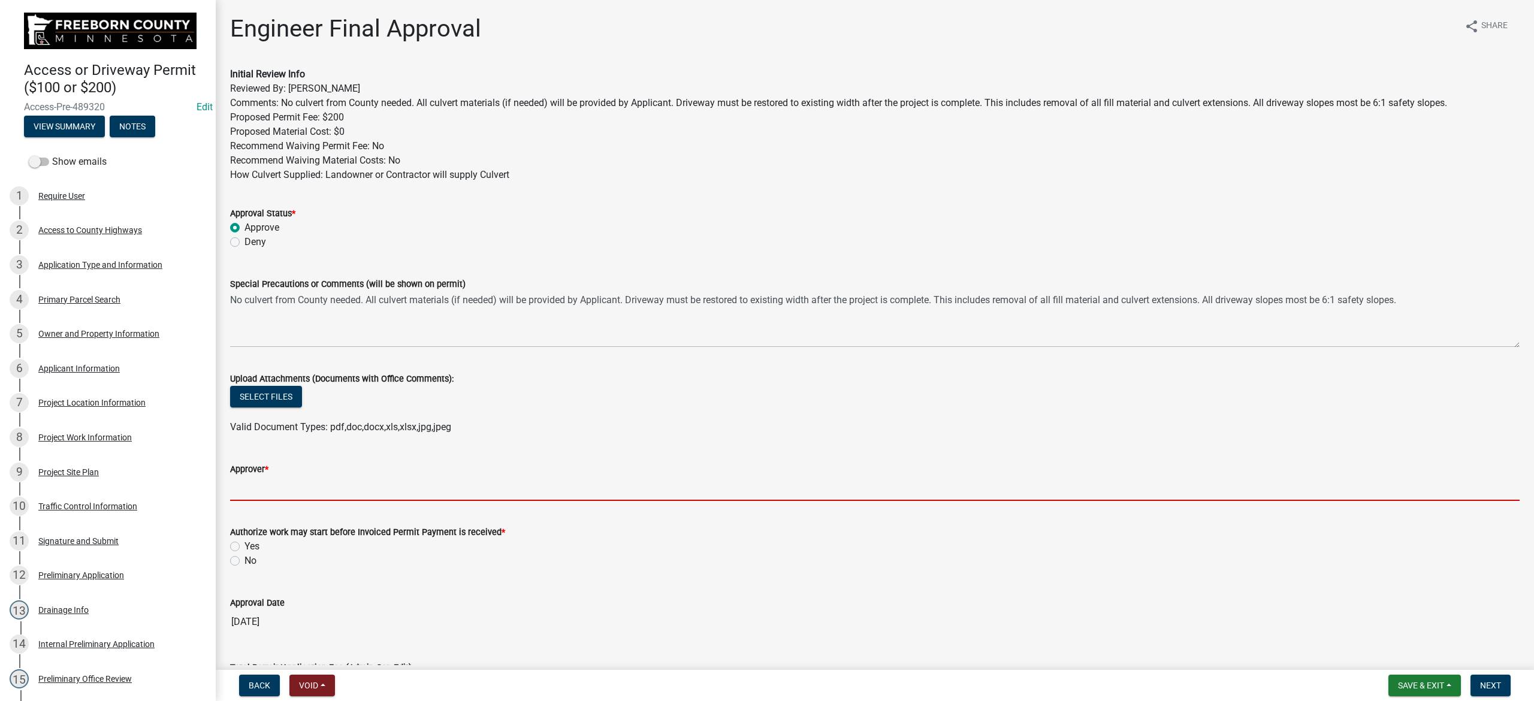
click at [293, 447] on input "Approver *" at bounding box center [875, 489] width 1290 height 25
type input "Phil Wacholz"
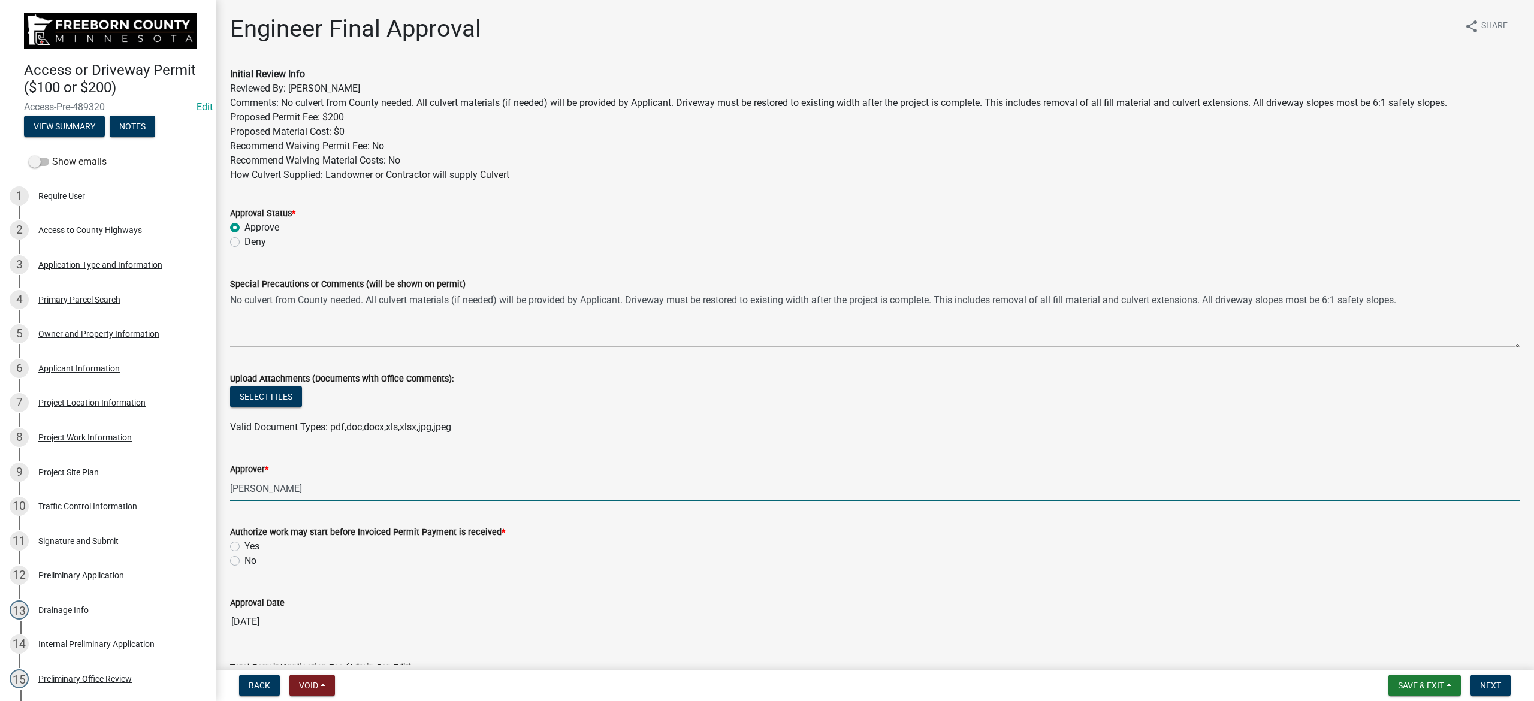
click at [245, 447] on label "No" at bounding box center [251, 561] width 12 height 14
click at [245, 447] on input "No" at bounding box center [249, 558] width 8 height 8
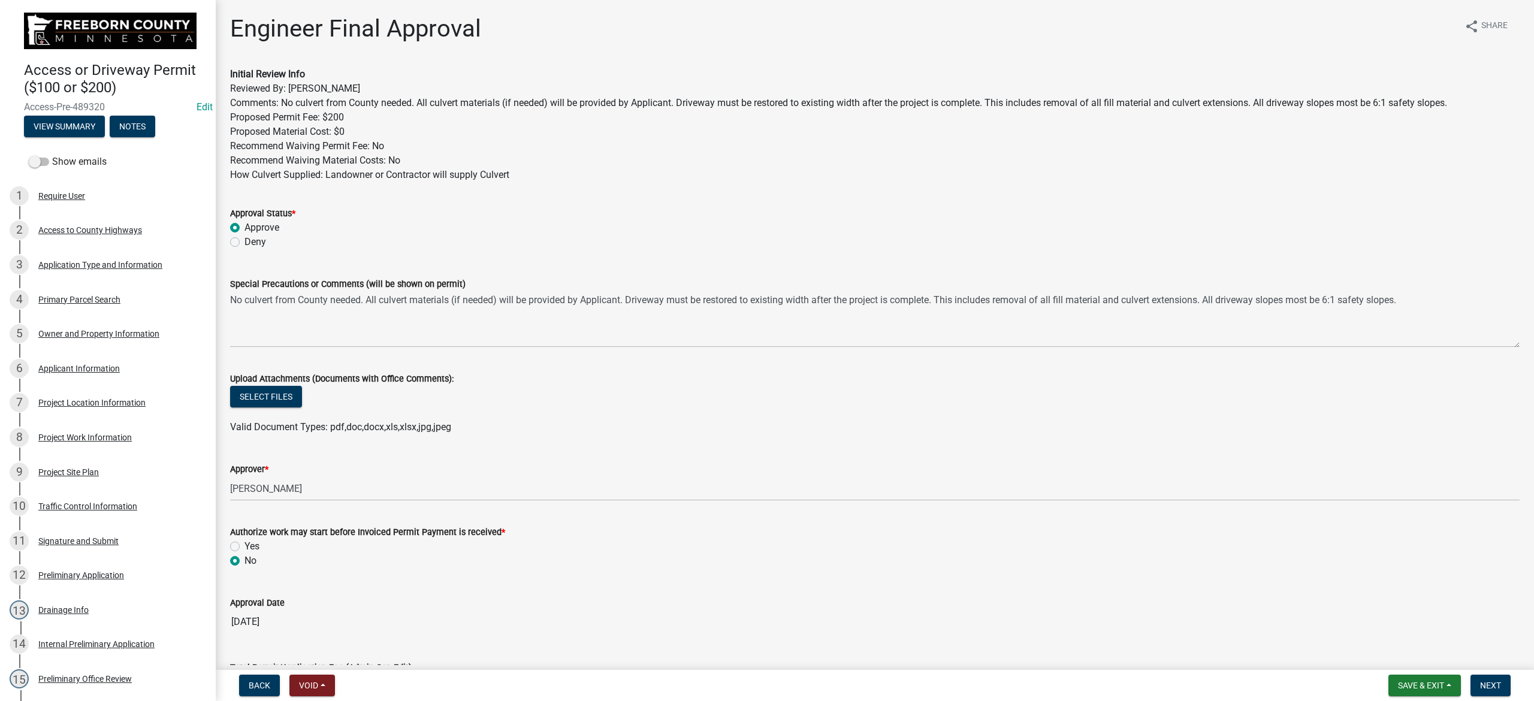
radio input "true"
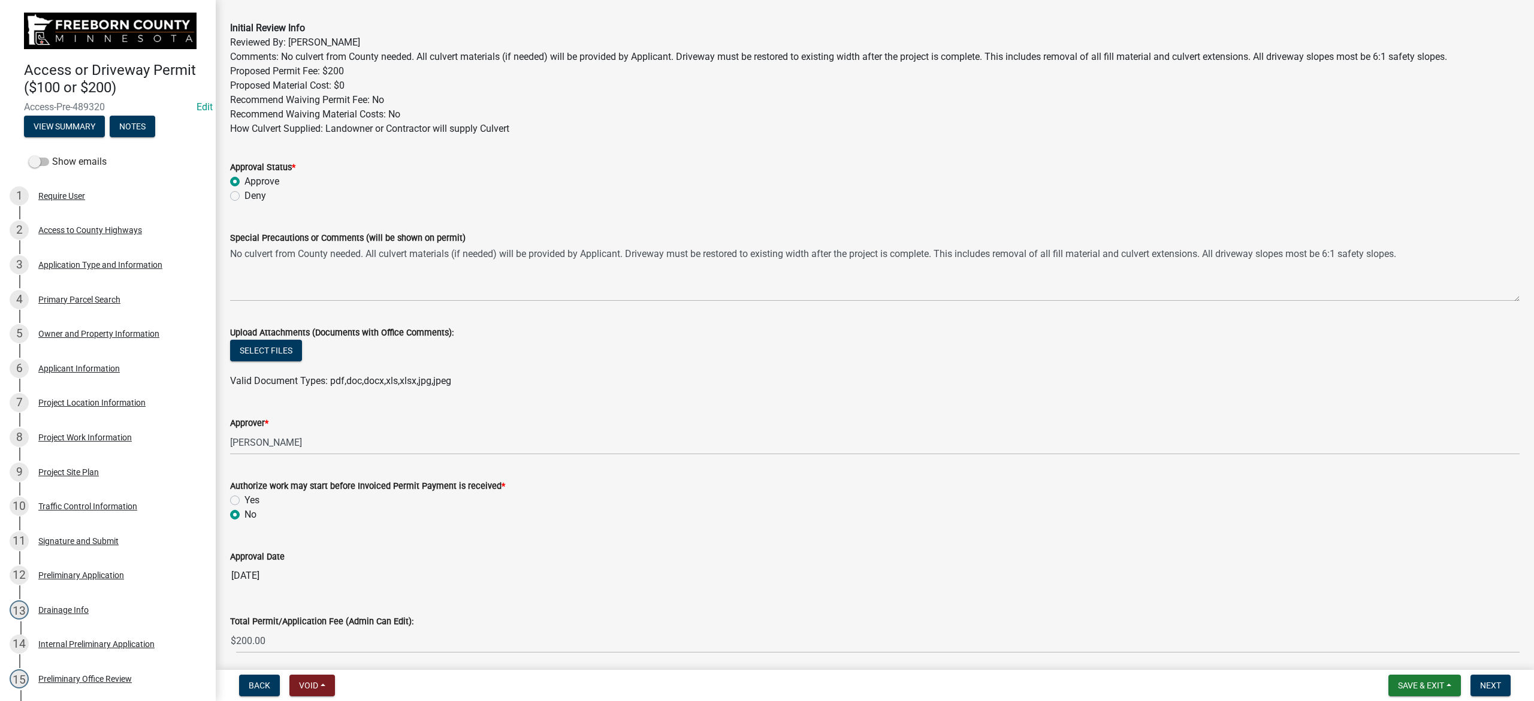
scroll to position [92, 0]
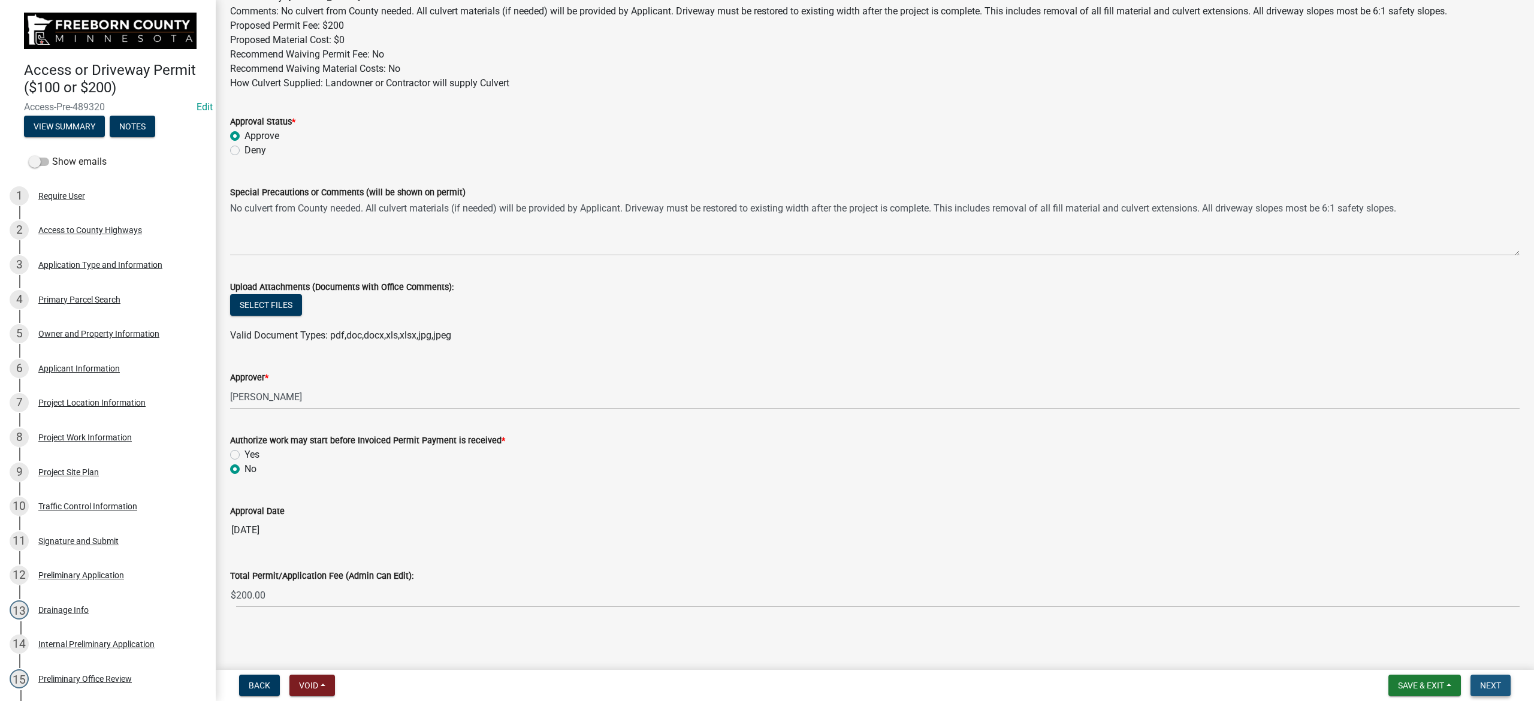
click at [1023, 447] on span "Next" at bounding box center [1490, 686] width 21 height 10
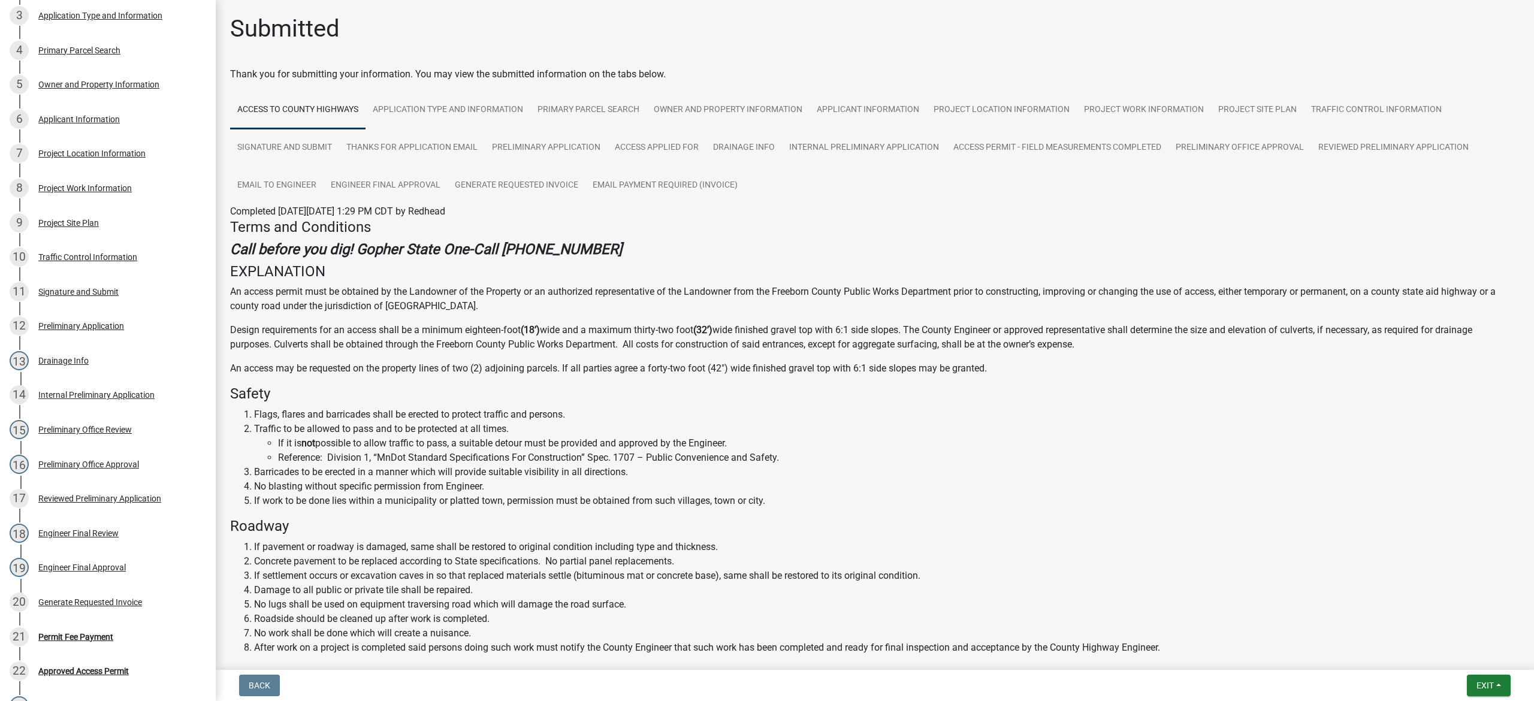
scroll to position [456, 0]
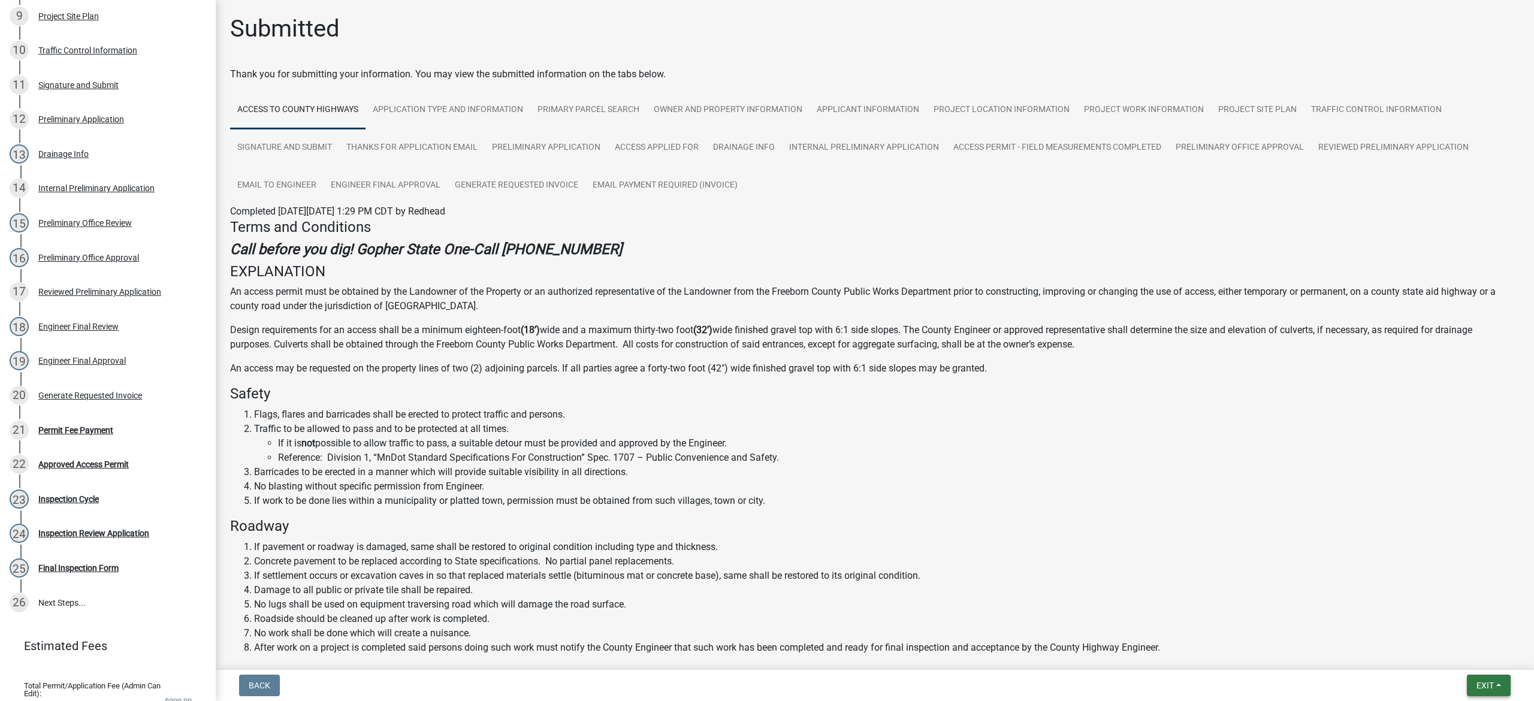
click at [1023, 447] on span "Exit" at bounding box center [1485, 686] width 17 height 10
click at [1023, 447] on button "Save & Exit" at bounding box center [1463, 655] width 96 height 29
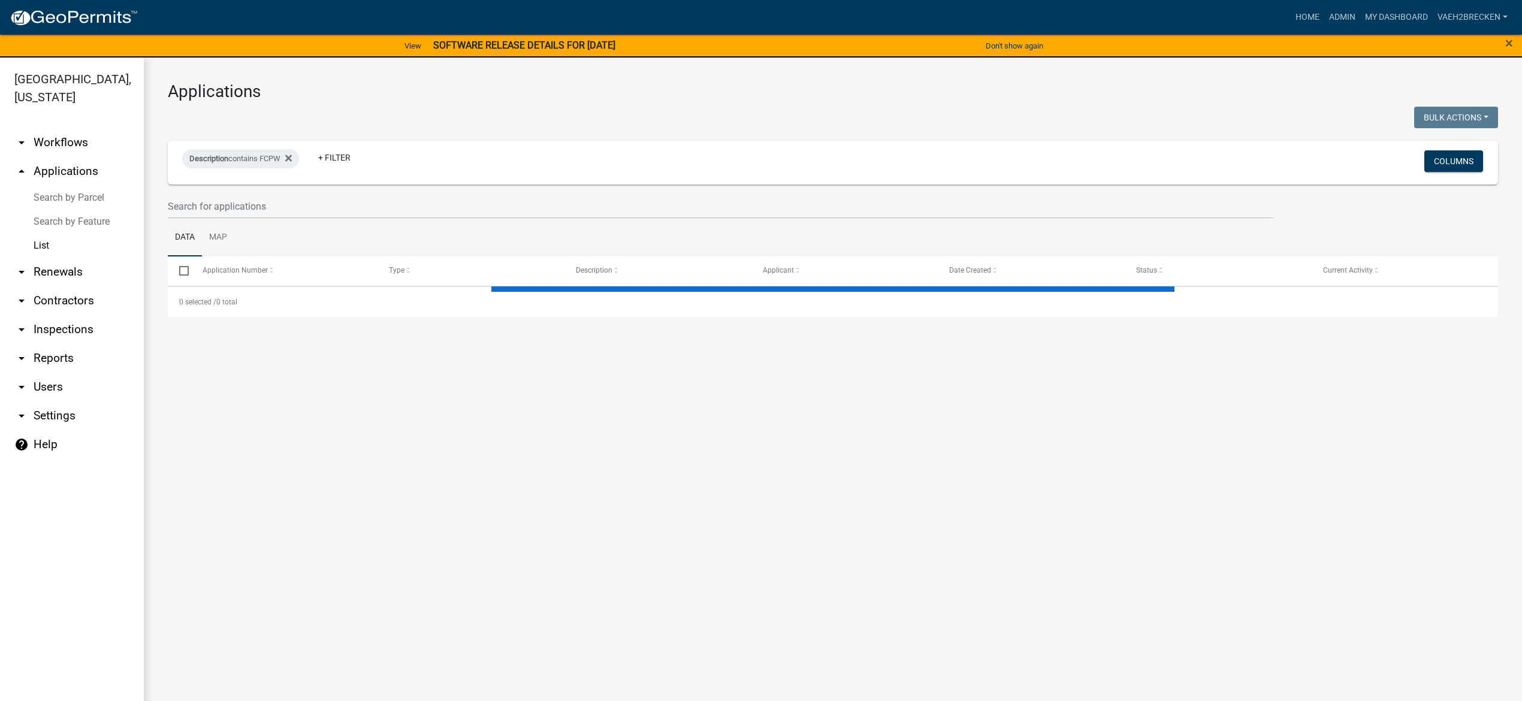
select select "3: 100"
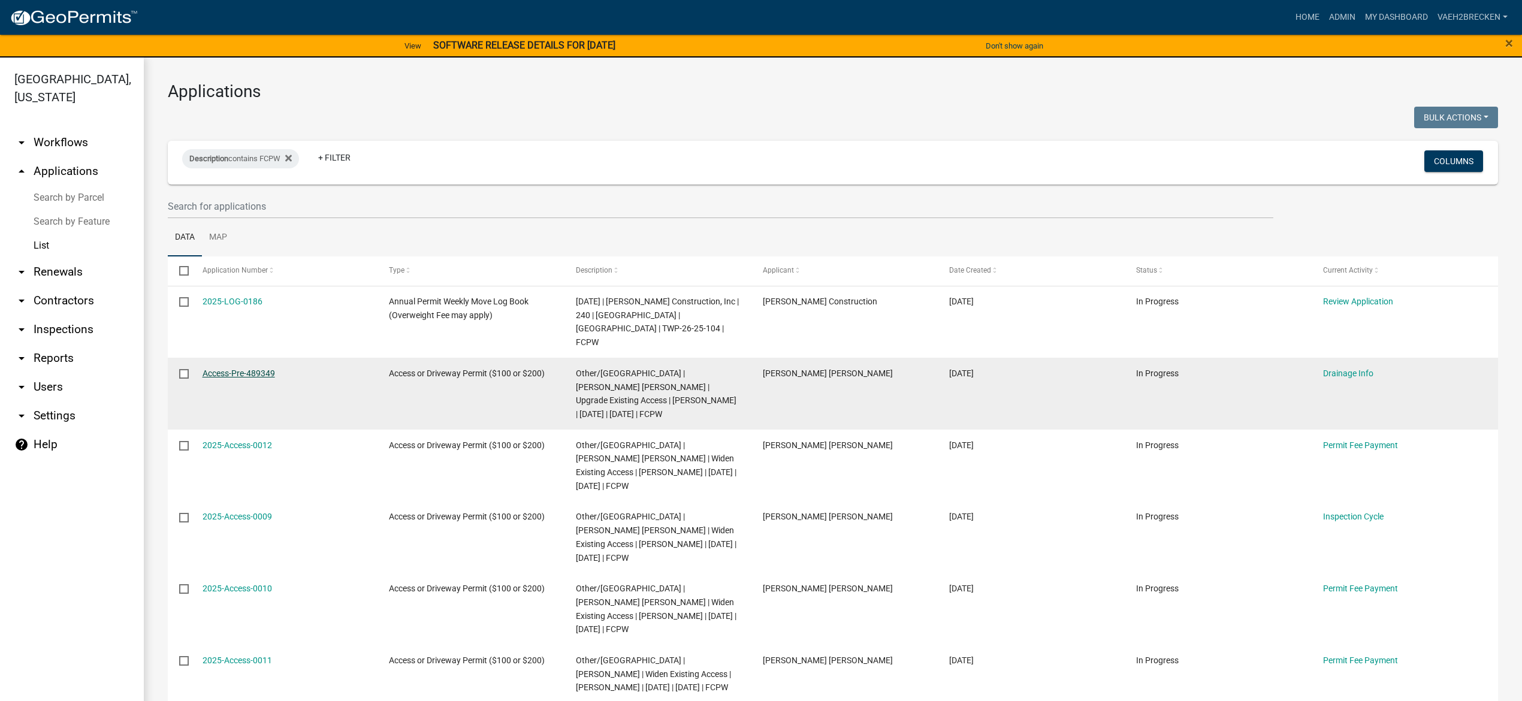
click at [228, 369] on link "Access-Pre-489349" at bounding box center [239, 374] width 73 height 10
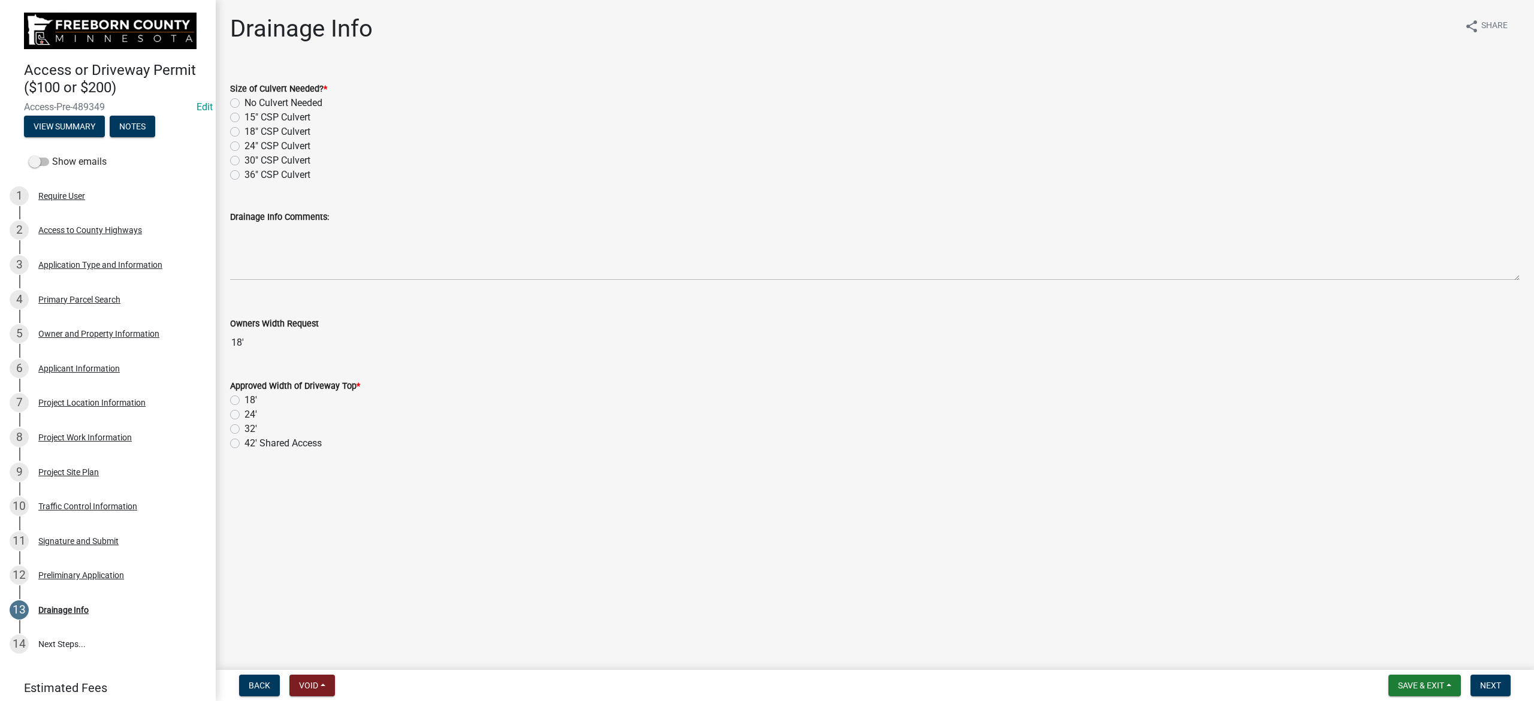
click at [245, 102] on label "No Culvert Needed" at bounding box center [284, 103] width 78 height 14
click at [245, 102] on input "No Culvert Needed" at bounding box center [249, 100] width 8 height 8
radio input "true"
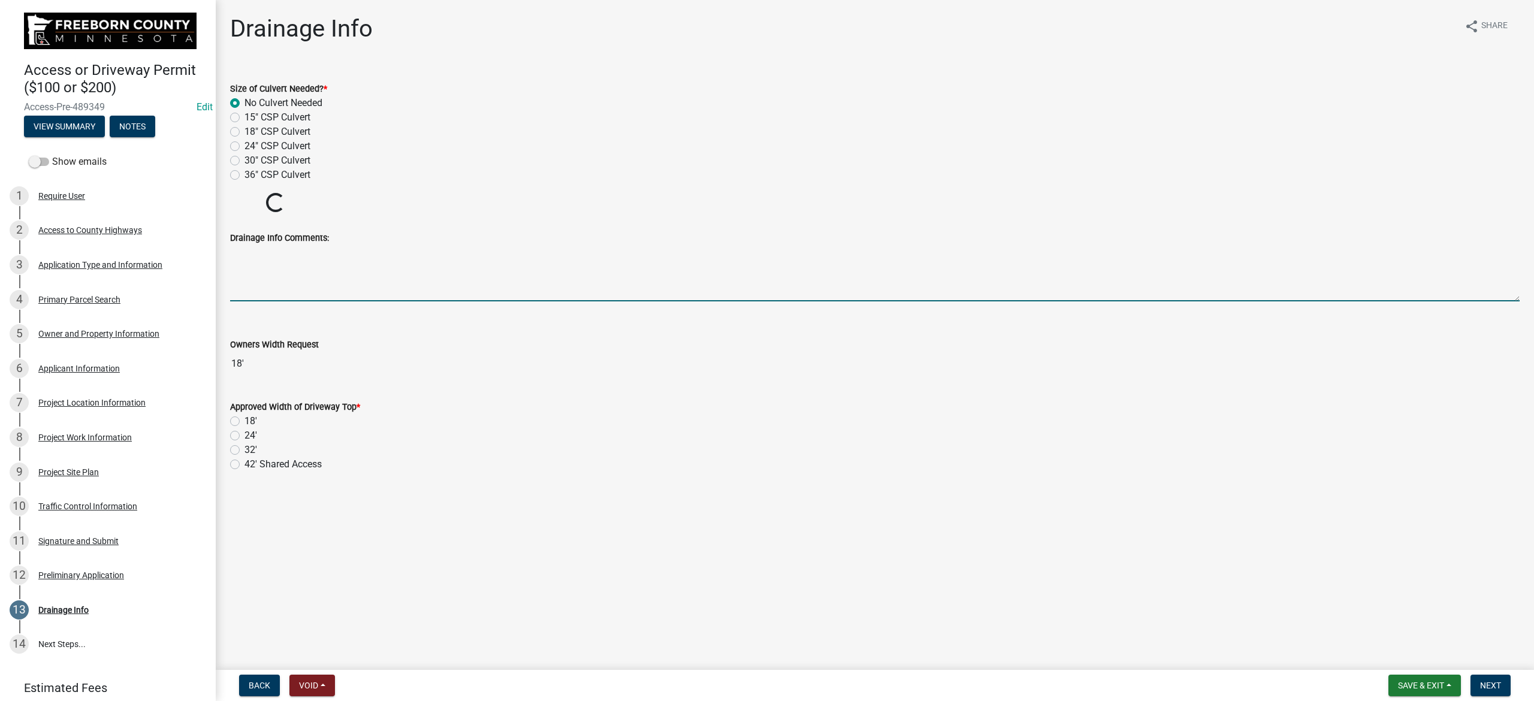
click at [309, 279] on textarea "Drainage Info Comments:" at bounding box center [875, 273] width 1290 height 56
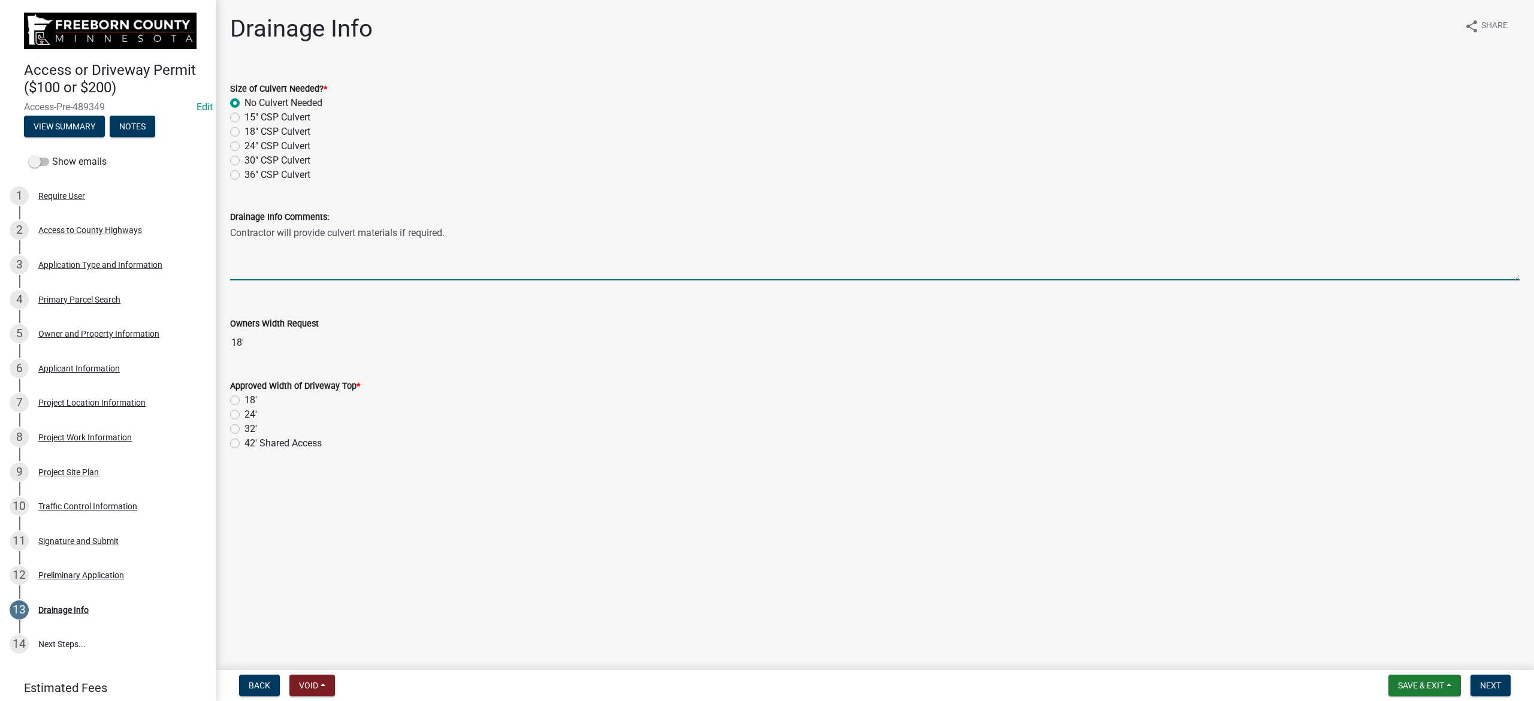
type textarea "Contractor will provide culvert materials if required."
click at [245, 428] on label "32'" at bounding box center [251, 429] width 13 height 14
click at [245, 428] on input "32'" at bounding box center [249, 426] width 8 height 8
radio input "true"
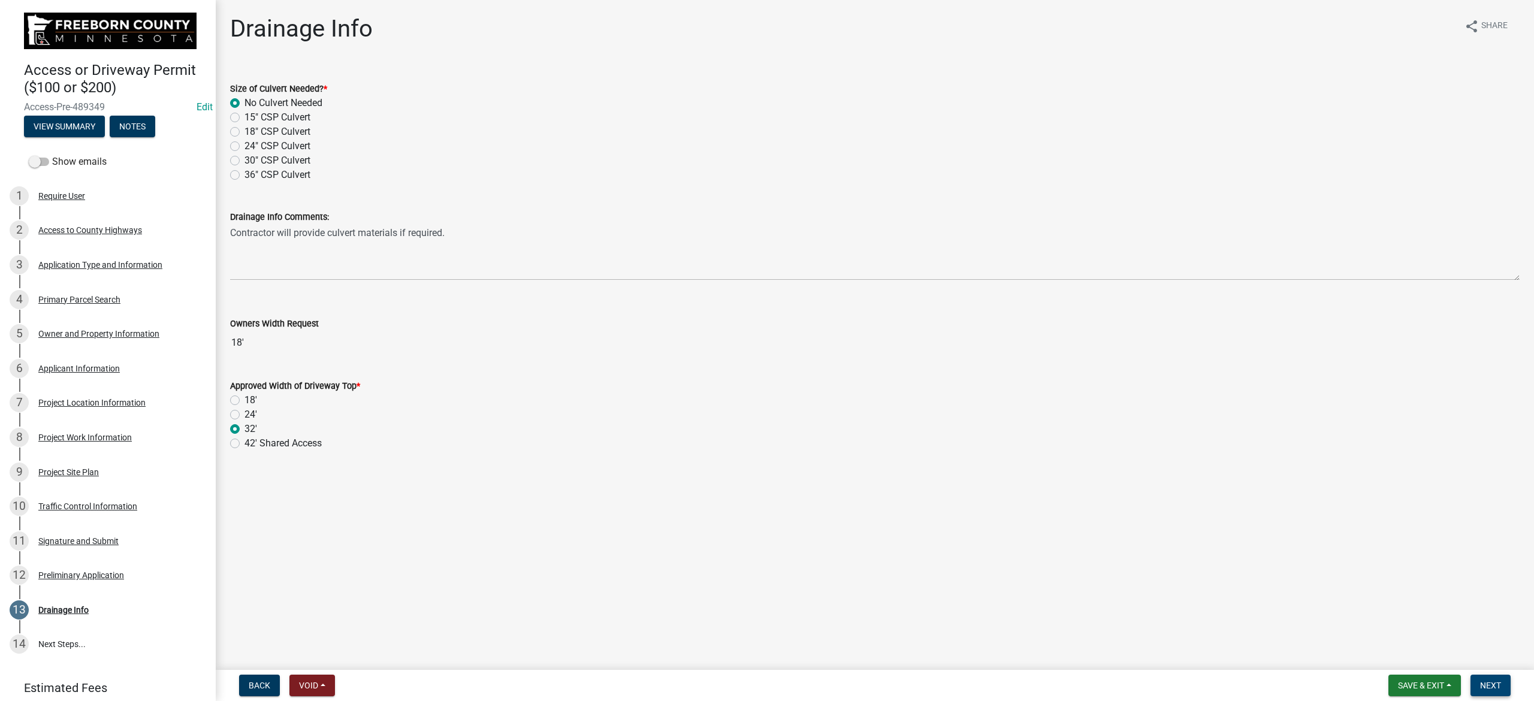
click at [1023, 447] on button "Next" at bounding box center [1491, 686] width 40 height 22
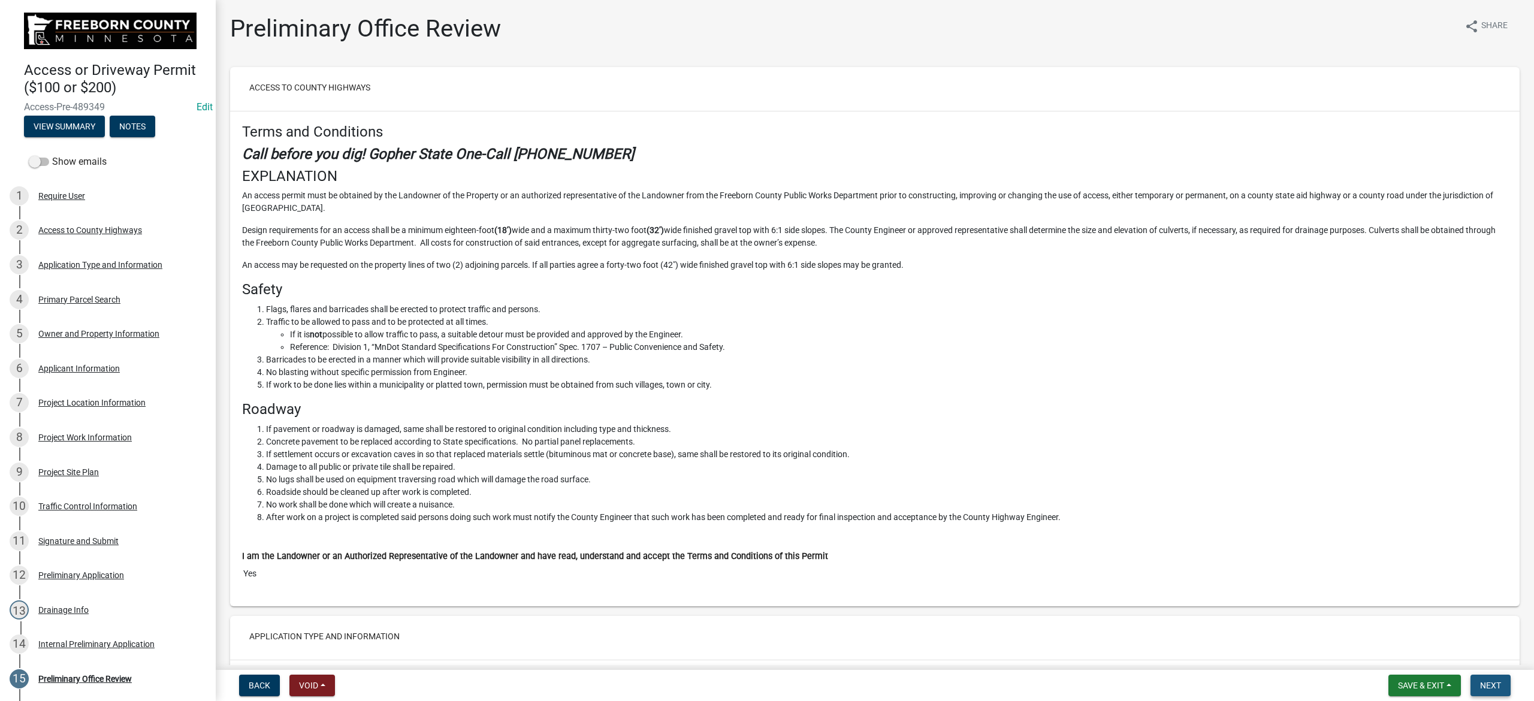
click at [1023, 447] on span "Next" at bounding box center [1490, 686] width 21 height 10
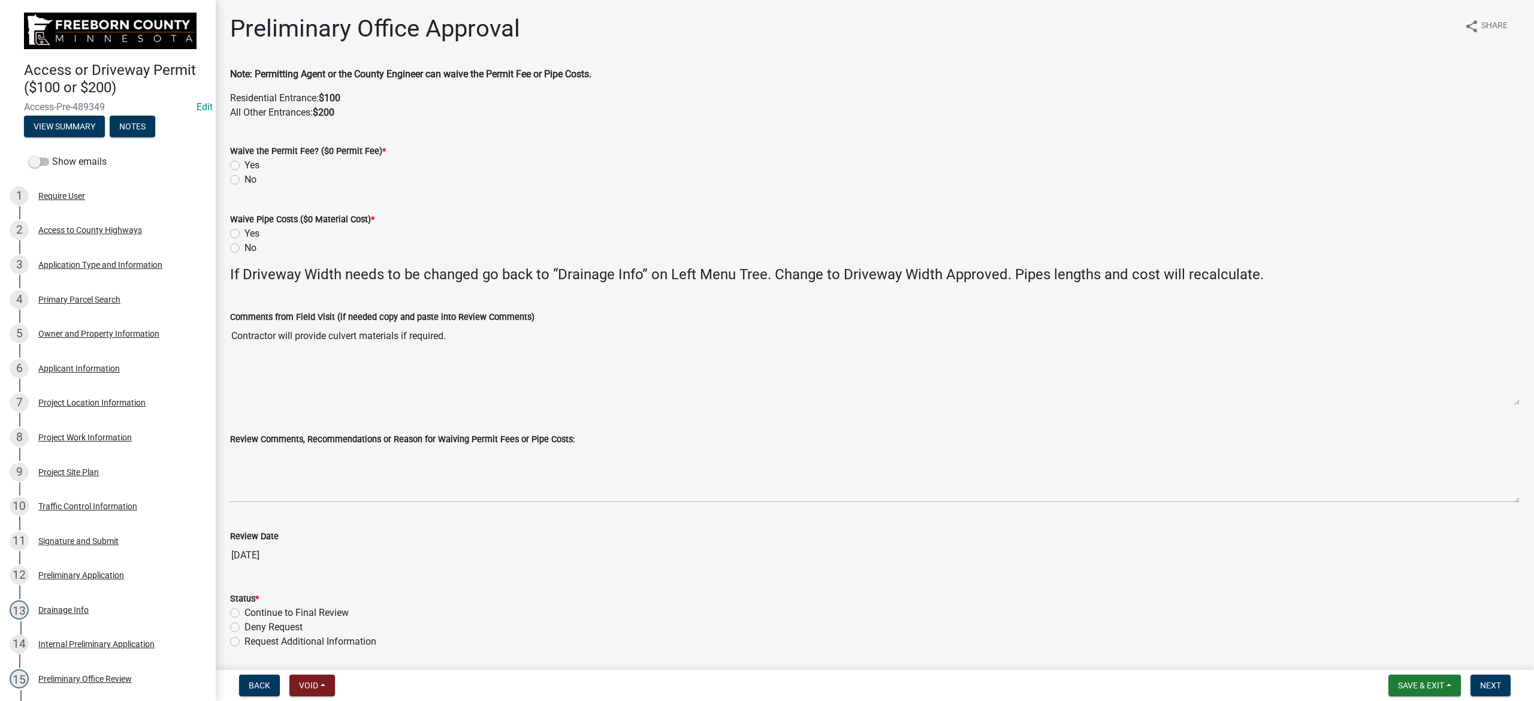
click at [245, 180] on label "No" at bounding box center [251, 180] width 12 height 14
click at [245, 180] on input "No" at bounding box center [249, 177] width 8 height 8
radio input "true"
click at [245, 248] on label "No" at bounding box center [251, 248] width 12 height 14
click at [245, 248] on input "No" at bounding box center [249, 245] width 8 height 8
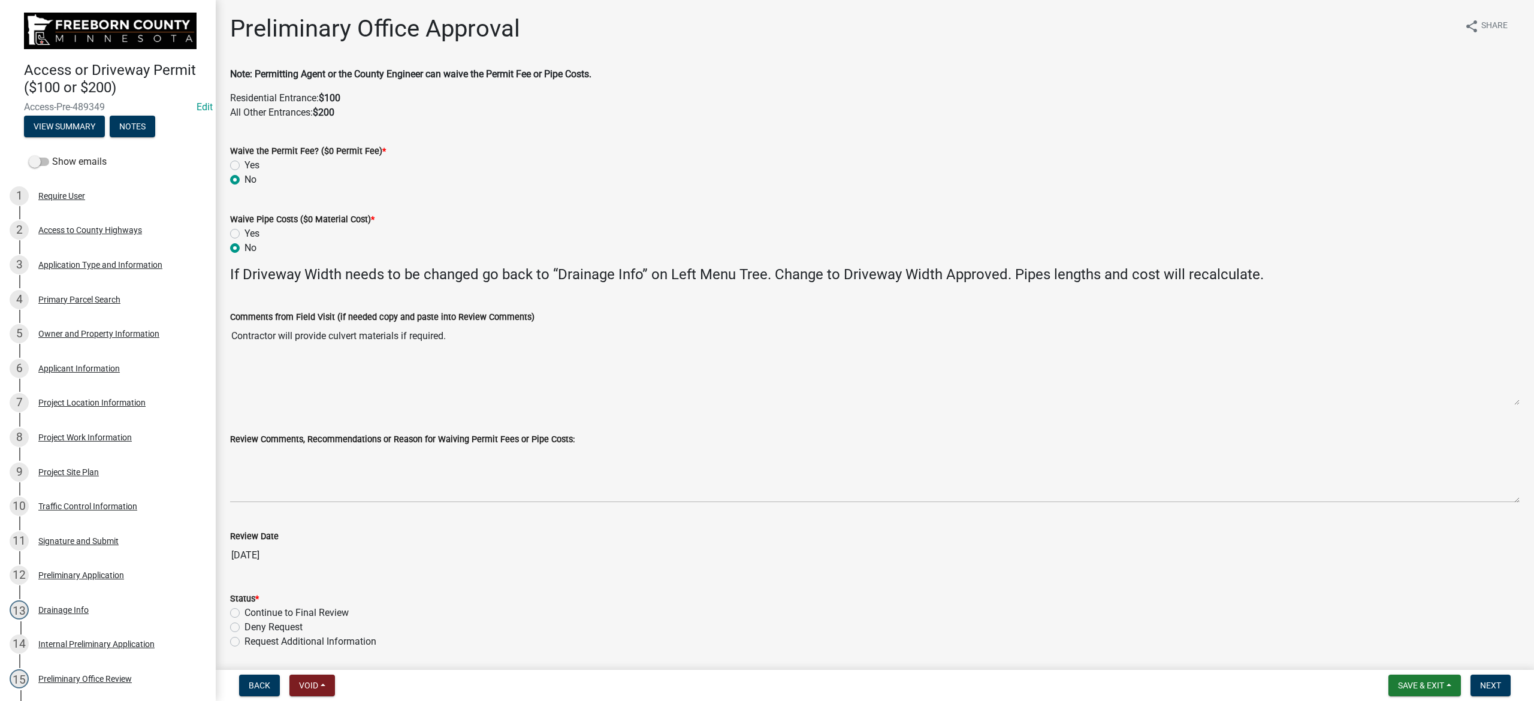
radio input "true"
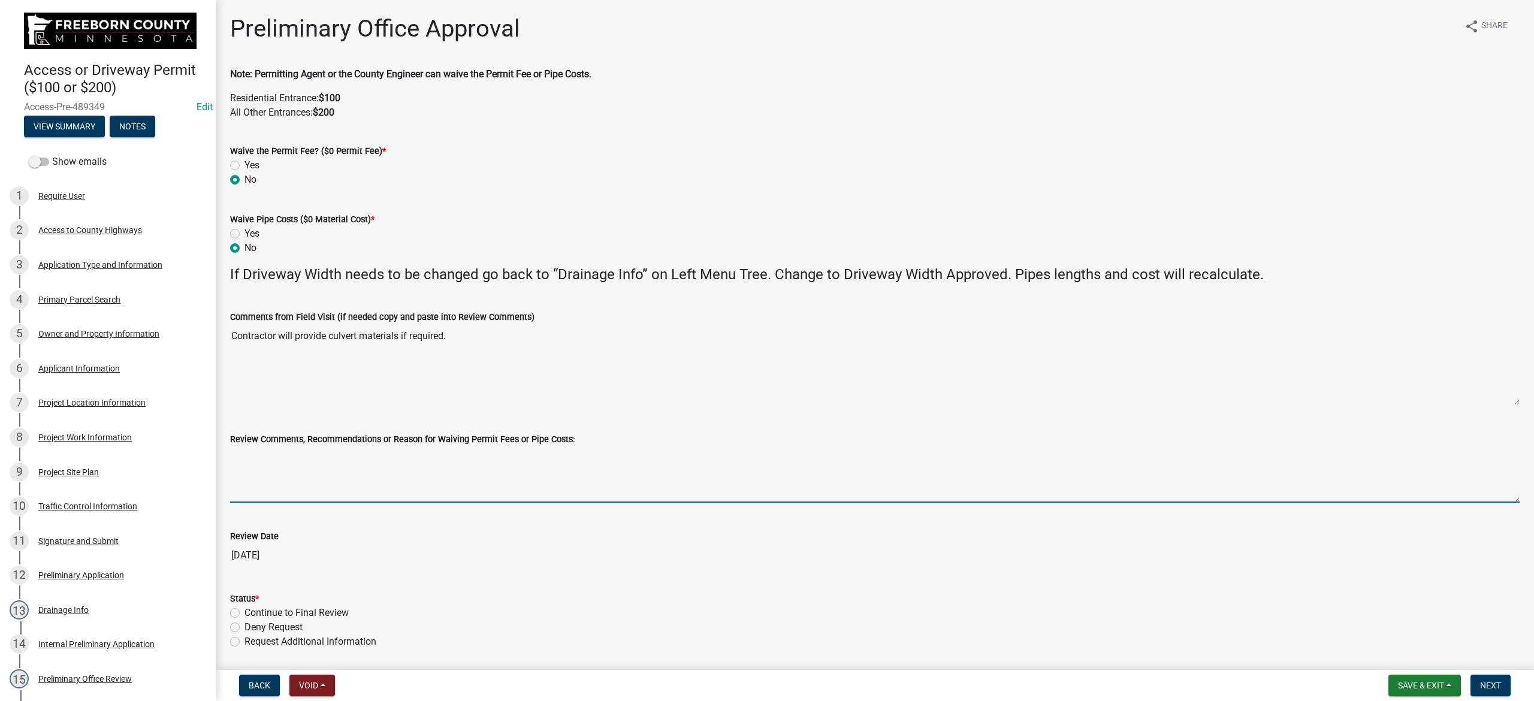
click at [315, 447] on textarea "Review Comments, Recommendations or Reason for Waiving Permit Fees or Pipe Cost…" at bounding box center [875, 475] width 1290 height 56
paste textarea "No culvert from County needed. All culvert materials (if needed) will be provid…"
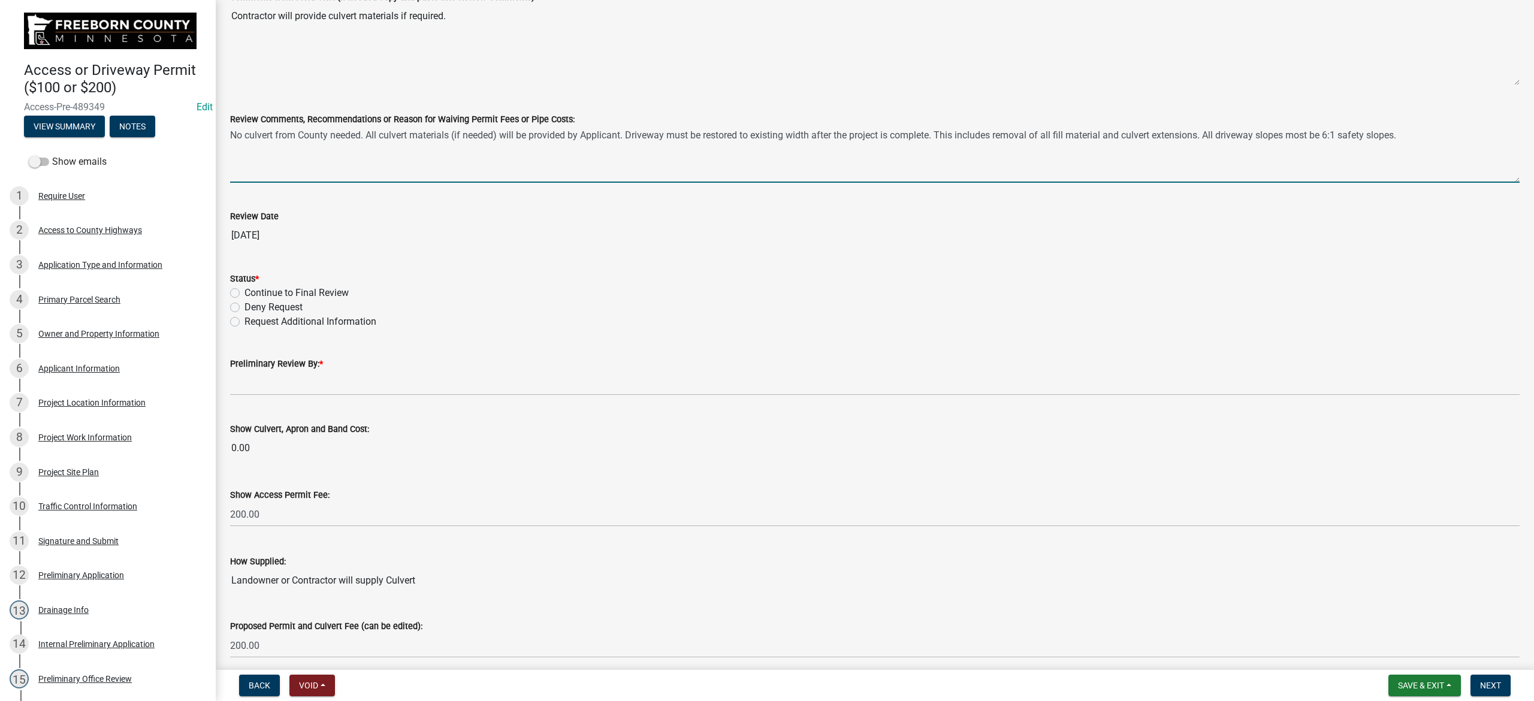
scroll to position [372, 0]
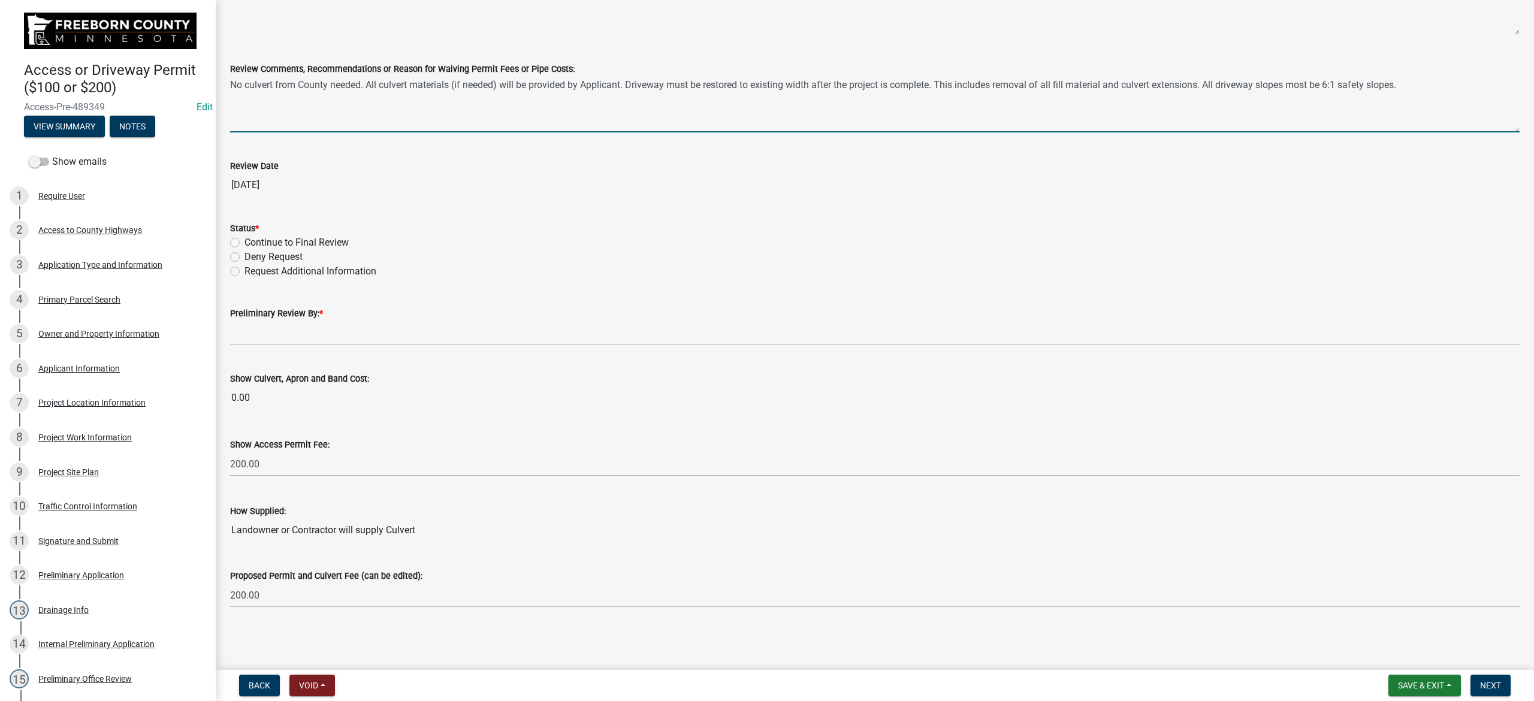
type textarea "No culvert from County needed. All culvert materials (if needed) will be provid…"
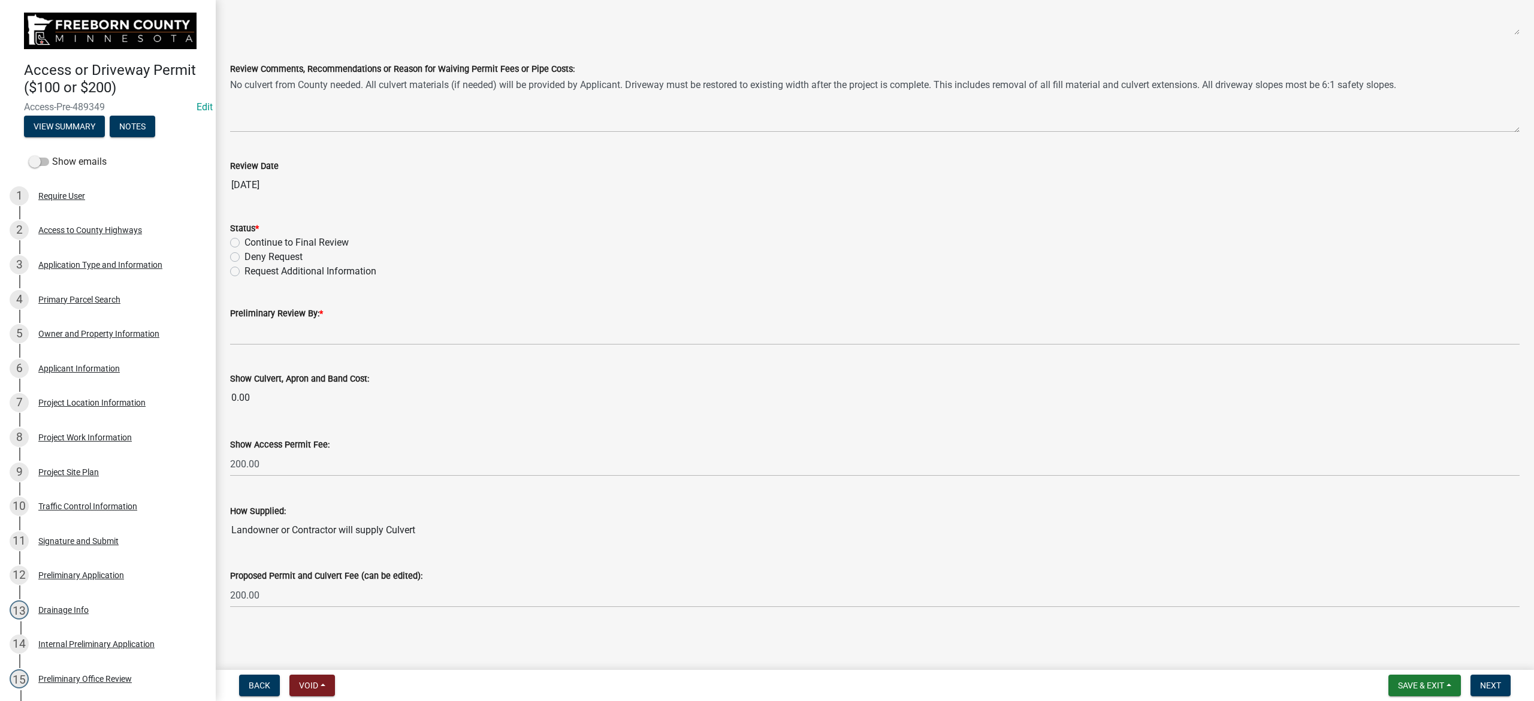
click at [252, 243] on label "Continue to Final Review" at bounding box center [297, 243] width 104 height 14
click at [252, 243] on input "Continue to Final Review" at bounding box center [249, 240] width 8 height 8
radio input "true"
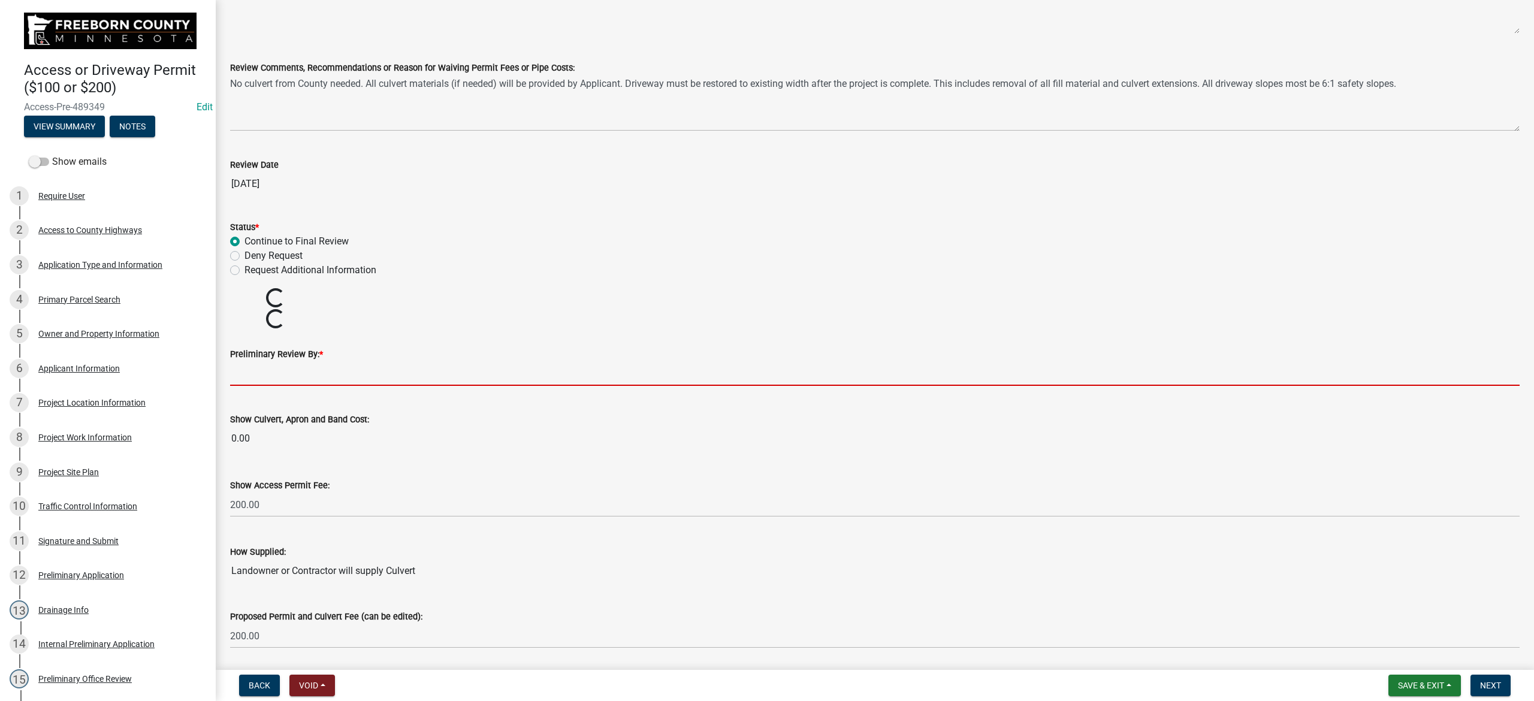
click at [265, 374] on input "Preliminary Review By: *" at bounding box center [875, 373] width 1290 height 25
type input "Phil Wacholz"
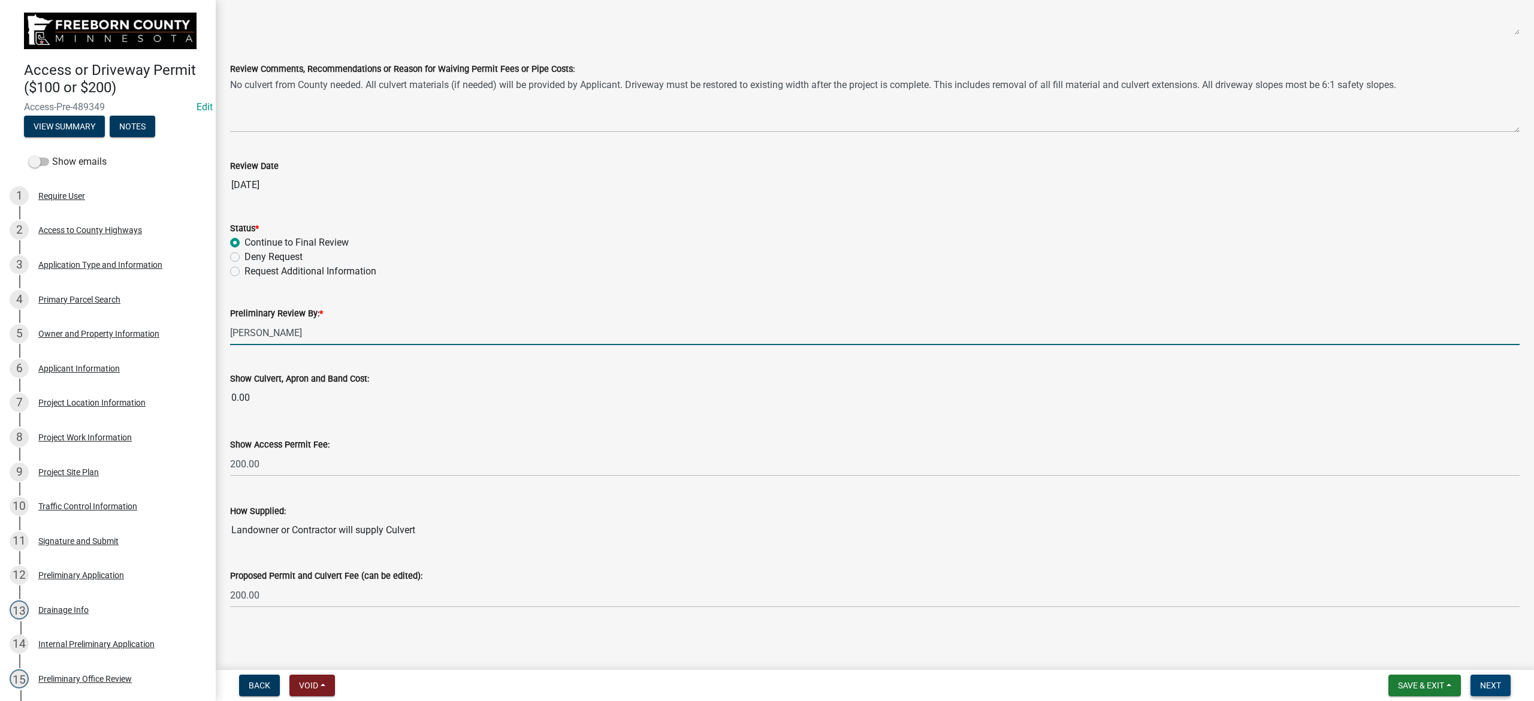
click at [1023, 447] on span "Next" at bounding box center [1490, 686] width 21 height 10
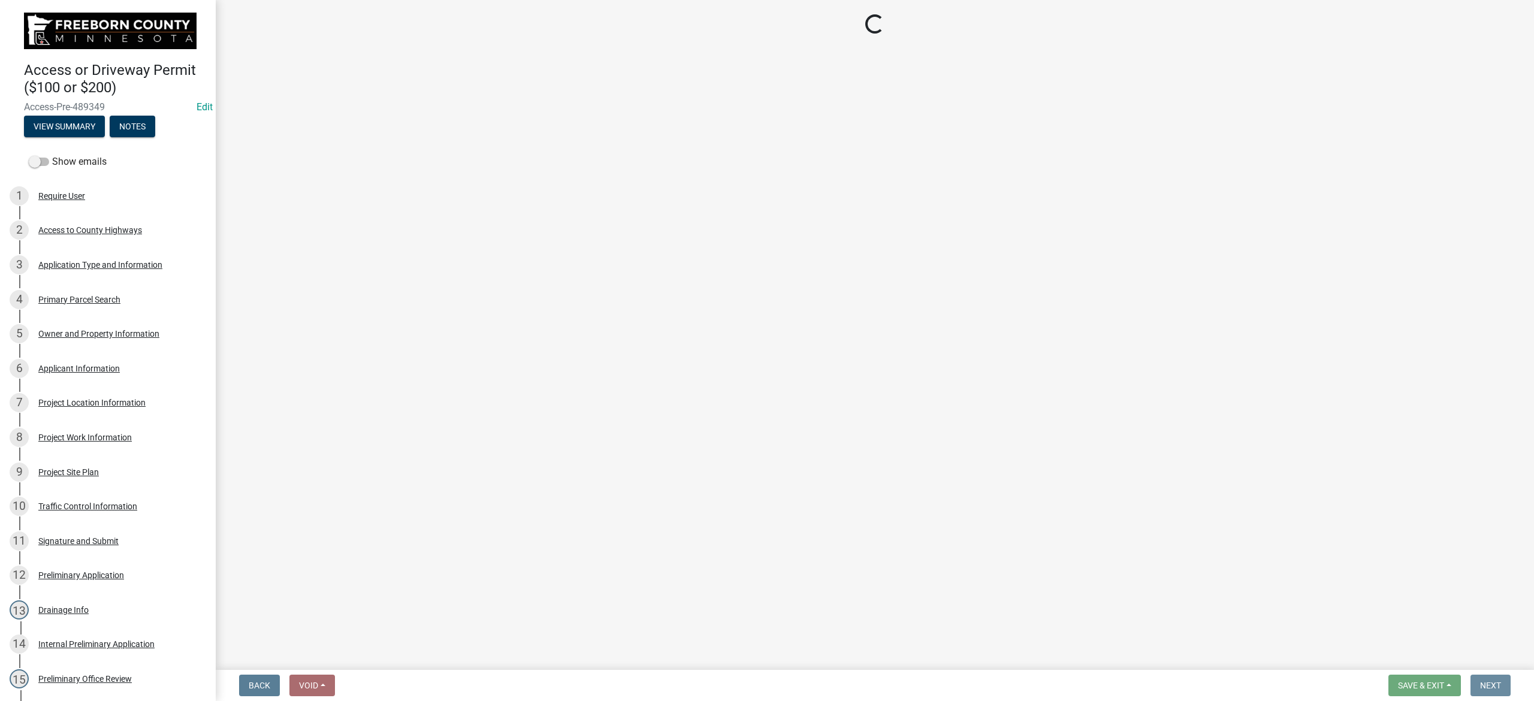
scroll to position [0, 0]
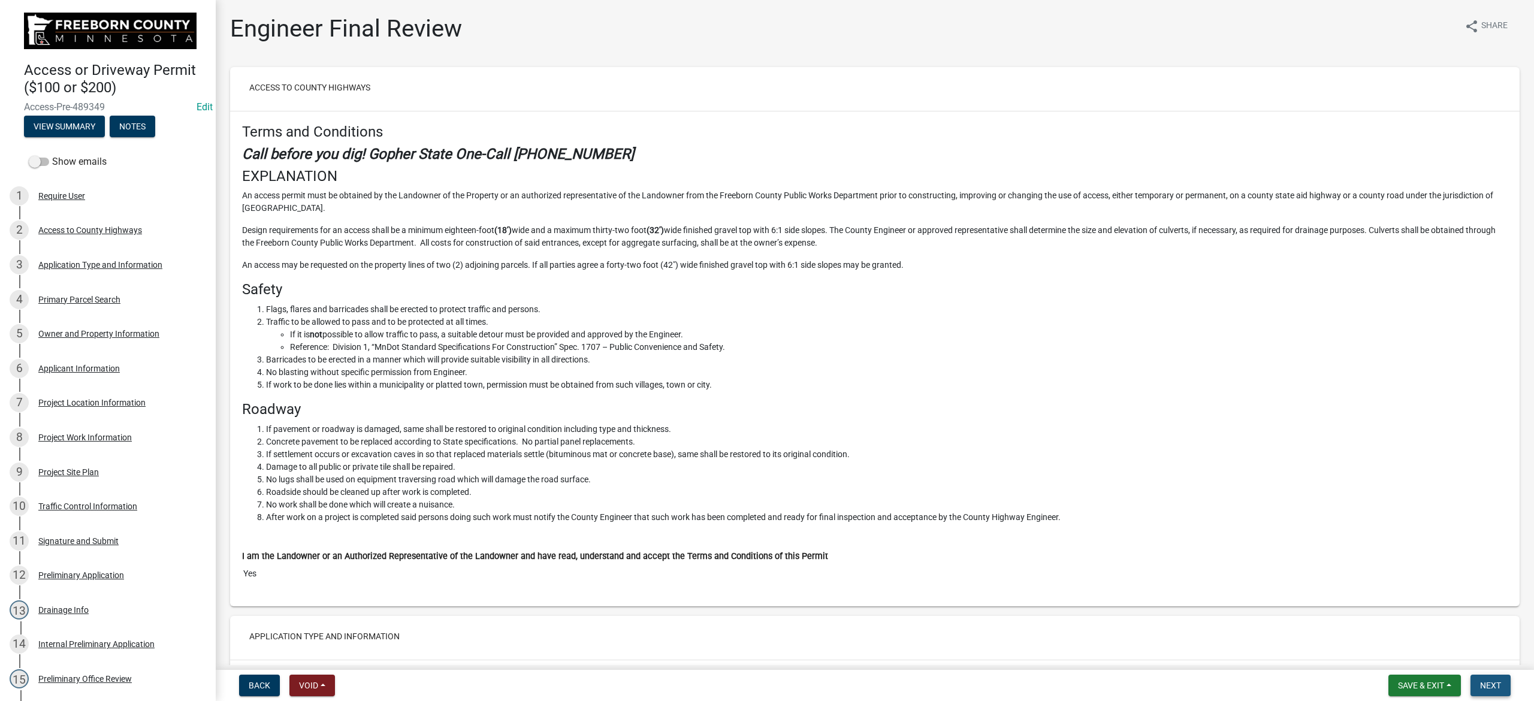
click at [1023, 447] on span "Next" at bounding box center [1490, 686] width 21 height 10
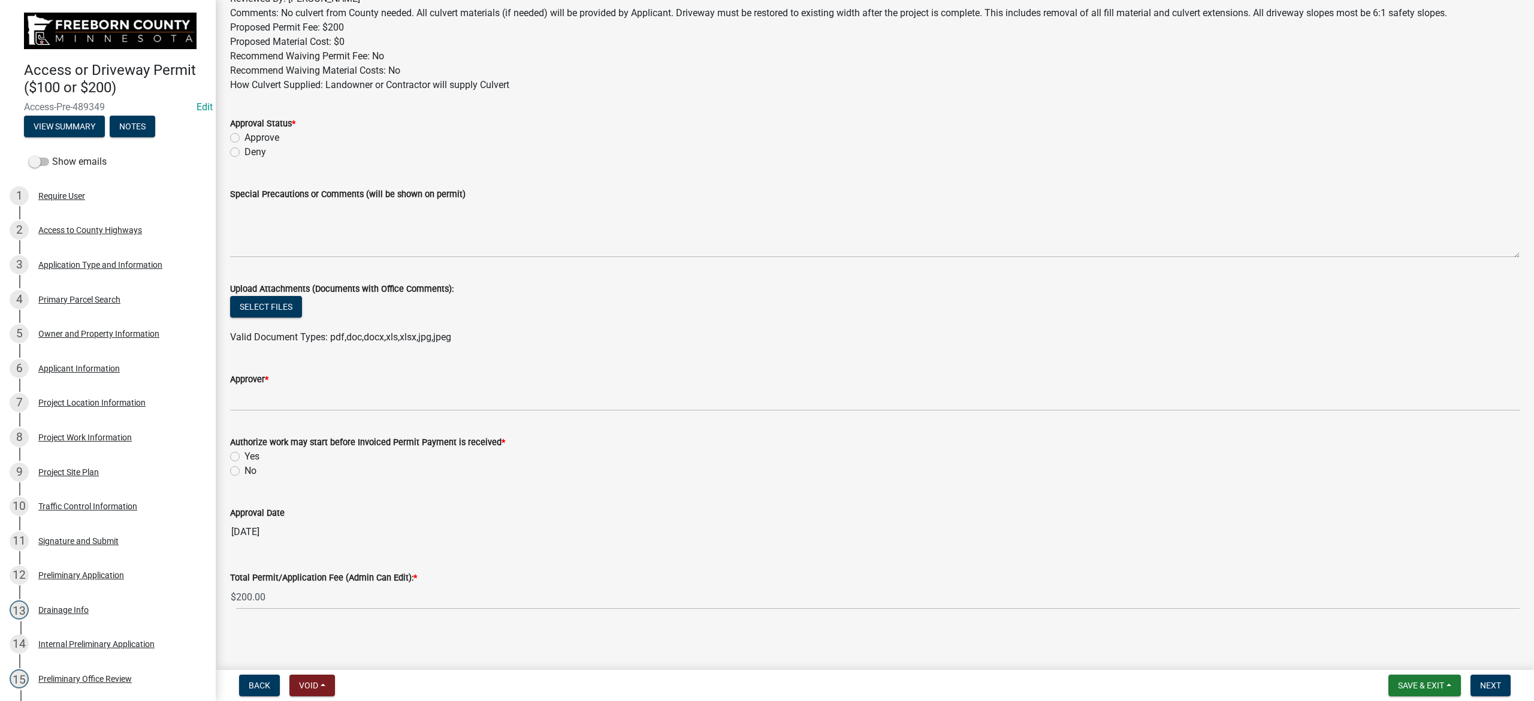
scroll to position [92, 0]
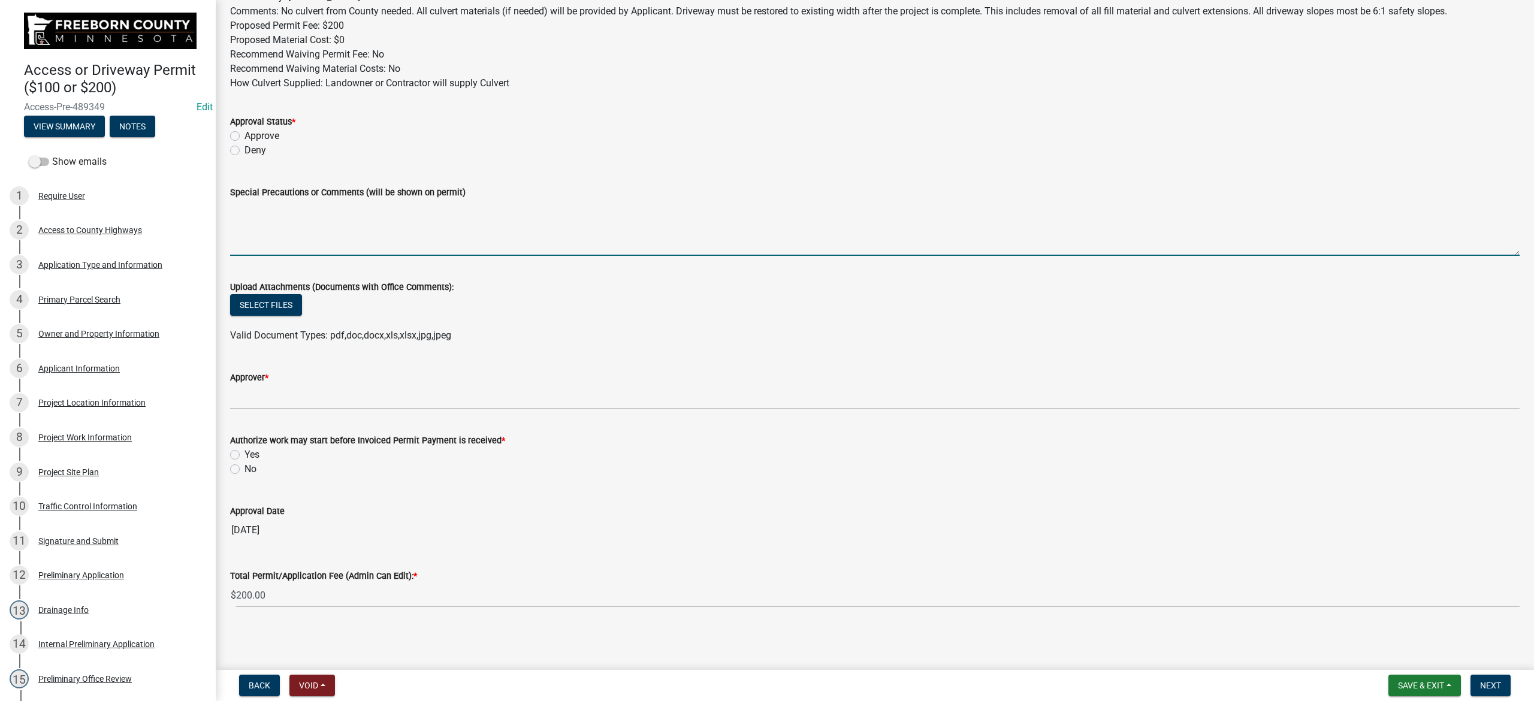
click at [272, 230] on textarea "Special Precautions or Comments (will be shown on permit)" at bounding box center [875, 228] width 1290 height 56
paste textarea "No culvert from County needed. All culvert materials (if needed) will be provid…"
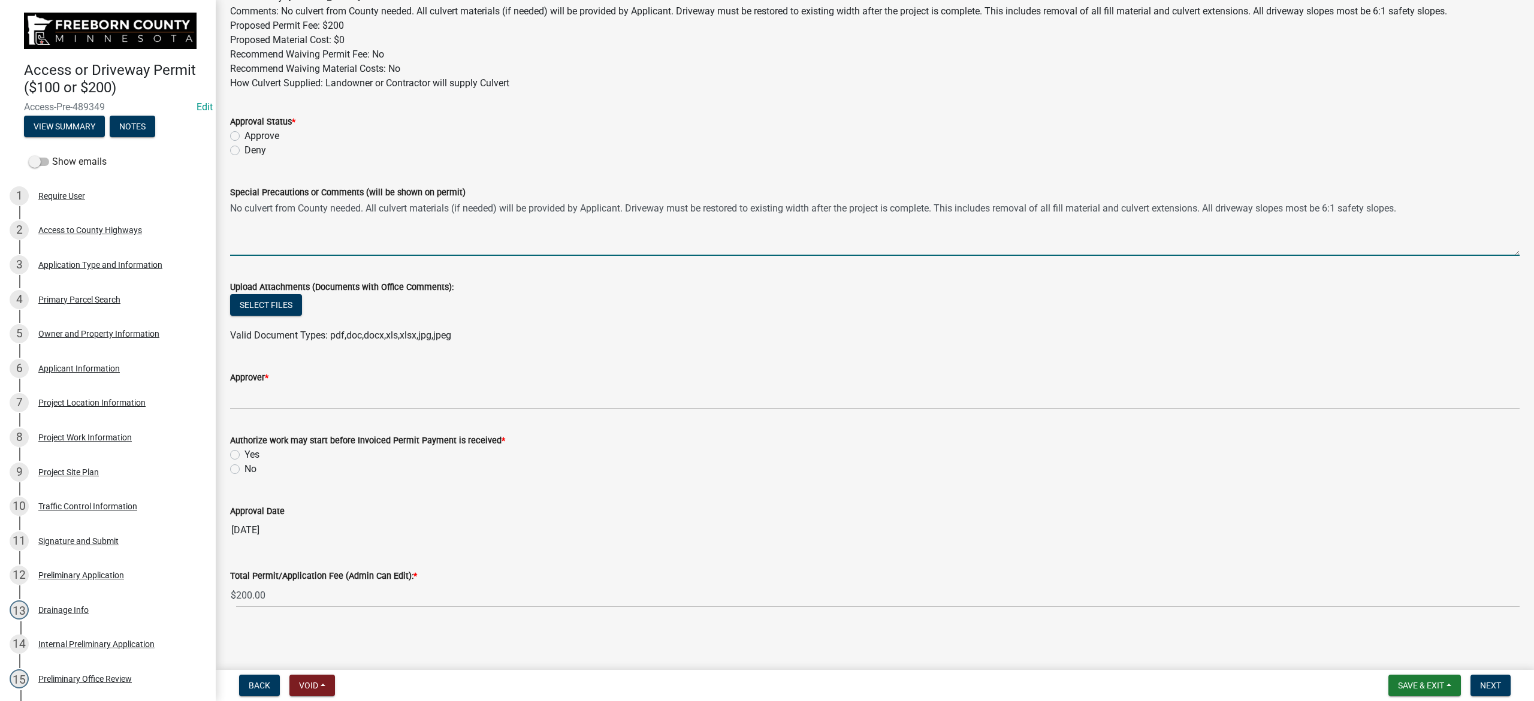
type textarea "No culvert from County needed. All culvert materials (if needed) will be provid…"
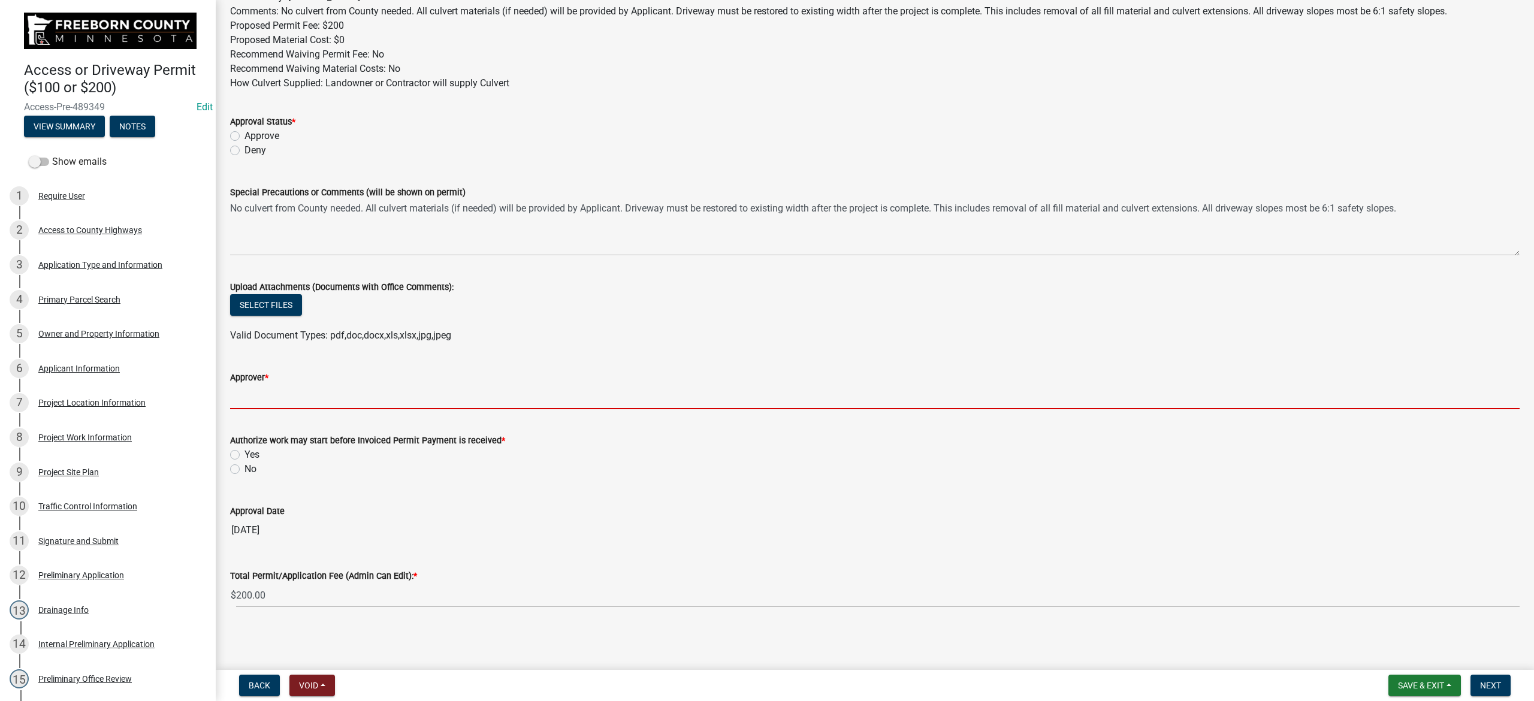
drag, startPoint x: 292, startPoint y: 392, endPoint x: 291, endPoint y: 400, distance: 8.6
click at [292, 392] on input "Approver *" at bounding box center [875, 397] width 1290 height 25
type input "Phil Wacholz"
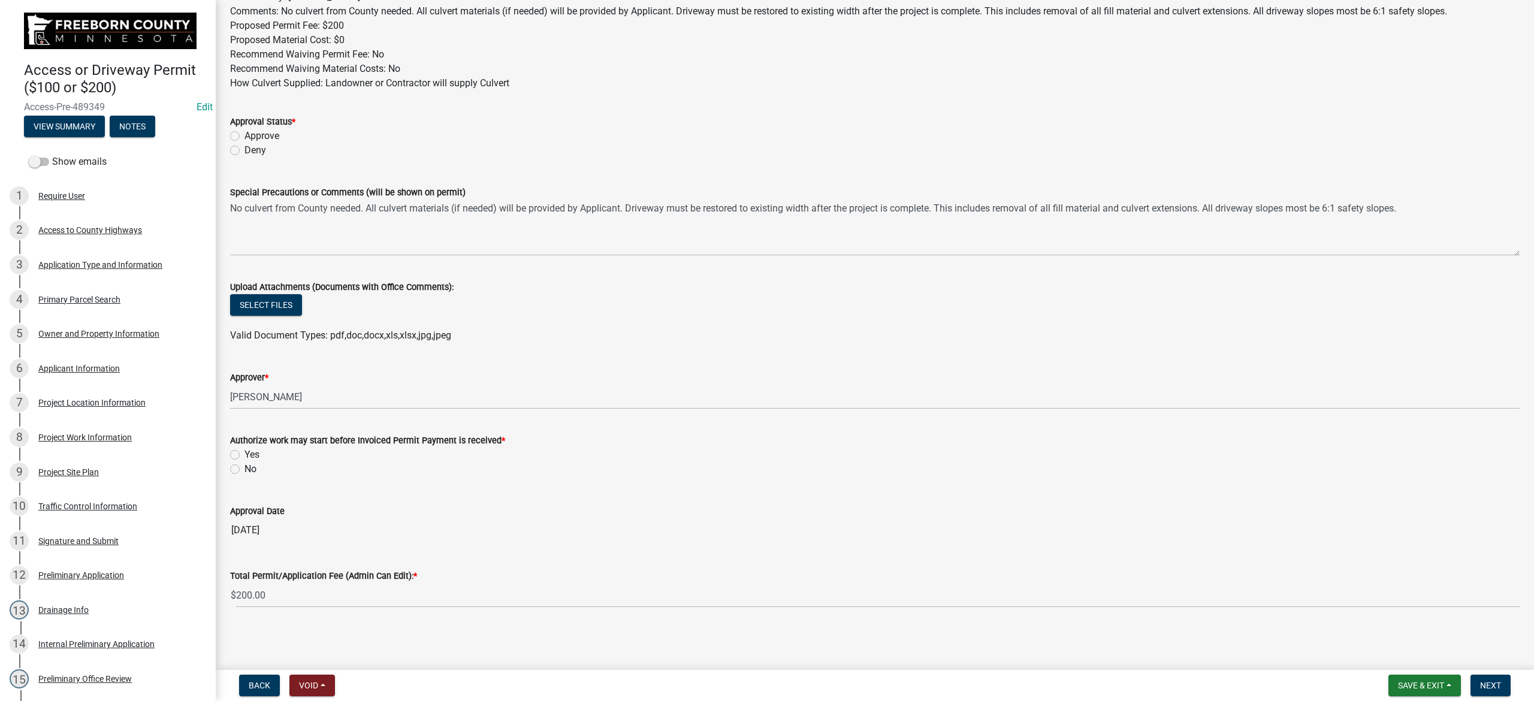
click at [245, 447] on label "No" at bounding box center [251, 469] width 12 height 14
click at [245, 447] on input "No" at bounding box center [249, 466] width 8 height 8
radio input "true"
click at [1023, 447] on span "Next" at bounding box center [1490, 686] width 21 height 10
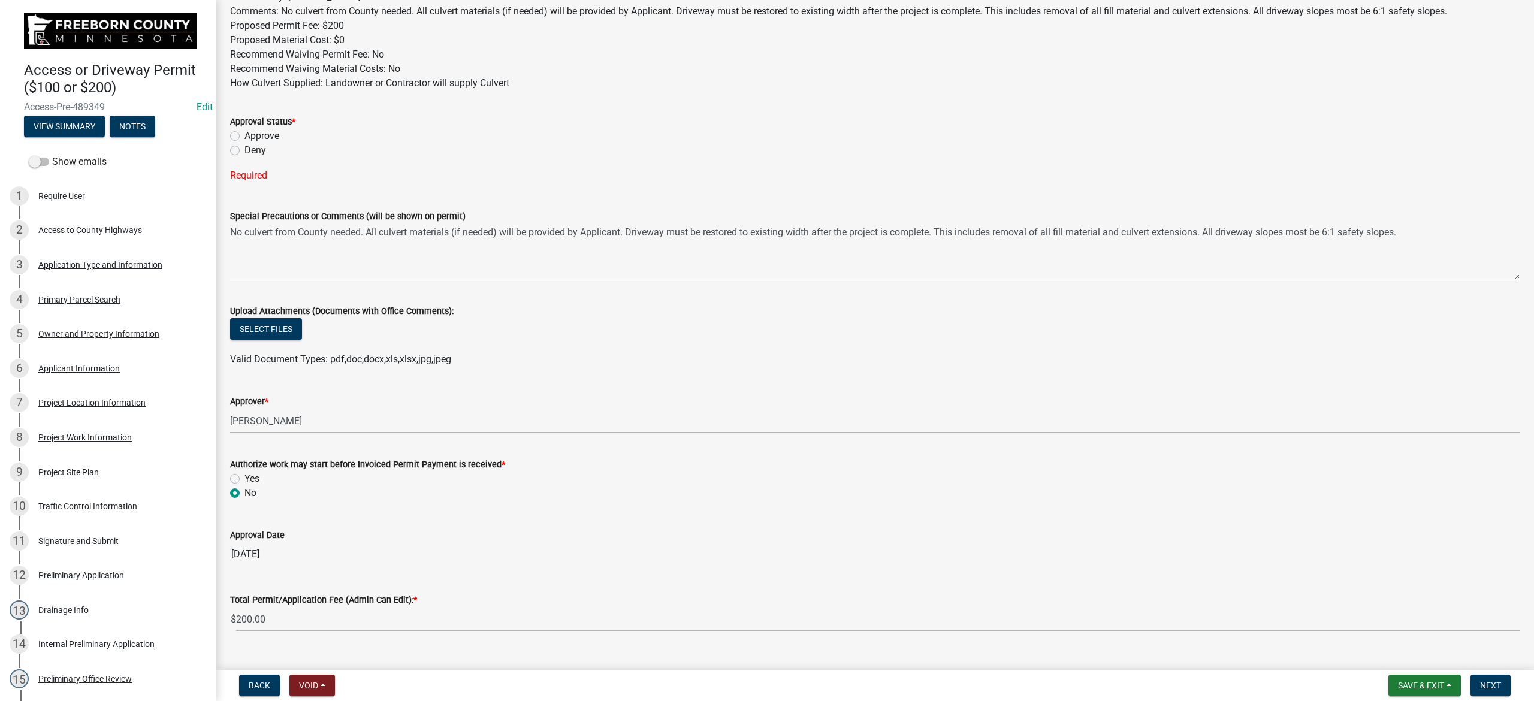
click at [245, 134] on label "Approve" at bounding box center [262, 136] width 35 height 14
click at [245, 134] on input "Approve" at bounding box center [249, 133] width 8 height 8
radio input "true"
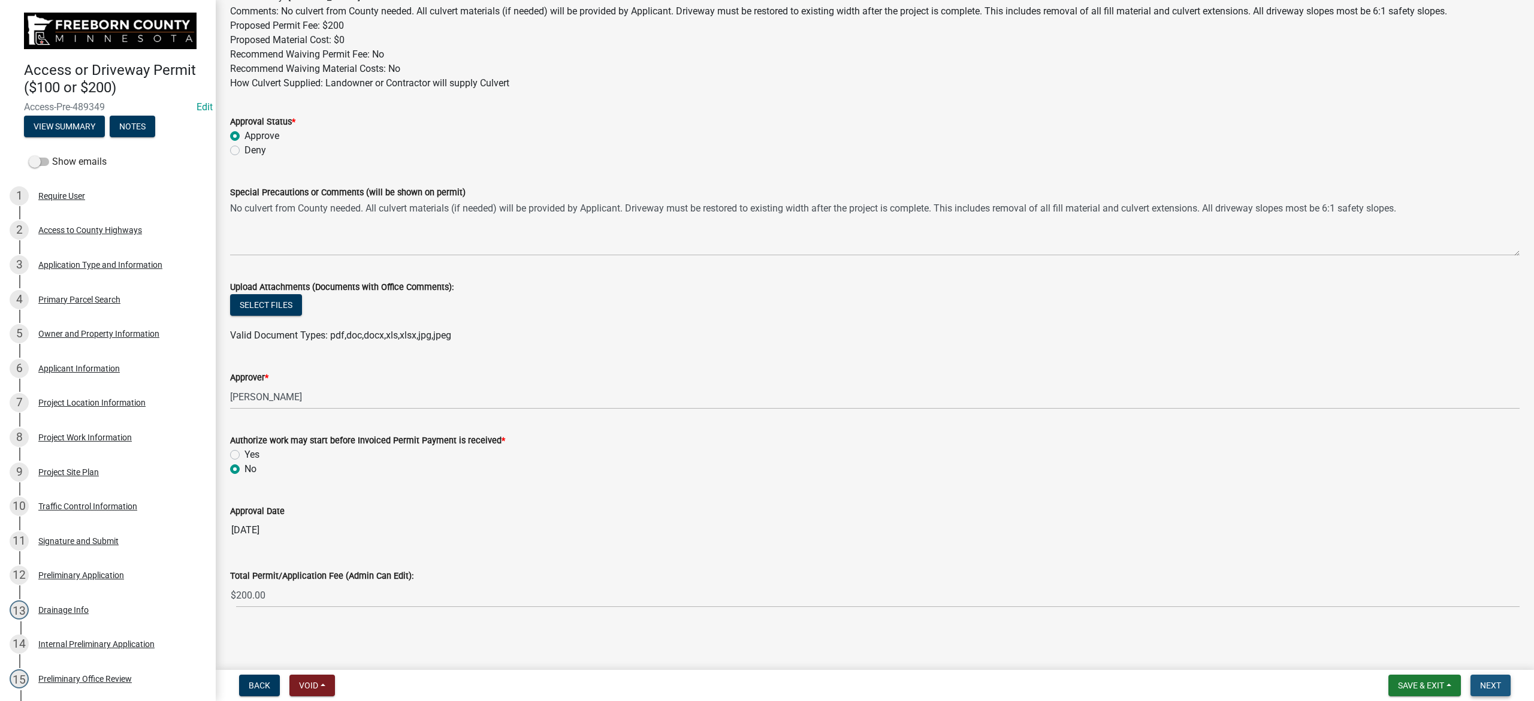
click at [1023, 447] on span "Next" at bounding box center [1490, 686] width 21 height 10
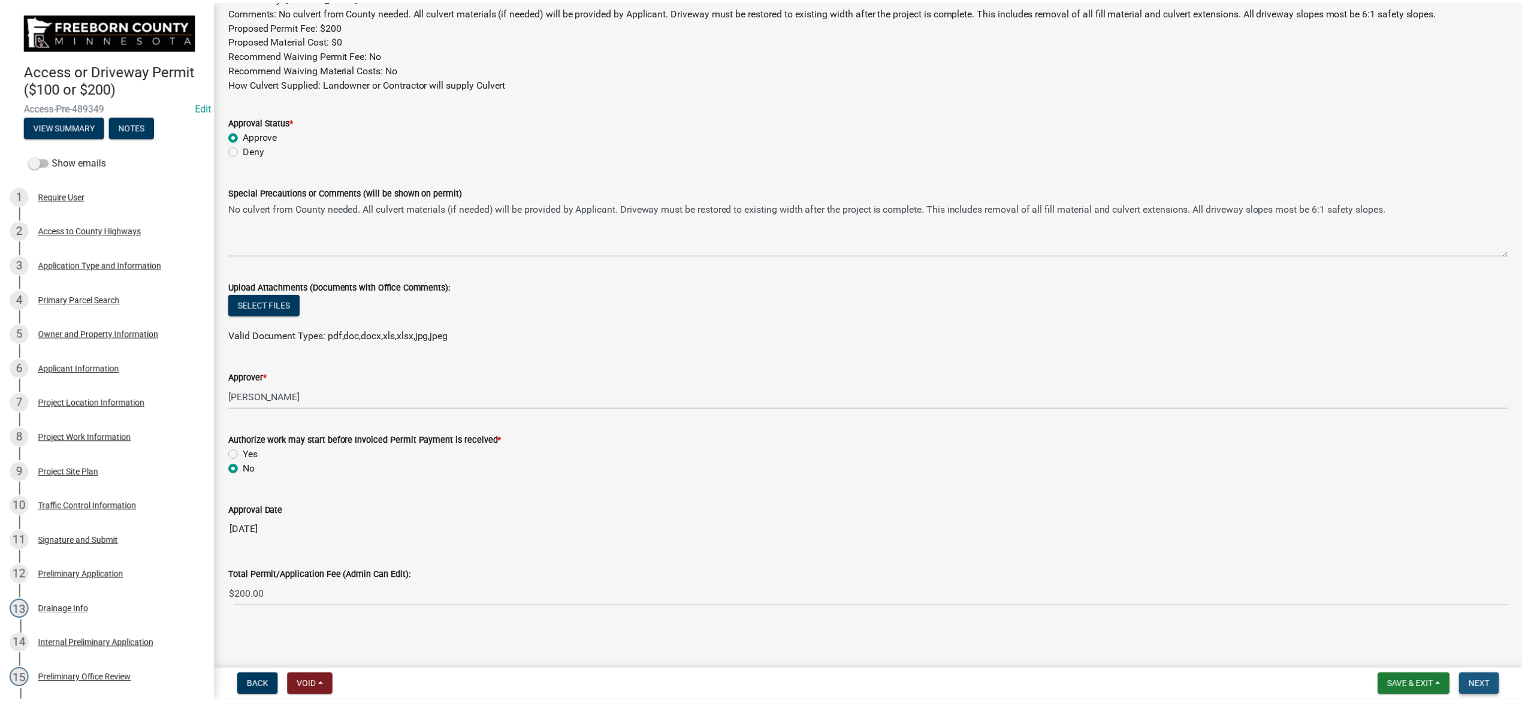
scroll to position [0, 0]
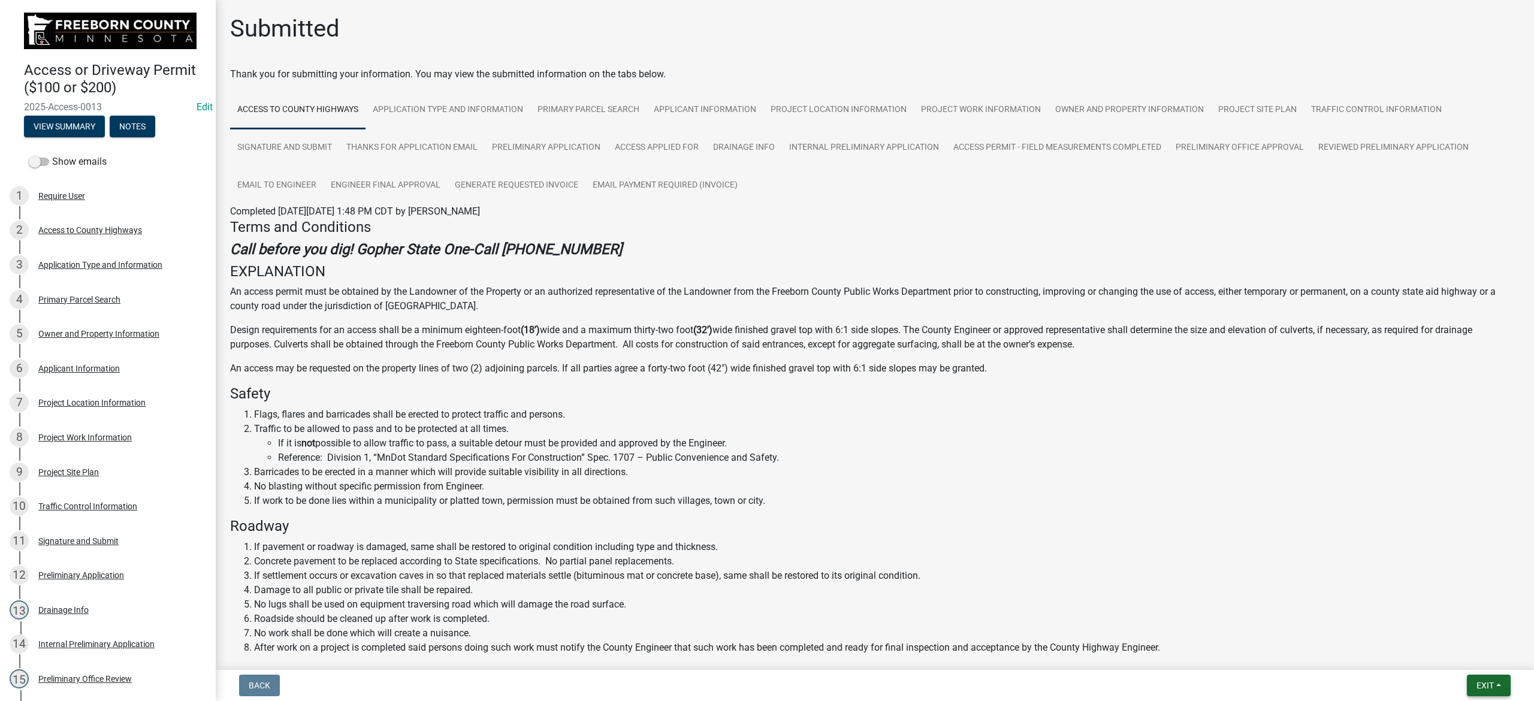
click at [1023, 447] on button "Exit" at bounding box center [1489, 686] width 44 height 22
click at [1023, 447] on button "Save & Exit" at bounding box center [1463, 655] width 96 height 29
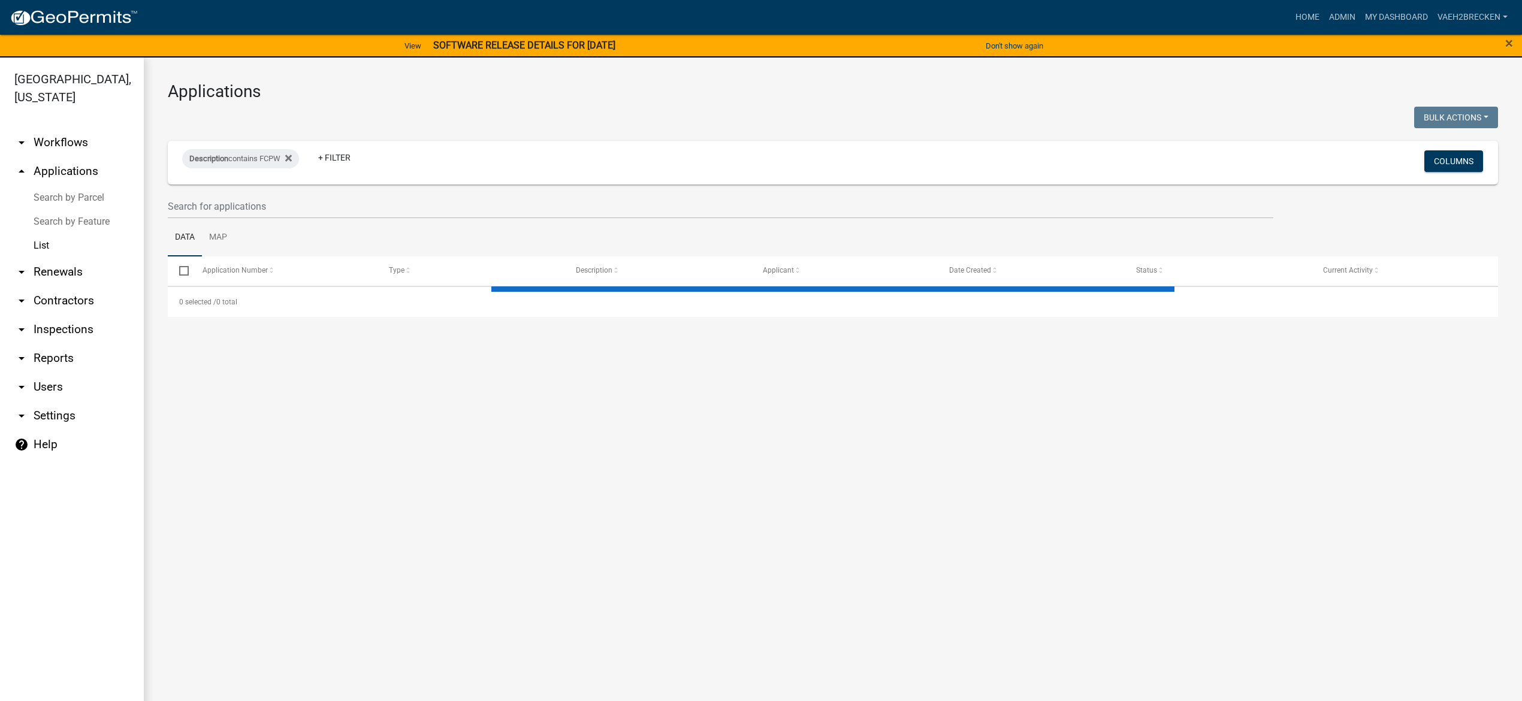
select select "3: 100"
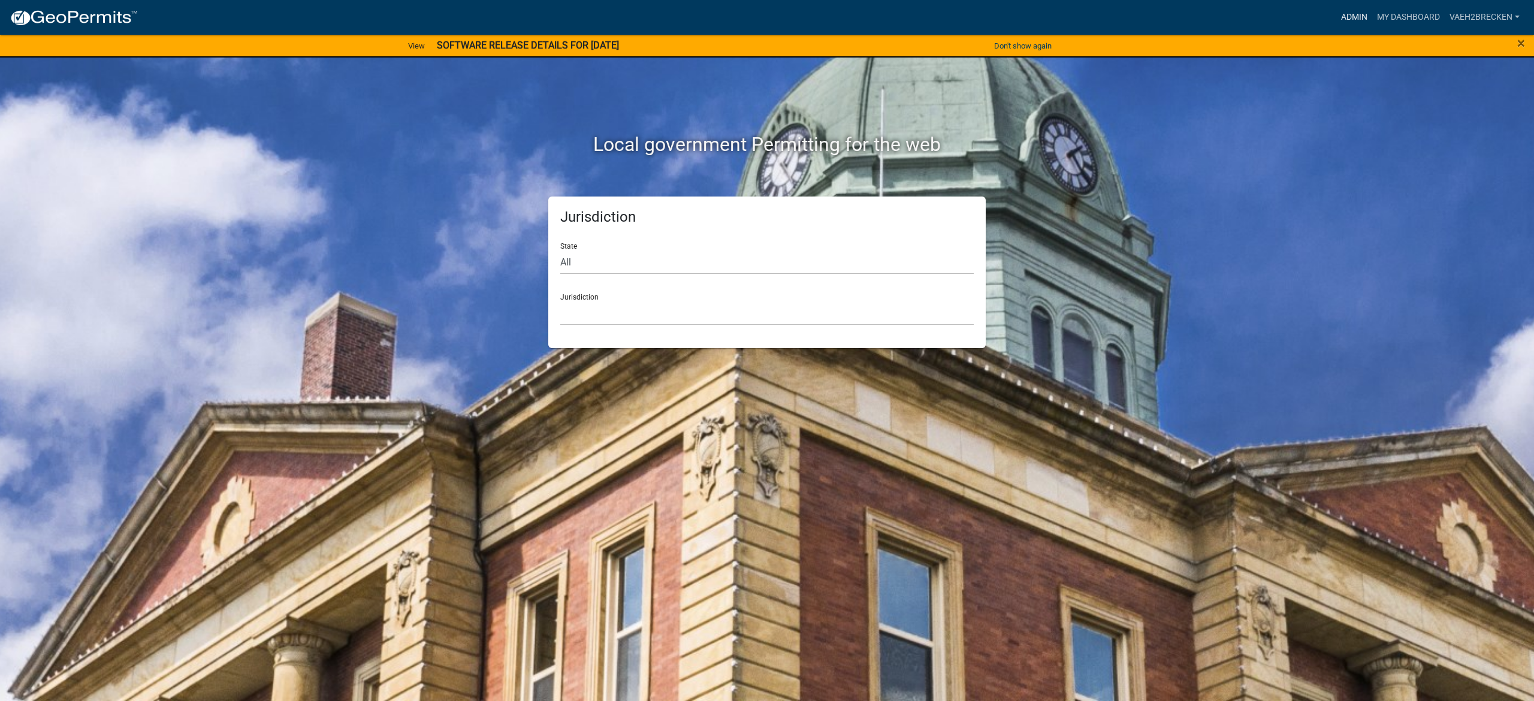
click at [1349, 18] on link "Admin" at bounding box center [1355, 17] width 36 height 23
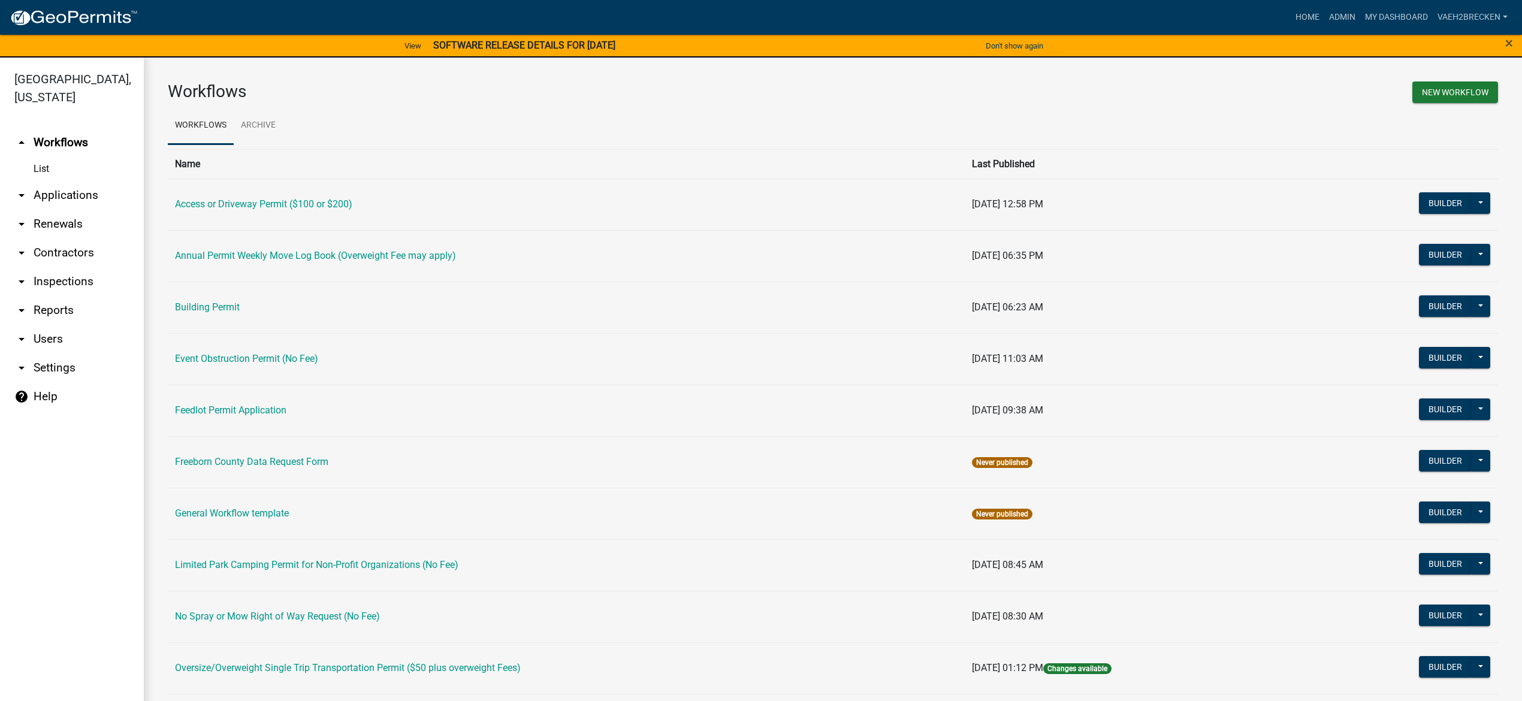
click at [46, 195] on link "arrow_drop_down Applications" at bounding box center [72, 195] width 144 height 29
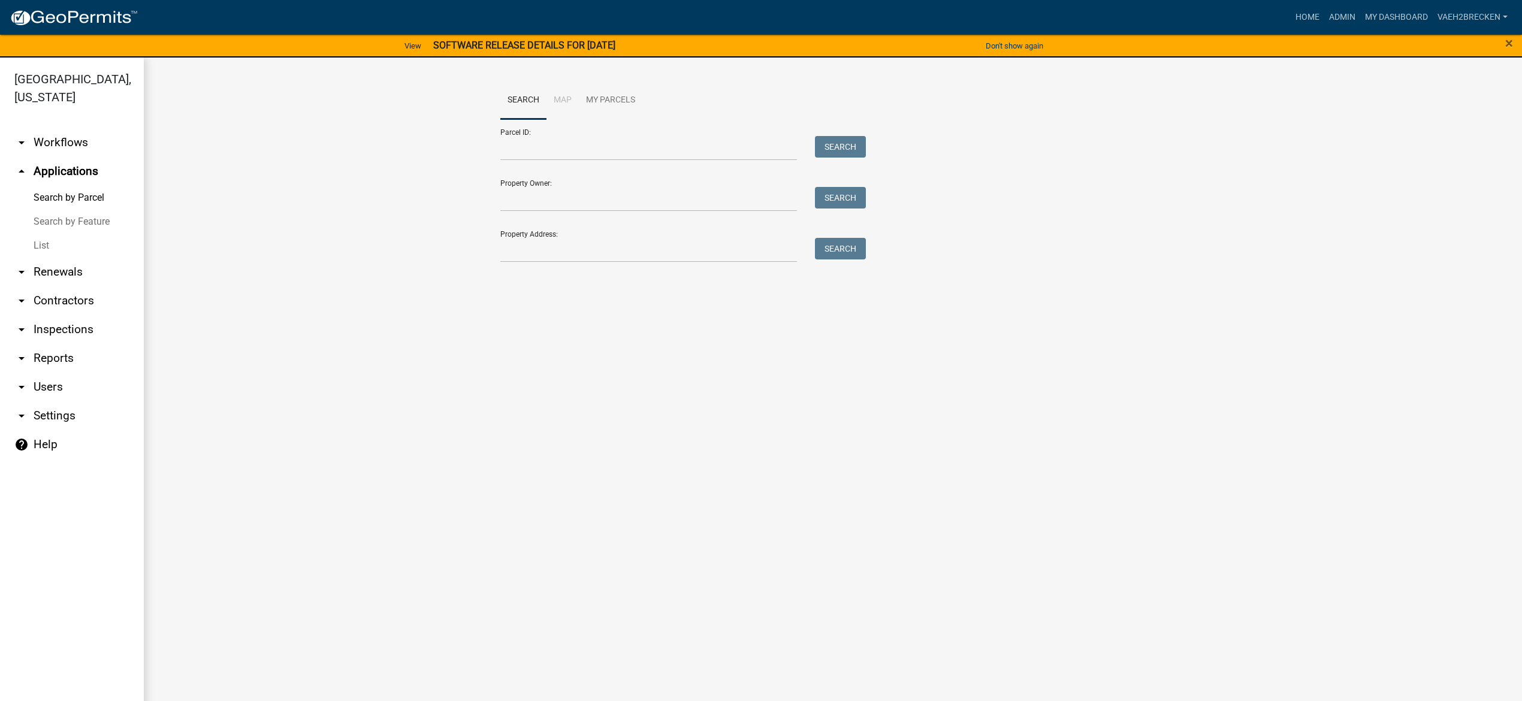
click at [37, 242] on link "List" at bounding box center [72, 246] width 144 height 24
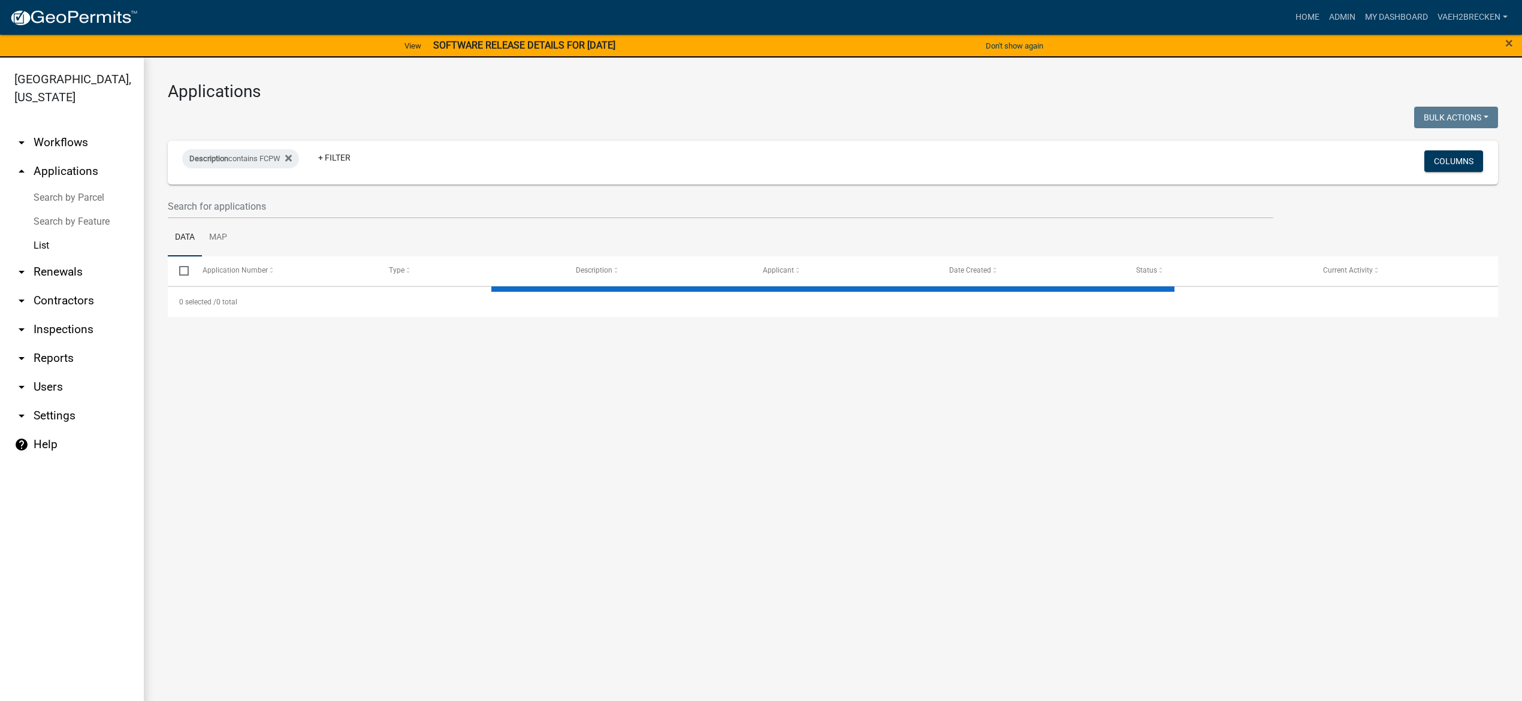
select select "3: 100"
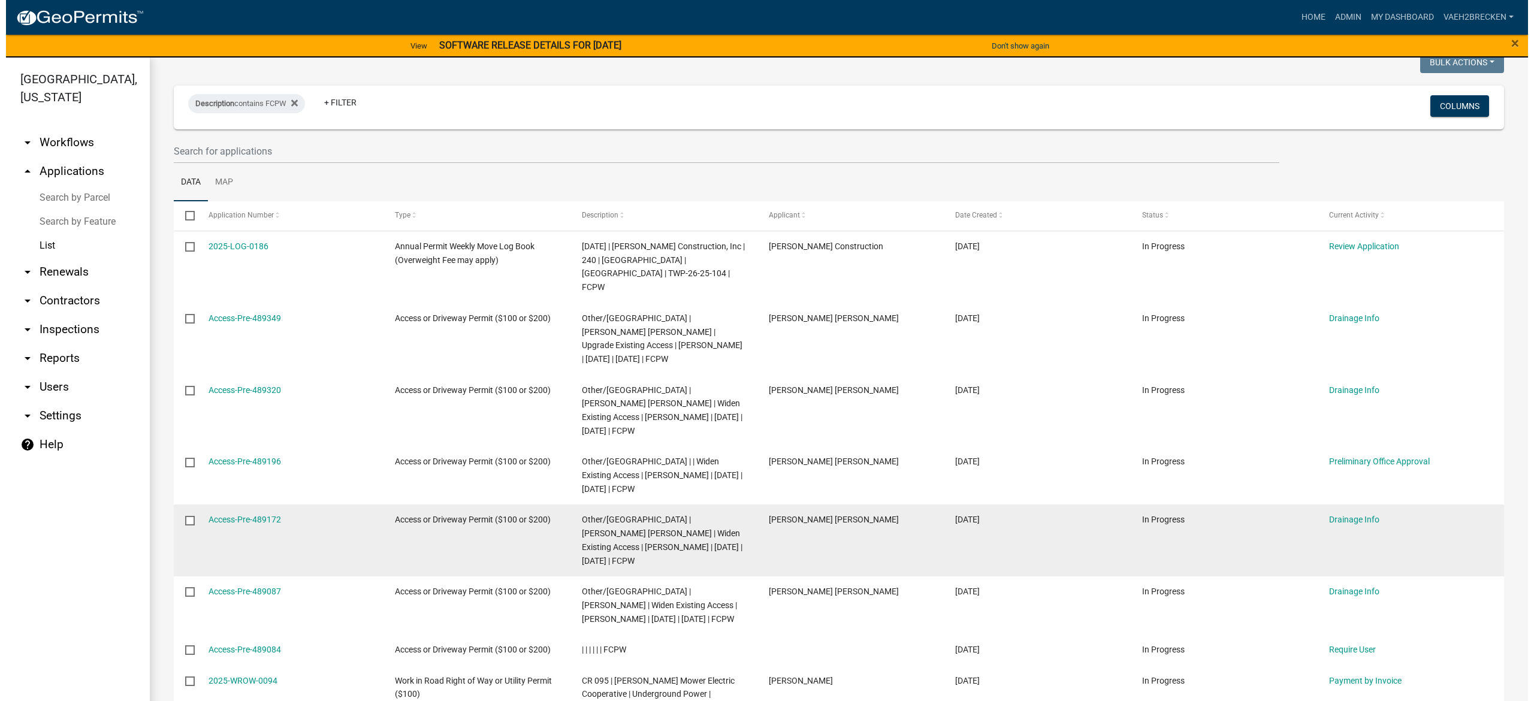
scroll to position [240, 0]
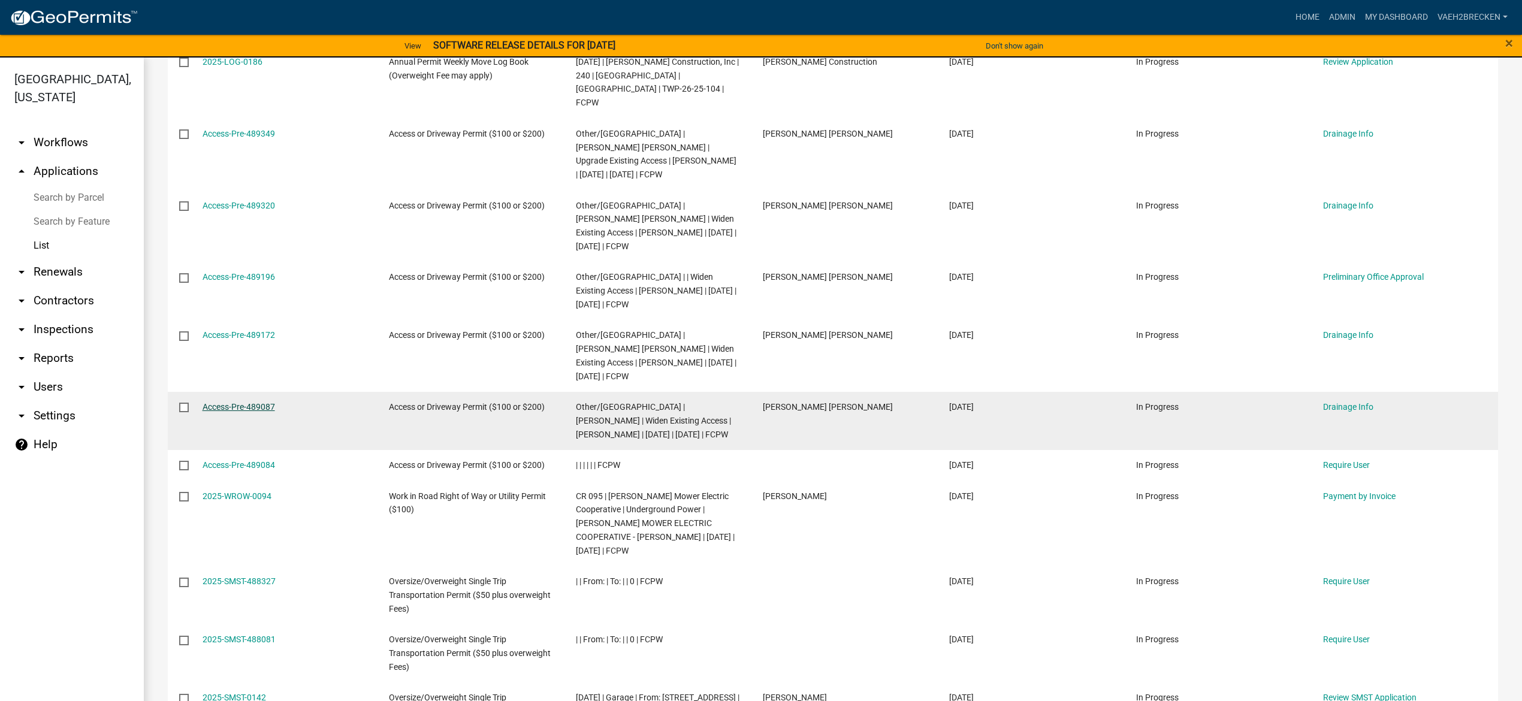
click at [261, 402] on link "Access-Pre-489087" at bounding box center [239, 407] width 73 height 10
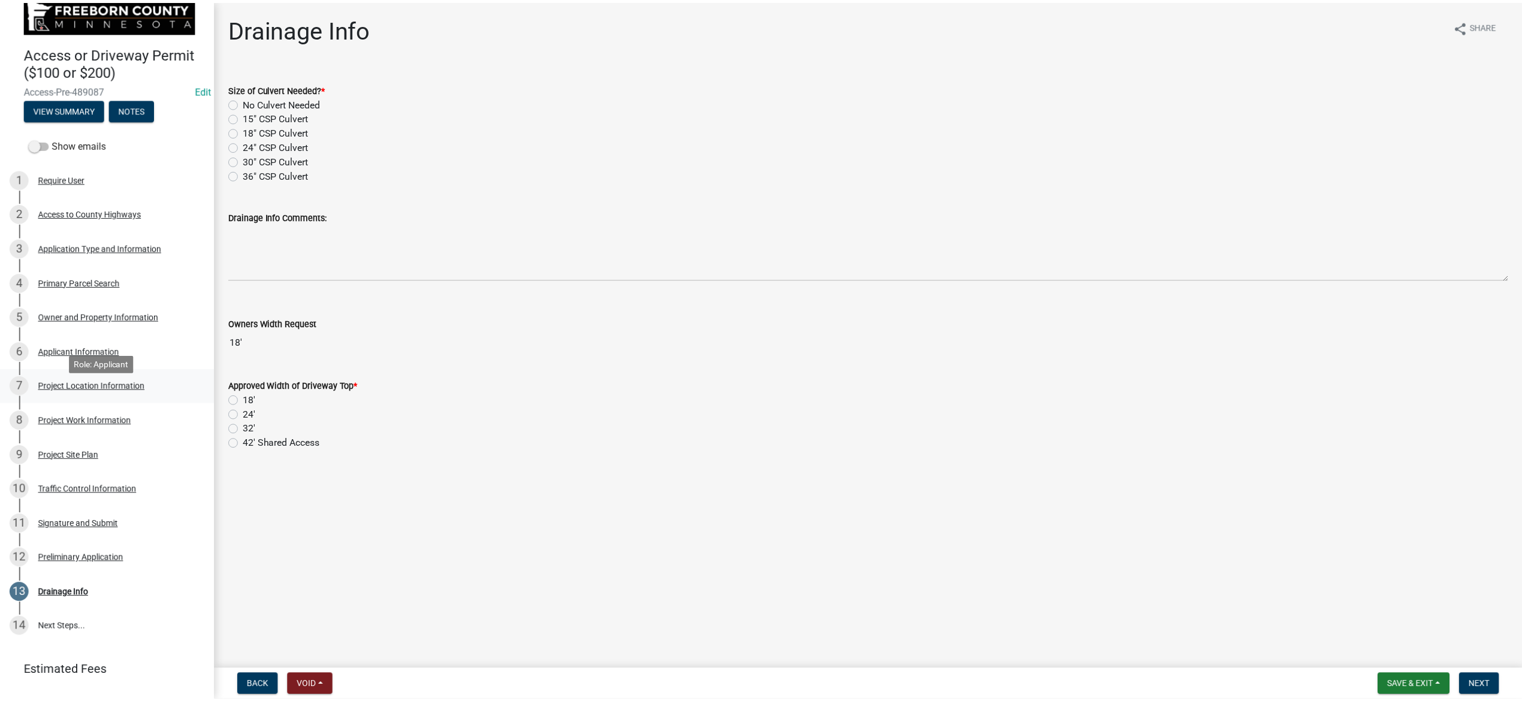
scroll to position [42, 0]
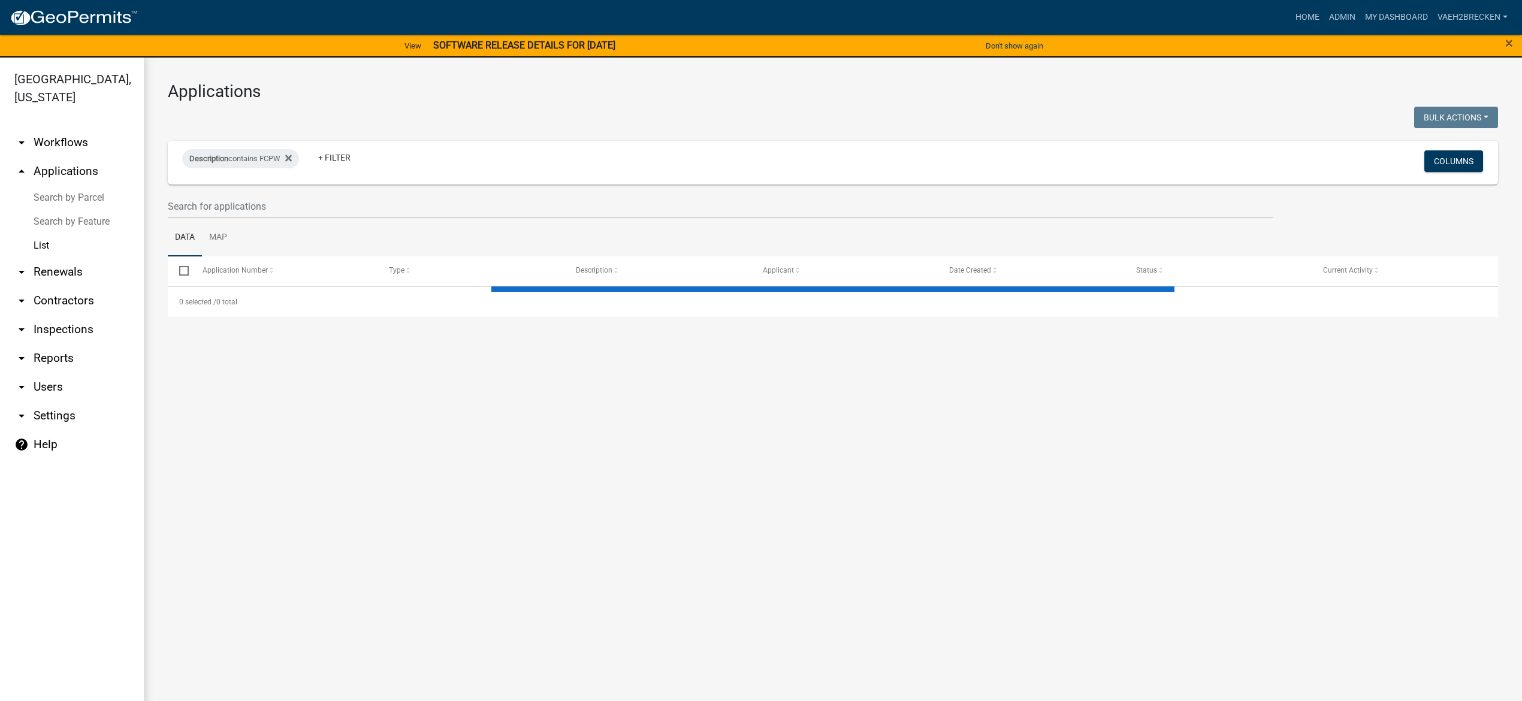
select select "3: 100"
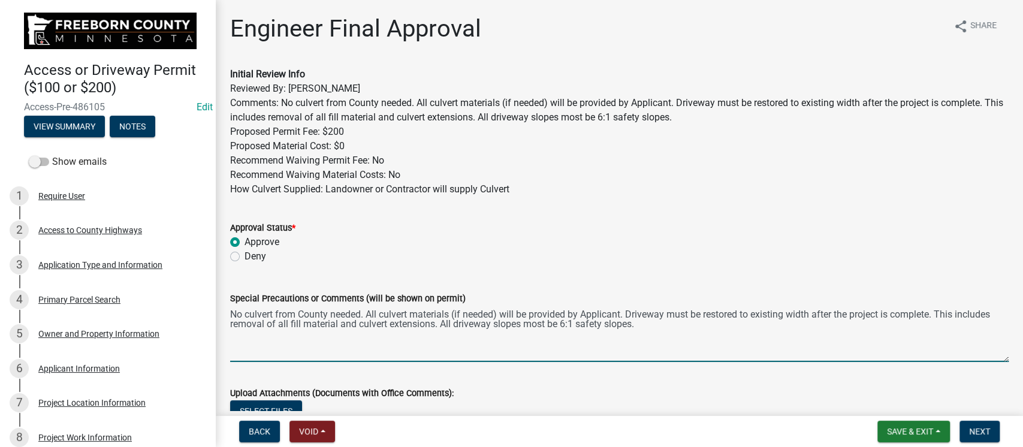
drag, startPoint x: 679, startPoint y: 325, endPoint x: 225, endPoint y: 310, distance: 454.0
click at [225, 310] on div "Special Precautions or Comments (will be shown on permit) No culvert from Count…" at bounding box center [619, 319] width 797 height 88
click at [735, 329] on textarea "No culvert from County needed. All culvert materials (if needed) will be provid…" at bounding box center [619, 334] width 779 height 56
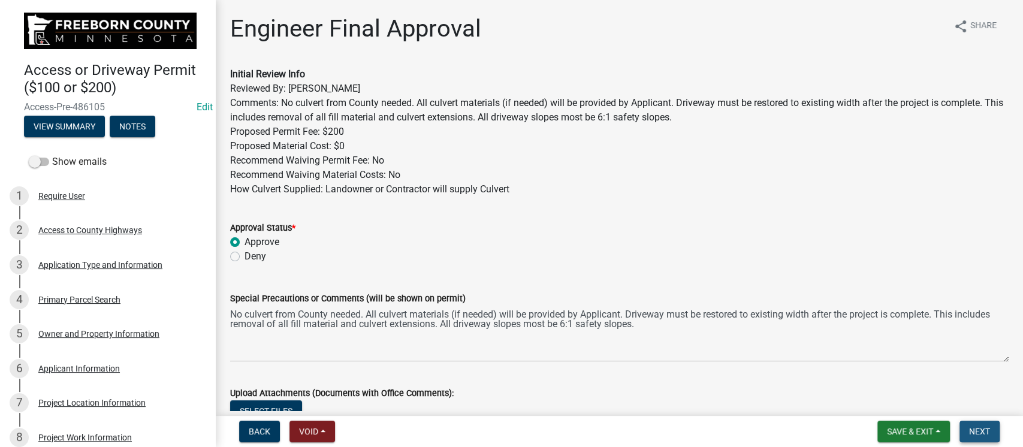
click at [988, 431] on span "Next" at bounding box center [979, 432] width 21 height 10
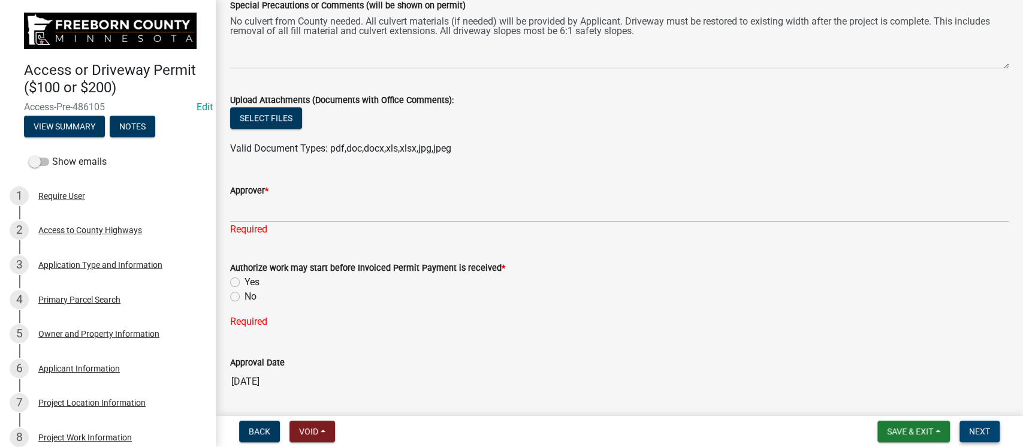
scroll to position [319, 0]
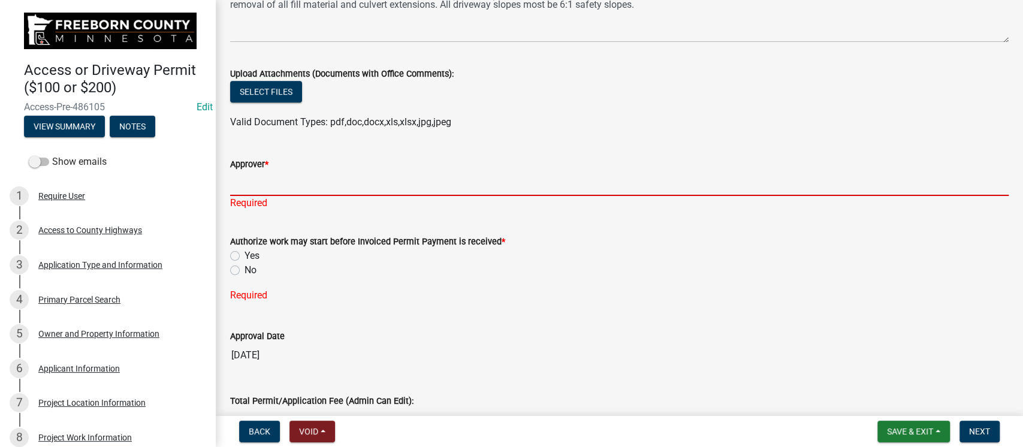
click at [318, 180] on input "Approver *" at bounding box center [619, 183] width 779 height 25
type input "[PERSON_NAME]"
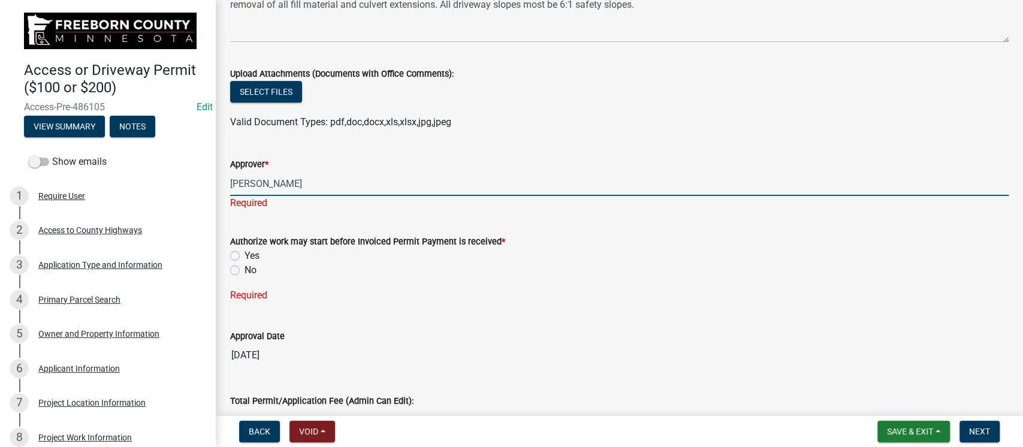
click at [236, 270] on div "Authorize work may start before Invoiced Permit Payment is received * Yes No Re…" at bounding box center [619, 261] width 779 height 83
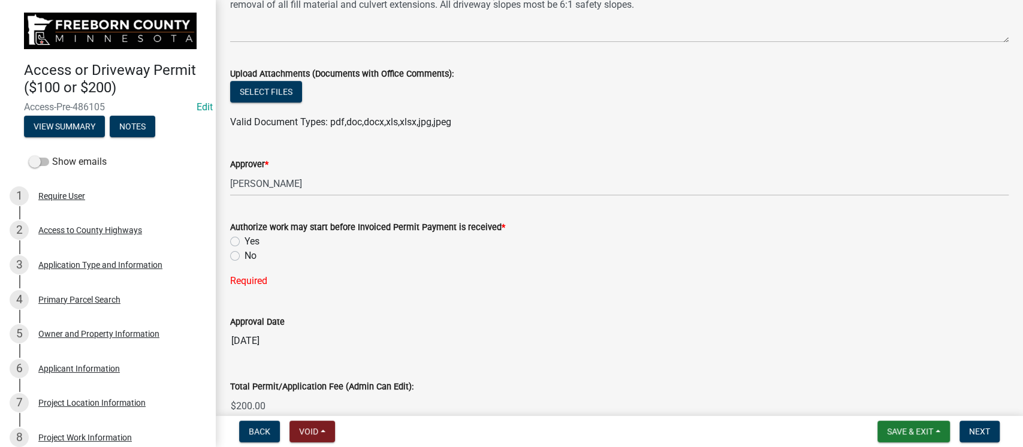
click at [245, 255] on label "No" at bounding box center [251, 256] width 12 height 14
click at [245, 255] on input "No" at bounding box center [249, 253] width 8 height 8
radio input "true"
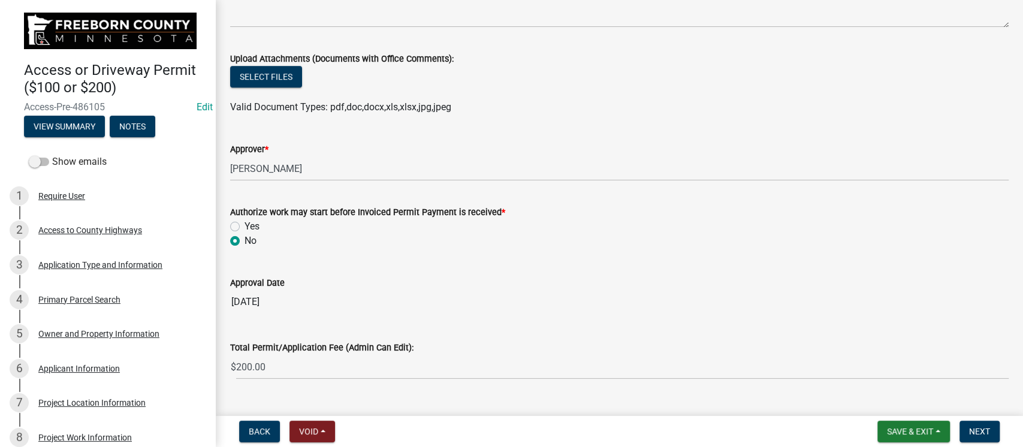
scroll to position [360, 0]
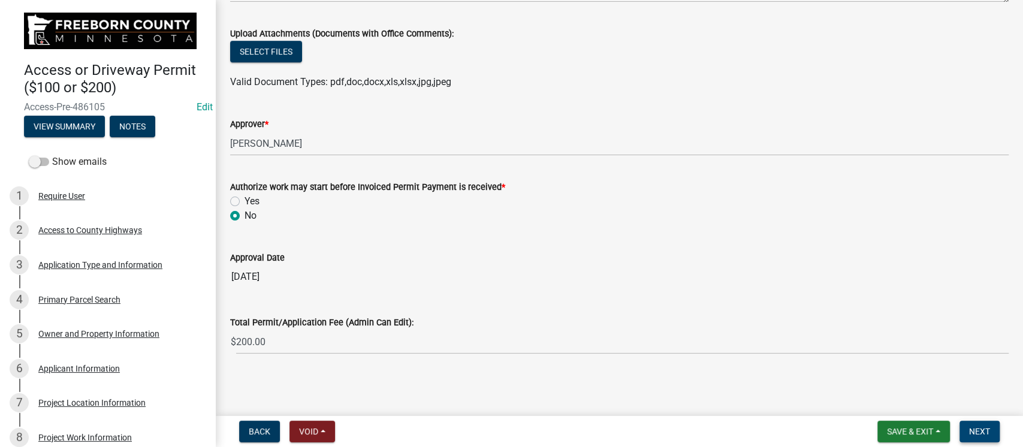
click at [982, 429] on span "Next" at bounding box center [979, 432] width 21 height 10
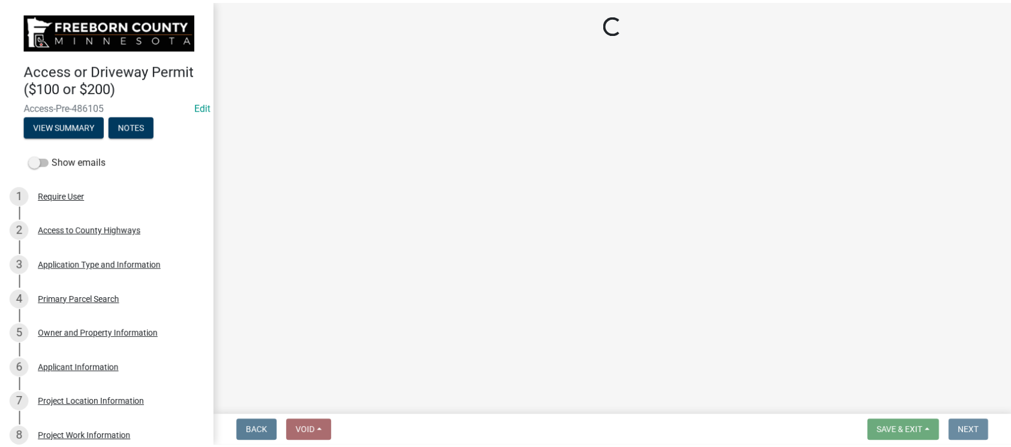
scroll to position [0, 0]
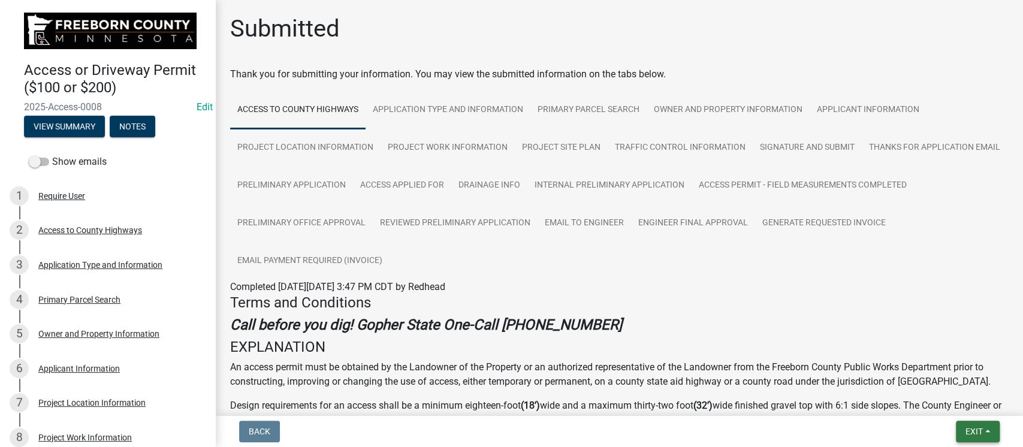
click at [979, 436] on span "Exit" at bounding box center [974, 432] width 17 height 10
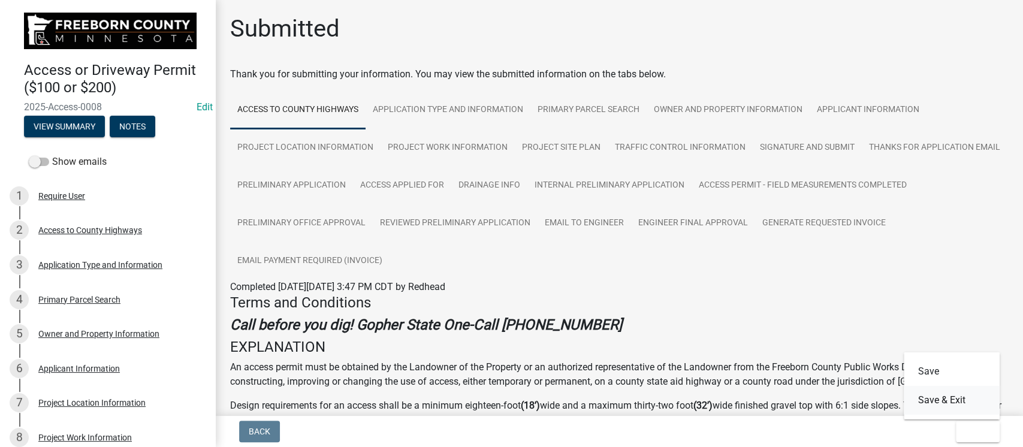
click at [948, 403] on button "Save & Exit" at bounding box center [952, 400] width 96 height 29
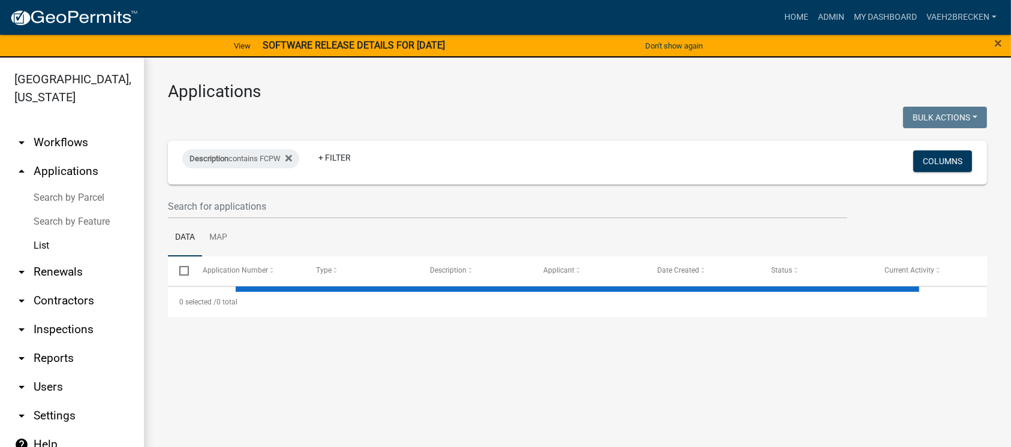
select select "3: 100"
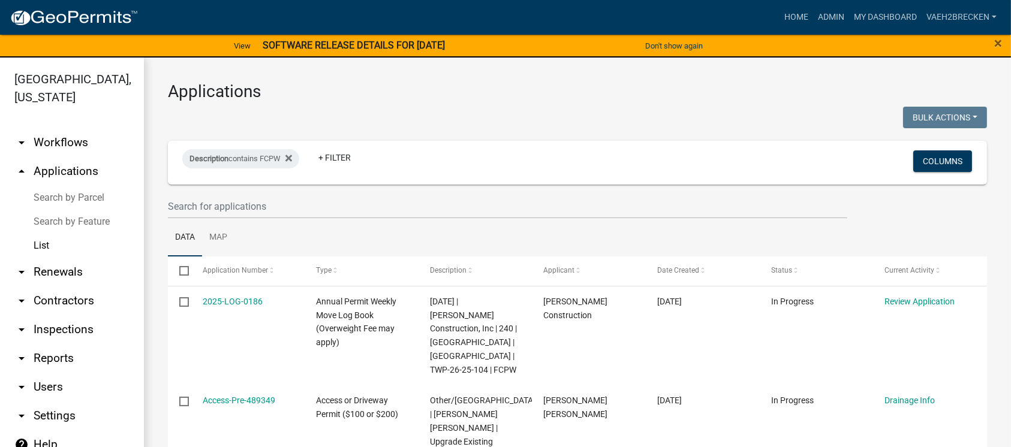
click at [566, 122] on div at bounding box center [368, 119] width 418 height 25
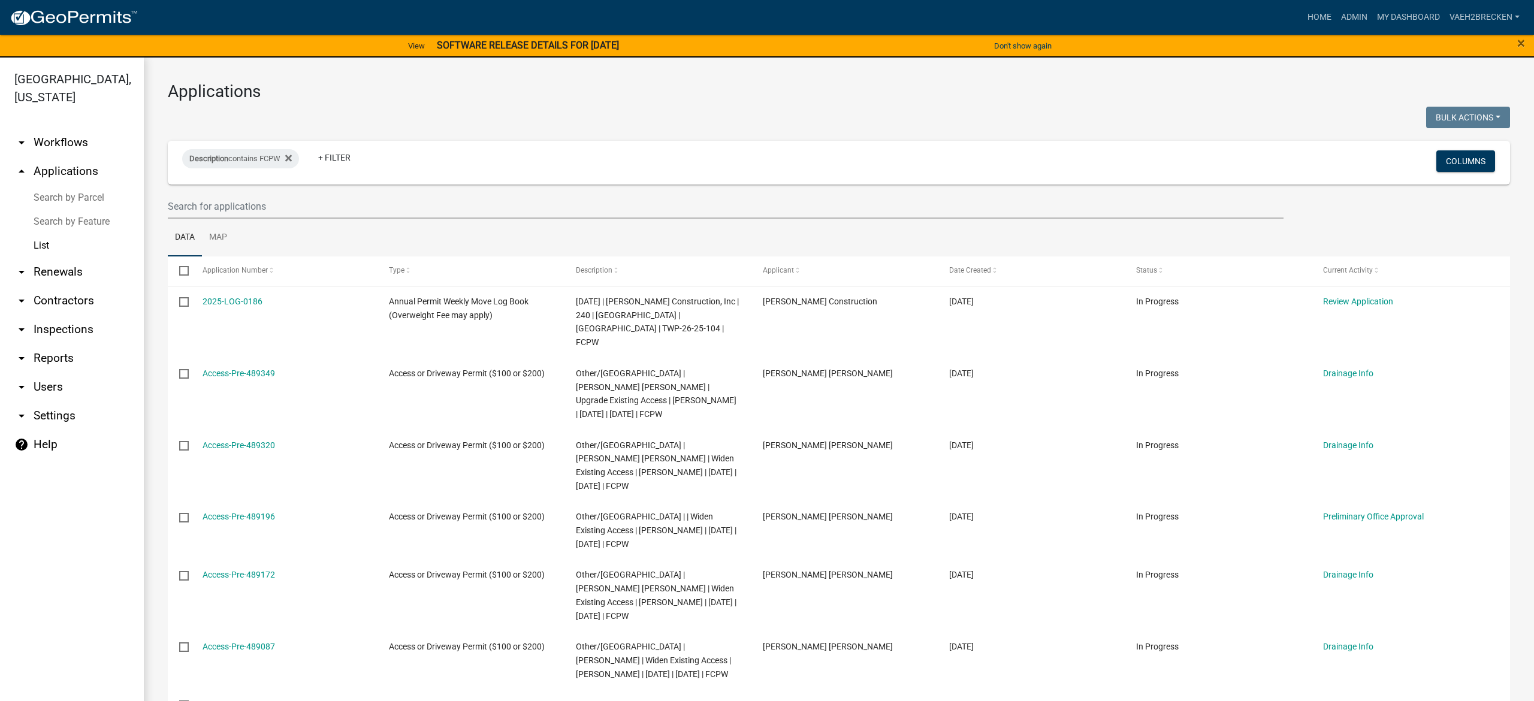
select select "3: 100"
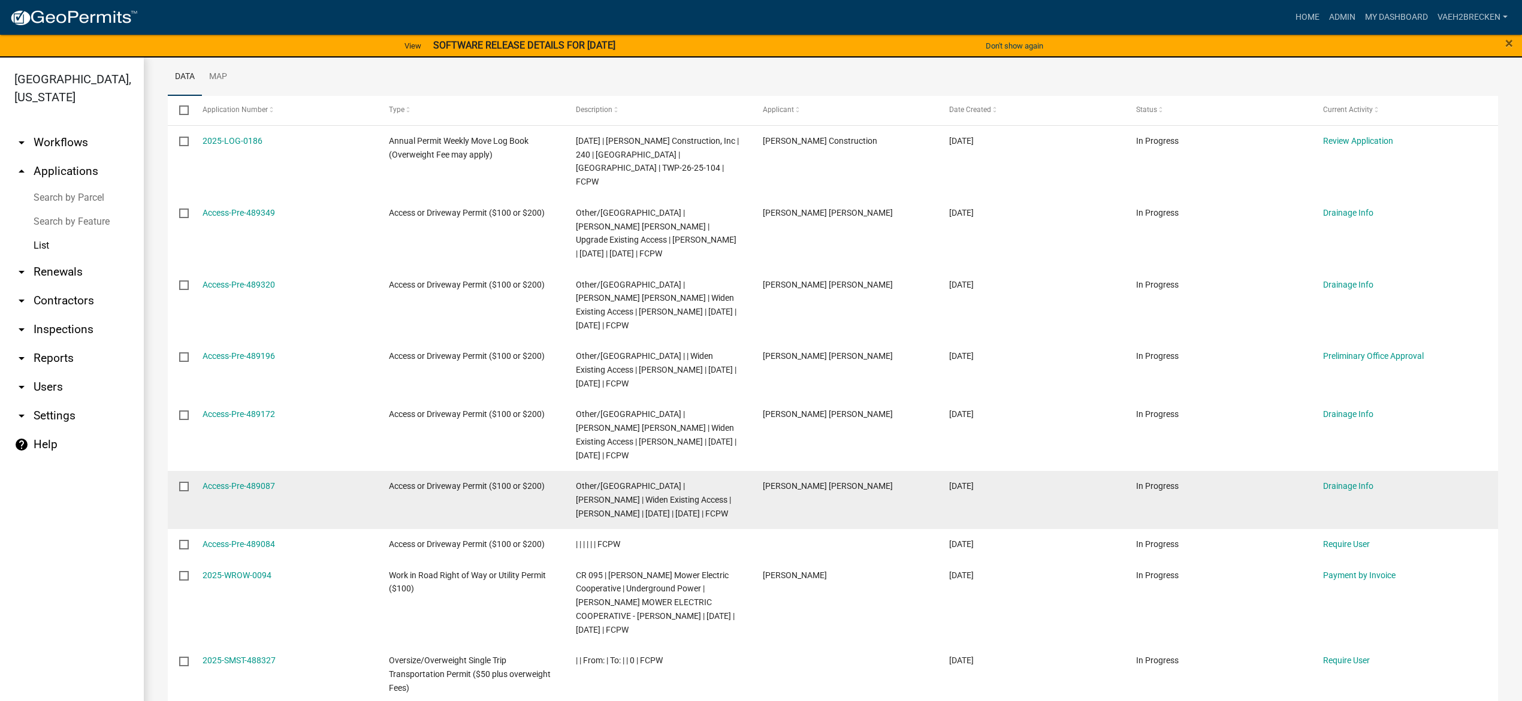
scroll to position [159, 0]
